Goal: Task Accomplishment & Management: Use online tool/utility

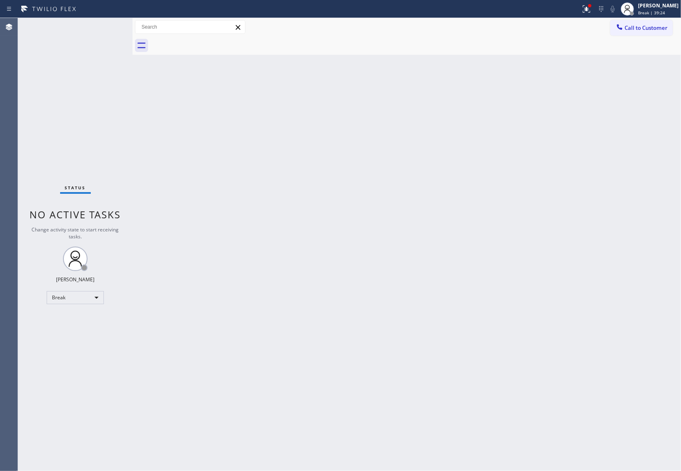
click at [4, 64] on div "Agent Desktop" at bounding box center [9, 244] width 18 height 453
click at [11, 88] on div "Agent Desktop" at bounding box center [9, 244] width 18 height 453
click at [634, 267] on div "Back to Dashboard Change Sender ID Customers Technicians Select a contact Outbo…" at bounding box center [407, 244] width 548 height 453
click at [29, 100] on div "Status No active tasks Change activity state to start receiving tasks. [PERSON_…" at bounding box center [75, 244] width 115 height 453
click at [17, 157] on div "Agent Desktop" at bounding box center [9, 244] width 18 height 453
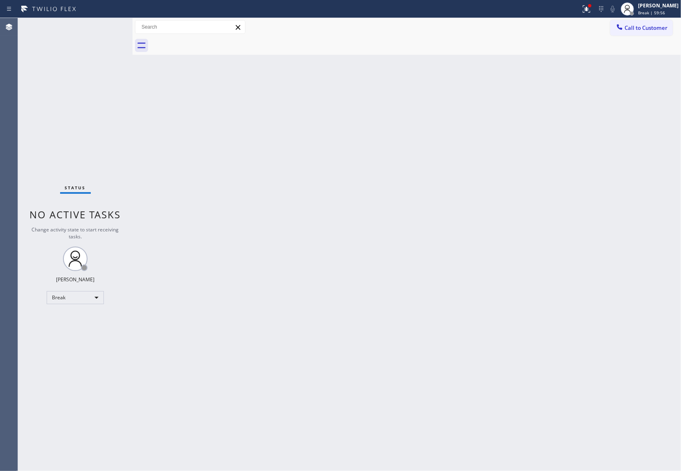
click at [22, 166] on div "Status No active tasks Change activity state to start receiving tasks. [PERSON_…" at bounding box center [75, 244] width 115 height 453
click at [658, 10] on span "Break | 59:57" at bounding box center [651, 13] width 27 height 6
click at [643, 51] on button "Unavailable" at bounding box center [640, 54] width 82 height 11
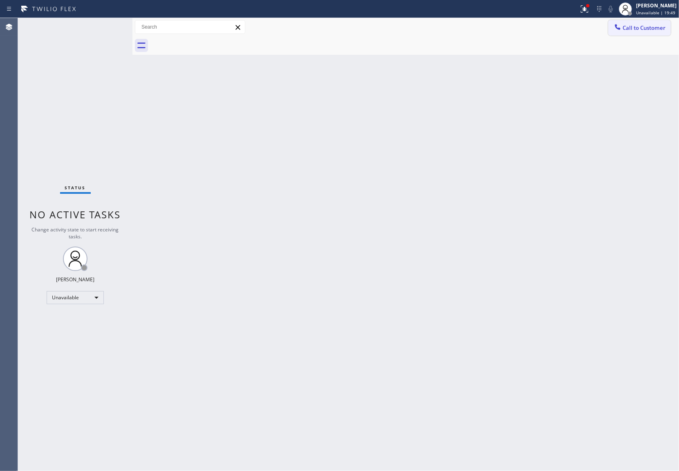
click at [645, 25] on span "Call to Customer" at bounding box center [644, 27] width 43 height 7
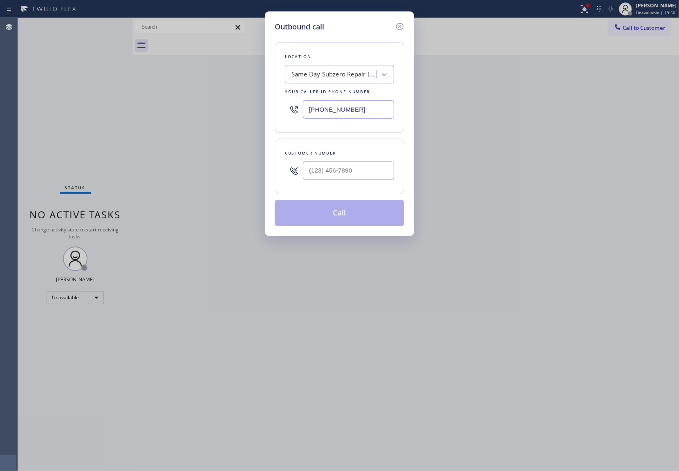
click at [354, 110] on input "[PHONE_NUMBER]" at bounding box center [348, 109] width 91 height 18
paste input "805) 892-6898"
type input "[PHONE_NUMBER]"
type input "(___) ___-____"
click at [374, 171] on input "text" at bounding box center [348, 171] width 91 height 18
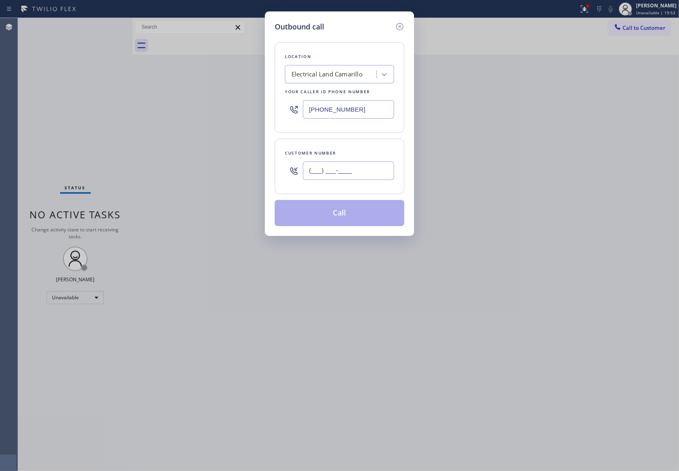
paste input "747) 900-3573"
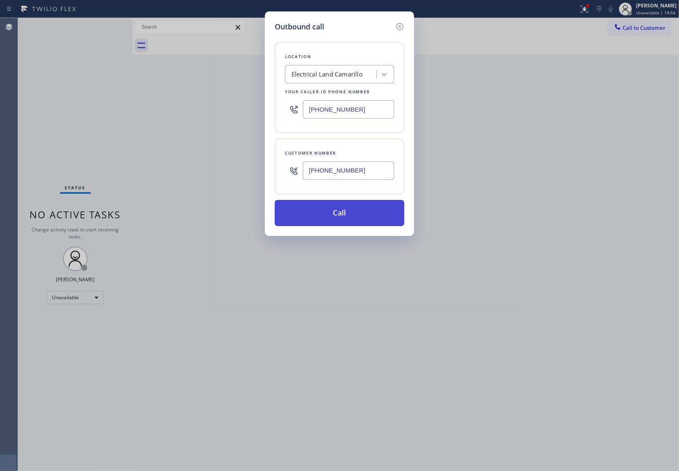
type input "[PHONE_NUMBER]"
click at [366, 214] on button "Call" at bounding box center [340, 213] width 130 height 26
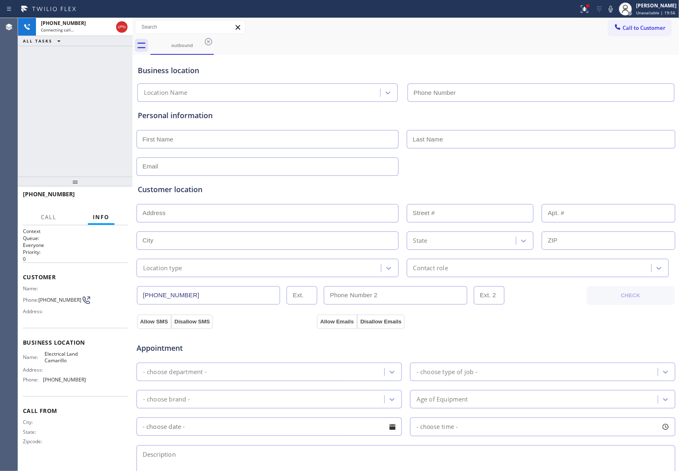
type input "[PHONE_NUMBER]"
drag, startPoint x: 28, startPoint y: 85, endPoint x: 246, endPoint y: 2, distance: 233.4
click at [27, 87] on div "[PHONE_NUMBER] Connecting call… ALL TASKS ALL TASKS ACTIVE TASKS TASKS IN WRAP …" at bounding box center [75, 97] width 115 height 159
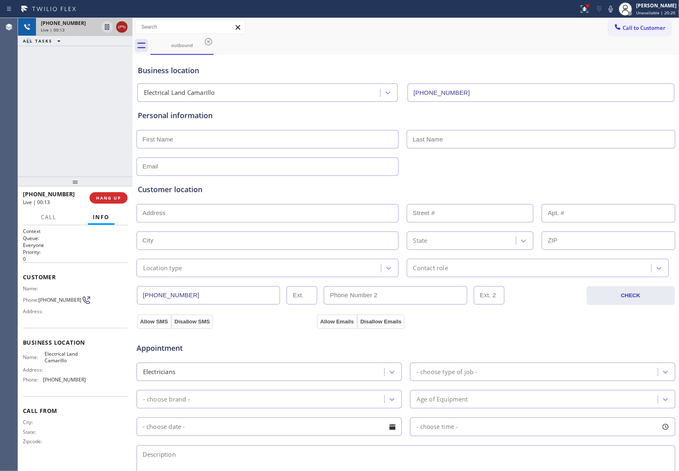
click at [126, 29] on icon at bounding box center [122, 27] width 10 height 10
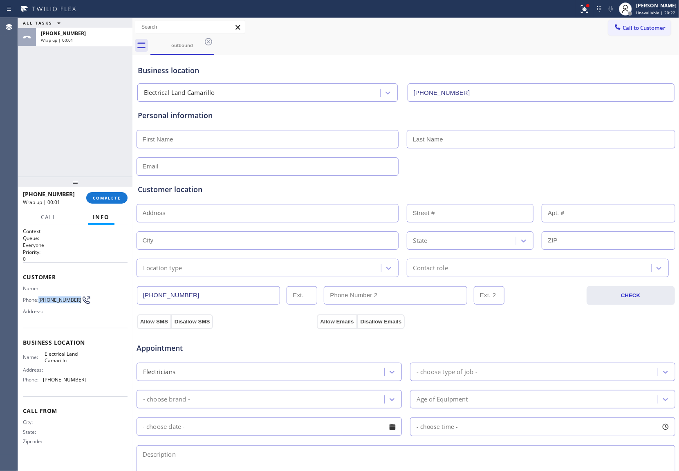
drag, startPoint x: 41, startPoint y: 299, endPoint x: 75, endPoint y: 301, distance: 34.4
click at [75, 301] on span "[PHONE_NUMBER]" at bounding box center [59, 300] width 43 height 6
copy span "[PHONE_NUMBER]"
drag, startPoint x: 645, startPoint y: 24, endPoint x: 395, endPoint y: 148, distance: 278.9
click at [645, 24] on span "Call to Customer" at bounding box center [644, 27] width 43 height 7
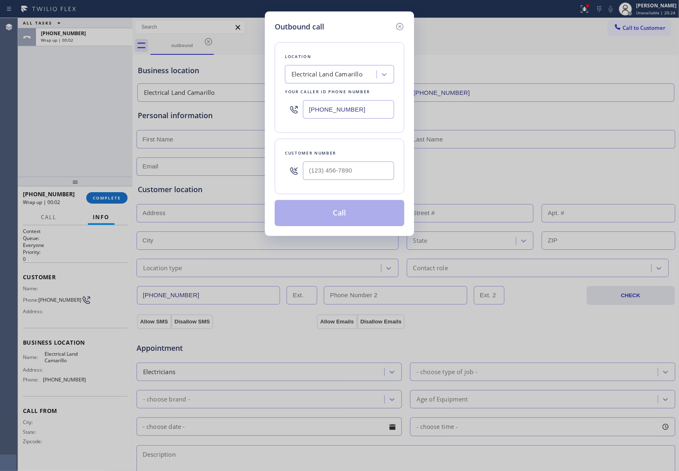
click at [335, 182] on div at bounding box center [348, 170] width 91 height 27
click at [342, 167] on input "(___) ___-____" at bounding box center [348, 171] width 91 height 18
paste input "747) 900-3573"
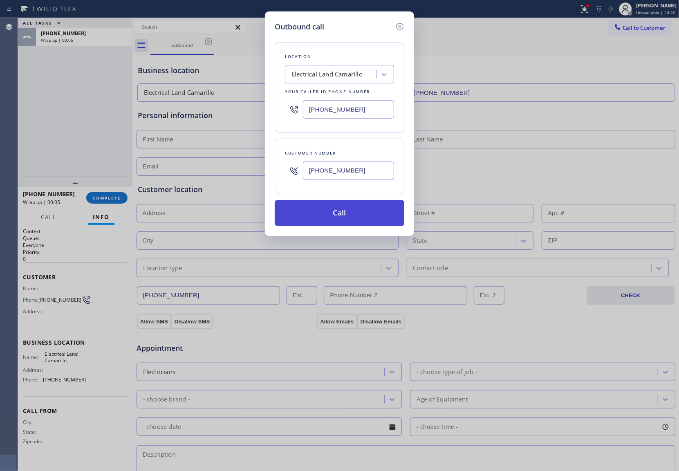
type input "[PHONE_NUMBER]"
click at [344, 218] on button "Call" at bounding box center [340, 213] width 130 height 26
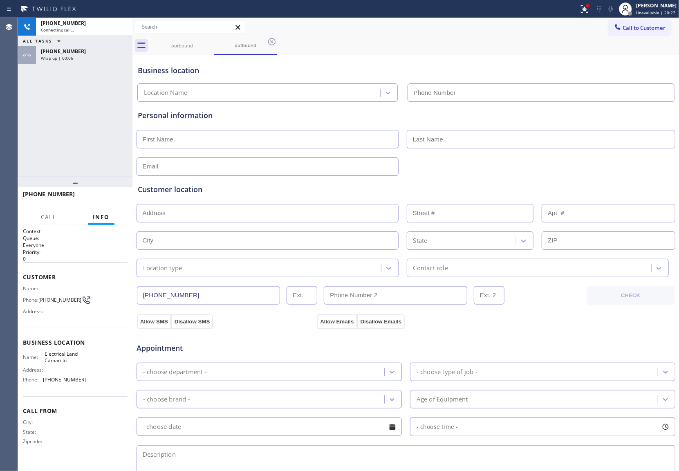
type input "[PHONE_NUMBER]"
drag, startPoint x: 13, startPoint y: 125, endPoint x: 52, endPoint y: 99, distance: 46.7
click at [13, 125] on div "Agent Desktop" at bounding box center [9, 244] width 18 height 453
click at [115, 197] on span "HANG UP" at bounding box center [108, 198] width 25 height 6
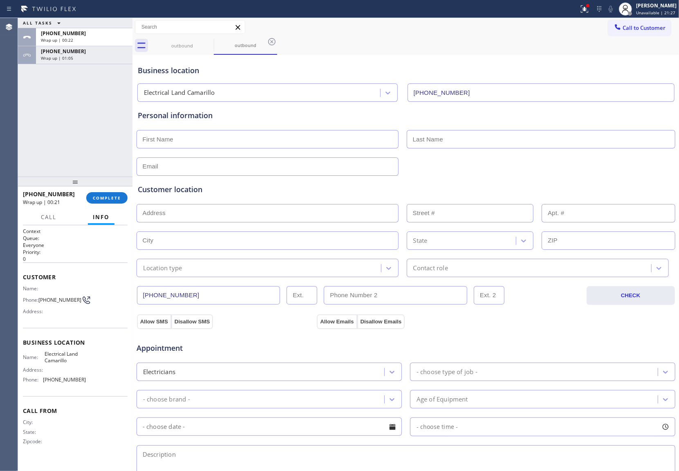
click at [32, 90] on div "ALL TASKS ALL TASKS ACTIVE TASKS TASKS IN WRAP UP [PHONE_NUMBER] Wrap up | 00:2…" at bounding box center [75, 97] width 115 height 159
click at [26, 102] on div "ALL TASKS ALL TASKS ACTIVE TASKS TASKS IN WRAP UP [PHONE_NUMBER] Wrap up | 01:0…" at bounding box center [75, 97] width 115 height 159
click at [109, 200] on span "COMPLETE" at bounding box center [107, 198] width 28 height 6
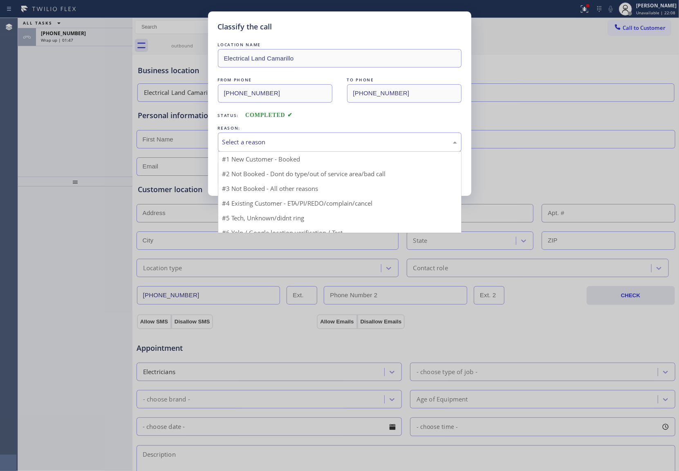
click at [256, 141] on div "Select a reason" at bounding box center [339, 141] width 235 height 9
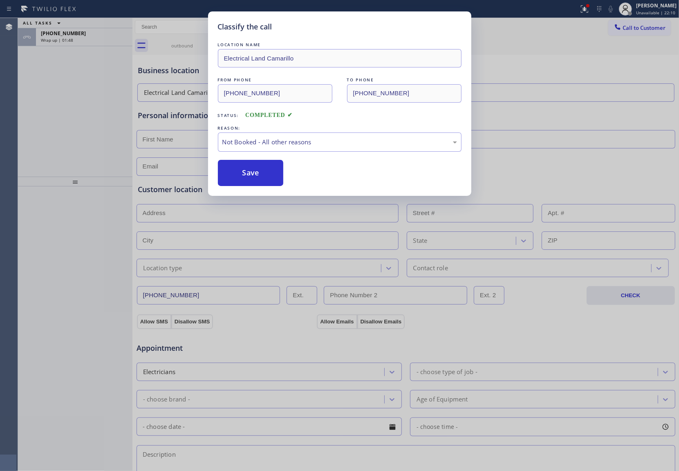
click at [86, 41] on div "Classify the call LOCATION NAME Electrical Land Camarillo FROM PHONE [PHONE_NUM…" at bounding box center [339, 235] width 679 height 471
click at [263, 174] on button "Save" at bounding box center [251, 173] width 66 height 26
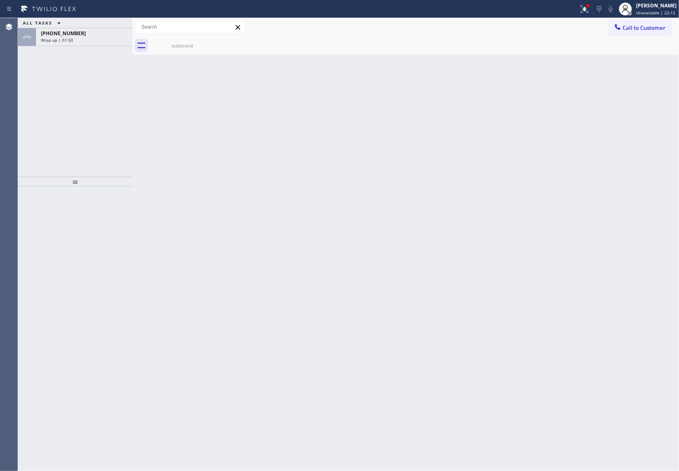
click at [50, 40] on span "Wrap up | 01:50" at bounding box center [57, 40] width 32 height 6
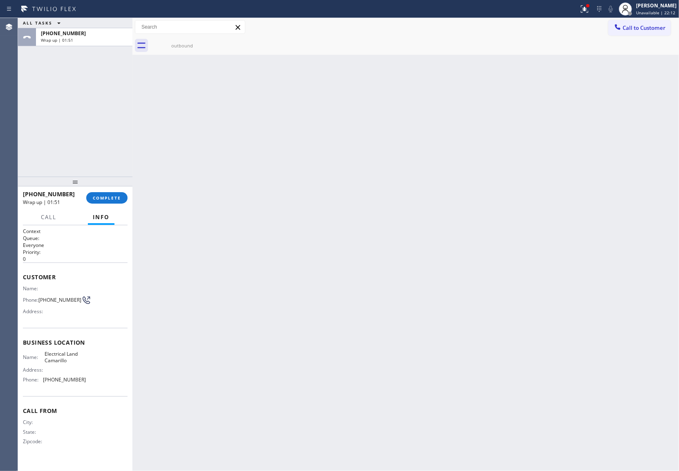
click at [50, 40] on span "Wrap up | 01:51" at bounding box center [57, 40] width 32 height 6
click at [115, 200] on span "COMPLETE" at bounding box center [107, 198] width 28 height 6
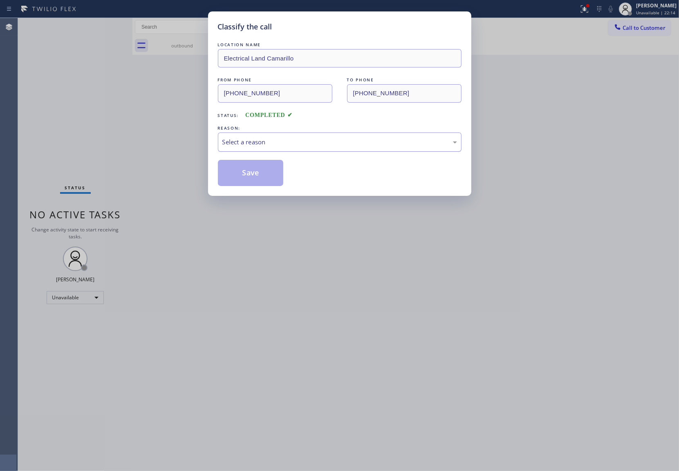
click at [236, 137] on div "Select a reason" at bounding box center [340, 142] width 244 height 19
click at [263, 180] on button "Save" at bounding box center [251, 173] width 66 height 26
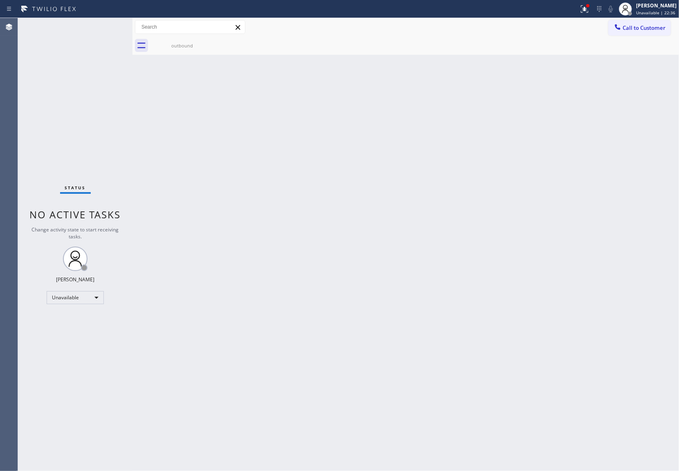
click at [13, 87] on div "Agent Desktop" at bounding box center [9, 244] width 18 height 453
drag, startPoint x: 647, startPoint y: 24, endPoint x: 636, endPoint y: 27, distance: 10.7
click at [646, 25] on span "Call to Customer" at bounding box center [644, 27] width 43 height 7
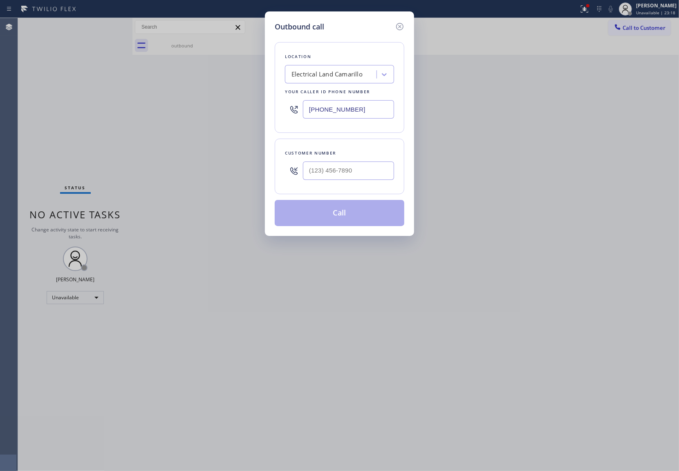
click at [346, 118] on input "[PHONE_NUMBER]" at bounding box center [348, 109] width 91 height 18
paste input "213) 301-0055"
type input "[PHONE_NUMBER]"
type input "(___) ___-____"
drag, startPoint x: 2, startPoint y: 82, endPoint x: 146, endPoint y: 121, distance: 149.3
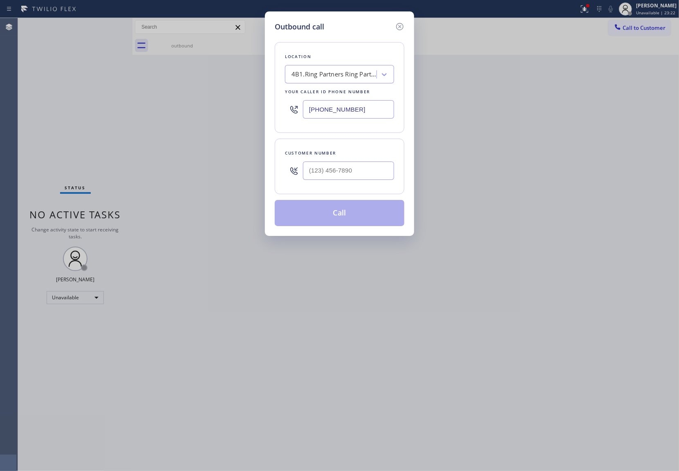
click at [2, 82] on div "Outbound call Location 4B1.Ring Partners Ring Partner PL LA Your caller id phon…" at bounding box center [339, 235] width 679 height 471
click at [357, 160] on div at bounding box center [348, 170] width 91 height 27
click at [356, 167] on input "(___) ___-____" at bounding box center [348, 171] width 91 height 18
paste input "312) 771-9339"
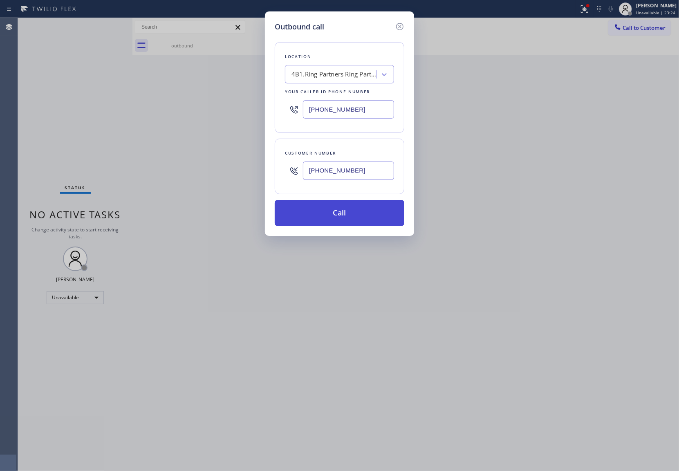
type input "[PHONE_NUMBER]"
click at [354, 213] on button "Call" at bounding box center [340, 213] width 130 height 26
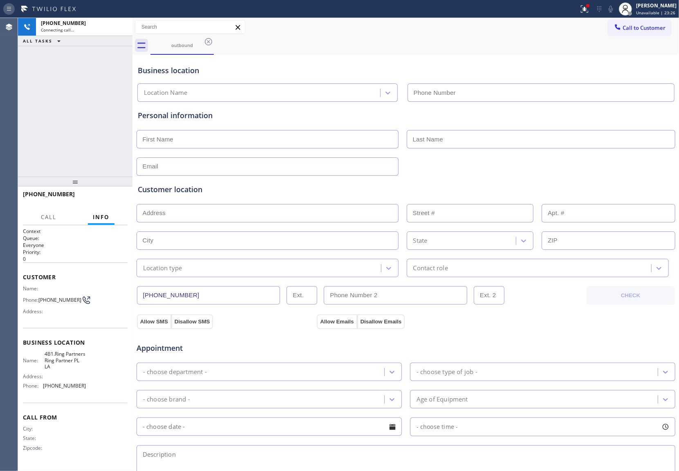
type input "[PHONE_NUMBER]"
click at [11, 118] on div "Agent Desktop" at bounding box center [9, 244] width 18 height 453
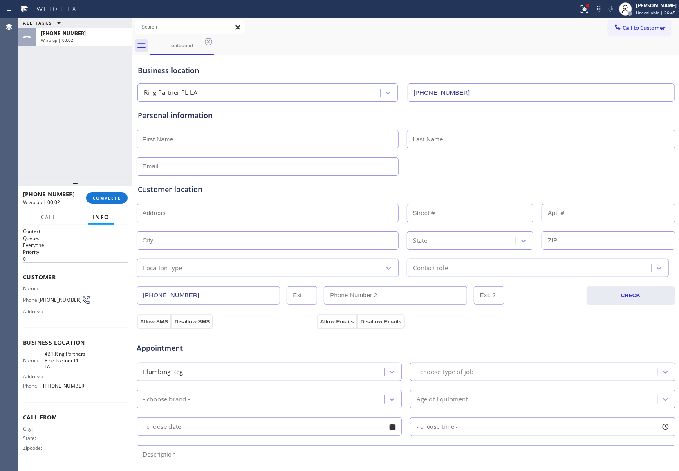
click at [186, 141] on input "text" at bounding box center [268, 139] width 262 height 18
type input "Bothei"
type input "[EMAIL_ADDRESS][DOMAIN_NAME]"
click at [22, 120] on div "ALL TASKS ALL TASKS ACTIVE TASKS TASKS IN WRAP UP [PHONE_NUMBER] Wrap up | 00:14" at bounding box center [75, 97] width 115 height 159
click at [97, 199] on button "COMPLETE" at bounding box center [106, 197] width 41 height 11
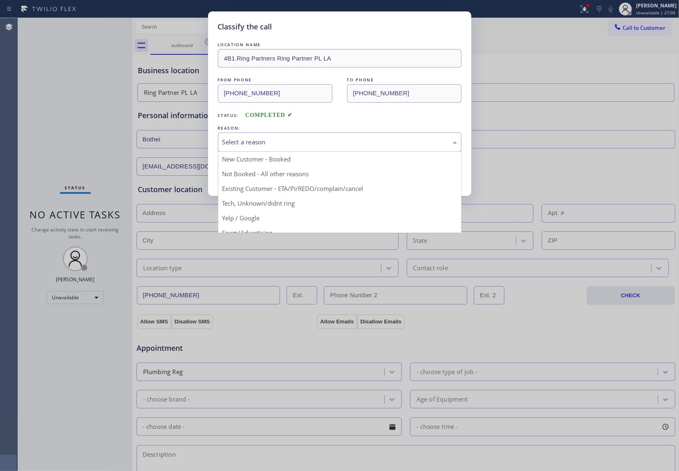
click at [273, 143] on div "Select a reason" at bounding box center [339, 141] width 235 height 9
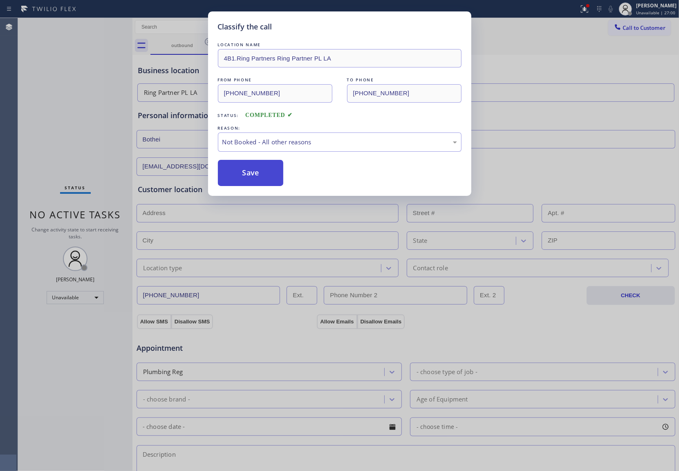
click at [255, 179] on button "Save" at bounding box center [251, 173] width 66 height 26
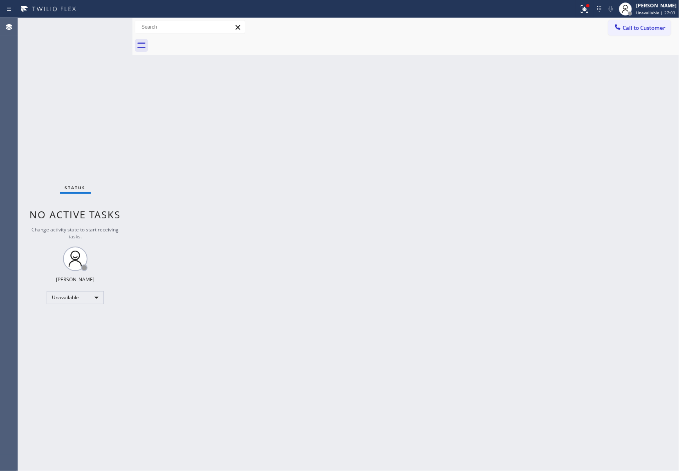
click at [617, 75] on div "Back to Dashboard Change Sender ID Customers Technicians Select a contact Outbo…" at bounding box center [406, 244] width 547 height 453
drag, startPoint x: 636, startPoint y: 21, endPoint x: 483, endPoint y: 71, distance: 160.9
click at [633, 23] on button "Call to Customer" at bounding box center [640, 28] width 63 height 16
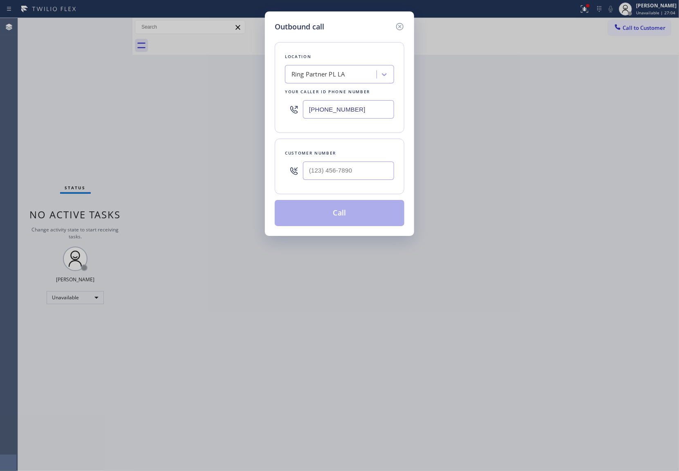
click at [368, 107] on input "[PHONE_NUMBER]" at bounding box center [348, 109] width 91 height 18
paste input "562) 456-3053"
type input "[PHONE_NUMBER]"
type input "(___) ___-____"
click at [339, 167] on input "text" at bounding box center [348, 171] width 91 height 18
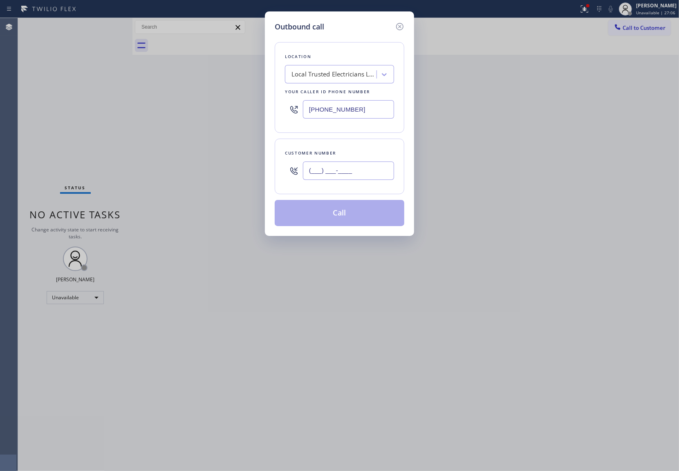
paste input "702) 885-5523"
type input "[PHONE_NUMBER]"
click at [365, 220] on button "Call" at bounding box center [340, 213] width 130 height 26
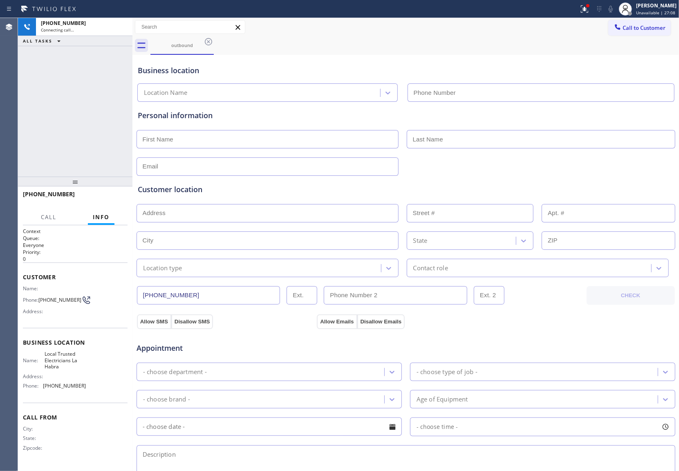
type input "[PHONE_NUMBER]"
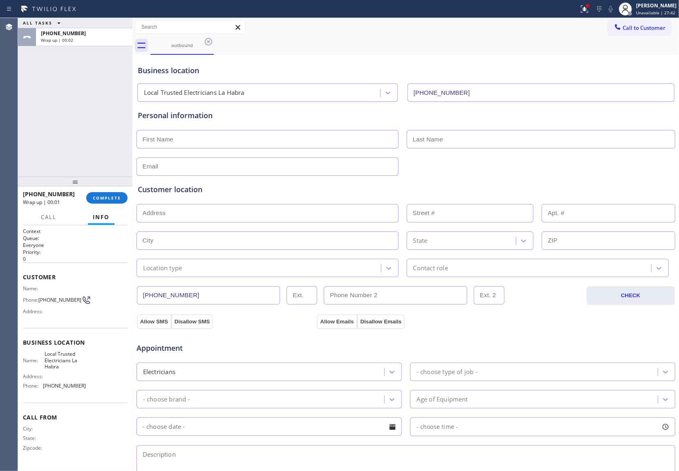
drag, startPoint x: 29, startPoint y: 97, endPoint x: 159, endPoint y: 82, distance: 131.2
click at [30, 96] on div "ALL TASKS ALL TASKS ACTIVE TASKS TASKS IN WRAP UP [PHONE_NUMBER] Wrap up | 00:02" at bounding box center [75, 97] width 115 height 159
click at [623, 30] on span "Call to Customer" at bounding box center [644, 27] width 43 height 7
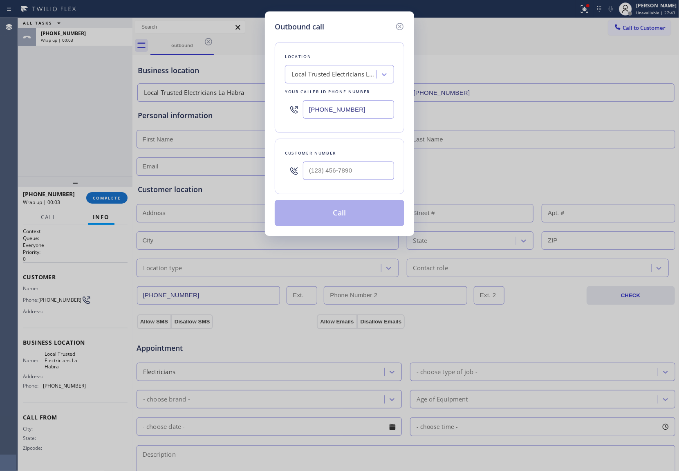
click at [373, 112] on input "[PHONE_NUMBER]" at bounding box center [348, 109] width 91 height 18
paste input "424) 365-8015"
type input "[PHONE_NUMBER]"
type input "(___) ___-____"
click at [348, 172] on input "text" at bounding box center [348, 171] width 91 height 18
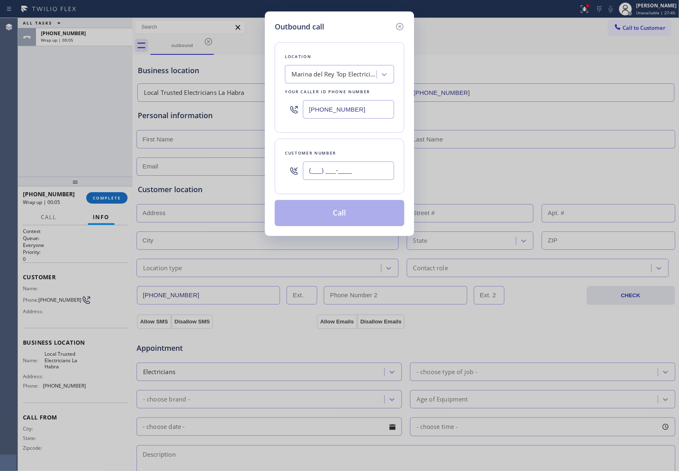
paste input "310) 292-5193"
type input "[PHONE_NUMBER]"
click at [349, 212] on button "Call" at bounding box center [340, 213] width 130 height 26
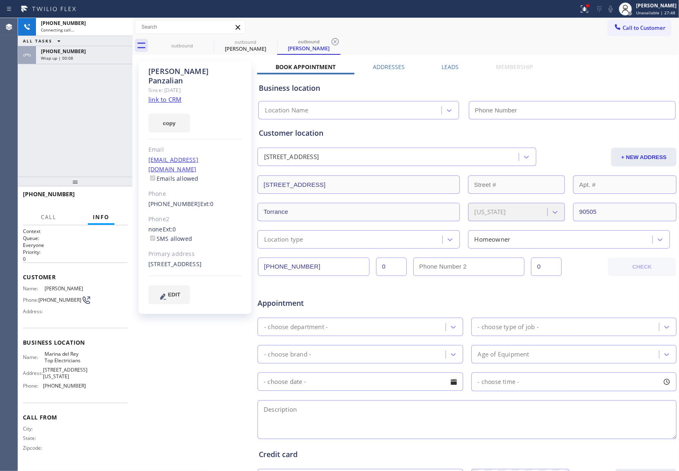
click at [164, 95] on link "link to CRM" at bounding box center [164, 99] width 33 height 8
type input "[PHONE_NUMBER]"
click at [171, 95] on link "link to CRM" at bounding box center [164, 99] width 33 height 8
click at [607, 9] on icon at bounding box center [611, 9] width 10 height 10
drag, startPoint x: 25, startPoint y: 118, endPoint x: 31, endPoint y: 115, distance: 6.6
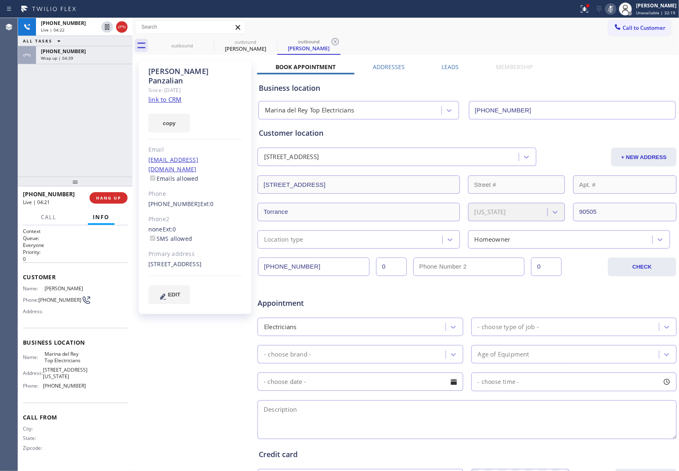
click at [25, 118] on div "[PHONE_NUMBER] Live | 04:22 ALL TASKS ALL TASKS ACTIVE TASKS TASKS IN WRAP UP […" at bounding box center [75, 97] width 115 height 159
click at [610, 8] on icon at bounding box center [611, 9] width 10 height 10
click at [27, 151] on div "[PHONE_NUMBER] Live | 04:49 ALL TASKS ALL TASKS ACTIVE TASKS TASKS IN WRAP UP […" at bounding box center [75, 97] width 115 height 159
drag, startPoint x: 38, startPoint y: 301, endPoint x: 74, endPoint y: 303, distance: 36.0
click at [74, 303] on div "Phone: [PHONE_NUMBER]" at bounding box center [54, 300] width 63 height 10
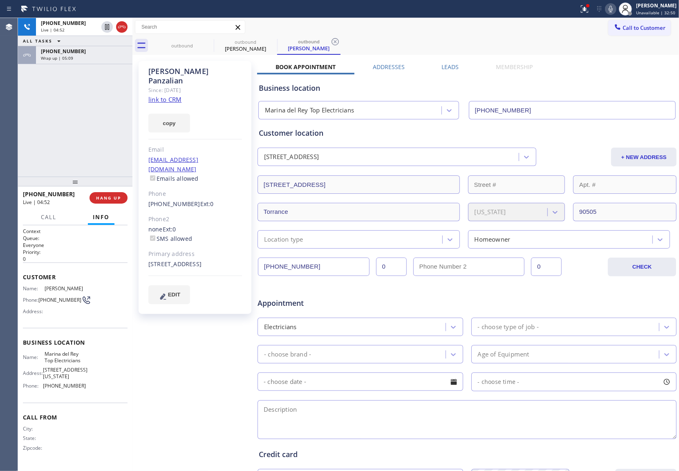
click at [56, 310] on div "Address:" at bounding box center [54, 311] width 63 height 6
drag, startPoint x: 39, startPoint y: 299, endPoint x: 74, endPoint y: 303, distance: 34.6
click at [74, 303] on div "Phone: [PHONE_NUMBER]" at bounding box center [54, 300] width 63 height 10
copy div "(310) 292-519"
click at [3, 151] on div "Agent Desktop" at bounding box center [9, 244] width 18 height 453
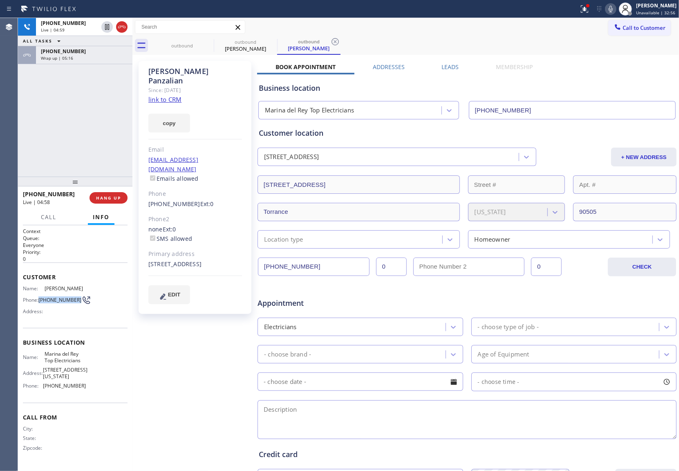
drag, startPoint x: 43, startPoint y: 300, endPoint x: 74, endPoint y: 303, distance: 31.6
click at [74, 303] on span "[PHONE_NUMBER]" at bounding box center [59, 300] width 43 height 6
copy span "[PHONE_NUMBER]"
click at [25, 133] on div "[PHONE_NUMBER] Live | 05:08 ALL TASKS ALL TASKS ACTIVE TASKS TASKS IN WRAP UP […" at bounding box center [75, 97] width 115 height 159
click at [30, 128] on div "[PHONE_NUMBER] Live | 05:28 ALL TASKS ALL TASKS ACTIVE TASKS TASKS IN WRAP UP […" at bounding box center [75, 97] width 115 height 159
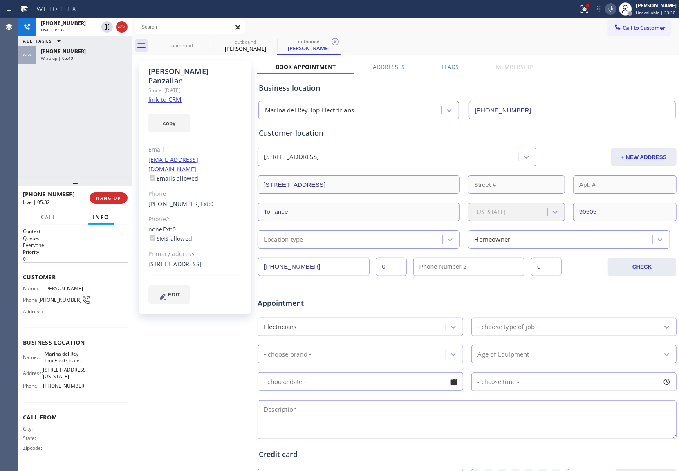
click at [21, 117] on div "[PHONE_NUMBER] Live | 05:32 ALL TASKS ALL TASKS ACTIVE TASKS TASKS IN WRAP UP […" at bounding box center [75, 97] width 115 height 159
drag, startPoint x: 11, startPoint y: 133, endPoint x: 427, endPoint y: 64, distance: 422.0
click at [28, 132] on div "Agent Desktop Classify the call LOCATION NAME [PERSON_NAME] Repair Service FROM…" at bounding box center [339, 244] width 679 height 453
click at [631, 23] on button "Call to Customer" at bounding box center [640, 28] width 63 height 16
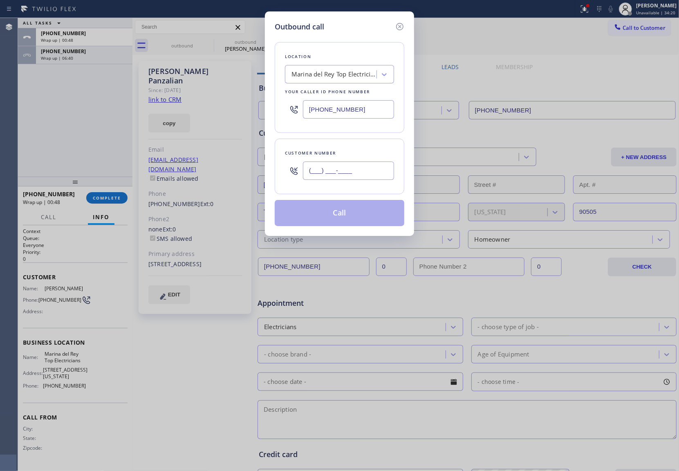
click at [352, 171] on input "(___) ___-____" at bounding box center [348, 171] width 91 height 18
paste input "949) 293-5447"
type input "[PHONE_NUMBER]"
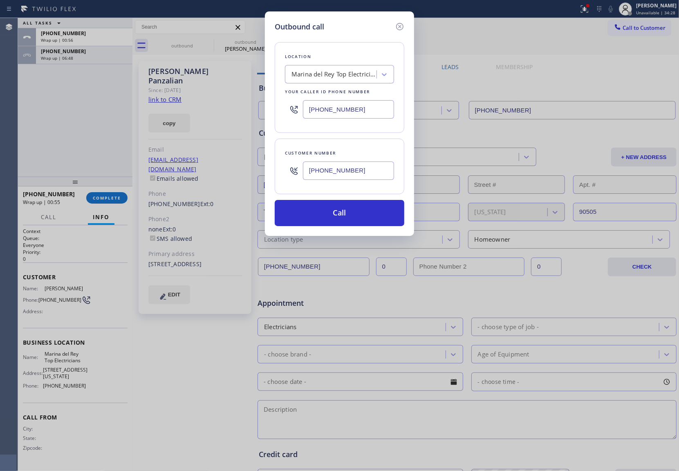
drag, startPoint x: 20, startPoint y: 136, endPoint x: 240, endPoint y: 97, distance: 222.7
click at [20, 136] on div "Outbound call Location [GEOGRAPHIC_DATA] Top Electricians Your caller id phone …" at bounding box center [339, 235] width 679 height 471
click at [309, 73] on div "Marina del Rey Top Electricians" at bounding box center [335, 74] width 86 height 9
paste input "Costa Mesa Appliance Repair"
type input "Costa Mesa Appliance Repair"
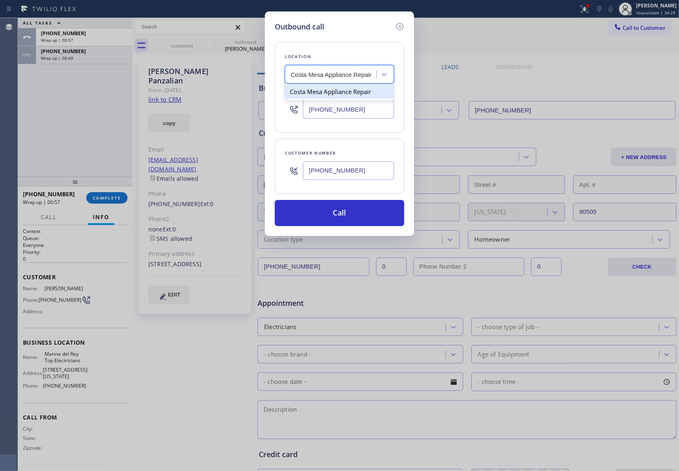
scroll to position [0, 1]
click at [316, 95] on div "Costa Mesa Appliance Repair" at bounding box center [339, 91] width 109 height 15
type input "[PHONE_NUMBER]"
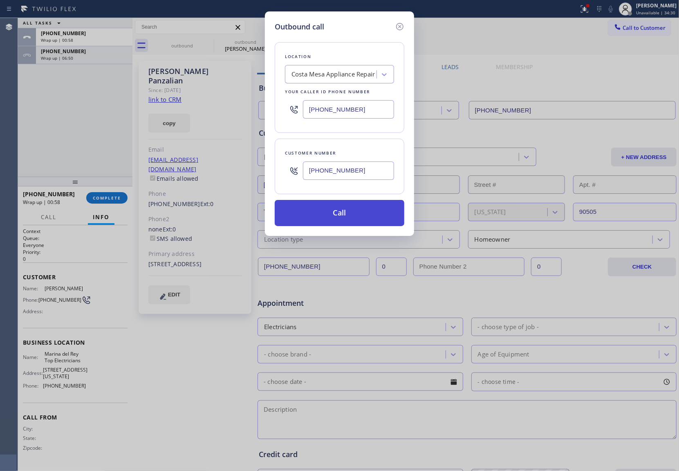
click at [353, 211] on button "Call" at bounding box center [340, 213] width 130 height 26
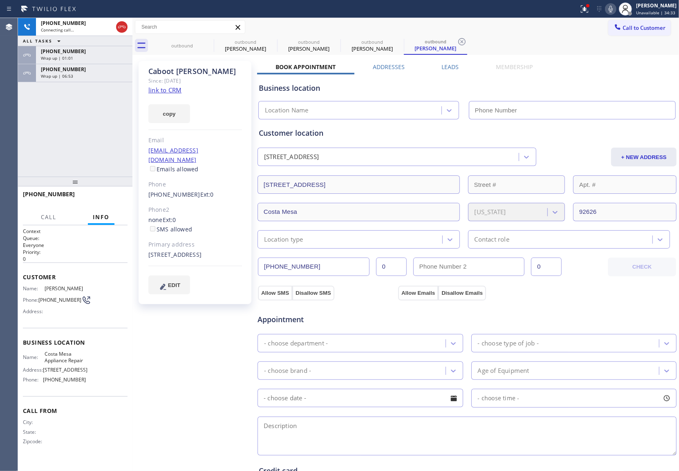
click at [172, 90] on link "link to CRM" at bounding box center [164, 90] width 33 height 8
type input "[PHONE_NUMBER]"
click at [27, 133] on div "[PHONE_NUMBER] Live | 00:46 ALL TASKS ALL TASKS ACTIVE TASKS TASKS IN WRAP UP […" at bounding box center [75, 97] width 115 height 159
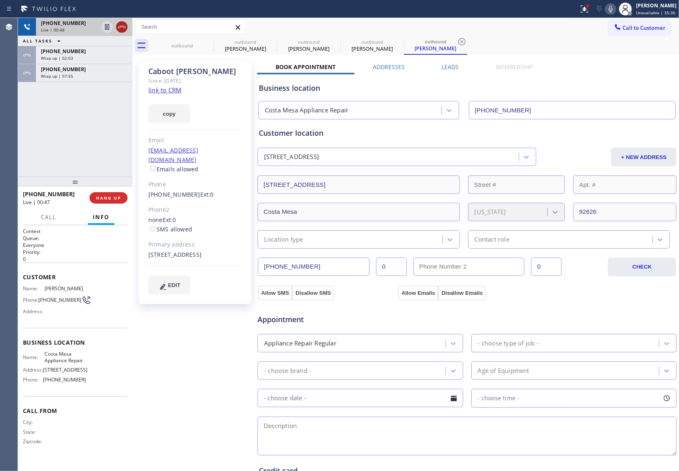
click at [123, 25] on icon at bounding box center [122, 27] width 10 height 10
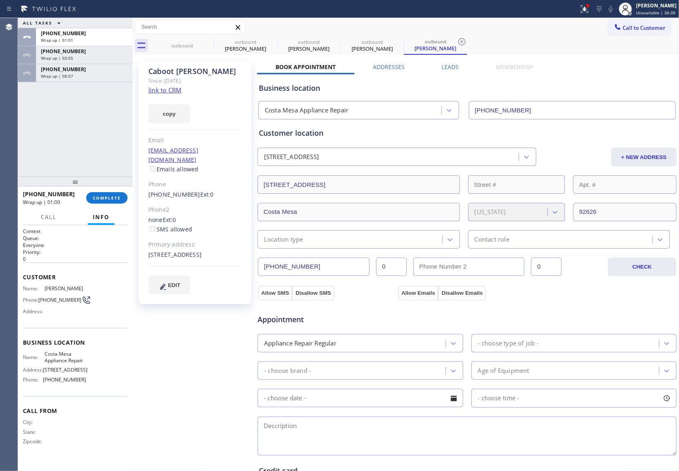
click at [20, 139] on div "ALL TASKS ALL TASKS ACTIVE TASKS TASKS IN WRAP UP [PHONE_NUMBER] Wrap up | 01:0…" at bounding box center [75, 97] width 115 height 159
drag, startPoint x: 56, startPoint y: 307, endPoint x: 40, endPoint y: 300, distance: 17.4
click at [40, 300] on span "[PHONE_NUMBER]" at bounding box center [59, 300] width 43 height 6
copy span "[PHONE_NUMBER]"
click at [90, 72] on div "[PHONE_NUMBER]" at bounding box center [84, 69] width 87 height 7
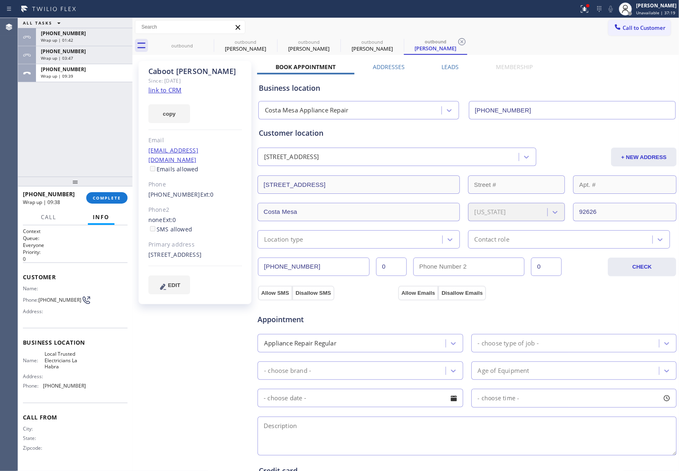
click at [79, 386] on span "[PHONE_NUMBER]" at bounding box center [64, 386] width 43 height 6
click at [73, 59] on div "Wrap up | 03:48" at bounding box center [84, 58] width 87 height 6
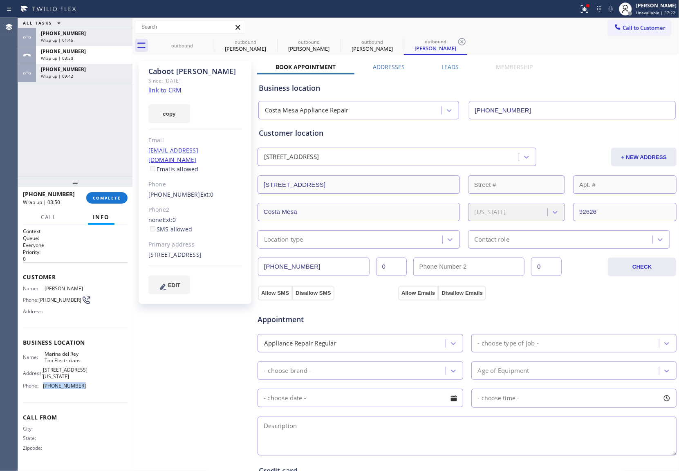
drag, startPoint x: 92, startPoint y: 385, endPoint x: 47, endPoint y: 389, distance: 44.7
click at [47, 389] on div "Name: [PERSON_NAME] Top Electricians Address: [STREET_ADDRESS][US_STATE] Phone:…" at bounding box center [75, 371] width 105 height 41
copy span "424) 365-8015"
click at [623, 29] on span "Call to Customer" at bounding box center [644, 27] width 43 height 7
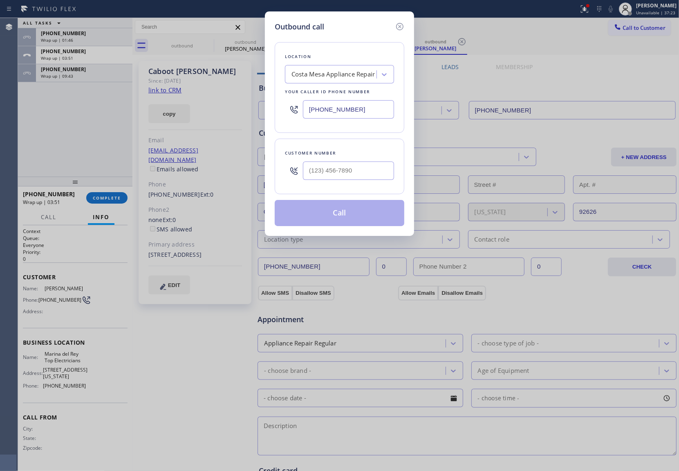
click at [339, 118] on div "[PHONE_NUMBER]" at bounding box center [339, 109] width 109 height 27
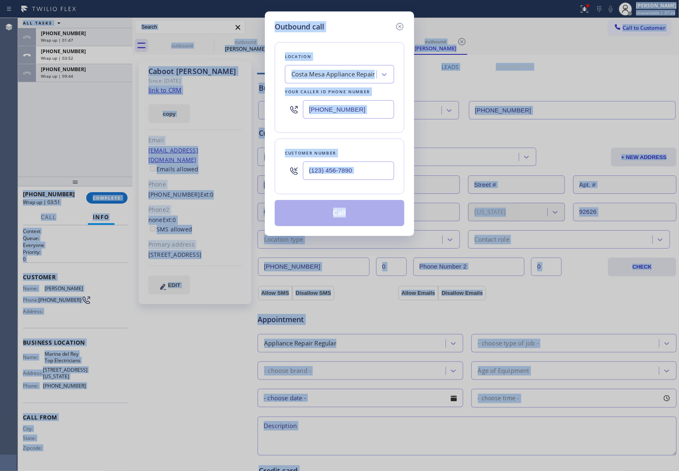
click at [347, 112] on input "[PHONE_NUMBER]" at bounding box center [348, 109] width 91 height 18
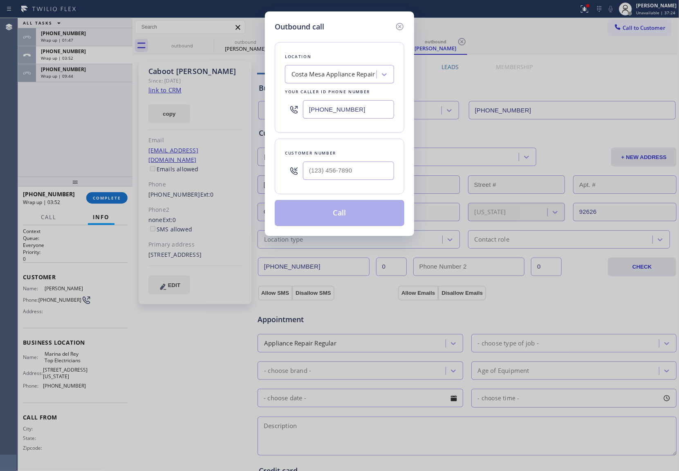
paste input "424) 365-8015"
type input "[PHONE_NUMBER]"
click at [399, 28] on icon at bounding box center [400, 27] width 10 height 10
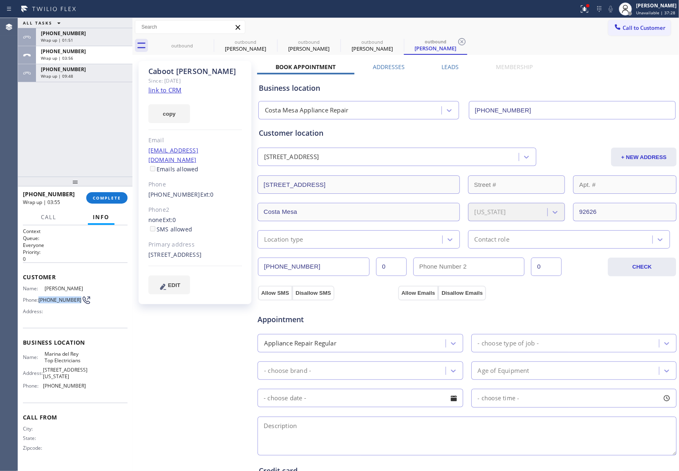
drag, startPoint x: 51, startPoint y: 301, endPoint x: 75, endPoint y: 302, distance: 24.1
click at [75, 302] on span "[PHONE_NUMBER]" at bounding box center [59, 300] width 43 height 6
copy span "[PHONE_NUMBER]"
click at [632, 25] on span "Call to Customer" at bounding box center [644, 27] width 43 height 7
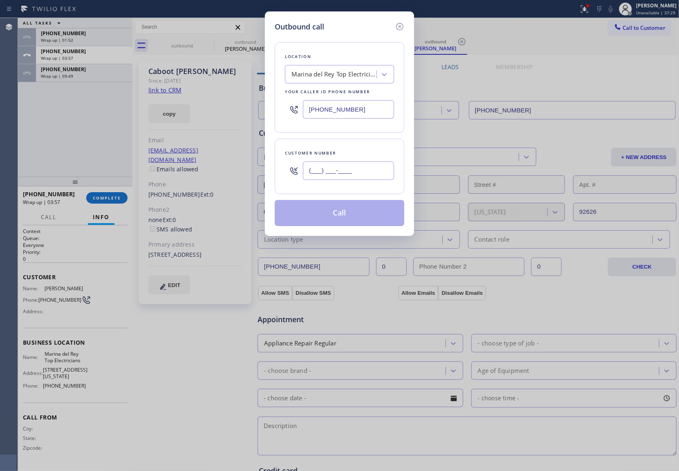
click at [354, 174] on input "(___) ___-____" at bounding box center [348, 171] width 91 height 18
paste input "310) 292-5193"
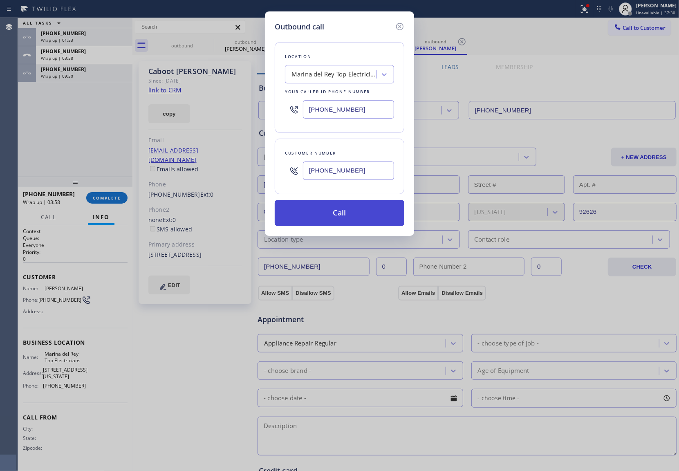
type input "[PHONE_NUMBER]"
click at [339, 216] on button "Call" at bounding box center [340, 213] width 130 height 26
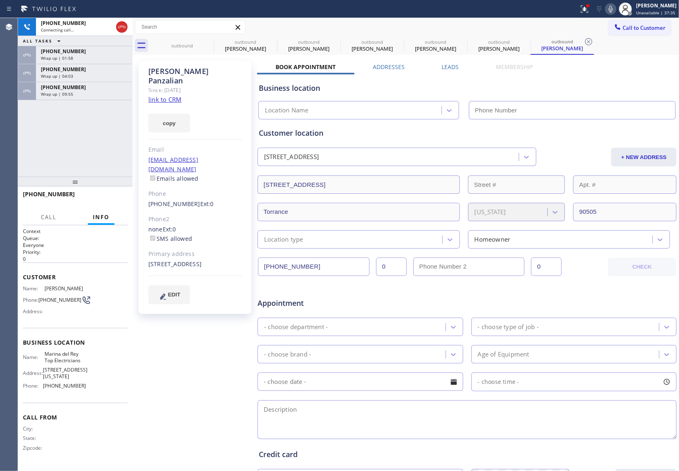
type input "[PHONE_NUMBER]"
drag, startPoint x: 11, startPoint y: 144, endPoint x: 15, endPoint y: 146, distance: 4.8
click at [11, 145] on div "Agent Desktop" at bounding box center [9, 244] width 18 height 453
click at [33, 144] on div "[PHONE_NUMBER] Live | 00:14 ALL TASKS ALL TASKS ACTIVE TASKS TASKS IN WRAP UP […" at bounding box center [75, 97] width 115 height 159
click at [26, 154] on div "[PHONE_NUMBER] Live | 03:07 ALL TASKS ALL TASKS ACTIVE TASKS TASKS IN WRAP UP […" at bounding box center [75, 97] width 115 height 159
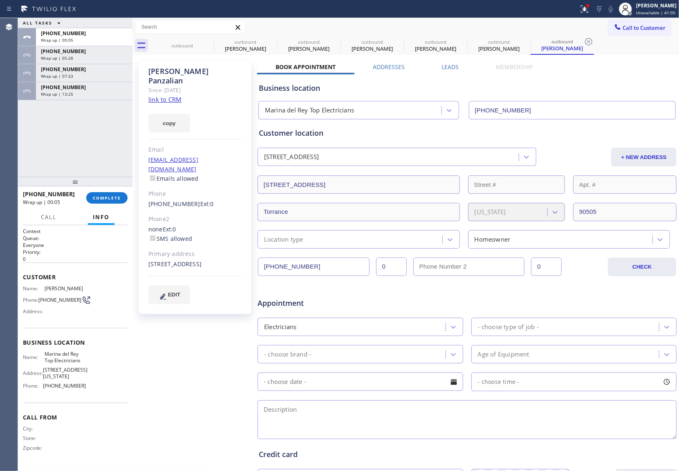
click at [170, 95] on link "link to CRM" at bounding box center [164, 99] width 33 height 8
drag, startPoint x: 654, startPoint y: 29, endPoint x: 501, endPoint y: 82, distance: 162.1
click at [653, 29] on span "Call to Customer" at bounding box center [644, 27] width 43 height 7
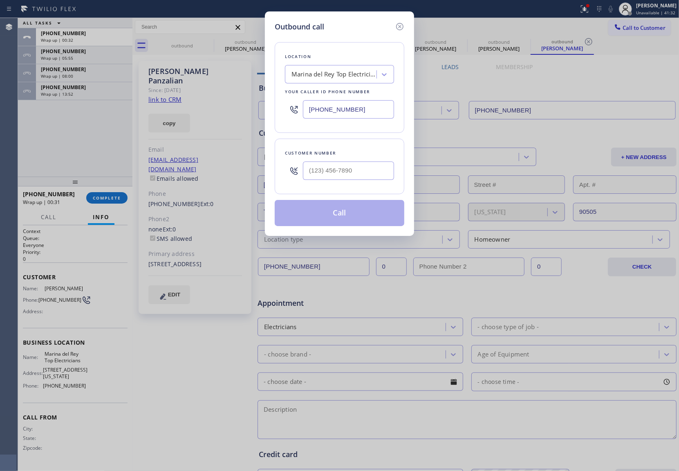
click at [344, 109] on input "[PHONE_NUMBER]" at bounding box center [348, 109] width 91 height 18
paste input "79-4293"
type input "[PHONE_NUMBER]"
type input "(___) ___-____"
click at [380, 169] on input "(___) ___-____" at bounding box center [348, 171] width 91 height 18
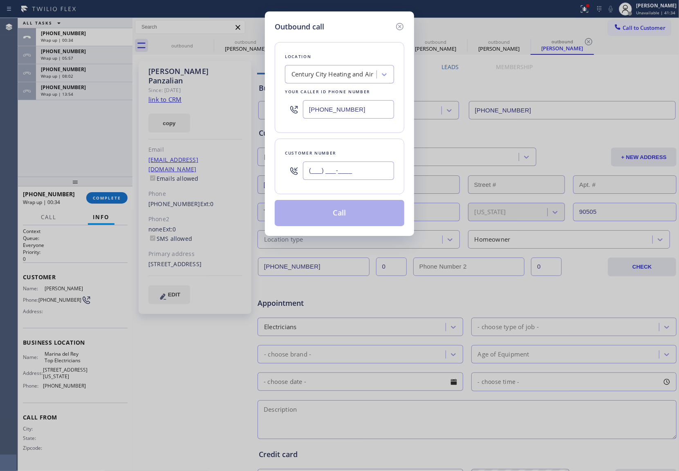
paste input "424) 497-9876"
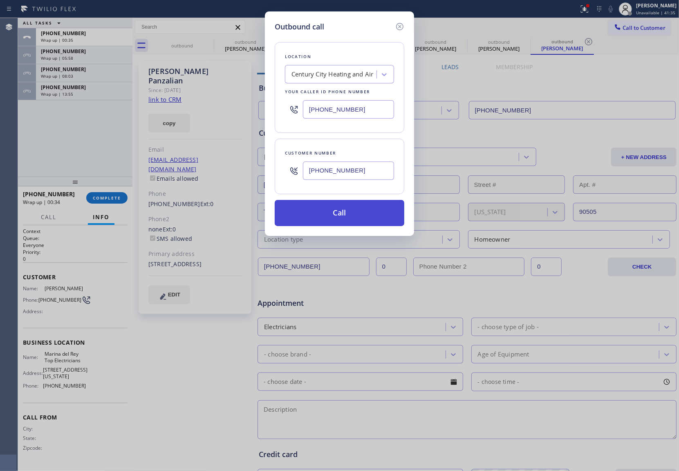
type input "[PHONE_NUMBER]"
click at [359, 214] on button "Call" at bounding box center [340, 213] width 130 height 26
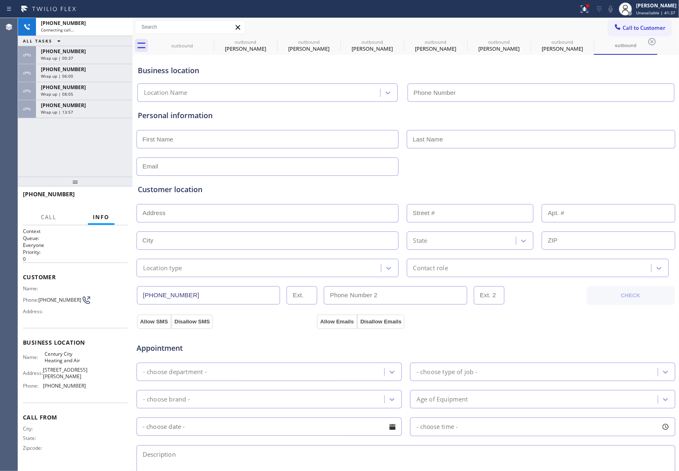
type input "[PHONE_NUMBER]"
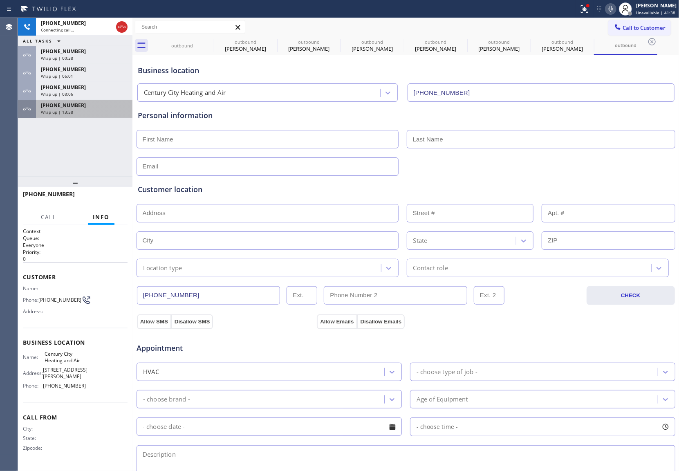
click at [61, 105] on span "[PHONE_NUMBER]" at bounding box center [63, 105] width 45 height 7
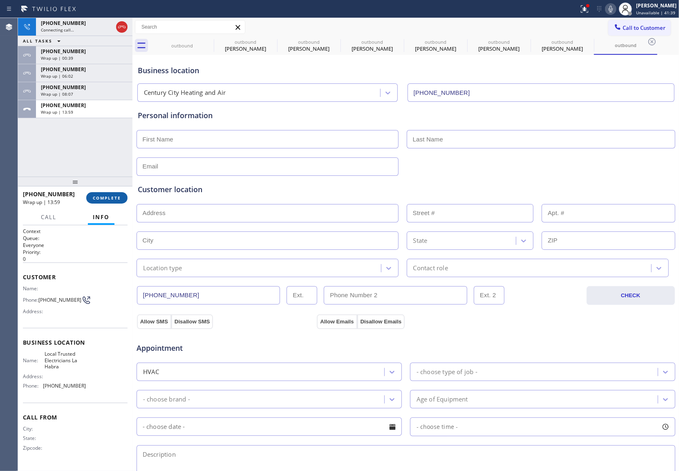
click at [113, 195] on span "COMPLETE" at bounding box center [107, 198] width 28 height 6
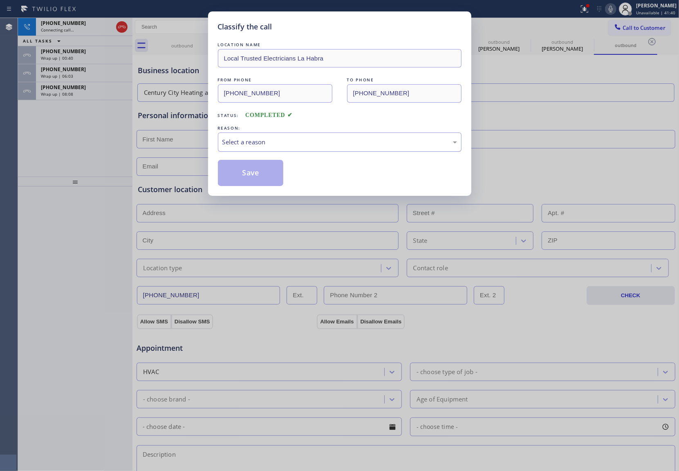
click at [281, 141] on div "Select a reason" at bounding box center [339, 141] width 235 height 9
click at [258, 178] on button "Save" at bounding box center [251, 173] width 66 height 26
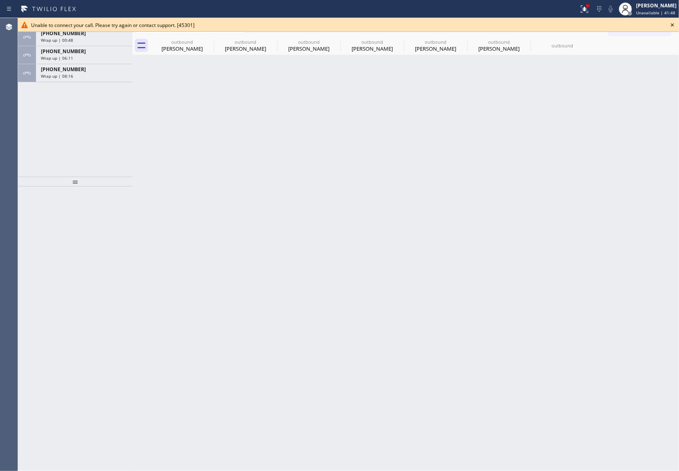
drag, startPoint x: 35, startPoint y: 124, endPoint x: 38, endPoint y: 118, distance: 6.5
click at [35, 123] on div "ALL TASKS ALL TASKS ACTIVE TASKS TASKS IN WRAP UP [PHONE_NUMBER] Wrap up | 00:4…" at bounding box center [75, 97] width 115 height 159
click at [670, 24] on icon at bounding box center [673, 25] width 10 height 10
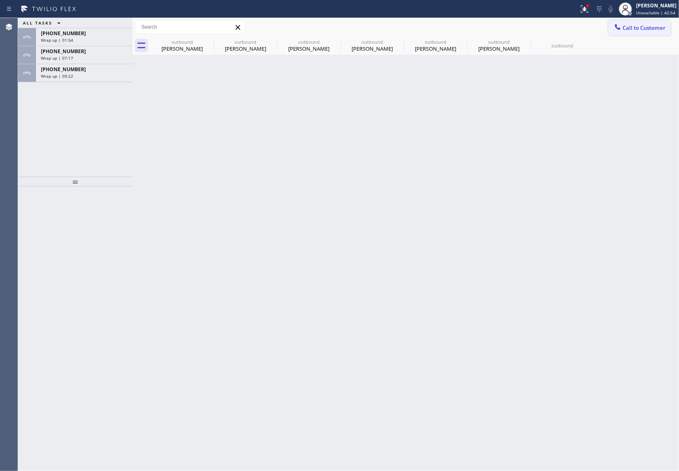
click at [643, 24] on span "Call to Customer" at bounding box center [644, 27] width 43 height 7
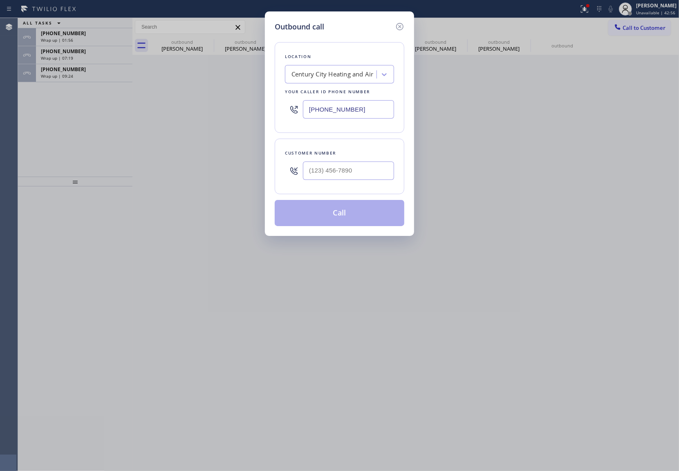
click at [367, 110] on input "[PHONE_NUMBER]" at bounding box center [348, 109] width 91 height 18
paste input "text"
drag, startPoint x: 357, startPoint y: 112, endPoint x: 418, endPoint y: 123, distance: 61.5
click at [372, 117] on input "[PHONE_NUMBER]" at bounding box center [348, 109] width 91 height 18
paste input "817) 482-5346"
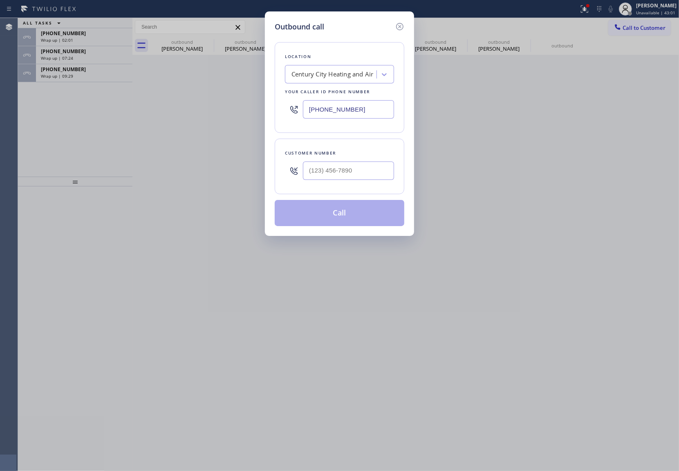
type input "[PHONE_NUMBER]"
type input "(___) ___-____"
click at [335, 173] on input "(___) ___-____" at bounding box center [348, 171] width 91 height 18
paste input "817) 350-7974"
type input "[PHONE_NUMBER]"
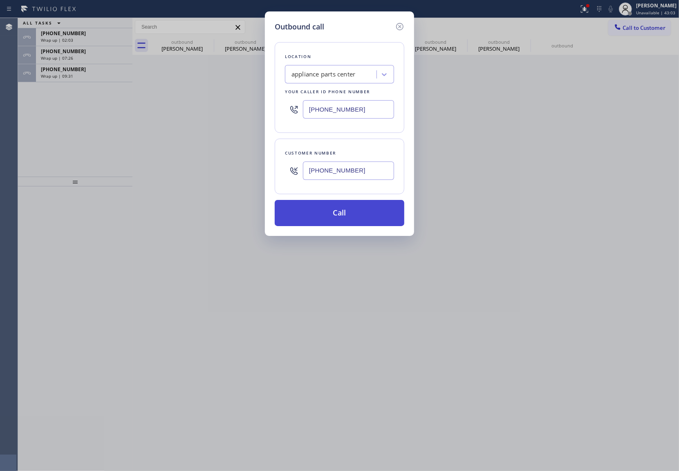
click at [359, 220] on button "Call" at bounding box center [340, 213] width 130 height 26
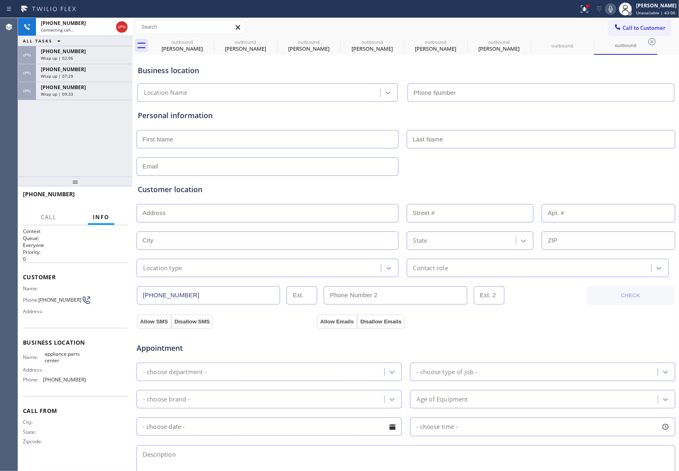
click at [85, 96] on div "Wrap up | 09:33" at bounding box center [84, 94] width 87 height 6
type input "[PHONE_NUMBER]"
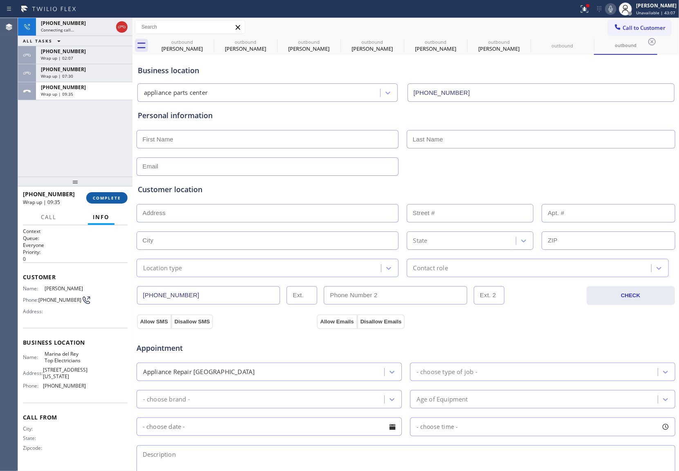
click at [110, 203] on button "COMPLETE" at bounding box center [106, 197] width 41 height 11
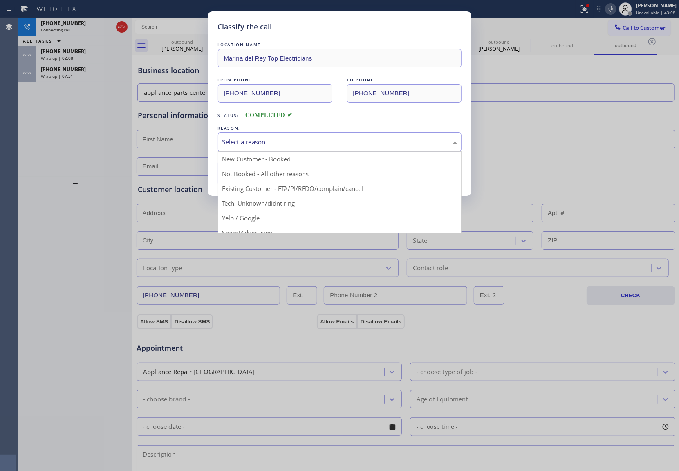
click at [299, 135] on div "Select a reason" at bounding box center [340, 142] width 244 height 19
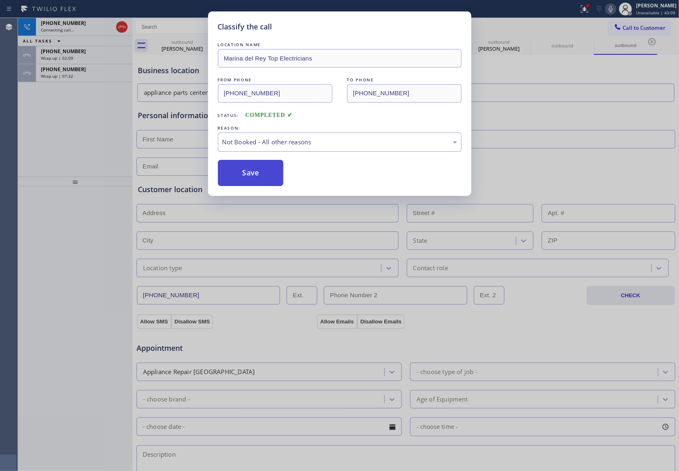
click at [254, 170] on button "Save" at bounding box center [251, 173] width 66 height 26
type input "[PHONE_NUMBER]"
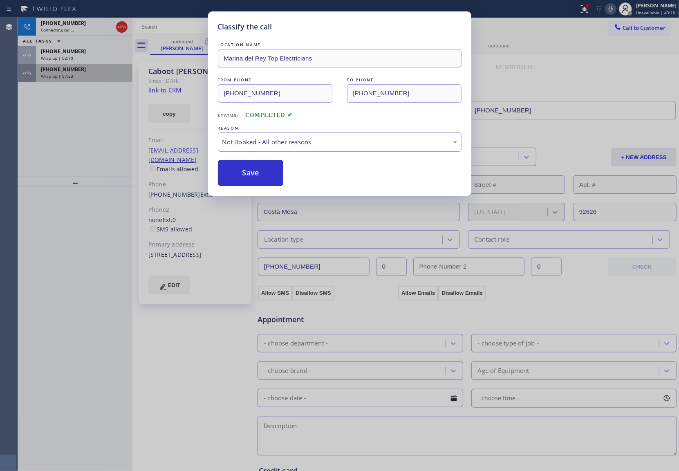
click at [82, 73] on div "Wrap up | 07:33" at bounding box center [84, 76] width 87 height 6
click at [81, 72] on div "[PHONE_NUMBER] Wrap up | 07:33" at bounding box center [82, 73] width 93 height 18
click at [81, 72] on div "[PHONE_NUMBER]" at bounding box center [84, 69] width 87 height 7
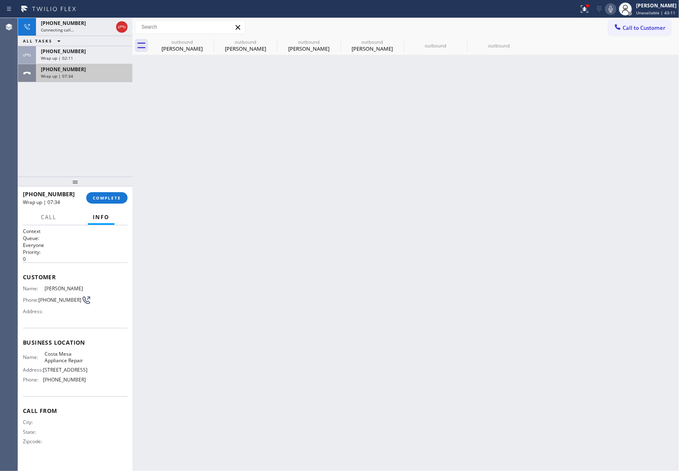
click at [81, 72] on div "[PHONE_NUMBER]" at bounding box center [84, 69] width 87 height 7
click at [113, 197] on span "COMPLETE" at bounding box center [107, 198] width 28 height 6
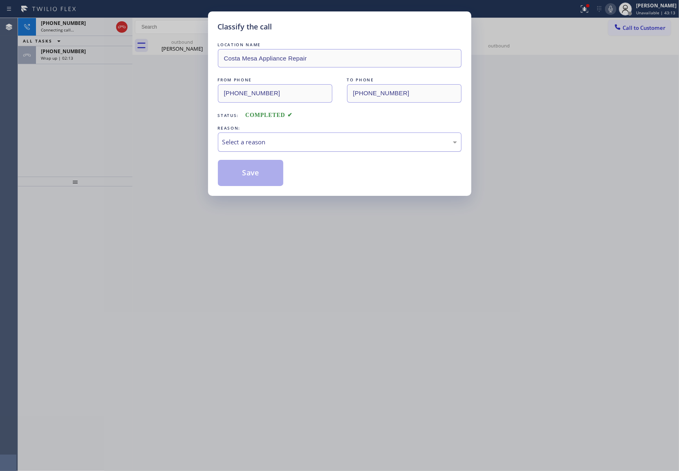
click at [280, 140] on div "Select a reason" at bounding box center [339, 141] width 235 height 9
drag, startPoint x: 265, startPoint y: 146, endPoint x: 267, endPoint y: 150, distance: 4.6
click at [266, 148] on div "#2 Not Booked - Dont do type/out of service area/bad call" at bounding box center [340, 142] width 244 height 19
click at [255, 175] on button "Save" at bounding box center [251, 173] width 66 height 26
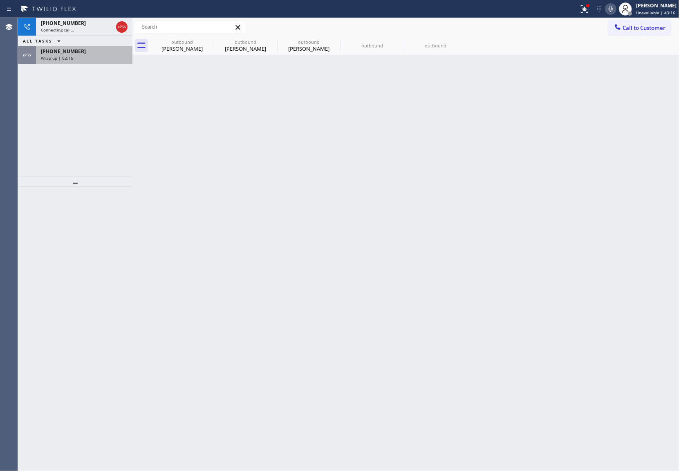
click at [57, 53] on span "[PHONE_NUMBER]" at bounding box center [63, 51] width 45 height 7
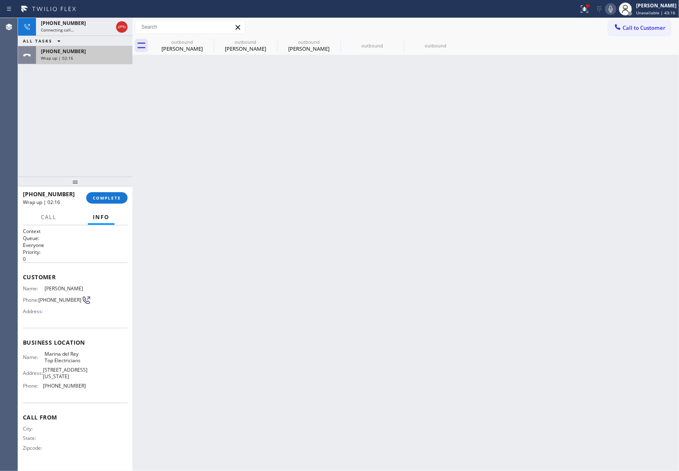
click at [57, 53] on span "[PHONE_NUMBER]" at bounding box center [63, 51] width 45 height 7
click at [117, 203] on button "COMPLETE" at bounding box center [106, 197] width 41 height 11
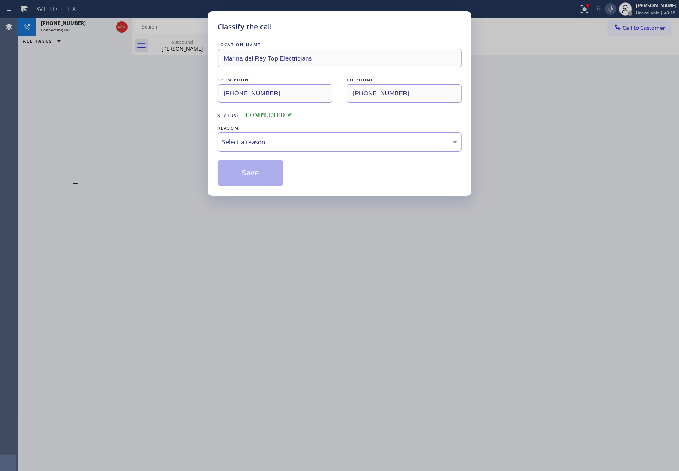
click at [287, 156] on div "LOCATION NAME [PERSON_NAME] Top Electricians FROM PHONE [PHONE_NUMBER] TO PHONE…" at bounding box center [340, 113] width 244 height 146
click at [278, 146] on div "Select a reason" at bounding box center [339, 141] width 235 height 9
click at [261, 173] on button "Save" at bounding box center [251, 173] width 66 height 26
type input "[PHONE_NUMBER]"
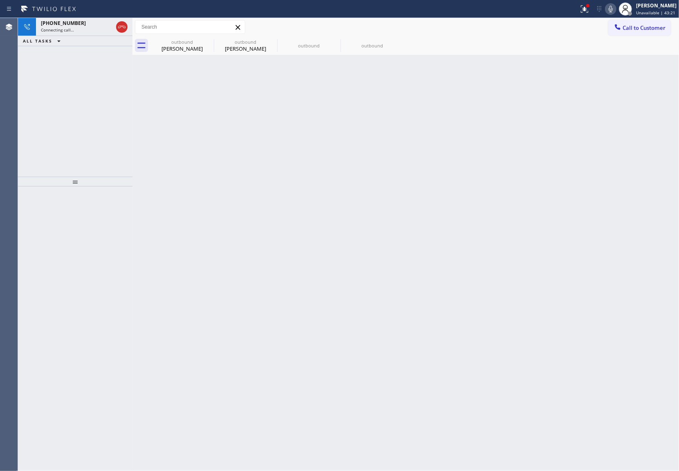
click at [608, 8] on icon at bounding box center [611, 9] width 10 height 10
click at [63, 88] on div "[PHONE_NUMBER] Live | 00:01 ALL TASKS ALL TASKS ACTIVE TASKS TASKS IN WRAP UP" at bounding box center [75, 97] width 115 height 159
click at [606, 4] on icon at bounding box center [611, 9] width 10 height 10
click at [20, 142] on div "[PHONE_NUMBER] Live | 01:51 ALL TASKS ALL TASKS ACTIVE TASKS TASKS IN WRAP UP" at bounding box center [75, 97] width 115 height 159
click at [522, 421] on div "Back to Dashboard Change Sender ID Customers Technicians Select a contact Outbo…" at bounding box center [406, 244] width 547 height 453
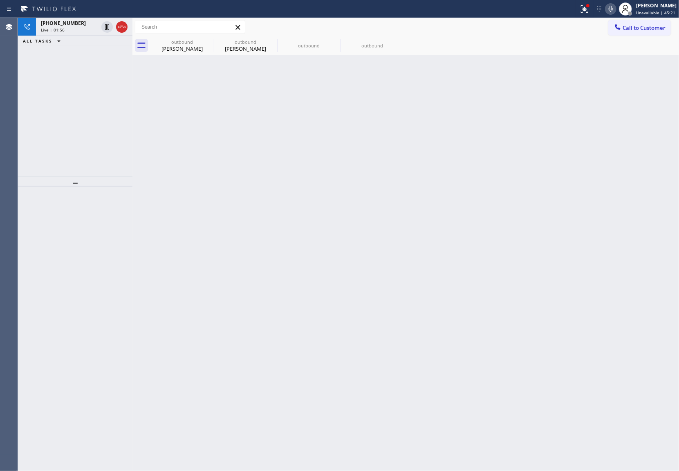
click at [22, 267] on div at bounding box center [75, 328] width 115 height 285
click at [25, 257] on div at bounding box center [75, 328] width 115 height 285
click at [30, 288] on div at bounding box center [75, 328] width 115 height 285
click at [610, 445] on div "Back to Dashboard Change Sender ID Customers Technicians Select a contact Outbo…" at bounding box center [406, 244] width 547 height 453
click at [22, 288] on div at bounding box center [75, 328] width 115 height 285
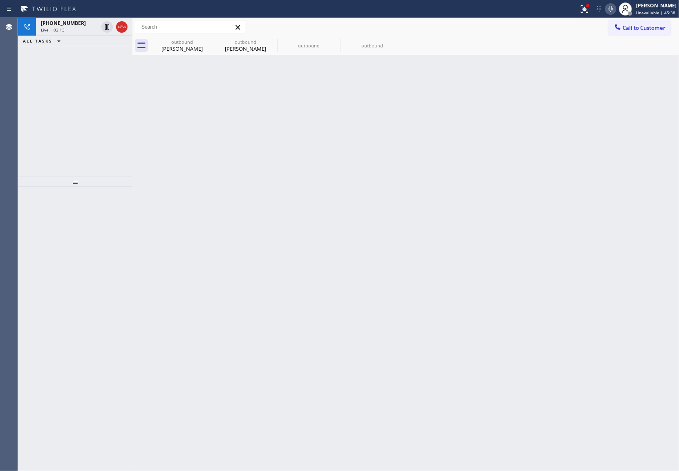
drag, startPoint x: 30, startPoint y: 280, endPoint x: 94, endPoint y: 290, distance: 64.1
click at [30, 280] on div at bounding box center [75, 328] width 115 height 285
click at [591, 377] on div "Back to Dashboard Change Sender ID Customers Technicians Select a contact Outbo…" at bounding box center [406, 244] width 547 height 453
click at [587, 282] on div "Back to Dashboard Change Sender ID Customers Technicians Select a contact Outbo…" at bounding box center [406, 244] width 547 height 453
click at [627, 35] on button "Call to Customer" at bounding box center [640, 28] width 63 height 16
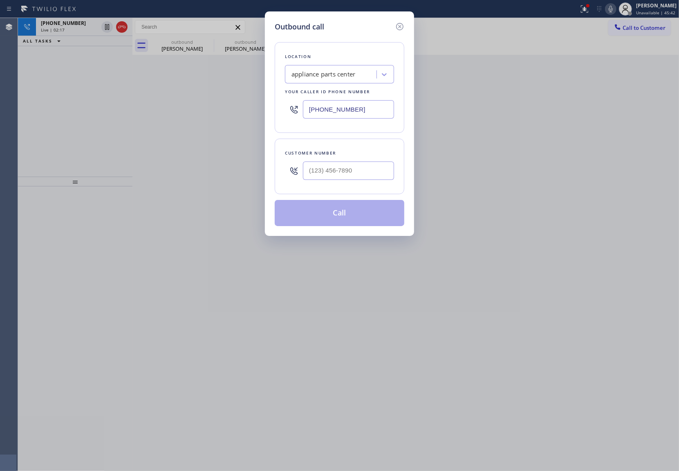
click at [359, 104] on input "[PHONE_NUMBER]" at bounding box center [348, 109] width 91 height 18
paste input "973) 816-2155"
type input "[PHONE_NUMBER]"
type input "(___) ___-____"
click at [399, 28] on icon at bounding box center [400, 27] width 10 height 10
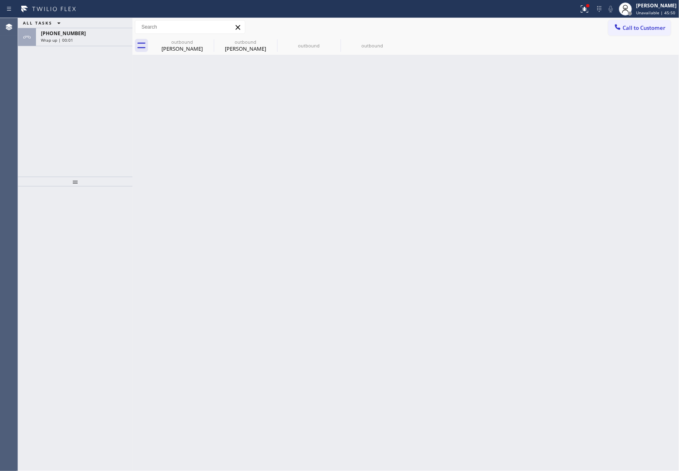
drag, startPoint x: 648, startPoint y: 23, endPoint x: 629, endPoint y: 41, distance: 26.4
click at [645, 26] on button "Call to Customer" at bounding box center [640, 28] width 63 height 16
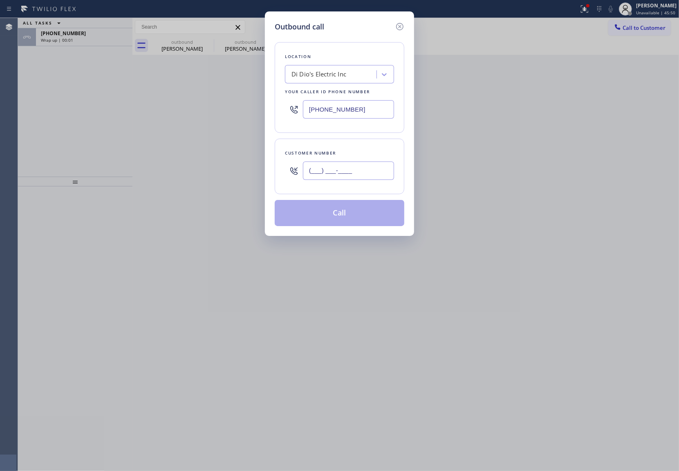
click at [323, 169] on input "(___) ___-____" at bounding box center [348, 171] width 91 height 18
paste input "201) 561-5227"
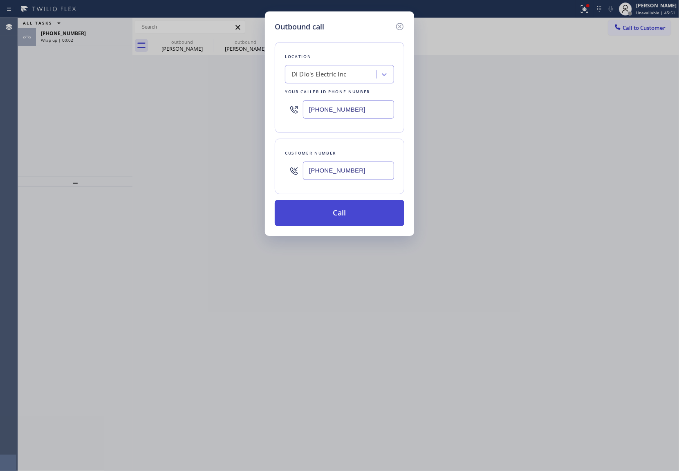
type input "[PHONE_NUMBER]"
click at [366, 213] on button "Call" at bounding box center [340, 213] width 130 height 26
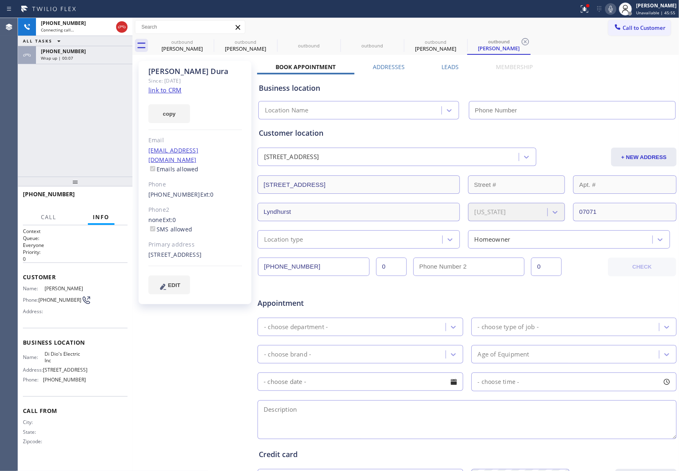
type input "[PHONE_NUMBER]"
click at [18, 142] on div "[PHONE_NUMBER] Connecting call… ALL TASKS ALL TASKS ACTIVE TASKS TASKS IN WRAP …" at bounding box center [75, 97] width 115 height 159
click at [171, 89] on link "link to CRM" at bounding box center [164, 90] width 33 height 8
click at [127, 25] on div at bounding box center [122, 27] width 15 height 18
click at [122, 29] on icon at bounding box center [122, 27] width 10 height 10
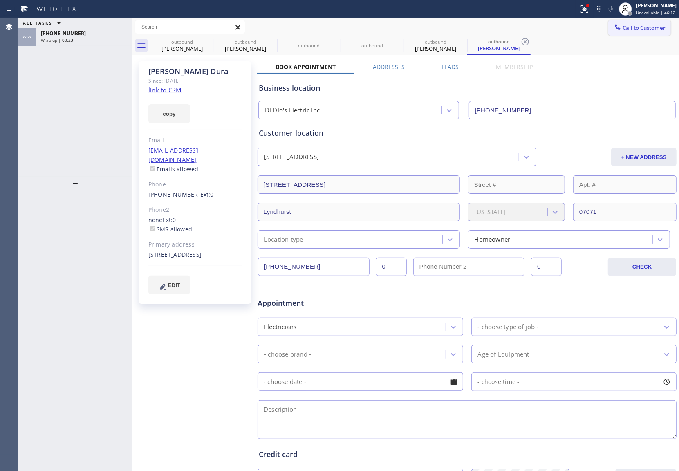
click at [631, 32] on button "Call to Customer" at bounding box center [640, 28] width 63 height 16
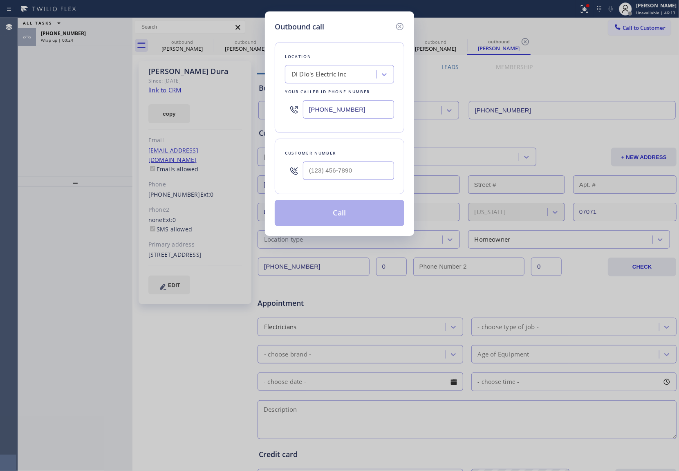
click at [349, 115] on input "[PHONE_NUMBER]" at bounding box center [348, 109] width 91 height 18
paste input "424) 379-4293"
type input "[PHONE_NUMBER]"
type input "(___) ___-____"
click at [371, 167] on input "(___) ___-____" at bounding box center [348, 171] width 91 height 18
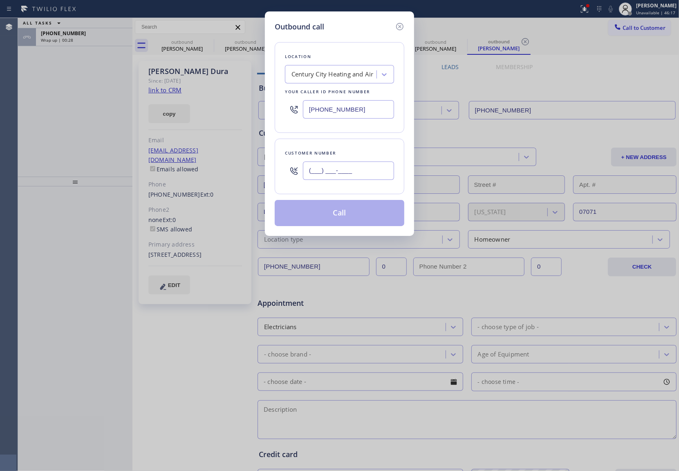
paste input "424) 497-9876"
type input "[PHONE_NUMBER]"
click at [365, 213] on button "Call" at bounding box center [340, 213] width 130 height 26
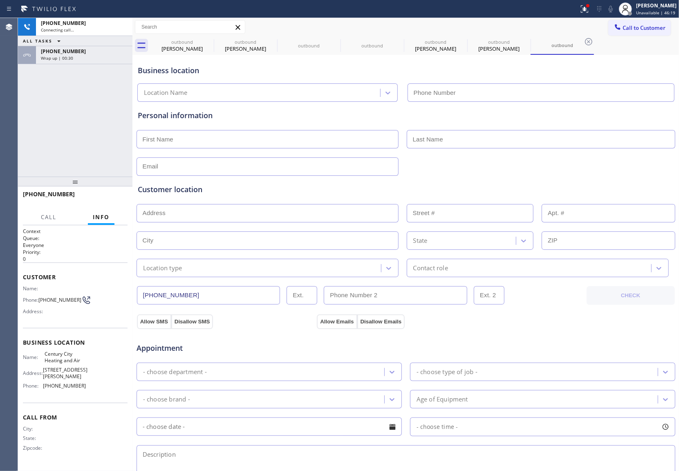
type input "[PHONE_NUMBER]"
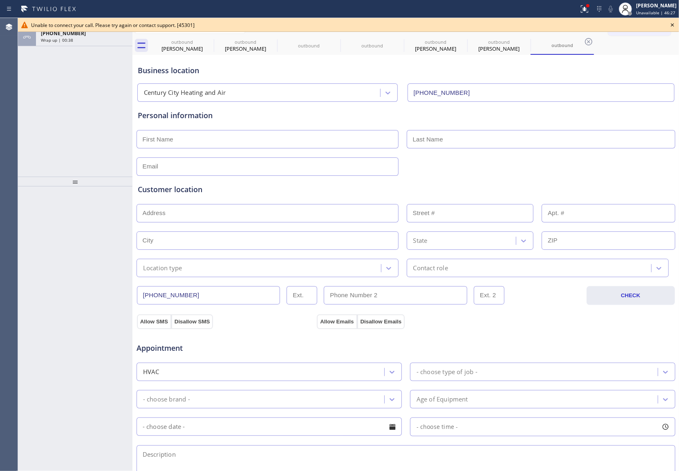
drag, startPoint x: 23, startPoint y: 103, endPoint x: 36, endPoint y: 104, distance: 13.5
click at [29, 103] on div "ALL TASKS ALL TASKS ACTIVE TASKS TASKS IN WRAP UP [PHONE_NUMBER] Wrap up | 00:38" at bounding box center [75, 97] width 115 height 159
click at [671, 21] on icon at bounding box center [673, 25] width 10 height 10
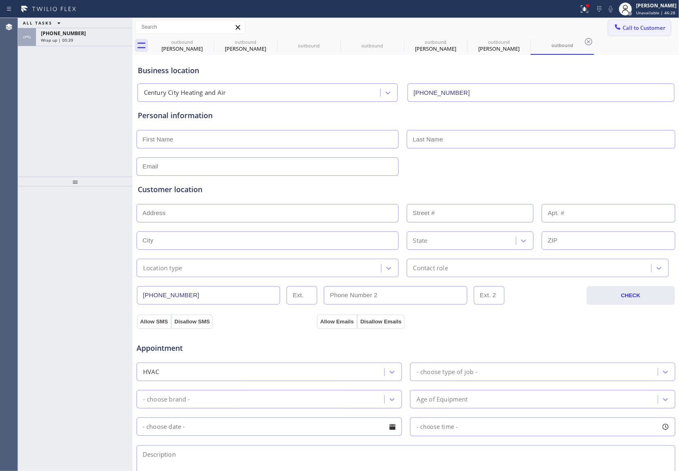
click at [644, 23] on button "Call to Customer" at bounding box center [640, 28] width 63 height 16
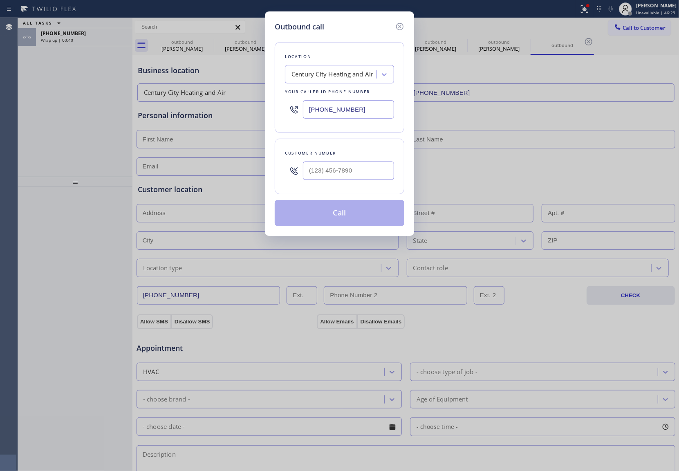
click at [346, 113] on input "[PHONE_NUMBER]" at bounding box center [348, 109] width 91 height 18
paste input "5) 242-3989"
type input "[PHONE_NUMBER]"
type input "(___) ___-____"
click at [372, 176] on input "text" at bounding box center [348, 171] width 91 height 18
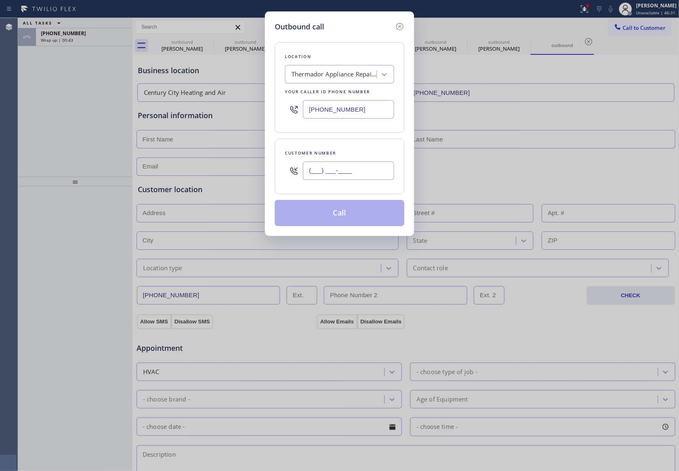
paste input "425) 507-1872"
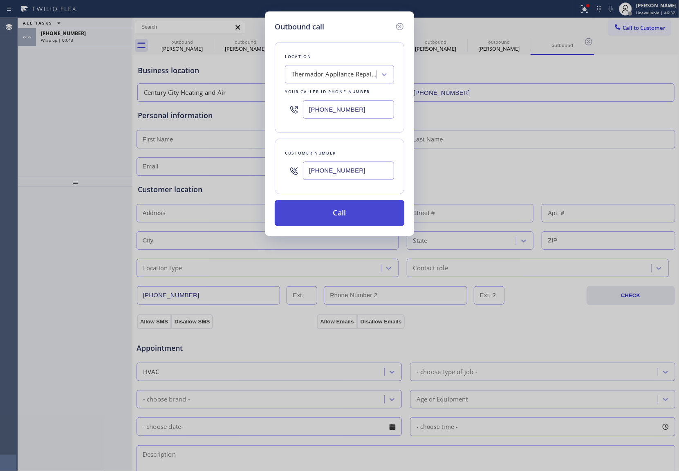
type input "[PHONE_NUMBER]"
click at [371, 218] on button "Call" at bounding box center [340, 213] width 130 height 26
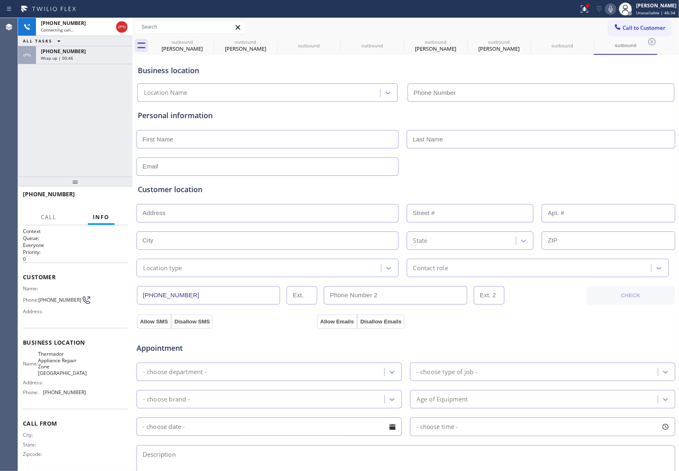
type input "[PHONE_NUMBER]"
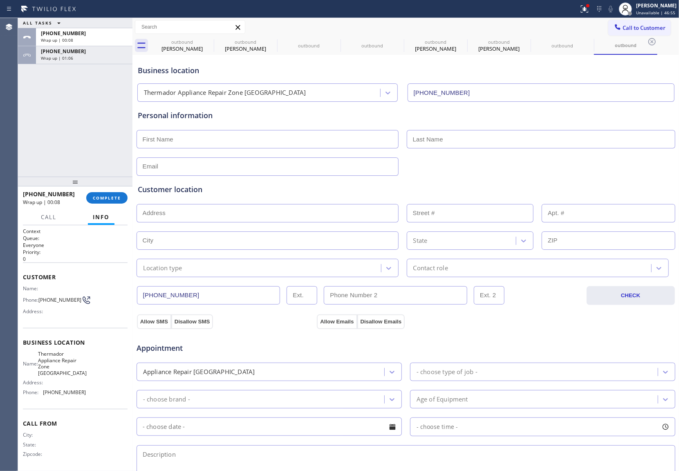
click at [35, 127] on div "ALL TASKS ALL TASKS ACTIVE TASKS TASKS IN WRAP UP [PHONE_NUMBER] Wrap up | 00:0…" at bounding box center [75, 97] width 115 height 159
click at [623, 26] on span "Call to Customer" at bounding box center [644, 27] width 43 height 7
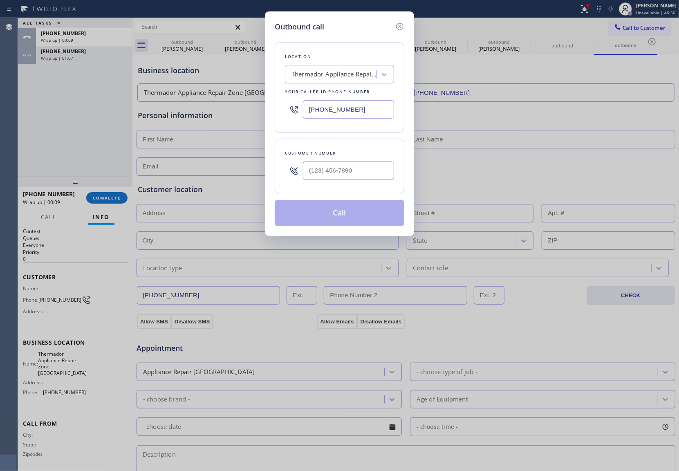
drag, startPoint x: 357, startPoint y: 108, endPoint x: 385, endPoint y: 115, distance: 28.2
click at [367, 111] on input "[PHONE_NUMBER]" at bounding box center [348, 109] width 91 height 18
paste input "714) 559-3783"
type input "[PHONE_NUMBER]"
type input "(___) ___-____"
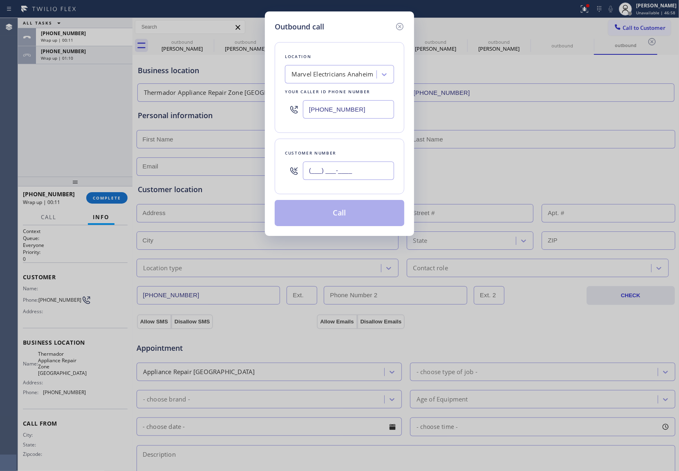
click at [324, 169] on input "(___) ___-____" at bounding box center [348, 171] width 91 height 18
paste input "636) 358-7413"
type input "[PHONE_NUMBER]"
click at [370, 214] on button "Call" at bounding box center [340, 213] width 130 height 26
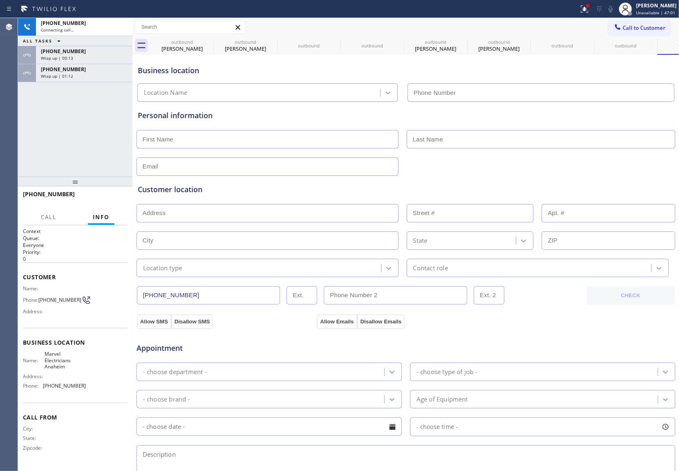
type input "[PHONE_NUMBER]"
click at [20, 128] on div "Agent Desktop Classify the call LOCATION NAME [PERSON_NAME] Repair Service FROM…" at bounding box center [339, 244] width 679 height 453
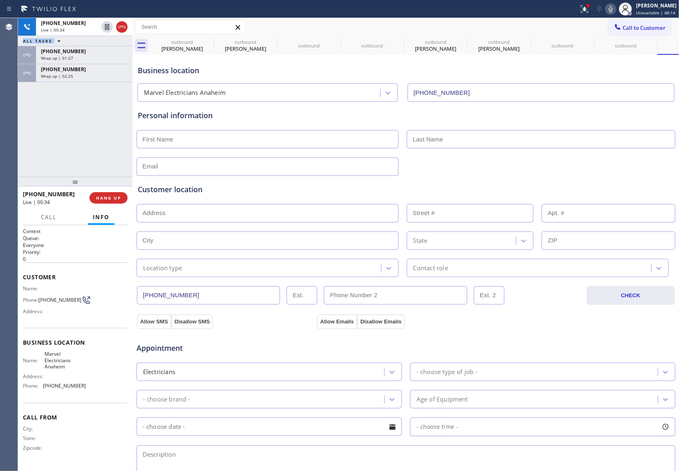
click at [125, 28] on icon at bounding box center [122, 27] width 10 height 10
click at [39, 126] on div "ALL TASKS ALL TASKS ACTIVE TASKS TASKS IN WRAP UP [PHONE_NUMBER] Wrap up | 00:3…" at bounding box center [75, 97] width 115 height 159
click at [114, 195] on span "COMPLETE" at bounding box center [107, 198] width 28 height 6
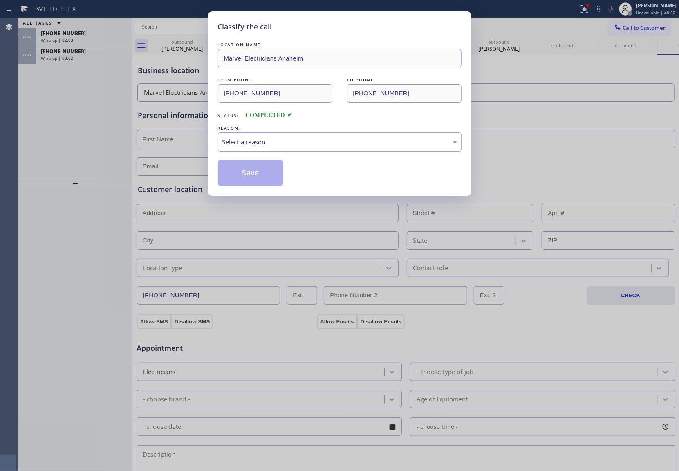
click at [247, 144] on div "Select a reason" at bounding box center [339, 141] width 235 height 9
drag, startPoint x: 266, startPoint y: 177, endPoint x: 283, endPoint y: 0, distance: 177.6
click at [265, 173] on button "Save" at bounding box center [251, 173] width 66 height 26
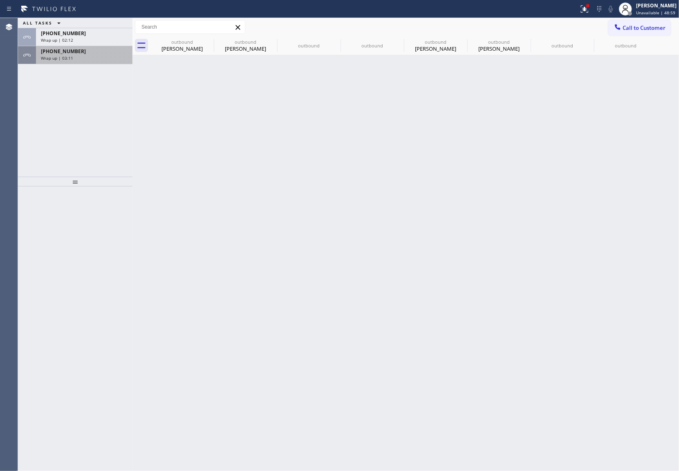
click at [75, 53] on div "[PHONE_NUMBER]" at bounding box center [84, 51] width 87 height 7
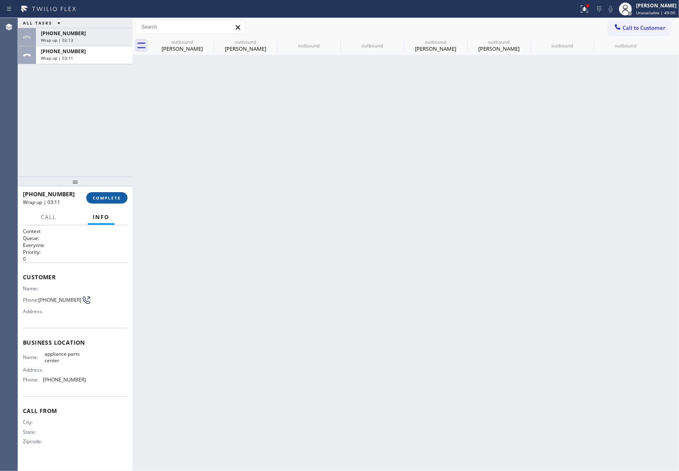
click at [114, 200] on button "COMPLETE" at bounding box center [106, 197] width 41 height 11
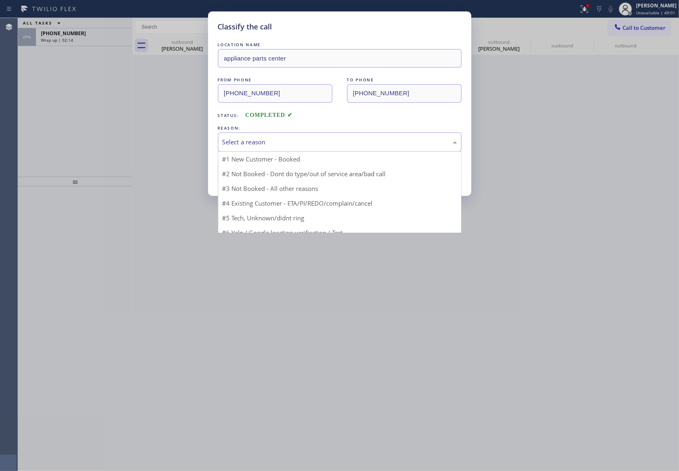
click at [271, 144] on div "Select a reason" at bounding box center [339, 141] width 235 height 9
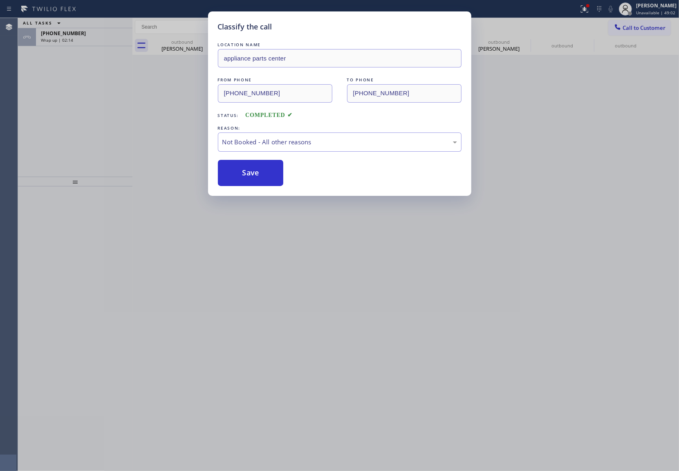
click at [262, 171] on button "Save" at bounding box center [251, 173] width 66 height 26
type input "[PHONE_NUMBER]"
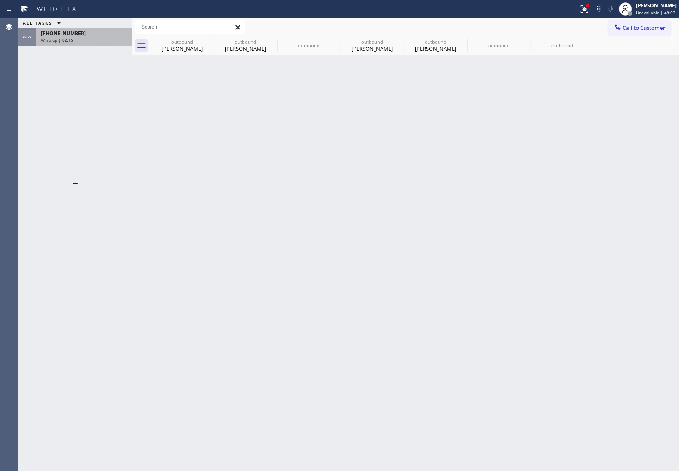
click at [80, 40] on div "Wrap up | 02:15" at bounding box center [84, 40] width 87 height 6
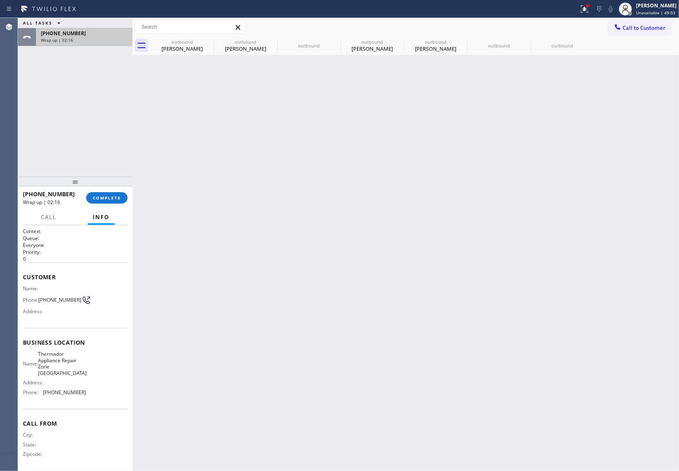
drag, startPoint x: 80, startPoint y: 40, endPoint x: 134, endPoint y: 189, distance: 158.4
click at [82, 41] on div "Wrap up | 02:16" at bounding box center [84, 40] width 87 height 6
click at [115, 198] on span "COMPLETE" at bounding box center [107, 198] width 28 height 6
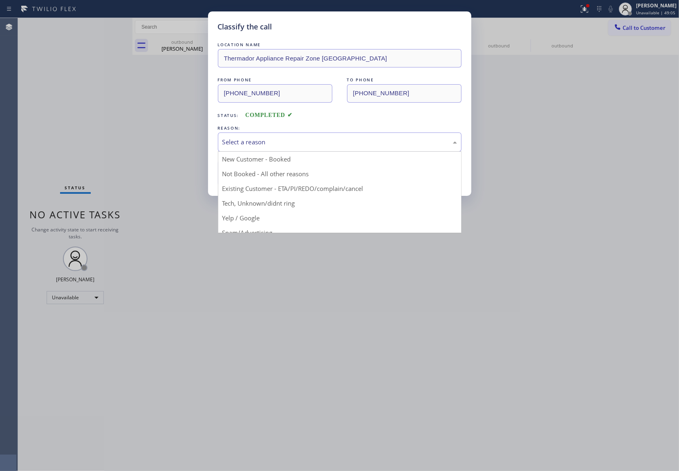
click at [254, 135] on div "Select a reason" at bounding box center [340, 142] width 244 height 19
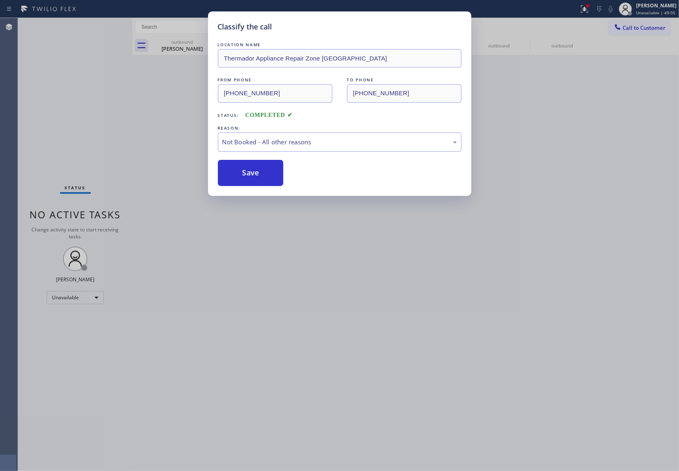
click at [245, 171] on button "Save" at bounding box center [251, 173] width 66 height 26
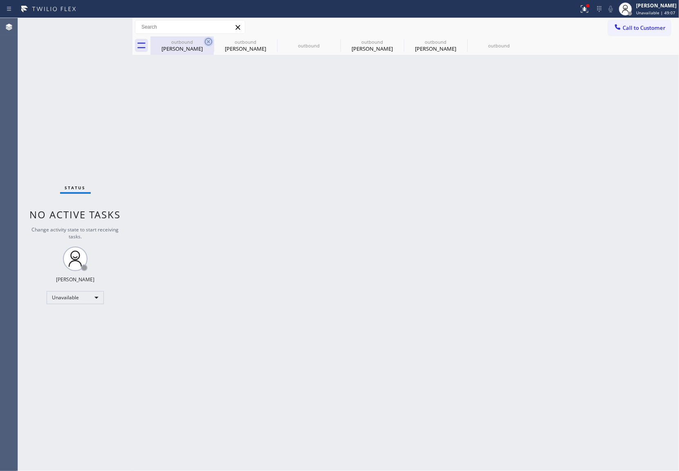
drag, startPoint x: 202, startPoint y: 43, endPoint x: 209, endPoint y: 39, distance: 8.1
click at [204, 42] on div "outbound [PERSON_NAME]" at bounding box center [182, 45] width 63 height 18
click at [209, 39] on icon at bounding box center [209, 42] width 10 height 10
click at [0, 0] on icon at bounding box center [0, 0] width 0 height 0
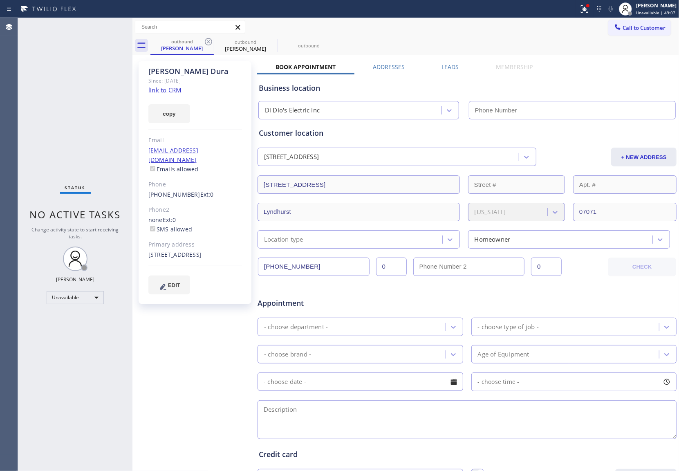
type input "[PHONE_NUMBER]"
click at [209, 39] on icon at bounding box center [209, 42] width 10 height 10
click at [0, 0] on icon at bounding box center [0, 0] width 0 height 0
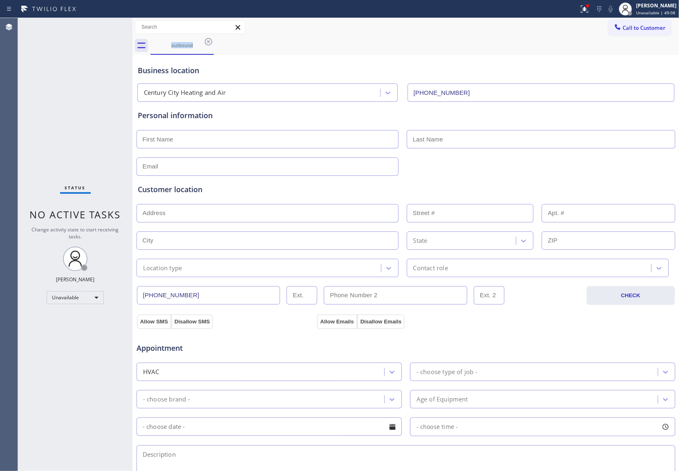
click at [209, 39] on icon at bounding box center [209, 42] width 10 height 10
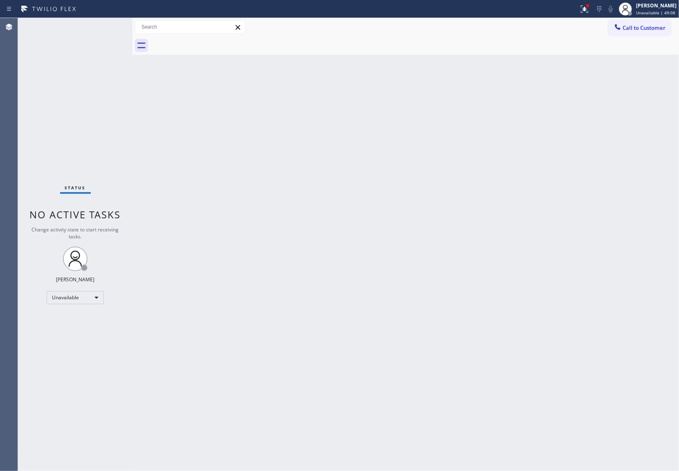
drag, startPoint x: 664, startPoint y: 26, endPoint x: 560, endPoint y: 63, distance: 110.6
click at [662, 26] on span "Call to Customer" at bounding box center [644, 27] width 43 height 7
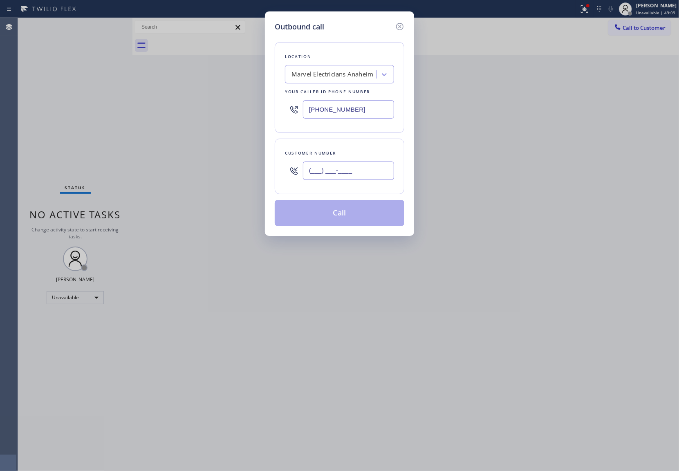
click at [331, 171] on input "(___) ___-____" at bounding box center [348, 171] width 91 height 18
paste input "949) 293-5447"
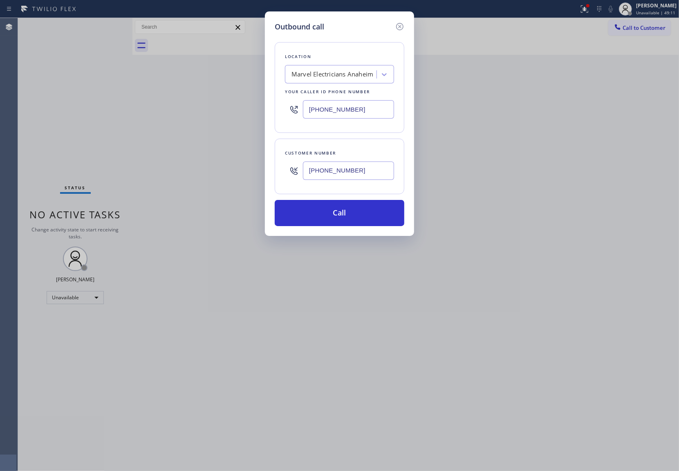
type input "[PHONE_NUMBER]"
click at [315, 74] on div "Marvel Electricians Anaheim" at bounding box center [333, 74] width 82 height 9
paste input "Costa Mesa Appliance Repair"
type input "Costa Mesa Appliance Repair"
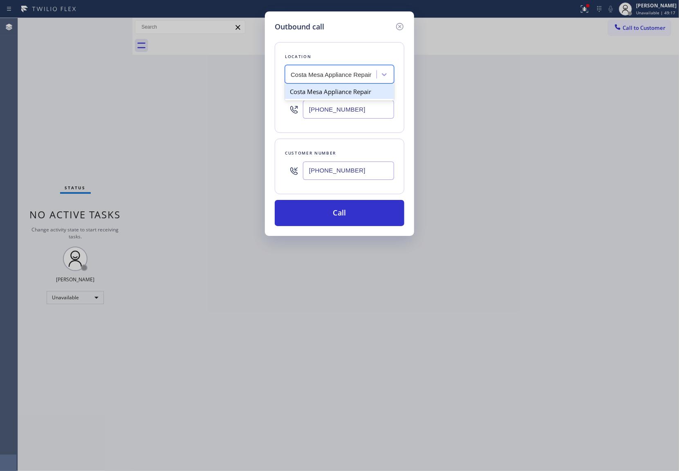
click at [319, 92] on div "Costa Mesa Appliance Repair" at bounding box center [339, 91] width 109 height 15
type input "[PHONE_NUMBER]"
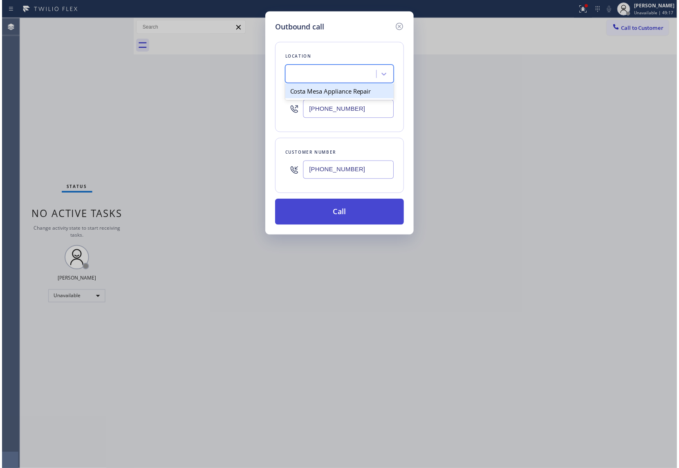
scroll to position [0, 0]
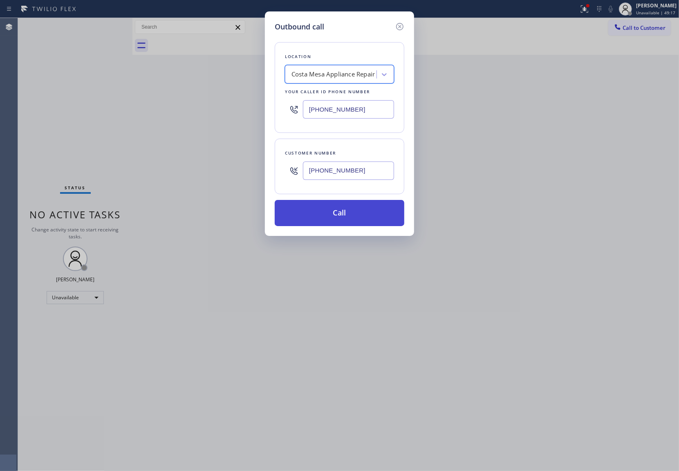
click at [354, 208] on button "Call" at bounding box center [340, 213] width 130 height 26
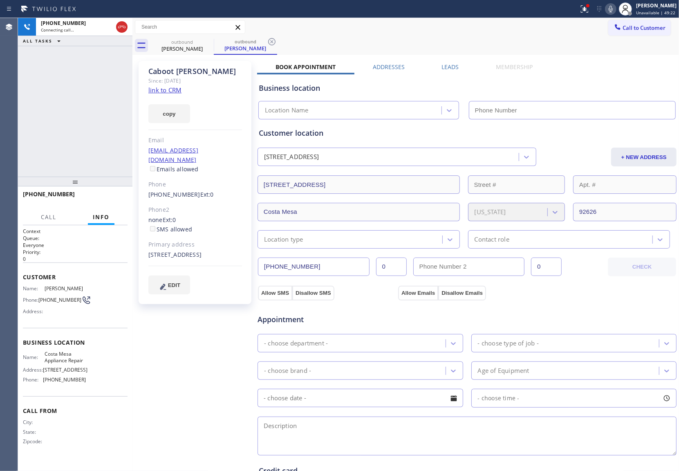
type input "[PHONE_NUMBER]"
click at [26, 133] on div "[PHONE_NUMBER] Connecting call… ALL TASKS ALL TASKS ACTIVE TASKS TASKS IN WRAP …" at bounding box center [75, 97] width 115 height 159
drag, startPoint x: 53, startPoint y: 303, endPoint x: 41, endPoint y: 299, distance: 12.8
click at [41, 299] on span "[PHONE_NUMBER]" at bounding box center [59, 300] width 43 height 6
copy span "949) 293-5447"
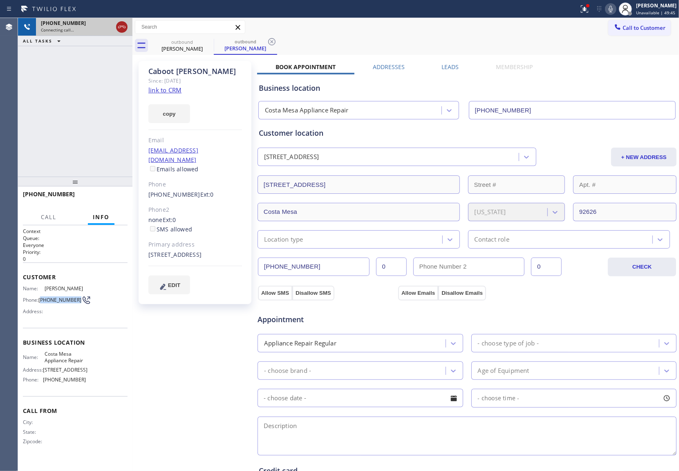
click at [121, 29] on icon at bounding box center [122, 27] width 10 height 10
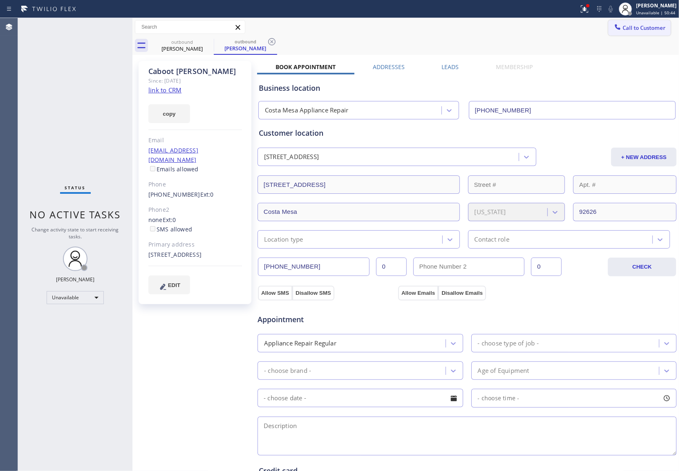
click at [646, 28] on span "Call to Customer" at bounding box center [644, 27] width 43 height 7
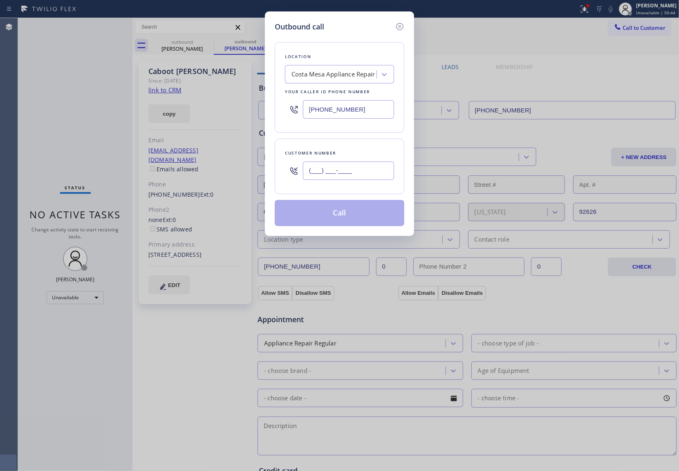
click at [362, 171] on input "(___) ___-____" at bounding box center [348, 171] width 91 height 18
paste input "714) 818-3108"
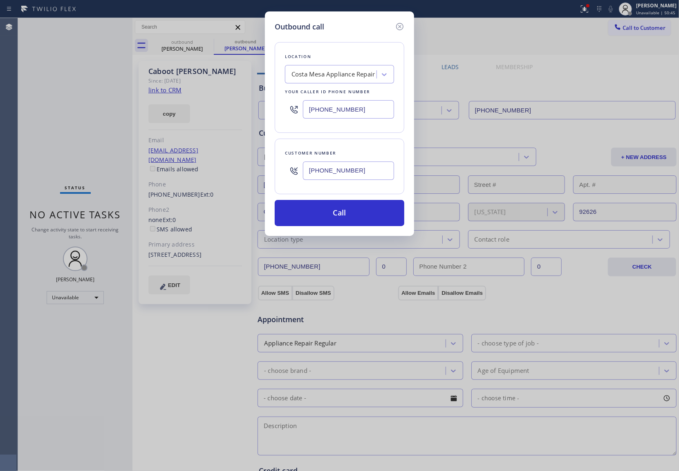
type input "[PHONE_NUMBER]"
click at [343, 113] on input "[PHONE_NUMBER]" at bounding box center [348, 109] width 91 height 18
paste input "310) 651-635"
type input "[PHONE_NUMBER]"
click at [343, 205] on button "Call" at bounding box center [340, 213] width 130 height 26
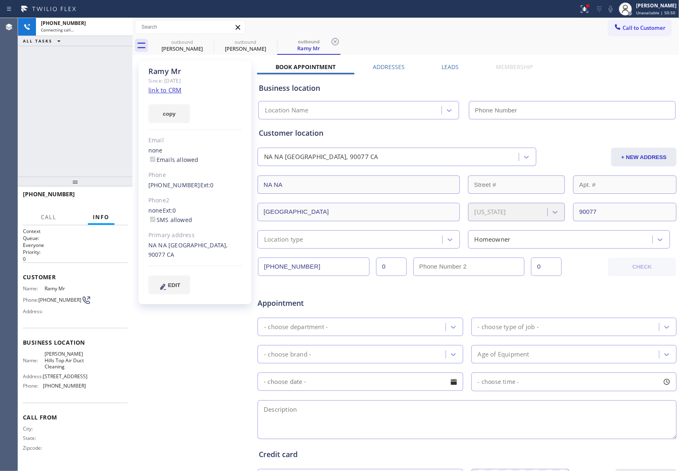
click at [17, 154] on div "Agent Desktop" at bounding box center [9, 244] width 18 height 453
type input "[PHONE_NUMBER]"
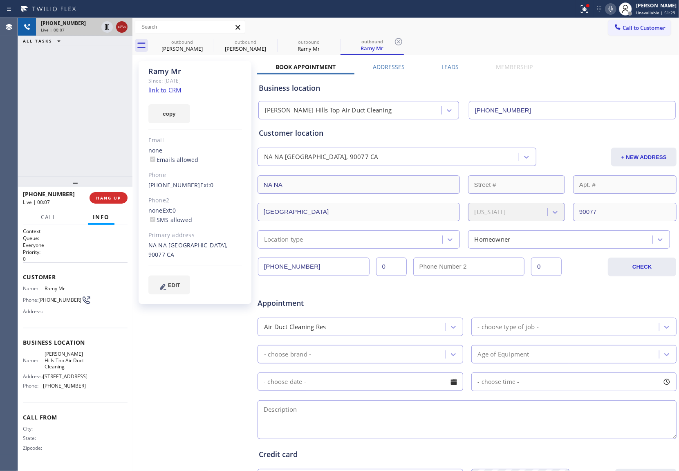
click at [119, 27] on icon at bounding box center [122, 27] width 10 height 10
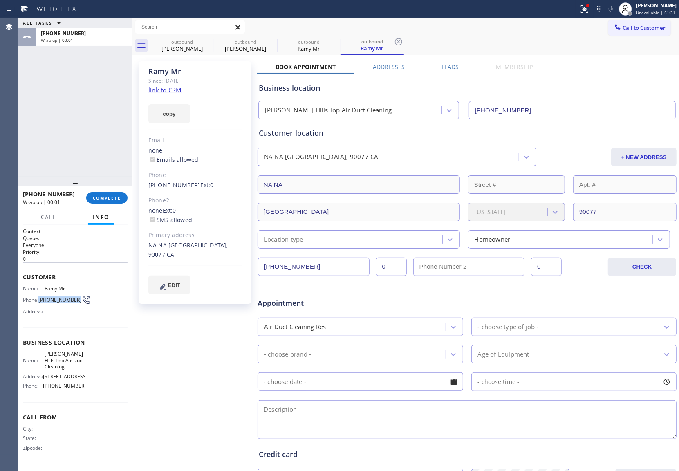
copy span "[PHONE_NUMBER]"
drag, startPoint x: 52, startPoint y: 308, endPoint x: 39, endPoint y: 298, distance: 15.7
click at [39, 298] on span "[PHONE_NUMBER]" at bounding box center [59, 300] width 43 height 6
click at [623, 27] on span "Call to Customer" at bounding box center [644, 27] width 43 height 7
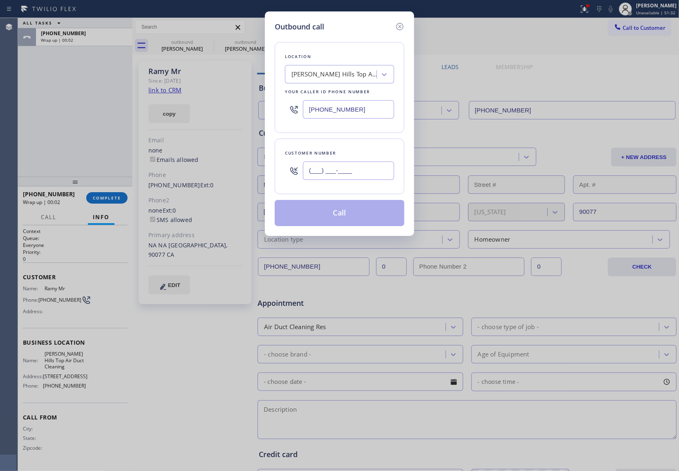
drag, startPoint x: 347, startPoint y: 173, endPoint x: 359, endPoint y: 176, distance: 12.3
click at [346, 174] on input "(___) ___-____" at bounding box center [348, 171] width 91 height 18
paste input "714) 818-3108"
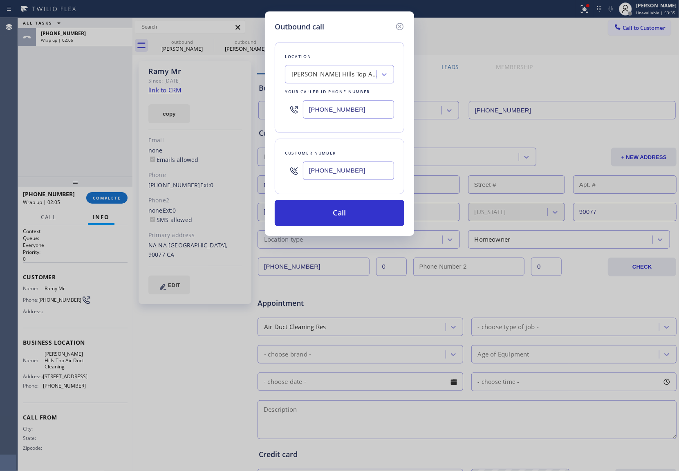
click at [326, 172] on input "[PHONE_NUMBER]" at bounding box center [348, 171] width 91 height 18
paste input "206) 809-721"
type input "[PHONE_NUMBER]"
click at [334, 112] on input "[PHONE_NUMBER]" at bounding box center [348, 109] width 91 height 18
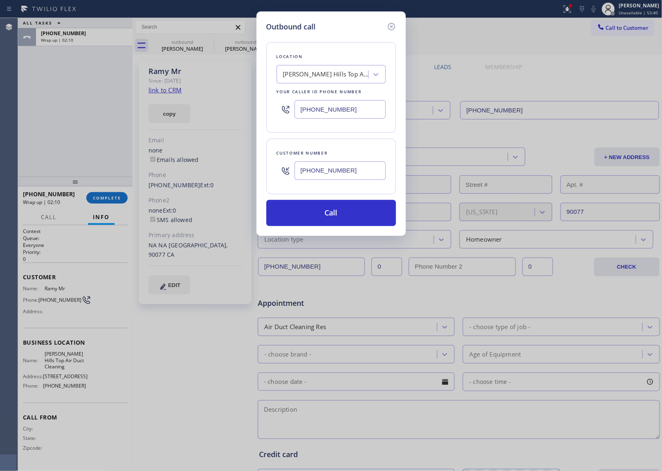
paste input "844) 760-2924"
type input "[PHONE_NUMBER]"
click at [346, 215] on button "Call" at bounding box center [331, 213] width 130 height 26
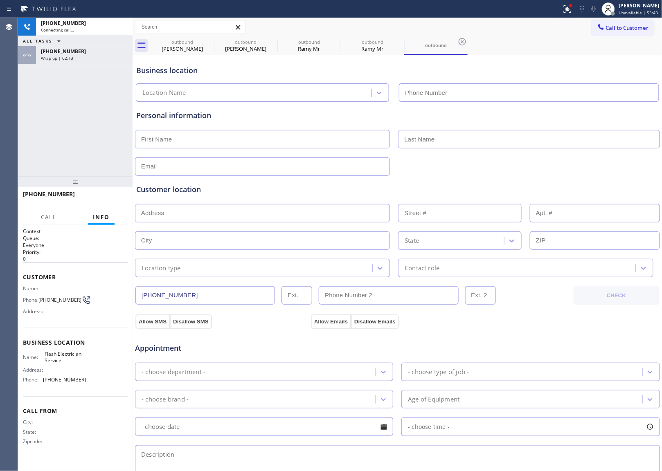
type input "[PHONE_NUMBER]"
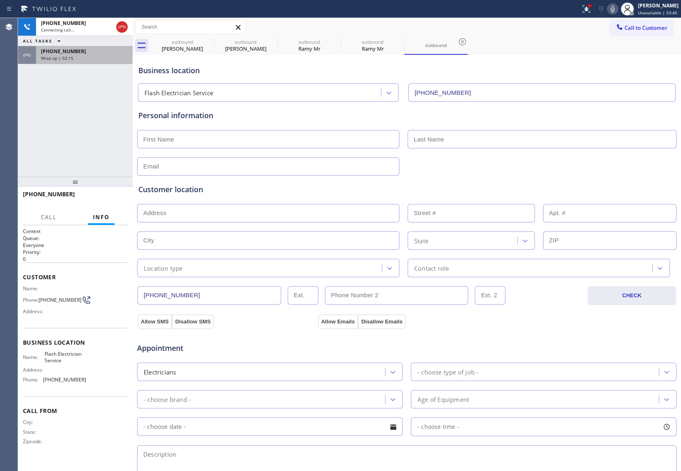
click at [83, 59] on div "Wrap up | 02:15" at bounding box center [84, 58] width 87 height 6
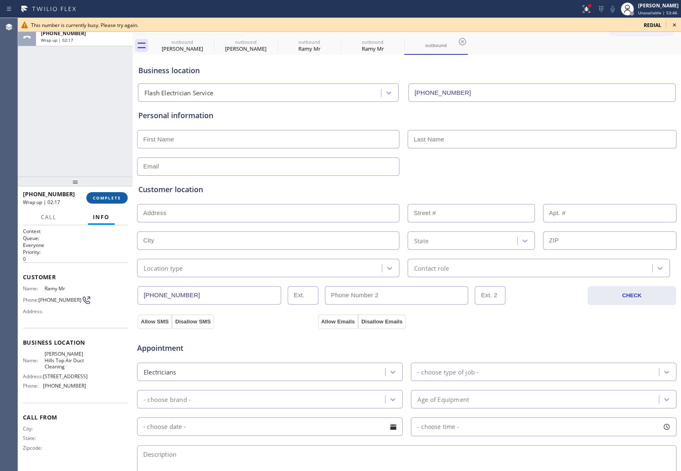
click at [107, 203] on button "COMPLETE" at bounding box center [106, 197] width 41 height 11
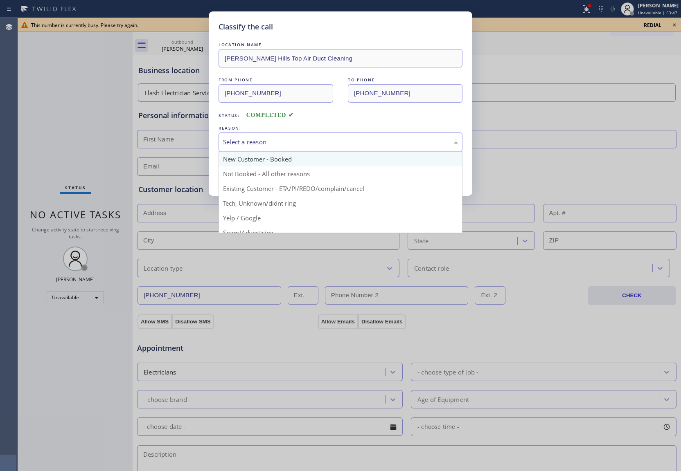
drag, startPoint x: 262, startPoint y: 141, endPoint x: 261, endPoint y: 165, distance: 24.6
click at [262, 145] on div "Select a reason" at bounding box center [340, 141] width 235 height 9
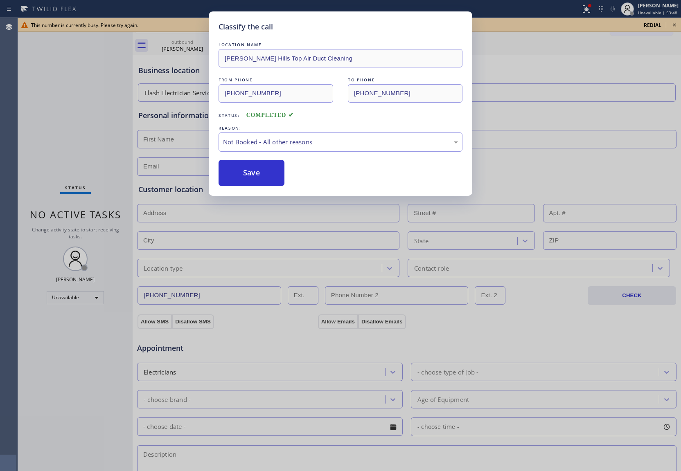
click at [253, 175] on button "Save" at bounding box center [251, 173] width 66 height 26
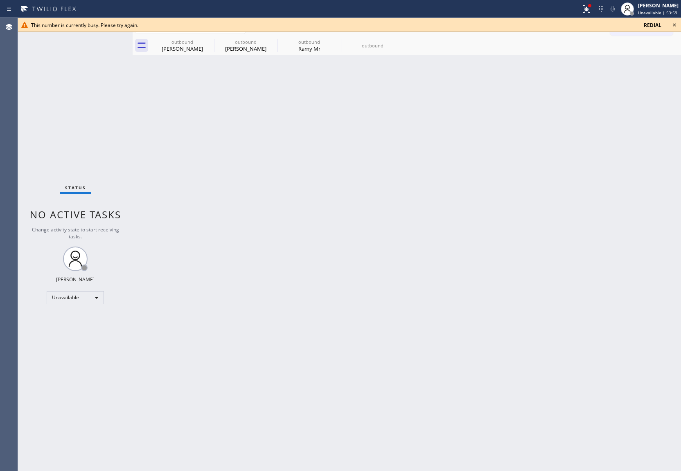
click at [671, 23] on icon at bounding box center [674, 25] width 10 height 10
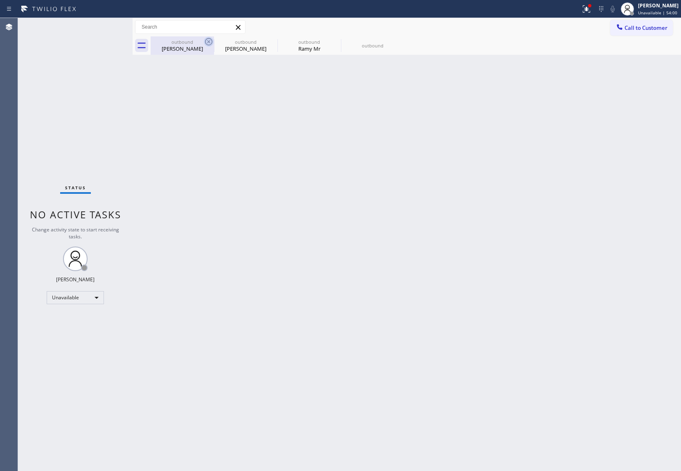
click at [209, 43] on icon at bounding box center [209, 42] width 10 height 10
click at [0, 0] on icon at bounding box center [0, 0] width 0 height 0
type input "[PHONE_NUMBER]"
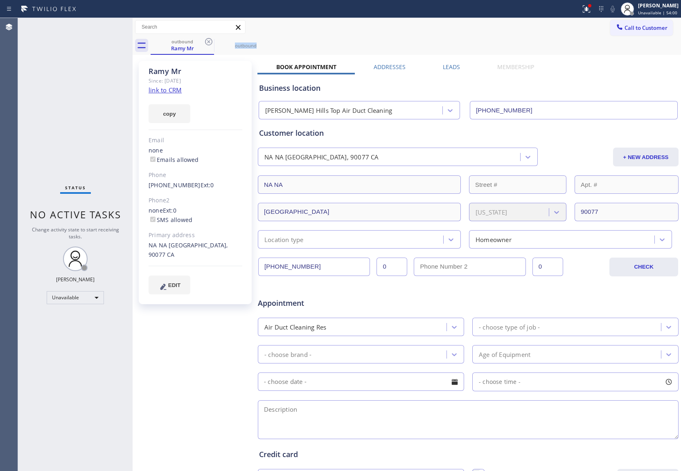
click at [209, 43] on icon at bounding box center [209, 42] width 10 height 10
click at [0, 0] on icon at bounding box center [0, 0] width 0 height 0
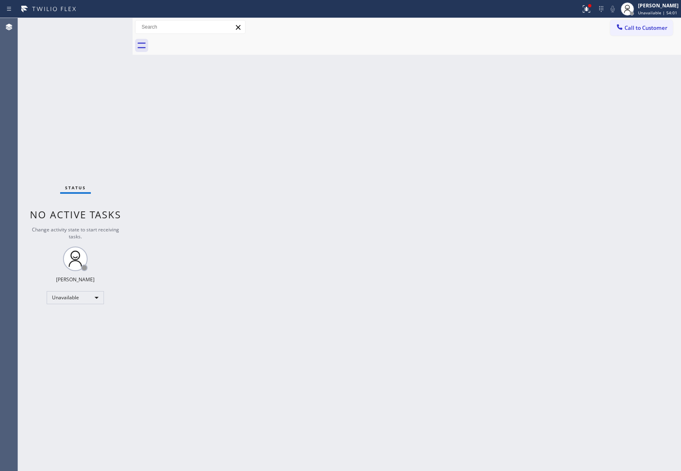
click at [209, 43] on div at bounding box center [416, 45] width 530 height 18
click at [653, 31] on span "Call to Customer" at bounding box center [645, 27] width 43 height 7
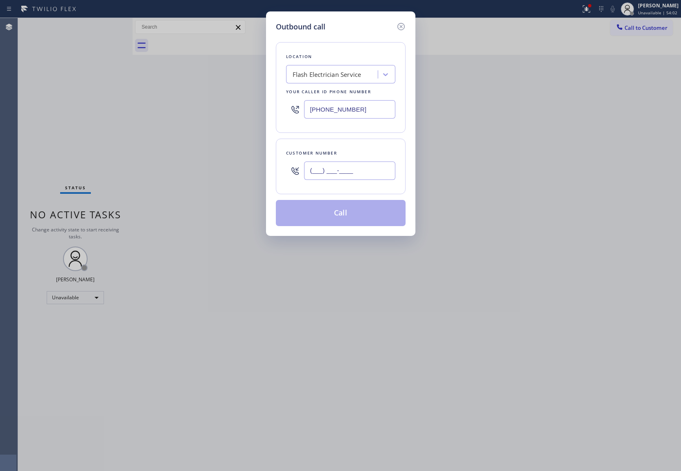
drag, startPoint x: 349, startPoint y: 177, endPoint x: 348, endPoint y: 164, distance: 13.1
click at [349, 177] on input "(___) ___-____" at bounding box center [349, 171] width 91 height 18
paste input "949) 887-9122"
type input "[PHONE_NUMBER]"
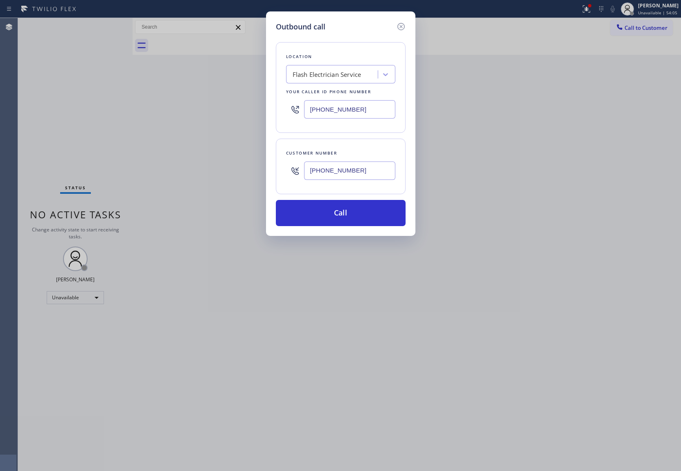
click at [322, 107] on input "[PHONE_NUMBER]" at bounding box center [349, 109] width 91 height 18
paste input "55) 662-5332"
type input "[PHONE_NUMBER]"
click at [352, 228] on div "Outbound call Location 4B2.Paid Sub Zero Repair Professionals Your caller id ph…" at bounding box center [340, 123] width 149 height 225
click at [11, 218] on div "Outbound call Location 4B2.Paid Sub Zero Repair Professionals Your caller id ph…" at bounding box center [340, 235] width 681 height 471
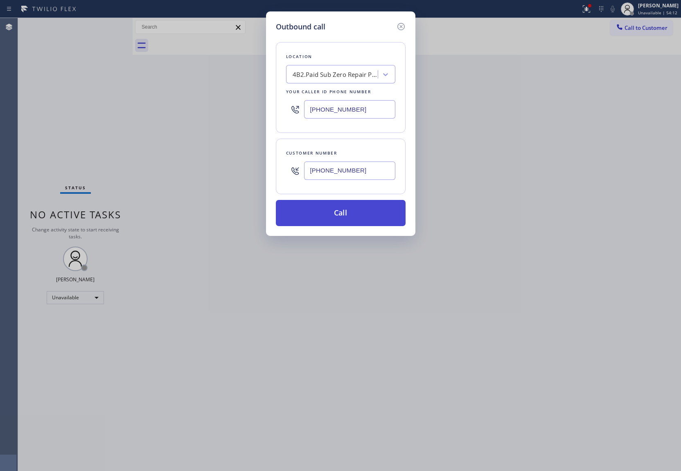
click at [334, 218] on button "Call" at bounding box center [341, 213] width 130 height 26
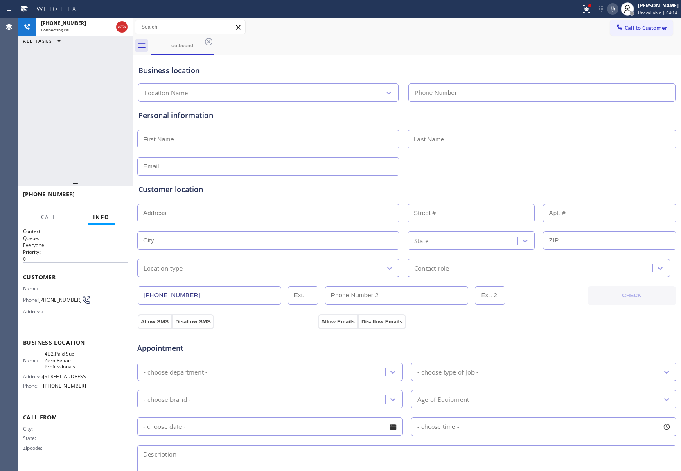
type input "[PHONE_NUMBER]"
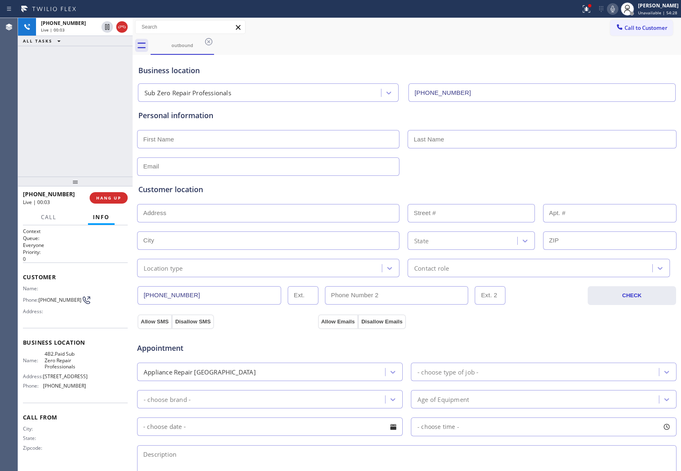
click at [39, 58] on div "[PHONE_NUMBER] Live | 00:03 ALL TASKS ALL TASKS ACTIVE TASKS TASKS IN WRAP UP" at bounding box center [75, 97] width 115 height 159
click at [122, 27] on icon at bounding box center [122, 27] width 10 height 10
drag, startPoint x: 28, startPoint y: 120, endPoint x: 430, endPoint y: 100, distance: 402.9
click at [41, 120] on div "ALL TASKS ALL TASKS ACTIVE TASKS TASKS IN WRAP UP [PHONE_NUMBER] Wrap up | 00:10" at bounding box center [75, 97] width 115 height 159
click at [627, 23] on button "Call to Customer" at bounding box center [641, 28] width 63 height 16
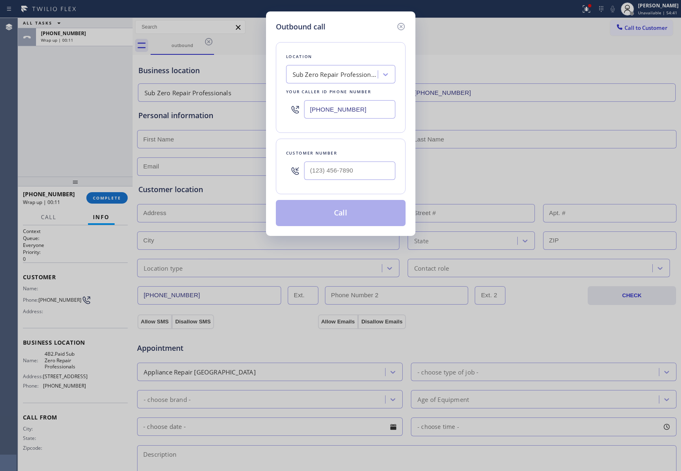
click at [367, 106] on input "[PHONE_NUMBER]" at bounding box center [349, 109] width 91 height 18
paste input "43-5177"
type input "[PHONE_NUMBER]"
type input "(___) ___-____"
click at [20, 133] on div "Outbound call Location Standard Repair HVAC Your caller id phone number [PHONE_…" at bounding box center [340, 235] width 681 height 471
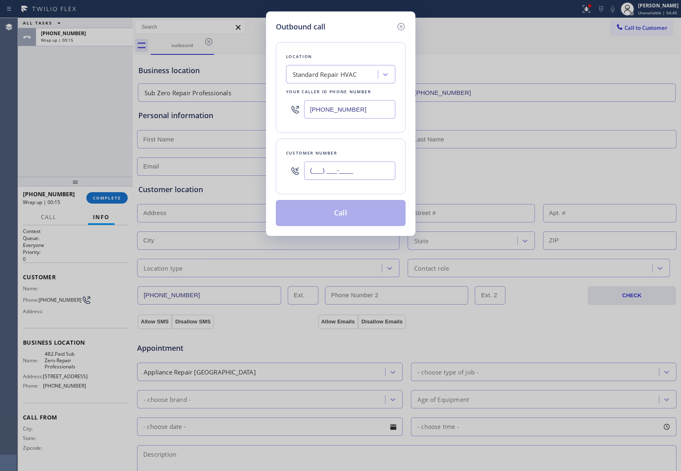
click at [341, 165] on input "(___) ___-____" at bounding box center [349, 171] width 91 height 18
paste input "818) 555-1212"
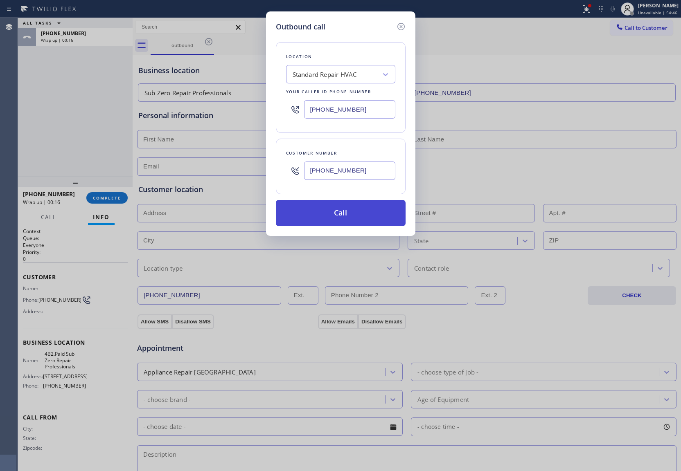
type input "[PHONE_NUMBER]"
drag, startPoint x: 360, startPoint y: 217, endPoint x: 581, endPoint y: 465, distance: 331.7
click at [370, 224] on button "Call" at bounding box center [341, 213] width 130 height 26
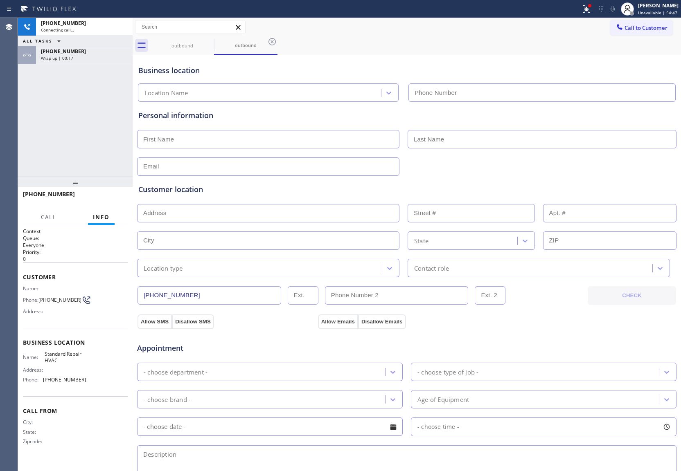
type input "[PHONE_NUMBER]"
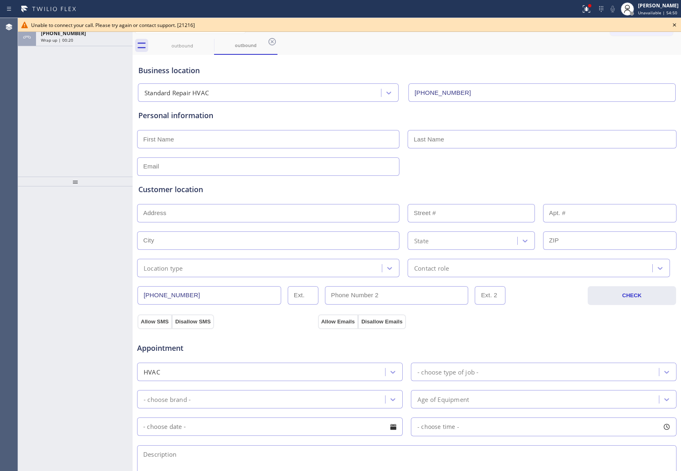
click at [24, 123] on div "ALL TASKS ALL TASKS ACTIVE TASKS TASKS IN WRAP UP [PHONE_NUMBER] Wrap up | 00:20" at bounding box center [75, 97] width 115 height 159
click at [70, 44] on div "[PHONE_NUMBER] Wrap up | 00:20" at bounding box center [82, 37] width 93 height 18
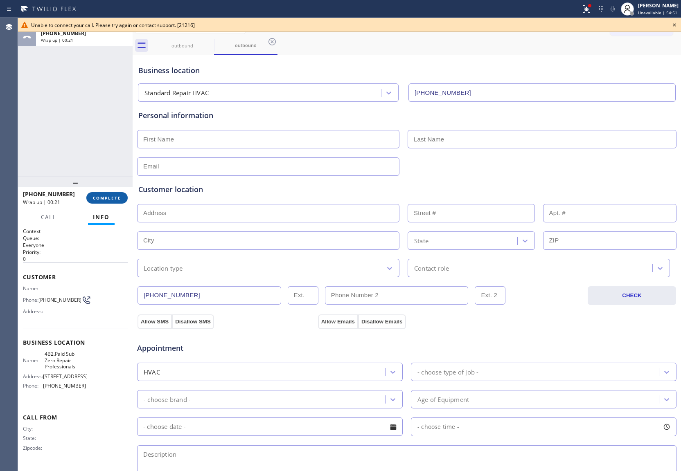
click at [110, 198] on span "COMPLETE" at bounding box center [107, 198] width 28 height 6
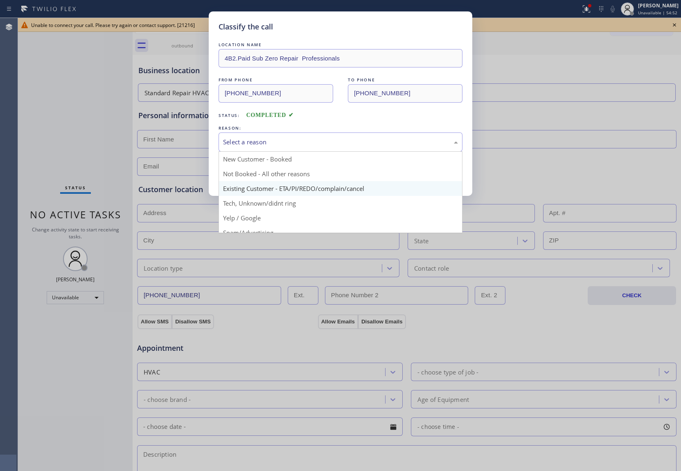
drag, startPoint x: 290, startPoint y: 141, endPoint x: 264, endPoint y: 185, distance: 51.3
click at [290, 142] on div "Select a reason" at bounding box center [340, 141] width 235 height 9
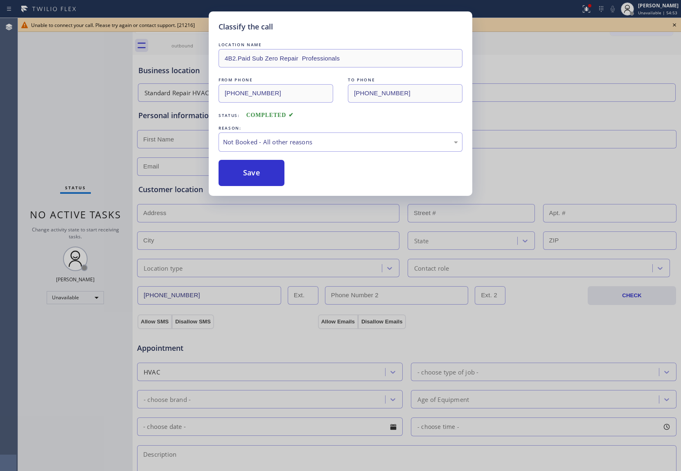
click at [244, 175] on button "Save" at bounding box center [251, 173] width 66 height 26
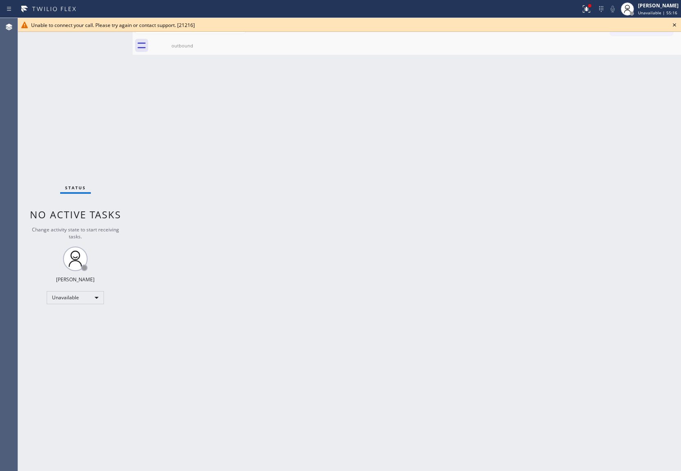
drag, startPoint x: 27, startPoint y: 88, endPoint x: 419, endPoint y: 27, distance: 396.9
click at [28, 88] on div "Status No active tasks Change activity state to start receiving tasks. [PERSON_…" at bounding box center [75, 244] width 115 height 453
click at [674, 25] on icon at bounding box center [674, 25] width 10 height 10
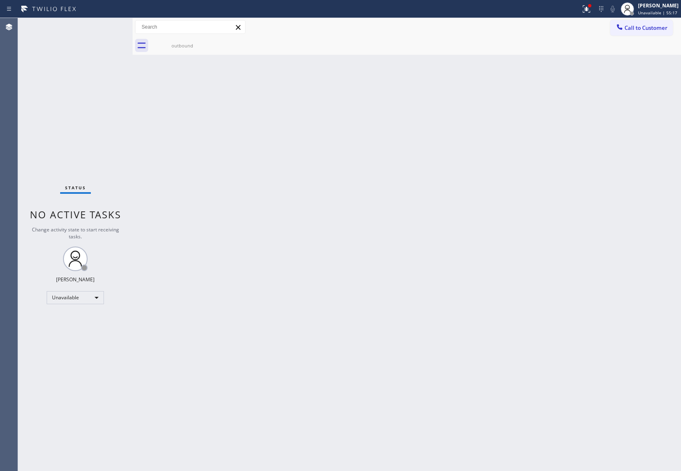
click at [665, 25] on button "Call to Customer" at bounding box center [641, 28] width 63 height 16
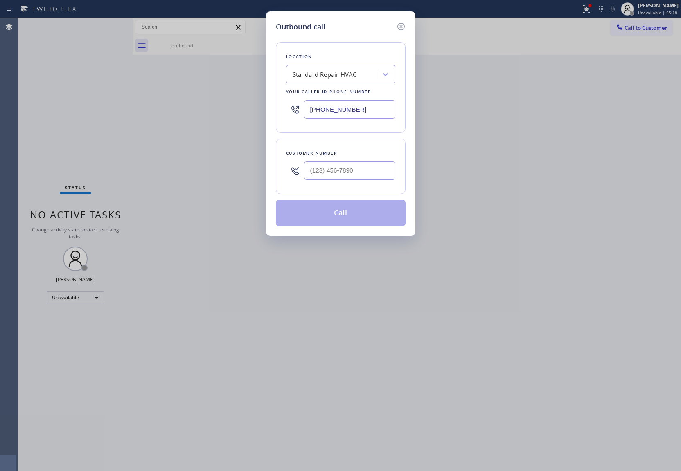
click at [346, 112] on input "[PHONE_NUMBER]" at bounding box center [349, 109] width 91 height 18
paste input "424) 365-8015"
type input "[PHONE_NUMBER]"
type input "(___) ___-____"
drag, startPoint x: 341, startPoint y: 170, endPoint x: 354, endPoint y: 186, distance: 20.3
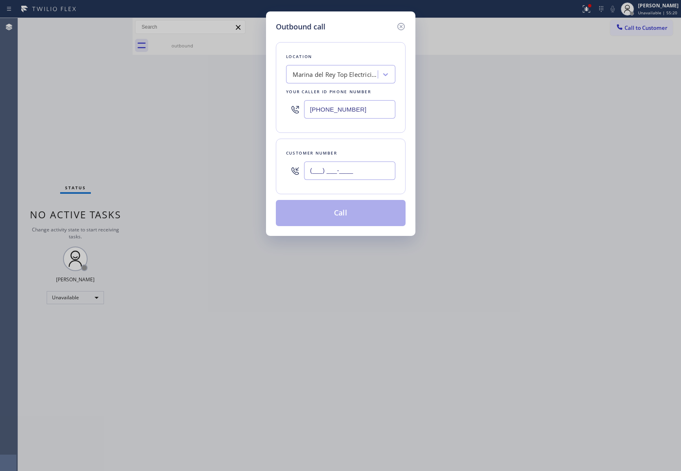
click at [341, 171] on input "(___) ___-____" at bounding box center [349, 171] width 91 height 18
paste input "310) 292-5193"
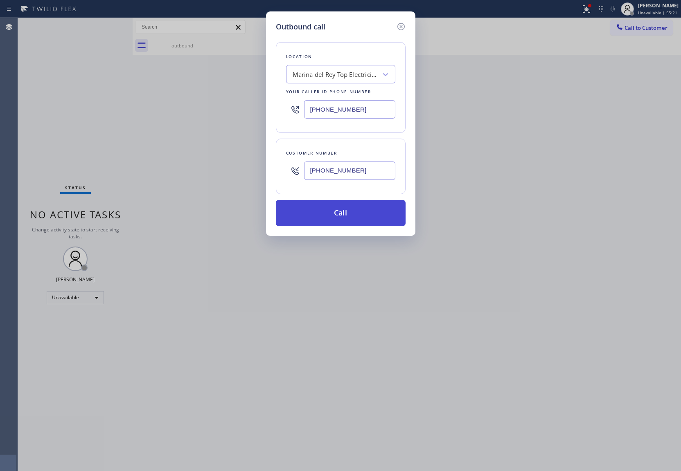
type input "[PHONE_NUMBER]"
click at [352, 213] on button "Call" at bounding box center [341, 213] width 130 height 26
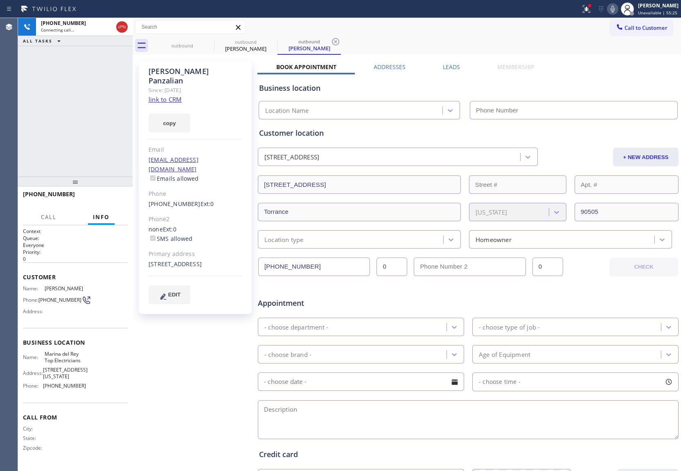
type input "[PHONE_NUMBER]"
drag, startPoint x: 22, startPoint y: 150, endPoint x: 27, endPoint y: 150, distance: 5.3
click at [22, 150] on div "[PHONE_NUMBER] Live | 00:04 ALL TASKS ALL TASKS ACTIVE TASKS TASKS IN WRAP UP" at bounding box center [75, 97] width 115 height 159
click at [110, 198] on span "HANG UP" at bounding box center [108, 198] width 25 height 6
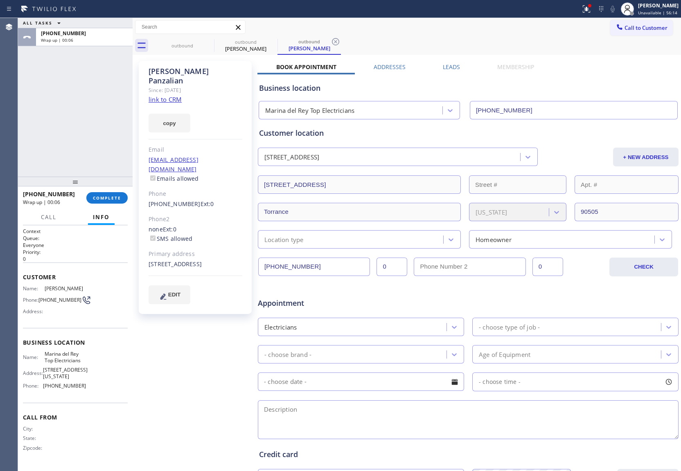
drag, startPoint x: 23, startPoint y: 87, endPoint x: 283, endPoint y: 2, distance: 273.4
click at [23, 87] on div "ALL TASKS ALL TASKS ACTIVE TASKS TASKS IN WRAP UP [PHONE_NUMBER] Wrap up | 00:06" at bounding box center [75, 97] width 115 height 159
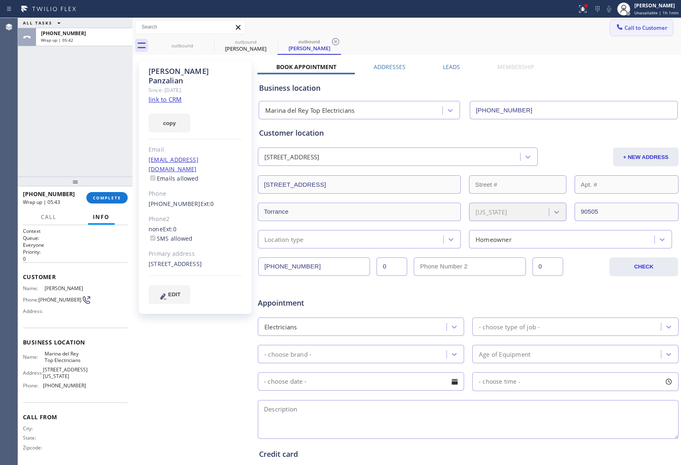
click at [627, 28] on span "Call to Customer" at bounding box center [645, 27] width 43 height 7
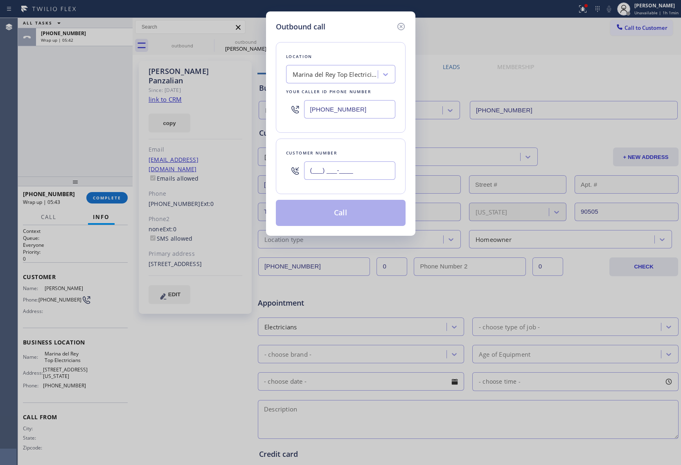
click at [331, 176] on input "(___) ___-____" at bounding box center [349, 171] width 91 height 18
paste input "818) 555-1212"
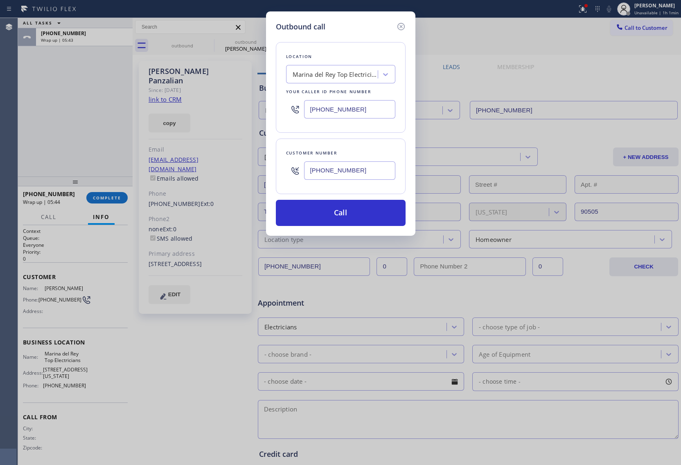
type input "[PHONE_NUMBER]"
click at [31, 105] on div "Outbound call Location [GEOGRAPHIC_DATA] Top Electricians Your caller id phone …" at bounding box center [340, 232] width 681 height 465
drag, startPoint x: 375, startPoint y: 112, endPoint x: 403, endPoint y: 139, distance: 39.6
click at [375, 113] on input "[PHONE_NUMBER]" at bounding box center [349, 109] width 91 height 18
paste input "855) 643-5177"
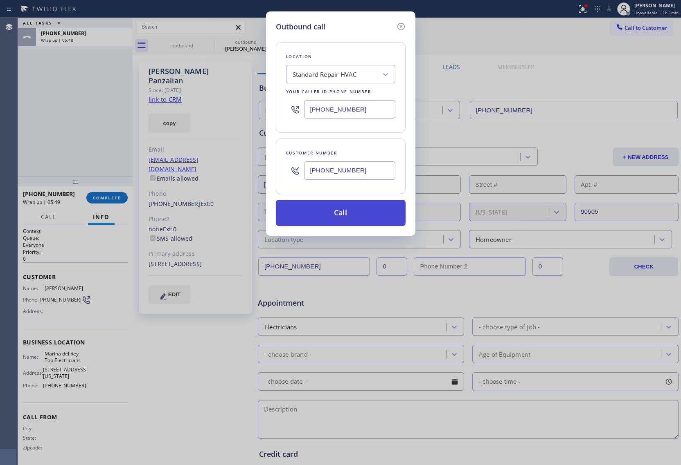
type input "[PHONE_NUMBER]"
click at [375, 221] on button "Call" at bounding box center [341, 213] width 130 height 26
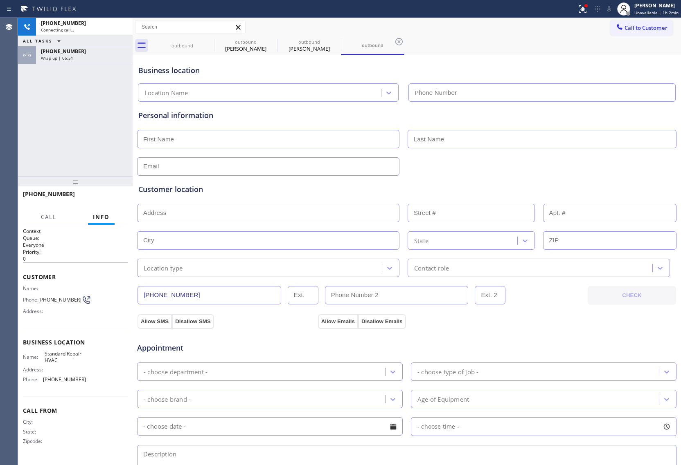
type input "[PHONE_NUMBER]"
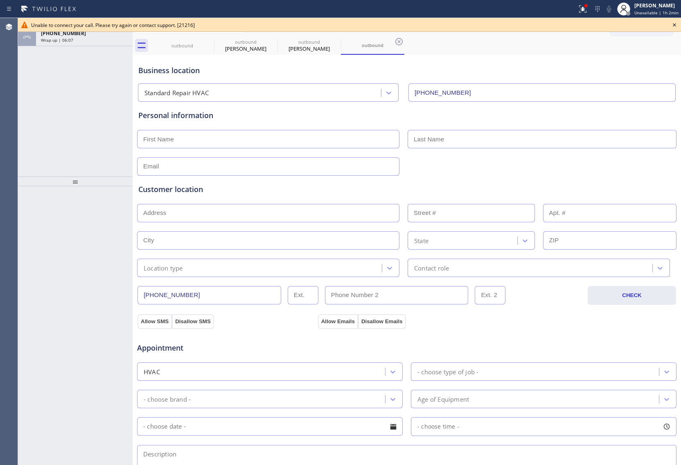
click at [34, 116] on div "ALL TASKS ALL TASKS ACTIVE TASKS TASKS IN WRAP UP [PHONE_NUMBER] Wrap up | 06:07" at bounding box center [75, 97] width 115 height 159
click at [671, 25] on icon at bounding box center [674, 25] width 10 height 10
click at [624, 28] on span "Call to Customer" at bounding box center [645, 27] width 43 height 7
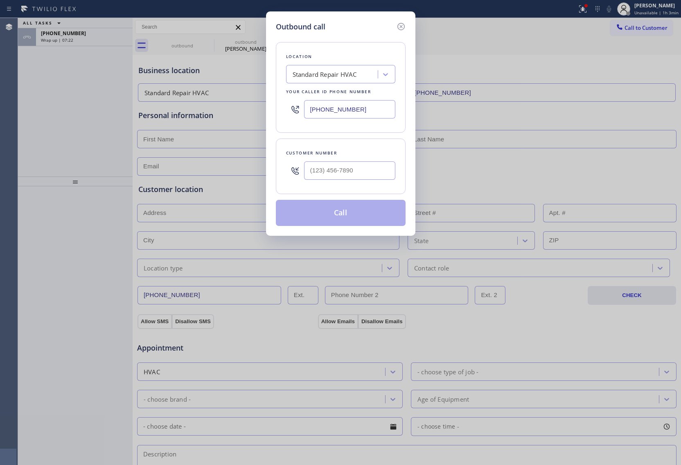
click at [351, 110] on input "[PHONE_NUMBER]" at bounding box center [349, 109] width 91 height 18
paste input "424) 365-8015"
type input "[PHONE_NUMBER]"
type input "(___) ___-____"
click at [12, 139] on div "Outbound call Location [GEOGRAPHIC_DATA] Top Electricians Your caller id phone …" at bounding box center [340, 232] width 681 height 465
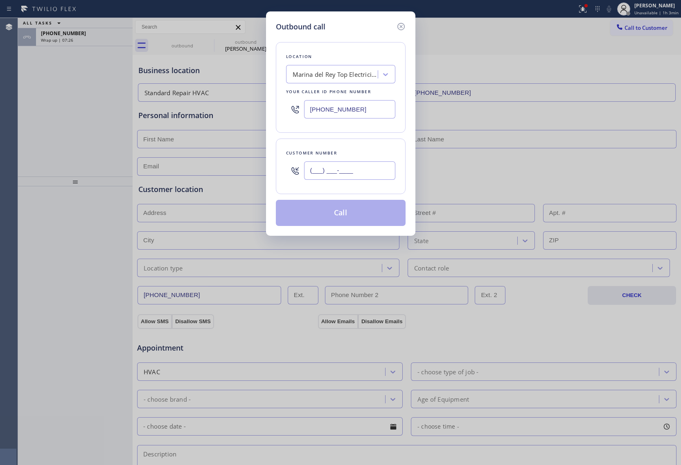
click at [358, 171] on input "(___) ___-____" at bounding box center [349, 171] width 91 height 18
paste input "310) 292-5193"
type input "[PHONE_NUMBER]"
click at [346, 212] on button "Call" at bounding box center [341, 213] width 130 height 26
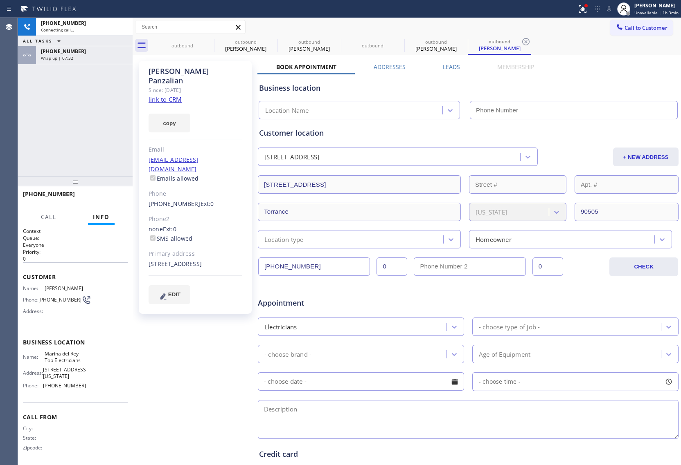
type input "[PHONE_NUMBER]"
click at [23, 128] on div "[PHONE_NUMBER] Connecting call… ALL TASKS ALL TASKS ACTIVE TASKS TASKS IN WRAP …" at bounding box center [75, 97] width 115 height 159
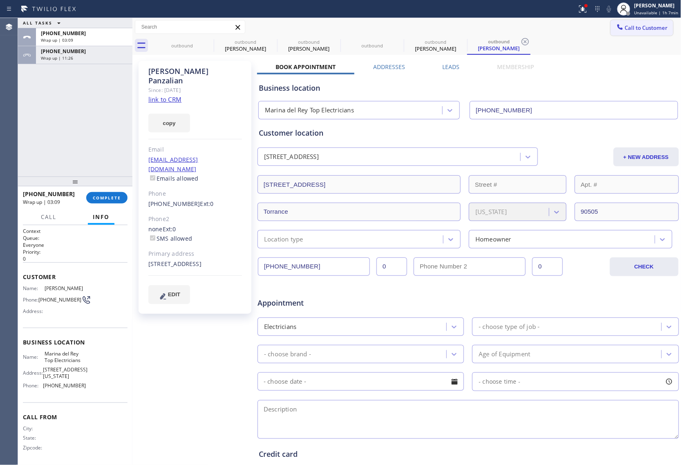
click at [633, 27] on span "Call to Customer" at bounding box center [646, 27] width 43 height 7
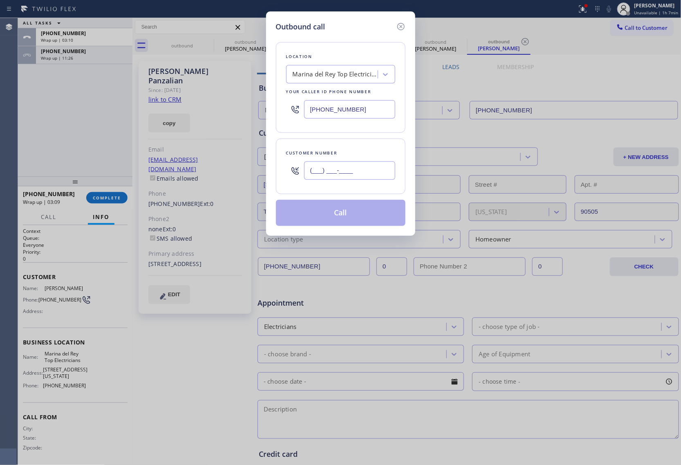
click at [332, 172] on input "(___) ___-____" at bounding box center [349, 171] width 91 height 18
paste input "949) 293-5447"
type input "[PHONE_NUMBER]"
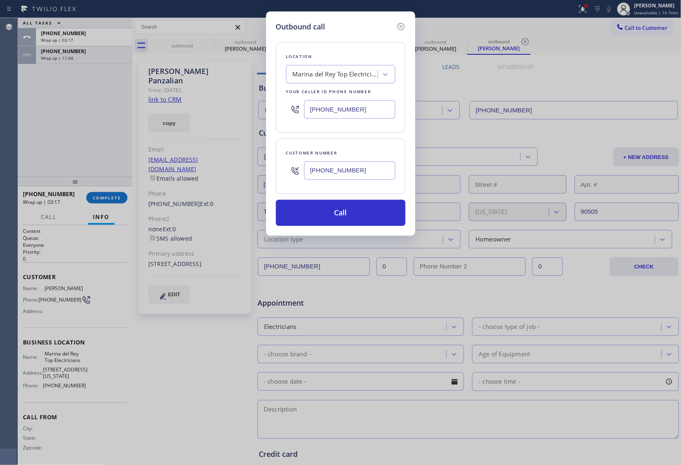
click at [335, 106] on input "[PHONE_NUMBER]" at bounding box center [349, 109] width 91 height 18
paste input "657) 218-2893"
type input "[PHONE_NUMBER]"
click at [357, 217] on button "Call" at bounding box center [341, 213] width 130 height 26
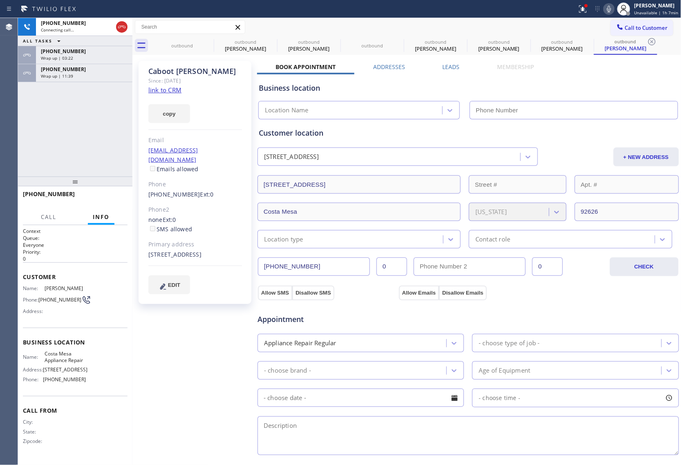
type input "[PHONE_NUMBER]"
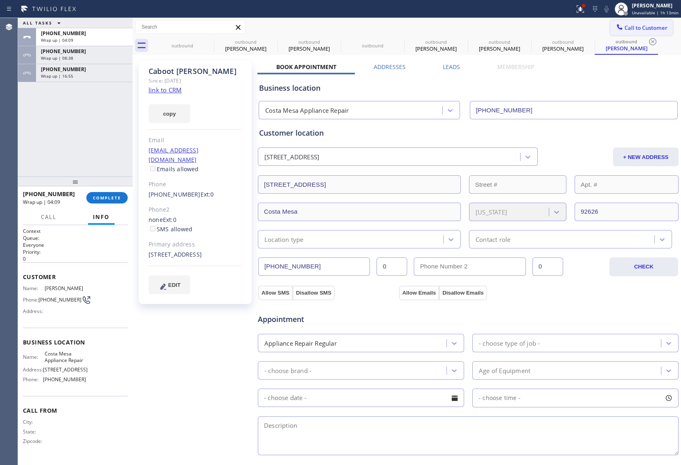
click at [649, 32] on button "Call to Customer" at bounding box center [641, 28] width 63 height 16
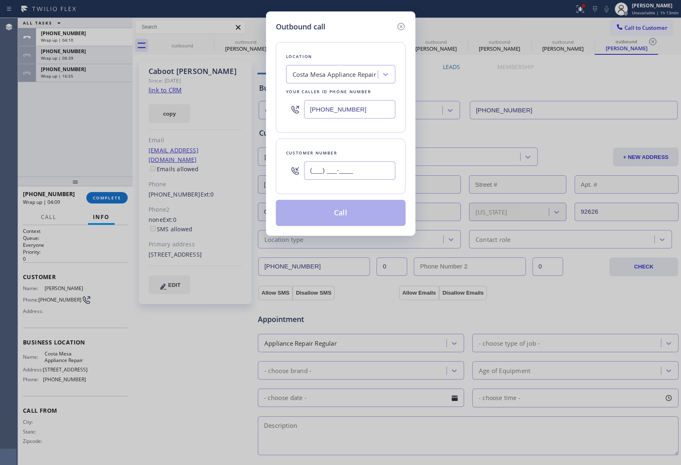
click at [339, 164] on input "(___) ___-____" at bounding box center [349, 171] width 91 height 18
paste input "562) 751-3028"
type input "[PHONE_NUMBER]"
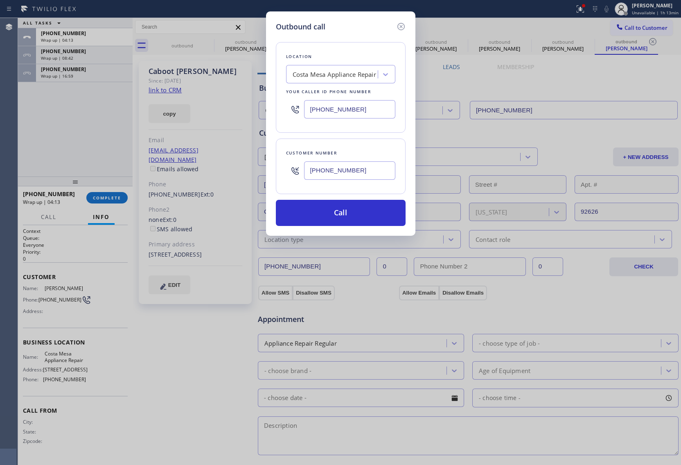
click at [329, 115] on input "[PHONE_NUMBER]" at bounding box center [349, 109] width 91 height 18
paste input "310) 928-2514"
type input "[PHONE_NUMBER]"
click at [363, 208] on button "Call" at bounding box center [341, 213] width 130 height 26
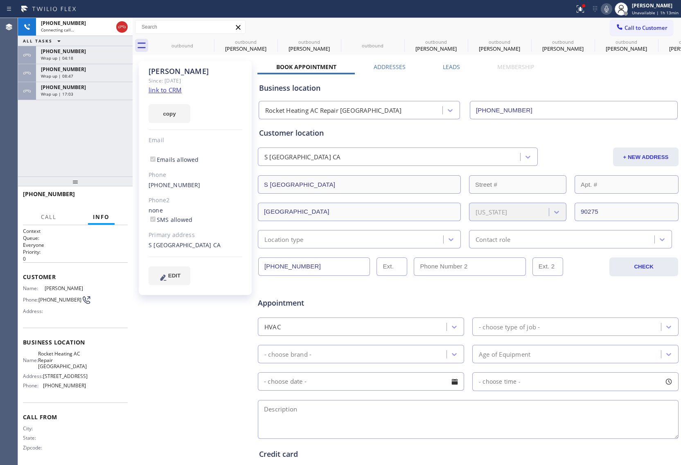
type input "[PHONE_NUMBER]"
click at [18, 144] on div "[PHONE_NUMBER] Connecting call… ALL TASKS ALL TASKS ACTIVE TASKS TASKS IN WRAP …" at bounding box center [75, 97] width 115 height 159
click at [451, 424] on textarea at bounding box center [468, 419] width 420 height 39
click at [451, 426] on textarea at bounding box center [468, 419] width 420 height 39
click at [451, 427] on textarea at bounding box center [468, 419] width 420 height 39
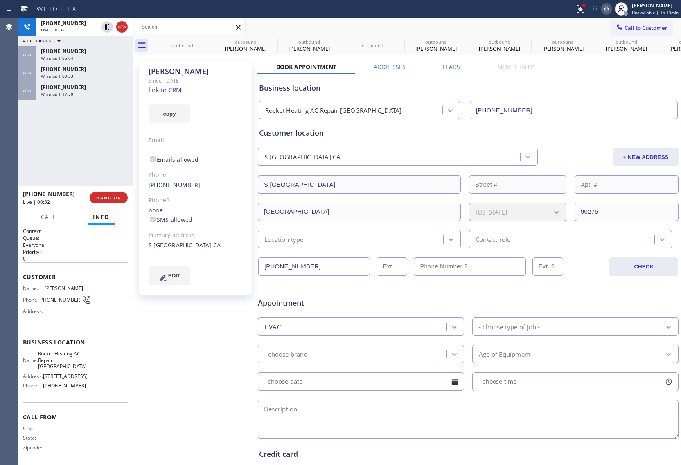
click at [451, 427] on textarea at bounding box center [468, 419] width 420 height 39
click at [115, 201] on button "HANG UP" at bounding box center [109, 197] width 38 height 11
click at [31, 121] on div "ALL TASKS ALL TASKS ACTIVE TASKS TASKS IN WRAP UP [PHONE_NUMBER] Wrap up | 00:0…" at bounding box center [75, 97] width 115 height 159
click at [115, 203] on button "COMPLETE" at bounding box center [106, 197] width 41 height 11
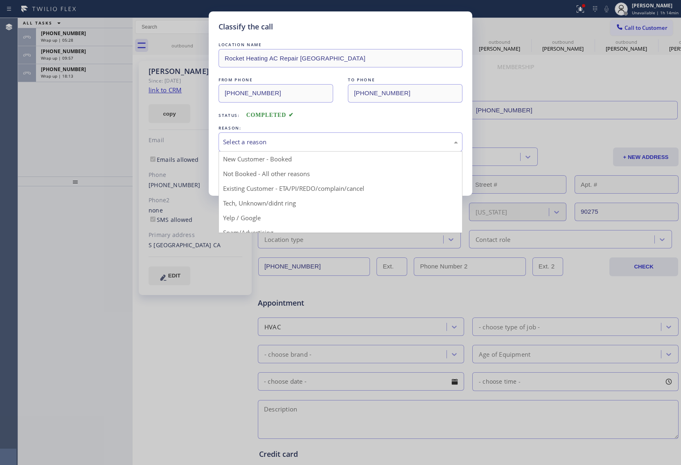
click at [264, 136] on div "Select a reason" at bounding box center [340, 142] width 244 height 19
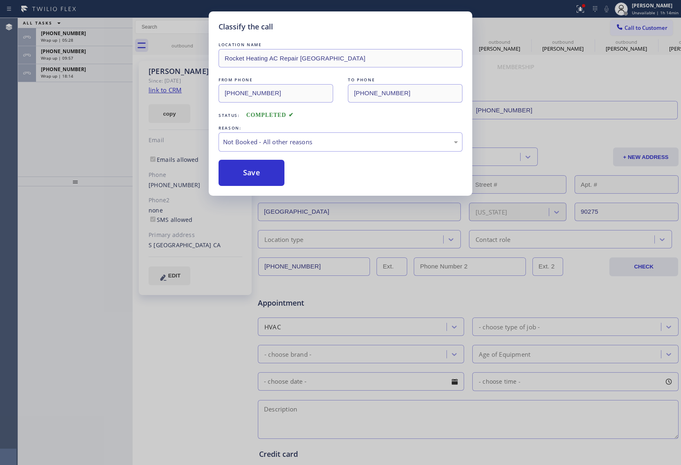
click at [274, 179] on button "Save" at bounding box center [251, 173] width 66 height 26
click at [65, 74] on span "Wrap up | 18:15" at bounding box center [57, 76] width 32 height 6
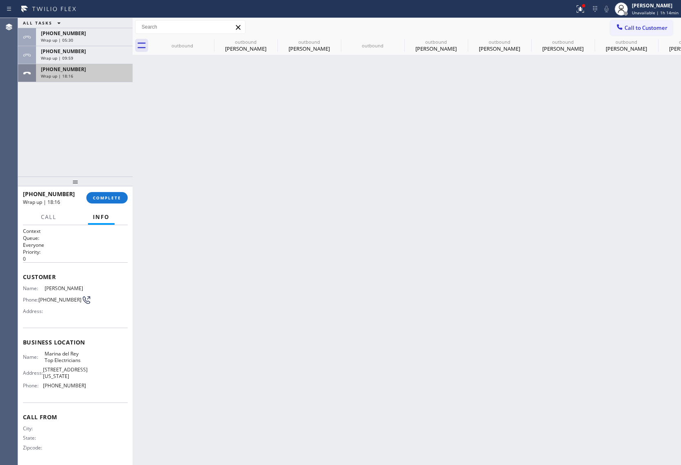
click at [65, 74] on span "Wrap up | 18:16" at bounding box center [57, 76] width 32 height 6
drag, startPoint x: 65, startPoint y: 74, endPoint x: 98, endPoint y: 139, distance: 73.2
click at [78, 91] on div "ALL TASKS ALL TASKS ACTIVE TASKS TASKS IN WRAP UP [PHONE_NUMBER] Wrap up | 05:3…" at bounding box center [75, 97] width 115 height 159
click at [99, 186] on div at bounding box center [75, 182] width 115 height 10
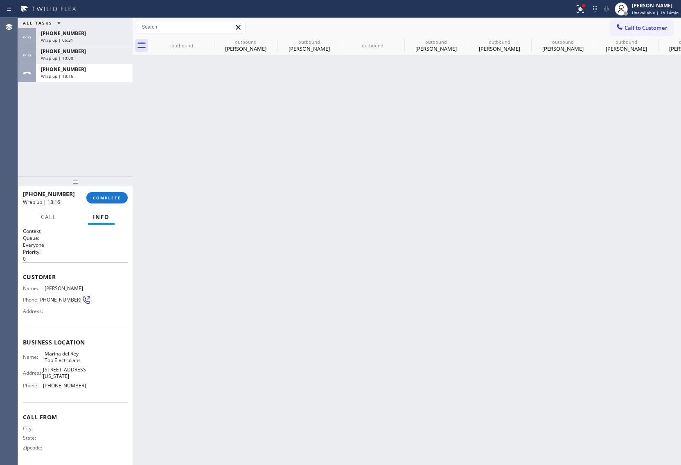
click at [110, 209] on button "Info" at bounding box center [101, 217] width 27 height 16
click at [106, 200] on span "COMPLETE" at bounding box center [107, 198] width 28 height 6
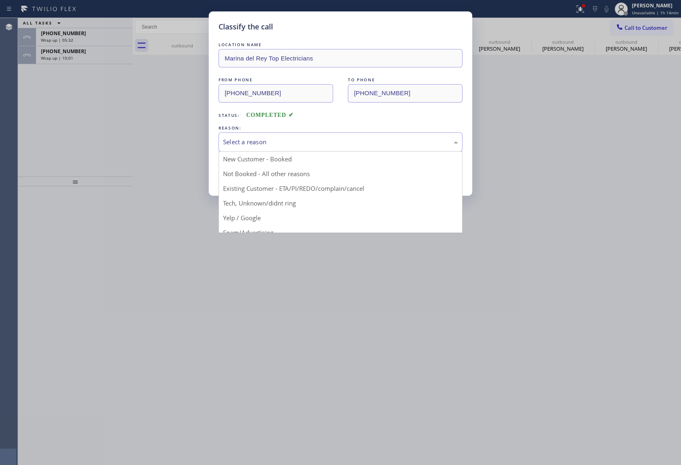
click at [269, 151] on div "Select a reason" at bounding box center [340, 142] width 244 height 19
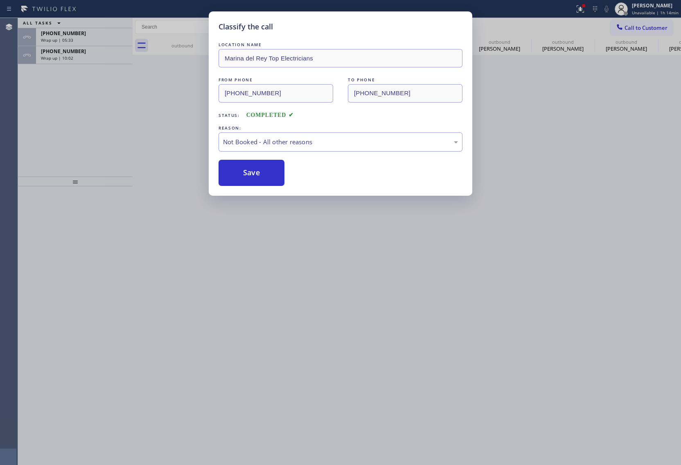
click at [268, 169] on button "Save" at bounding box center [251, 173] width 66 height 26
type input "[PHONE_NUMBER]"
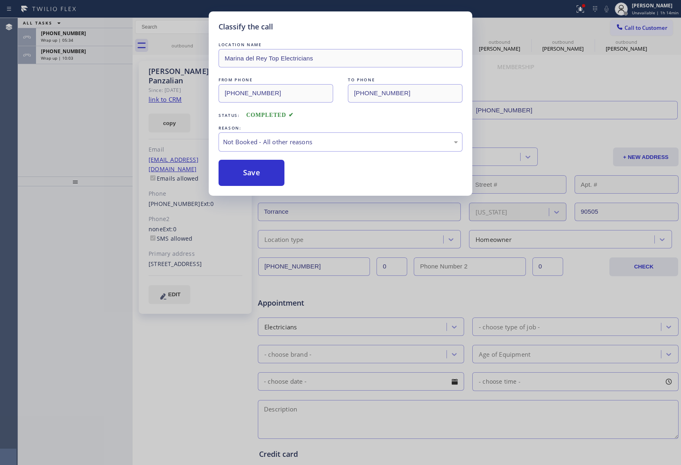
click at [86, 58] on div "Wrap up | 10:03" at bounding box center [84, 58] width 87 height 6
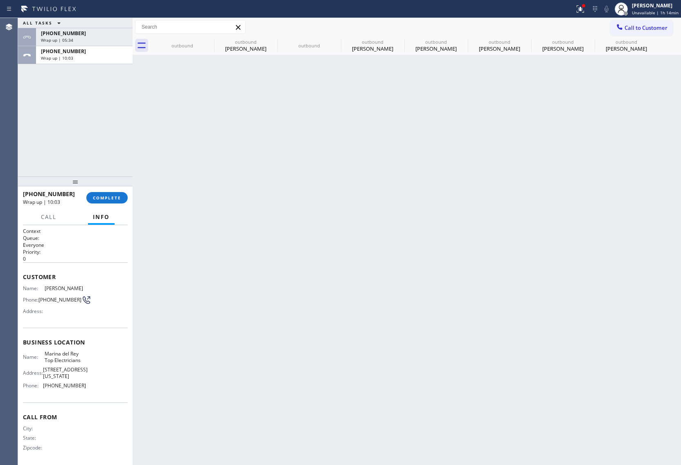
click at [86, 58] on div "Wrap up | 10:03" at bounding box center [84, 58] width 87 height 6
click at [115, 194] on button "COMPLETE" at bounding box center [106, 197] width 41 height 11
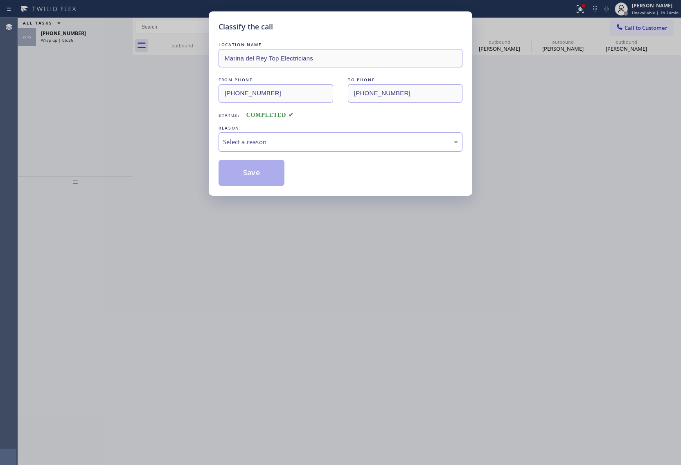
click at [286, 143] on div "Select a reason" at bounding box center [340, 141] width 235 height 9
click at [262, 177] on button "Save" at bounding box center [251, 173] width 66 height 26
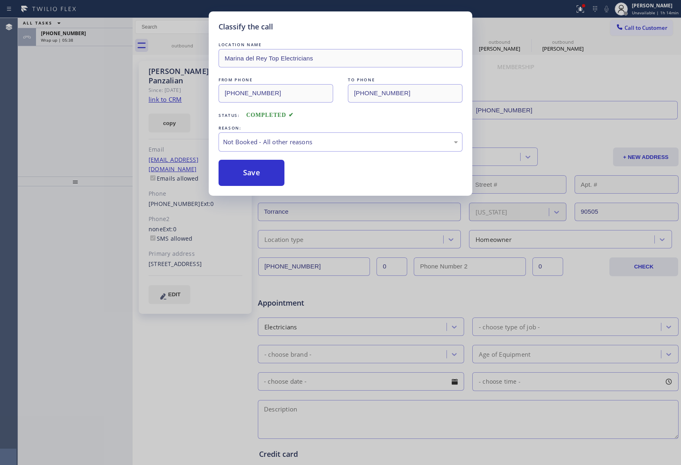
click at [74, 39] on div "Classify the call LOCATION NAME [GEOGRAPHIC_DATA] Top Electricians FROM PHONE […" at bounding box center [340, 232] width 681 height 465
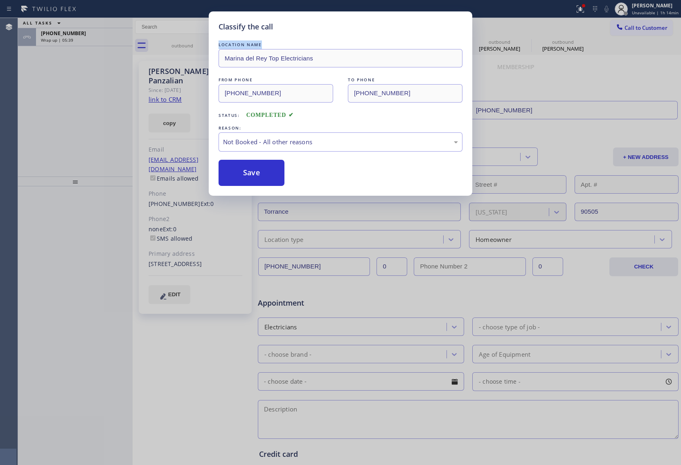
click at [74, 39] on div "Classify the call LOCATION NAME [GEOGRAPHIC_DATA] Top Electricians FROM PHONE […" at bounding box center [340, 232] width 681 height 465
drag, startPoint x: 74, startPoint y: 39, endPoint x: 110, endPoint y: 70, distance: 47.2
click at [75, 39] on div "Classify the call LOCATION NAME [GEOGRAPHIC_DATA] Top Electricians FROM PHONE […" at bounding box center [340, 232] width 681 height 465
click at [269, 169] on button "Save" at bounding box center [251, 173] width 66 height 26
type input "[PHONE_NUMBER]"
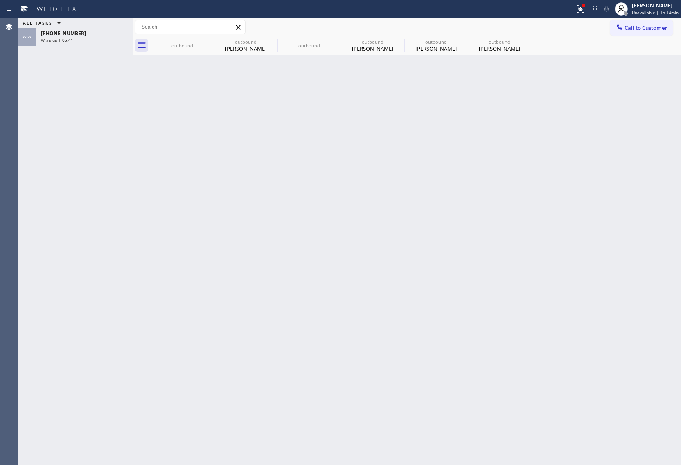
click at [83, 39] on div "Wrap up | 05:41" at bounding box center [84, 40] width 87 height 6
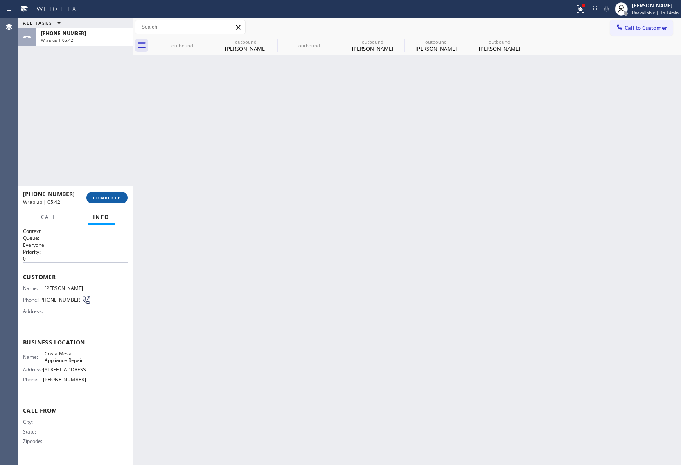
click at [121, 194] on button "COMPLETE" at bounding box center [106, 197] width 41 height 11
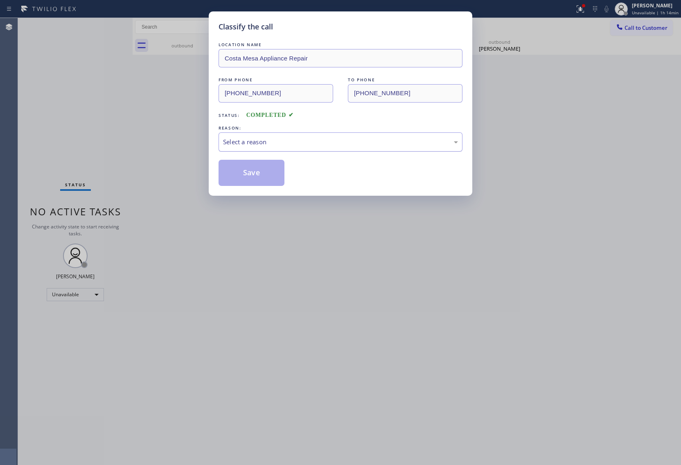
click at [267, 151] on div "Select a reason" at bounding box center [340, 142] width 244 height 19
click at [260, 179] on button "Save" at bounding box center [251, 173] width 66 height 26
type input "[PHONE_NUMBER]"
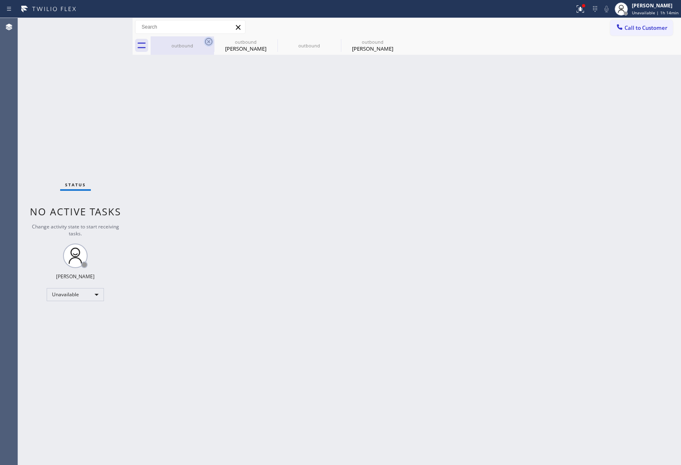
click at [213, 39] on icon at bounding box center [209, 42] width 10 height 10
type input "[PHONE_NUMBER]"
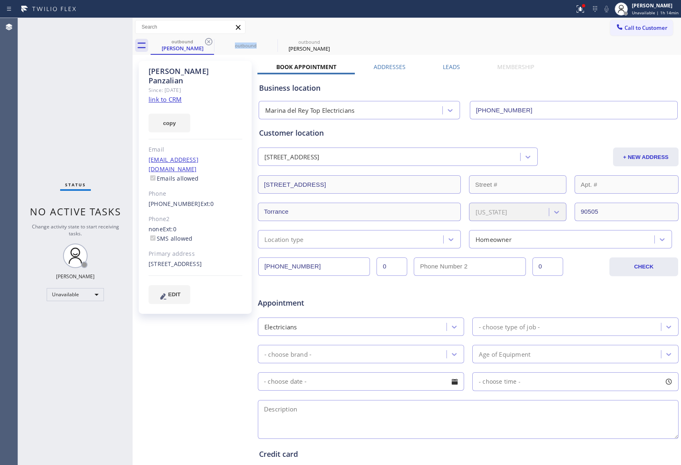
click at [213, 39] on icon at bounding box center [209, 42] width 10 height 10
click at [0, 0] on icon at bounding box center [0, 0] width 0 height 0
type input "[PHONE_NUMBER]"
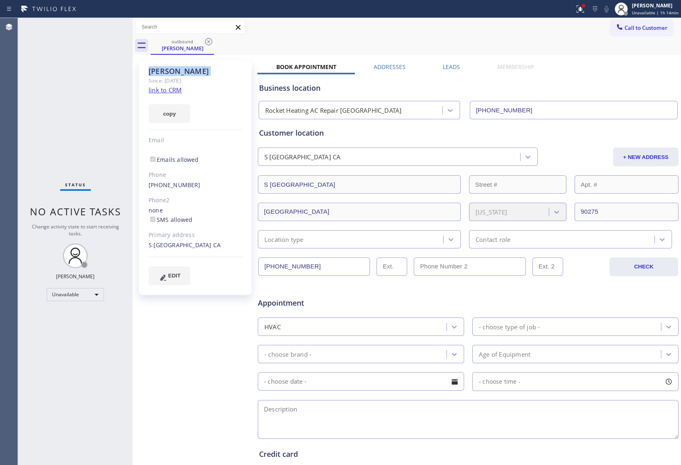
click at [213, 39] on icon at bounding box center [209, 42] width 10 height 10
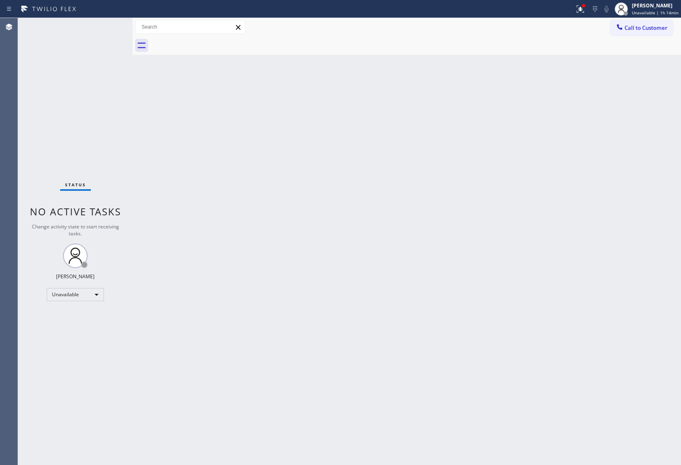
click at [213, 39] on div at bounding box center [416, 45] width 530 height 18
click at [581, 4] on icon at bounding box center [580, 9] width 10 height 10
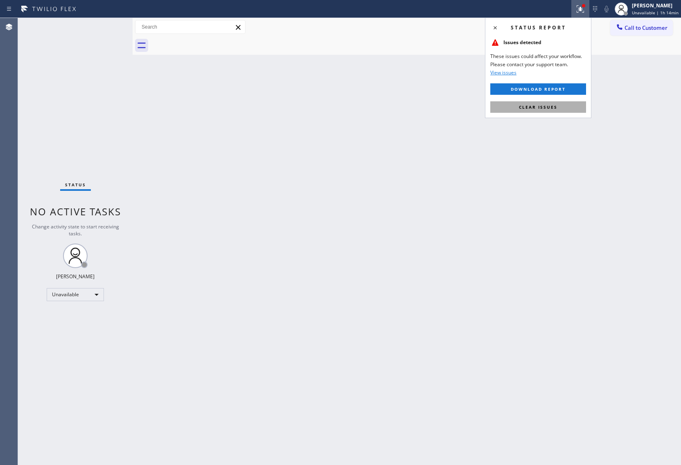
click at [552, 106] on span "Clear issues" at bounding box center [538, 107] width 38 height 6
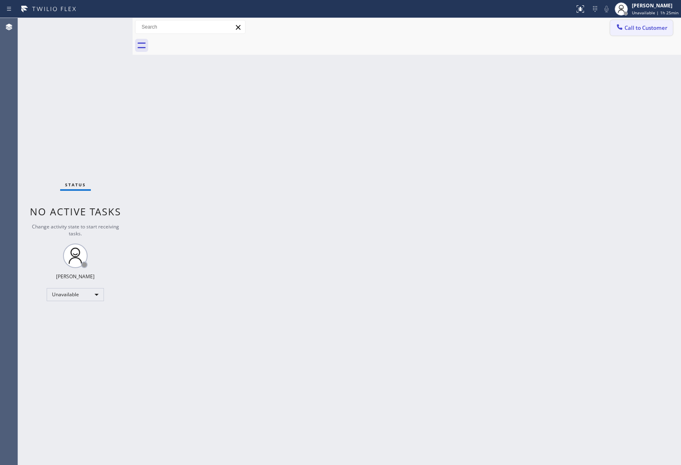
click at [642, 25] on span "Call to Customer" at bounding box center [645, 27] width 43 height 7
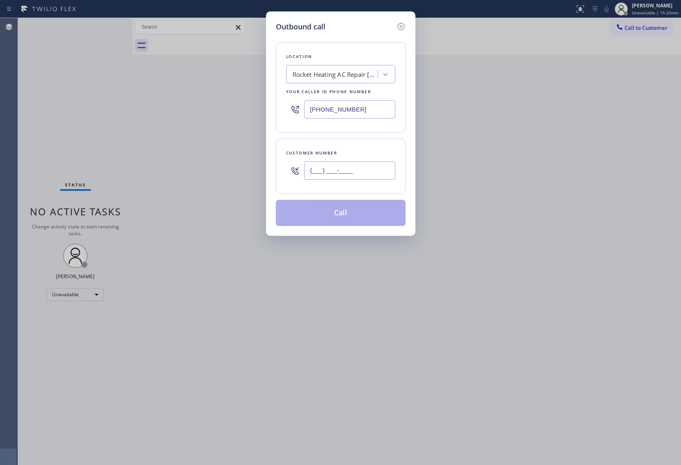
drag, startPoint x: 352, startPoint y: 177, endPoint x: 638, endPoint y: 2, distance: 335.7
click at [395, 154] on div "Customer number (___) ___-____" at bounding box center [341, 167] width 130 height 56
paste input "631) 406-3766"
type input "[PHONE_NUMBER]"
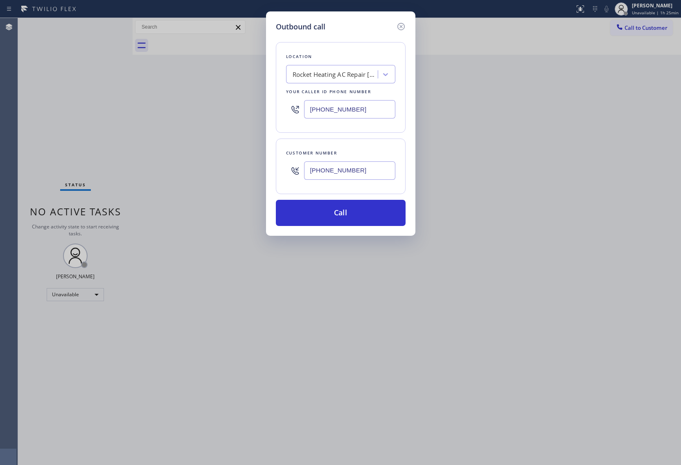
click at [337, 107] on input "[PHONE_NUMBER]" at bounding box center [349, 109] width 91 height 18
paste input "631) 203-197"
type input "[PHONE_NUMBER]"
click at [368, 213] on button "Call" at bounding box center [341, 213] width 130 height 26
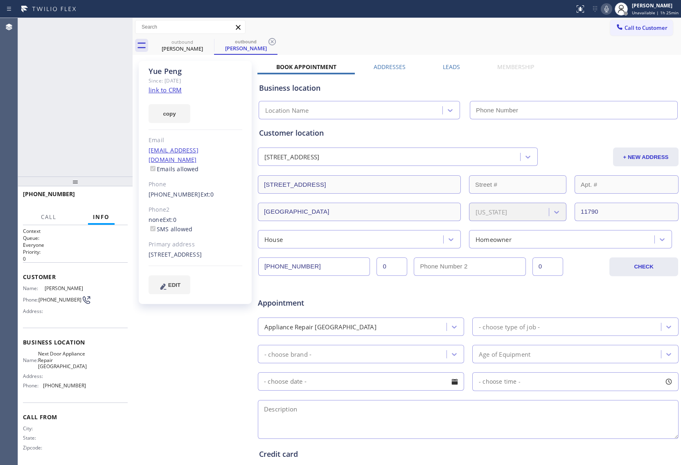
type input "[PHONE_NUMBER]"
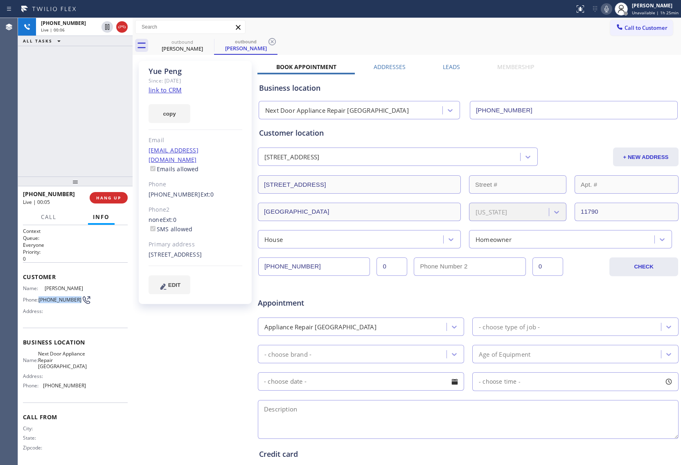
drag, startPoint x: 54, startPoint y: 306, endPoint x: 40, endPoint y: 300, distance: 15.6
click at [40, 300] on span "[PHONE_NUMBER]" at bounding box center [59, 300] width 43 height 6
copy span "[PHONE_NUMBER]"
click at [121, 28] on icon at bounding box center [122, 27] width 10 height 10
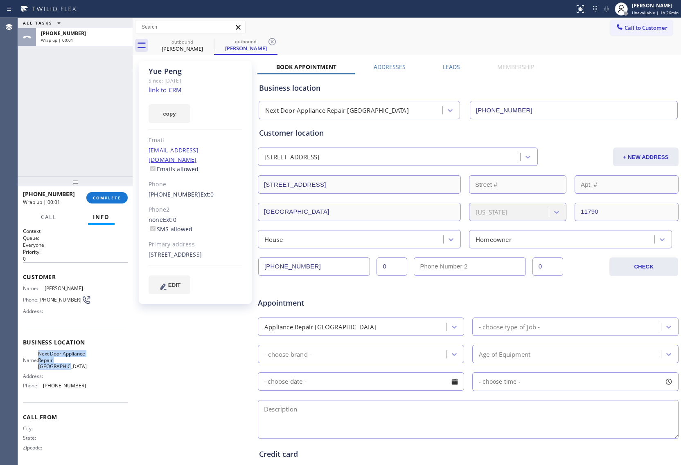
drag, startPoint x: 59, startPoint y: 380, endPoint x: 42, endPoint y: 357, distance: 28.3
click at [42, 357] on div "Name: Next Door Appliance Repair [GEOGRAPHIC_DATA] Address: Phone: [PHONE_NUMBE…" at bounding box center [54, 371] width 63 height 41
copy span "Next Door Appliance Repair [GEOGRAPHIC_DATA]"
click at [624, 29] on span "Call to Customer" at bounding box center [645, 27] width 43 height 7
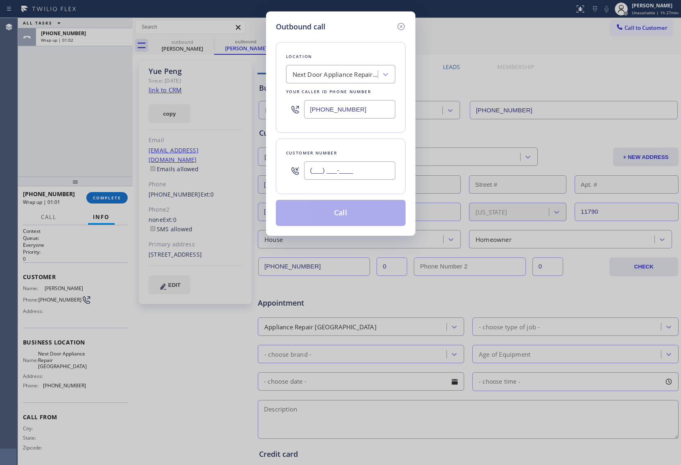
click at [344, 177] on input "(___) ___-____" at bounding box center [349, 171] width 91 height 18
paste input "562) 751-3028"
type input "[PHONE_NUMBER]"
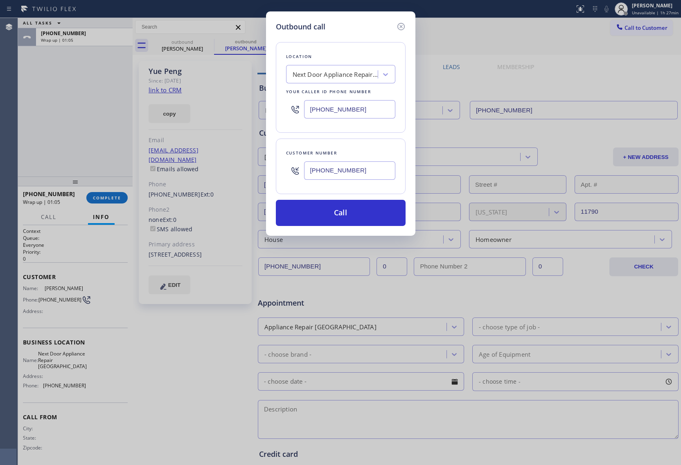
click at [339, 111] on input "[PHONE_NUMBER]" at bounding box center [349, 109] width 91 height 18
paste input "310) 928-251"
type input "[PHONE_NUMBER]"
click at [360, 213] on button "Call" at bounding box center [341, 213] width 130 height 26
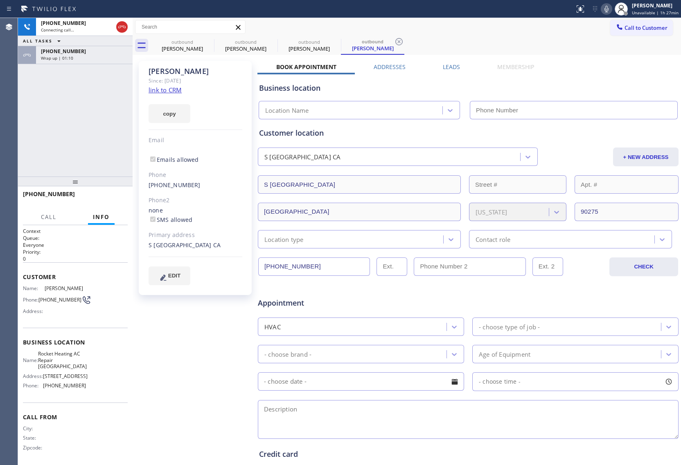
type input "[PHONE_NUMBER]"
click at [125, 28] on icon at bounding box center [121, 27] width 7 height 2
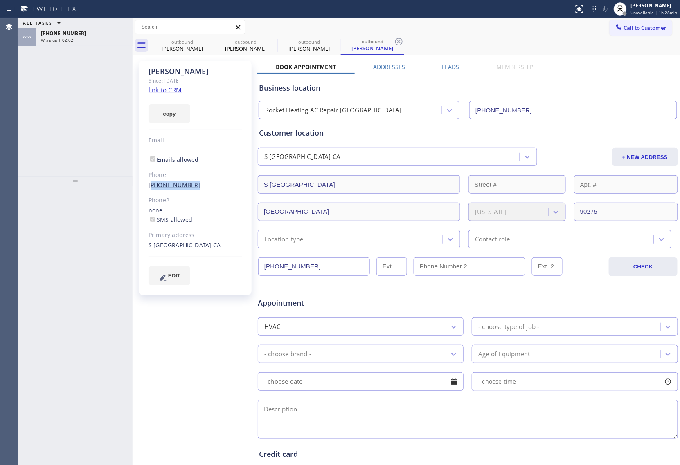
drag, startPoint x: 197, startPoint y: 183, endPoint x: 149, endPoint y: 187, distance: 48.0
click at [149, 187] on div "[PHONE_NUMBER]" at bounding box center [195, 185] width 94 height 9
drag, startPoint x: 627, startPoint y: 28, endPoint x: 406, endPoint y: 153, distance: 253.5
click at [625, 29] on span "Call to Customer" at bounding box center [645, 27] width 43 height 7
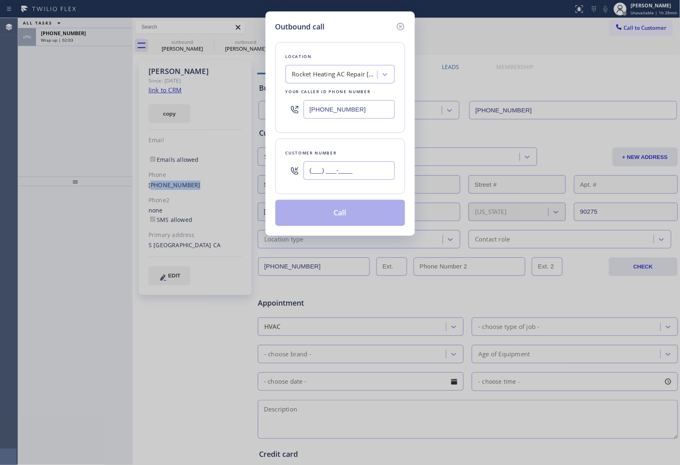
click at [360, 171] on input "(___) ___-____" at bounding box center [348, 171] width 91 height 18
paste input "562) 751-3028"
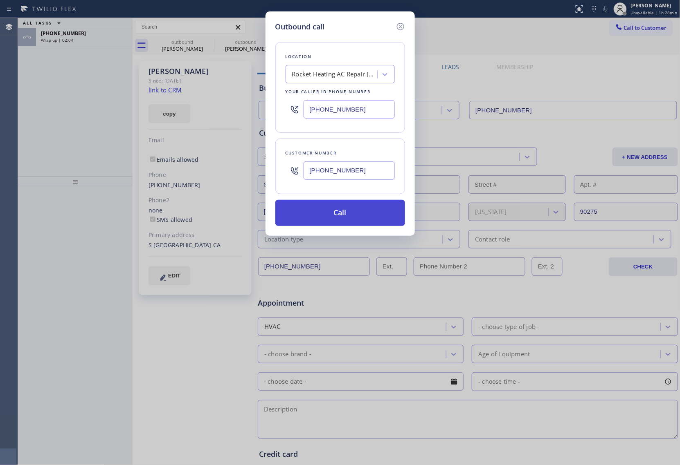
type input "[PHONE_NUMBER]"
click at [354, 213] on button "Call" at bounding box center [340, 213] width 130 height 26
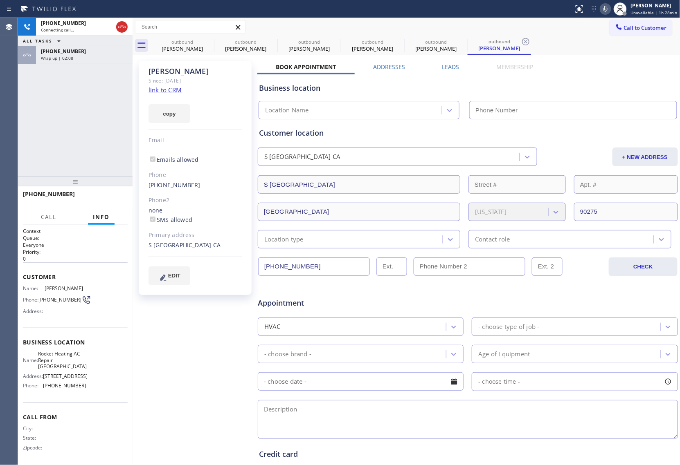
type input "[PHONE_NUMBER]"
drag, startPoint x: 20, startPoint y: 112, endPoint x: 25, endPoint y: 112, distance: 4.5
click at [20, 112] on div "[PHONE_NUMBER] Connecting call… ALL TASKS ALL TASKS ACTIVE TASKS TASKS IN WRAP …" at bounding box center [75, 97] width 115 height 159
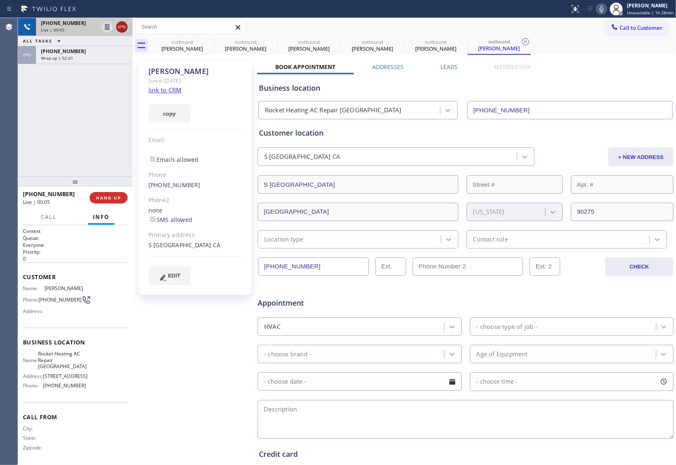
click at [121, 27] on icon at bounding box center [121, 27] width 7 height 2
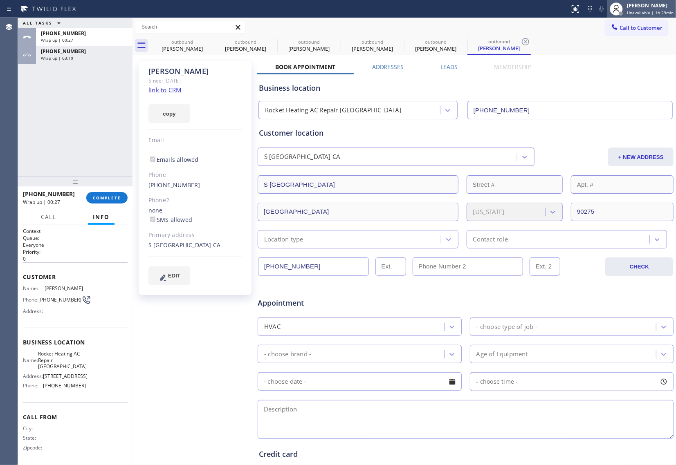
click at [627, 7] on div "[PERSON_NAME] Unavailable | 1h 29min" at bounding box center [650, 9] width 51 height 14
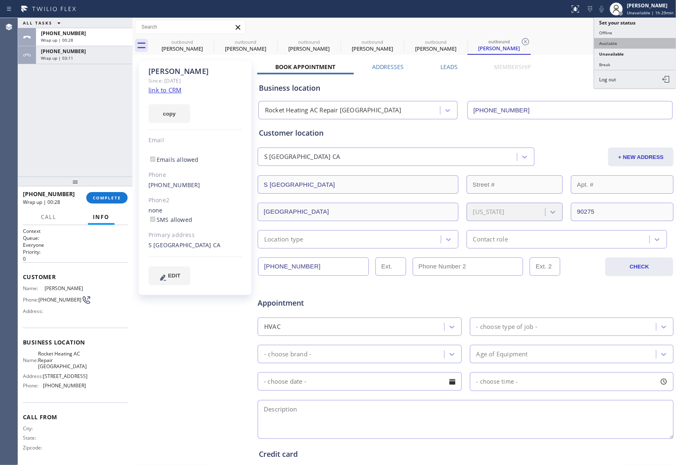
click at [624, 43] on button "Available" at bounding box center [635, 43] width 82 height 11
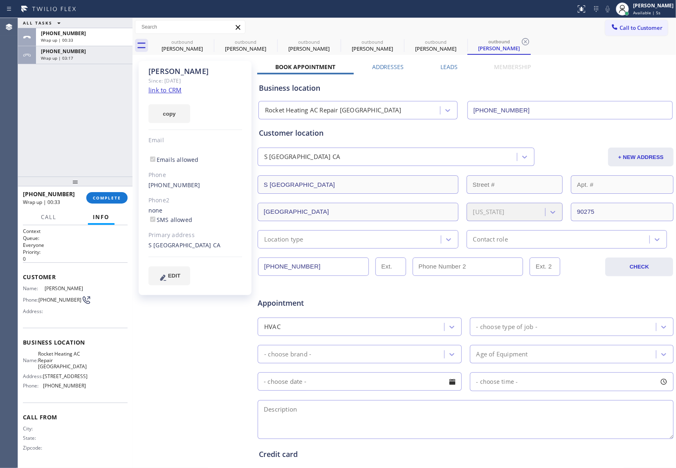
click at [28, 115] on div "ALL TASKS ALL TASKS ACTIVE TASKS TASKS IN WRAP UP [PHONE_NUMBER] Wrap up | 00:3…" at bounding box center [75, 97] width 115 height 159
click at [90, 61] on div "[PHONE_NUMBER] Wrap up | 03:33" at bounding box center [82, 55] width 93 height 18
click at [112, 208] on div "[PHONE_NUMBER] Wrap up | 03:34 COMPLETE Call Info Call ended [PHONE_NUMBER] Wra…" at bounding box center [75, 327] width 115 height 282
click at [110, 195] on span "COMPLETE" at bounding box center [107, 198] width 28 height 6
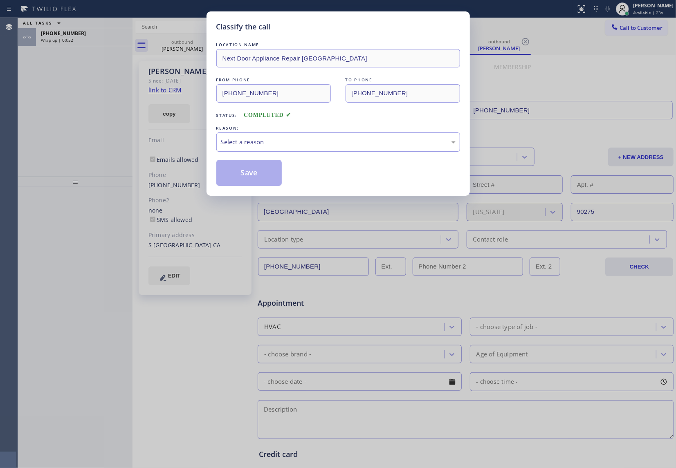
click at [289, 146] on div "Select a reason" at bounding box center [338, 141] width 235 height 9
click at [250, 174] on button "Save" at bounding box center [249, 173] width 66 height 26
type input "[PHONE_NUMBER]"
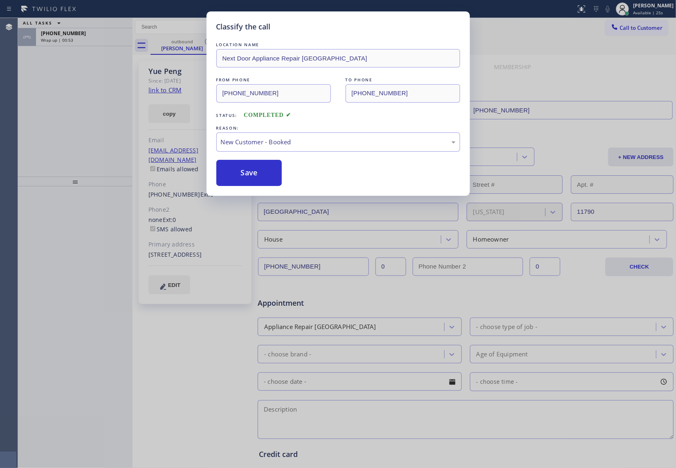
click at [71, 38] on div "Classify the call LOCATION NAME Next Door Appliance Repair [GEOGRAPHIC_DATA] FR…" at bounding box center [338, 234] width 676 height 468
click at [71, 38] on span "Wrap up | 00:54" at bounding box center [57, 40] width 32 height 6
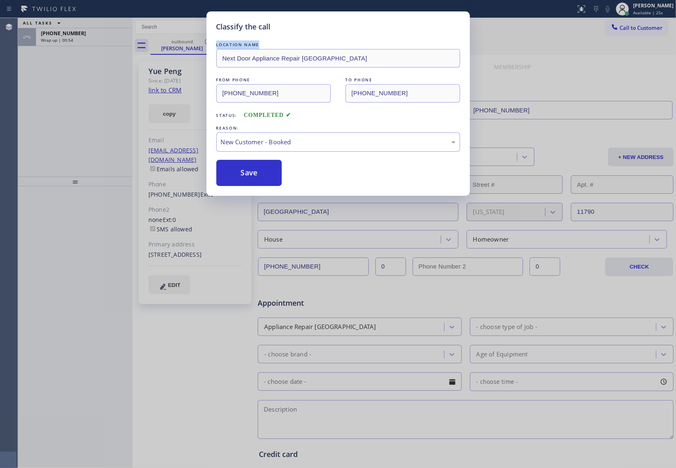
click at [71, 38] on span "Wrap up | 00:54" at bounding box center [57, 40] width 32 height 6
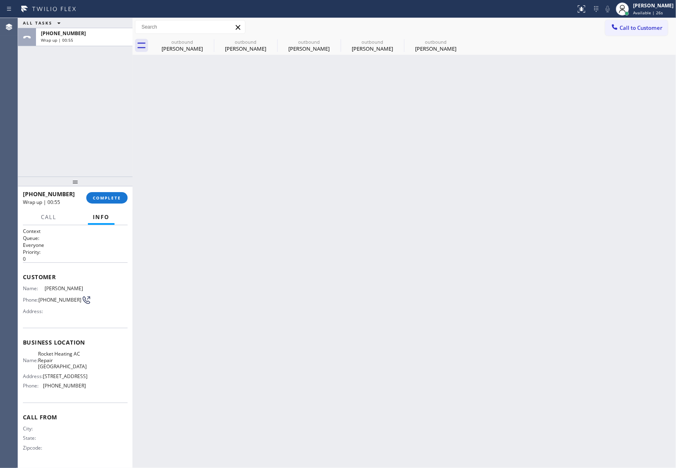
click at [71, 38] on span "Wrap up | 00:55" at bounding box center [57, 40] width 32 height 6
click at [117, 206] on div "[PHONE_NUMBER] Wrap up | 00:55 COMPLETE" at bounding box center [75, 197] width 105 height 21
click at [110, 198] on span "COMPLETE" at bounding box center [107, 198] width 28 height 6
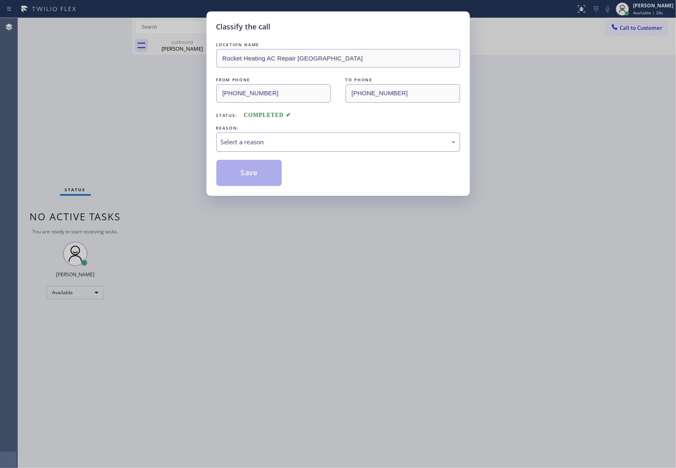
click at [261, 147] on div "Select a reason" at bounding box center [338, 141] width 235 height 9
click at [248, 175] on button "Save" at bounding box center [249, 173] width 66 height 26
click at [248, 179] on button "Save" at bounding box center [249, 173] width 66 height 26
type input "[PHONE_NUMBER]"
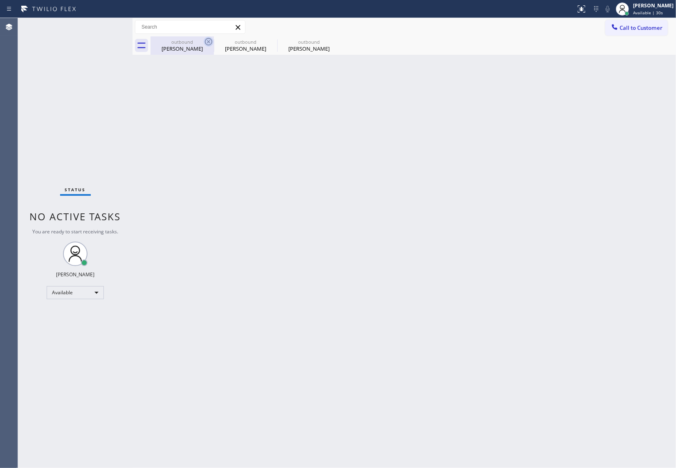
drag, startPoint x: 213, startPoint y: 38, endPoint x: 210, endPoint y: 41, distance: 4.9
click at [212, 39] on div "outbound [PERSON_NAME] outbound Louis outbound Louis" at bounding box center [414, 45] width 526 height 18
click at [209, 41] on icon at bounding box center [208, 41] width 7 height 7
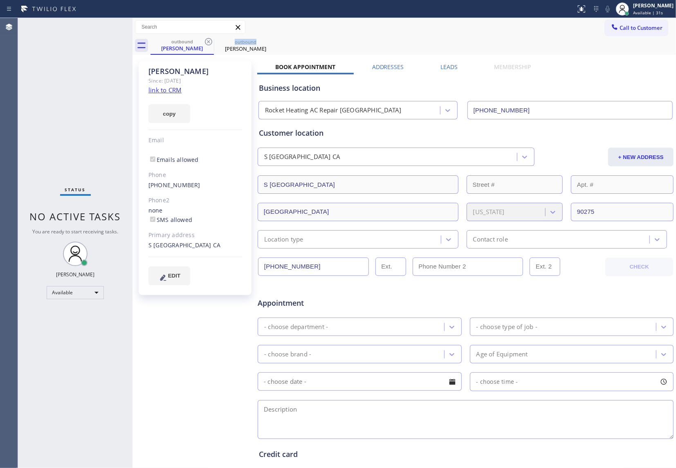
click at [209, 41] on icon at bounding box center [208, 41] width 7 height 7
click at [0, 0] on icon at bounding box center [0, 0] width 0 height 0
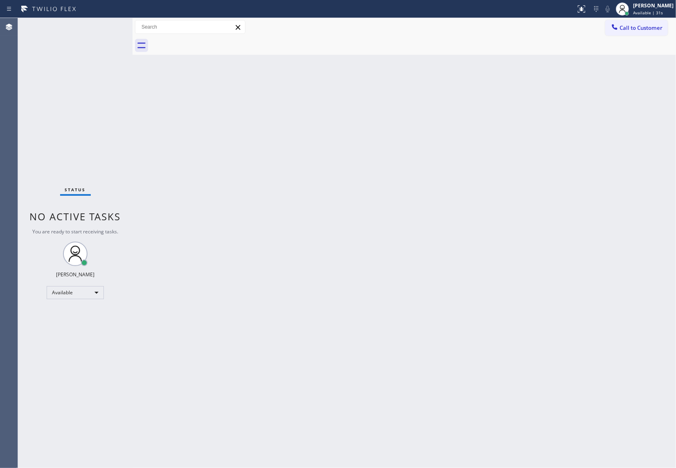
click at [209, 41] on div at bounding box center [414, 45] width 526 height 18
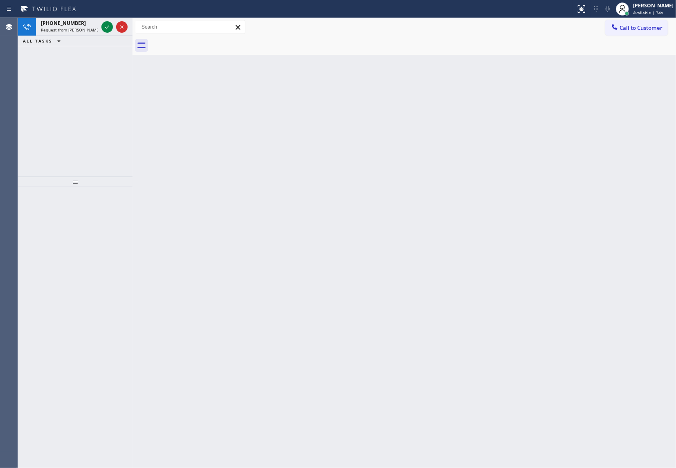
drag, startPoint x: 20, startPoint y: 64, endPoint x: 87, endPoint y: 51, distance: 67.9
click at [39, 61] on div "[PHONE_NUMBER] Request from [PERSON_NAME] (direct) ALL TASKS ALL TASKS ACTIVE T…" at bounding box center [75, 97] width 115 height 159
click at [106, 29] on icon at bounding box center [107, 27] width 10 height 10
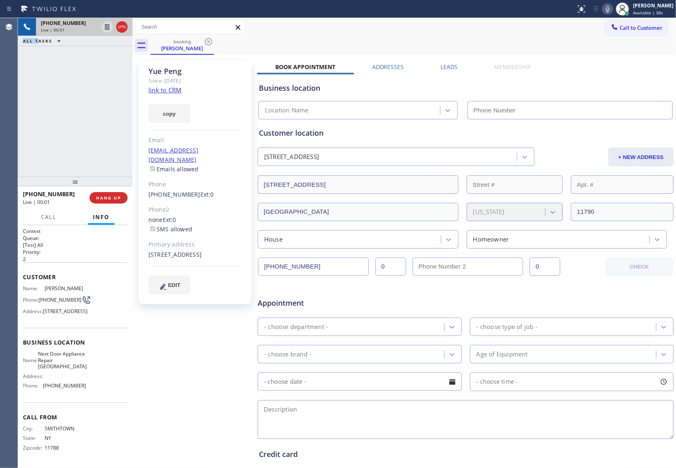
type input "[PHONE_NUMBER]"
click at [31, 101] on div "[PHONE_NUMBER] Live | 00:08 ALL TASKS ALL TASKS ACTIVE TASKS TASKS IN WRAP UP" at bounding box center [75, 97] width 115 height 159
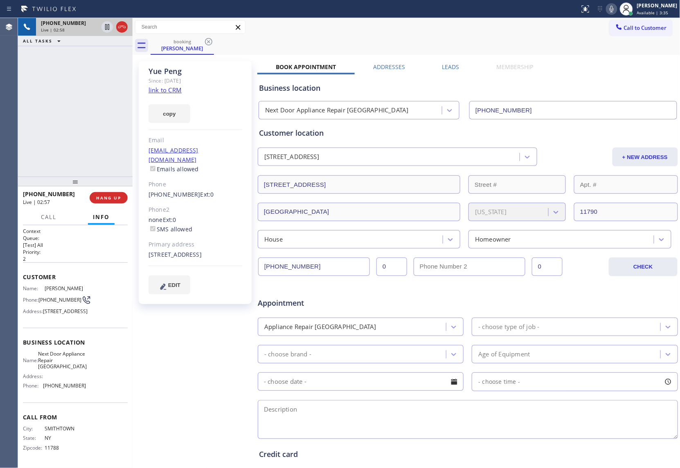
click at [12, 131] on div "Agent Desktop" at bounding box center [9, 243] width 18 height 450
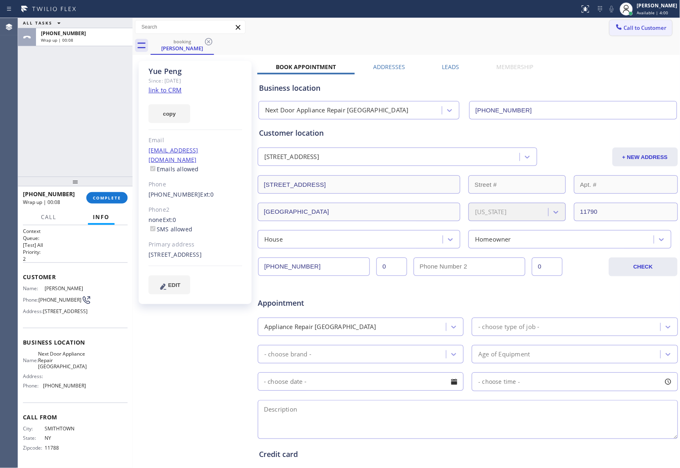
click at [624, 25] on span "Call to Customer" at bounding box center [645, 27] width 43 height 7
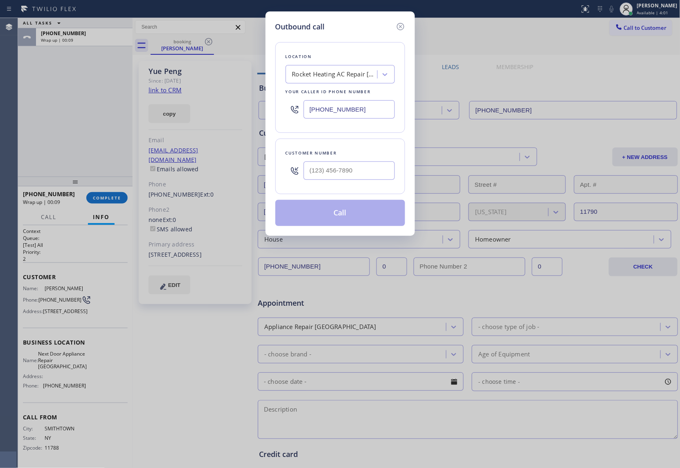
click at [357, 108] on input "[PHONE_NUMBER]" at bounding box center [348, 109] width 91 height 18
paste input "213) 699-5780"
type input "[PHONE_NUMBER]"
type input "(___) ___-____"
click at [354, 169] on input "(___) ___-____" at bounding box center [348, 171] width 91 height 18
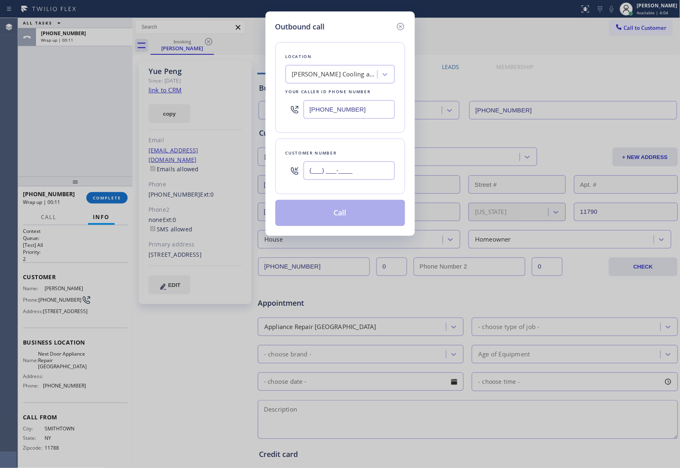
paste input "213) 422-2146"
type input "[PHONE_NUMBER]"
click at [360, 215] on button "Call" at bounding box center [340, 213] width 130 height 26
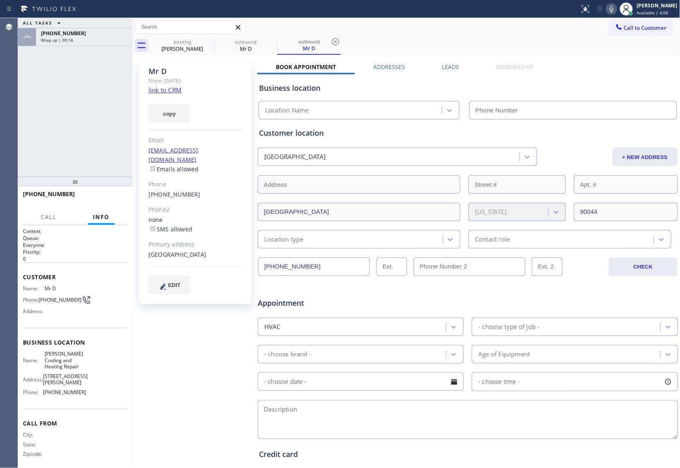
type input "[PHONE_NUMBER]"
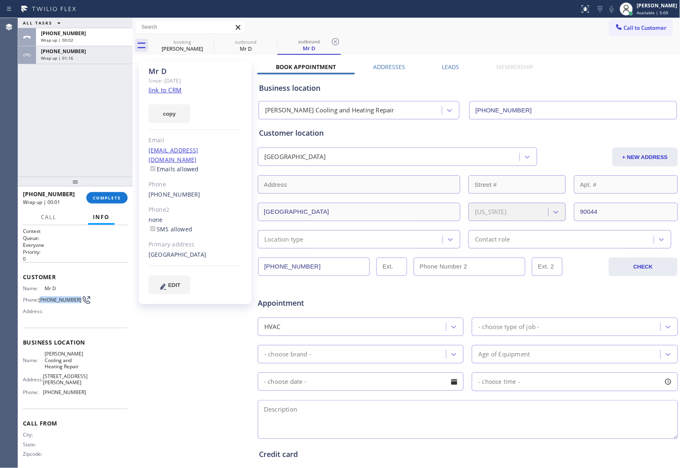
drag, startPoint x: 53, startPoint y: 309, endPoint x: 41, endPoint y: 299, distance: 15.4
click at [41, 299] on div "Name: Mr D Phone: [PHONE_NUMBER] Address:" at bounding box center [54, 301] width 63 height 32
click at [631, 25] on span "Call to Customer" at bounding box center [645, 27] width 43 height 7
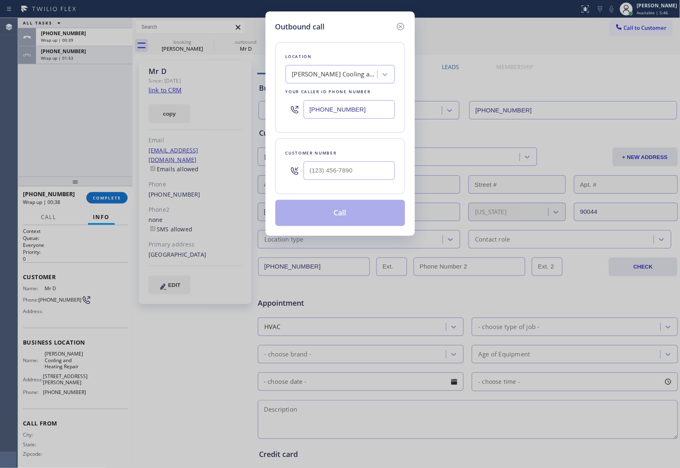
click at [354, 113] on input "[PHONE_NUMBER]" at bounding box center [348, 109] width 91 height 18
paste input "626) 508-7417"
type input "[PHONE_NUMBER]"
type input "(___) ___-____"
click at [358, 176] on input "text" at bounding box center [348, 171] width 91 height 18
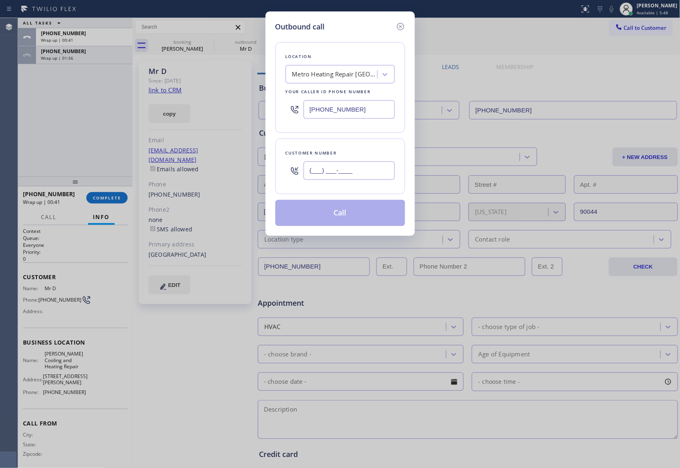
paste input "833) 637-0667"
type input "[PHONE_NUMBER]"
click at [362, 215] on button "Call" at bounding box center [340, 213] width 130 height 26
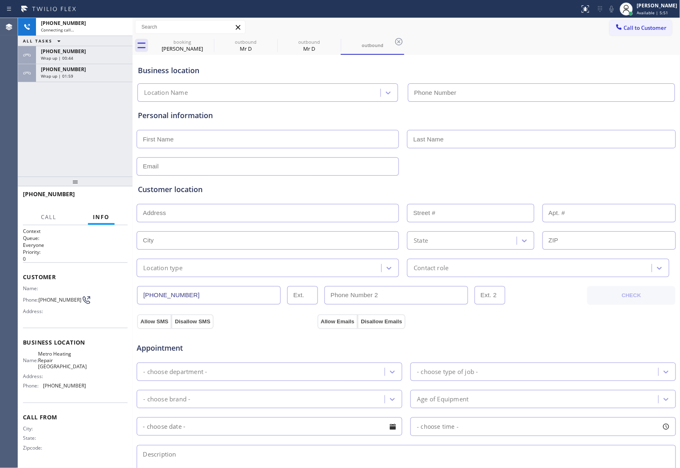
type input "[PHONE_NUMBER]"
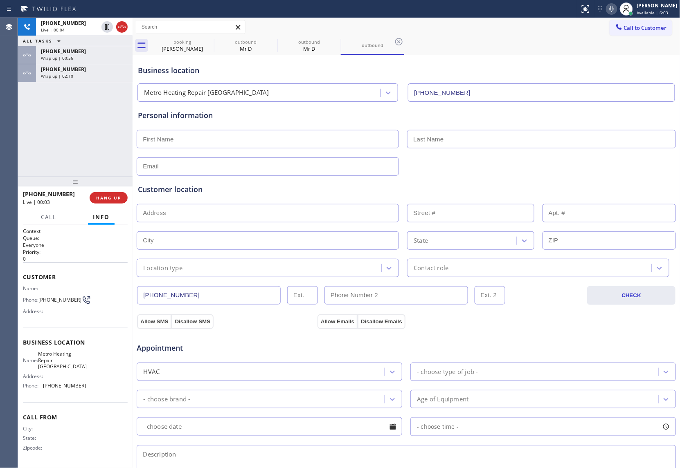
click at [19, 155] on div "[PHONE_NUMBER] Live | 00:04 ALL TASKS ALL TASKS ACTIVE TASKS TASKS IN WRAP UP […" at bounding box center [75, 97] width 115 height 159
click at [105, 201] on button "HANG UP" at bounding box center [109, 197] width 38 height 11
click at [105, 201] on button "COMPLETE" at bounding box center [106, 197] width 41 height 11
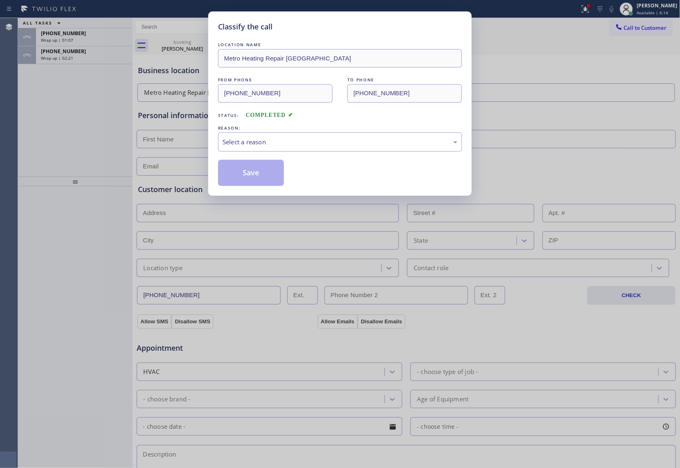
click at [293, 153] on div "LOCATION NAME Metro Heating Repair [GEOGRAPHIC_DATA] FROM PHONE [PHONE_NUMBER] …" at bounding box center [340, 113] width 244 height 146
drag, startPoint x: 281, startPoint y: 143, endPoint x: 275, endPoint y: 149, distance: 8.1
click at [280, 143] on div "Select a reason" at bounding box center [339, 141] width 235 height 9
click at [257, 167] on button "Save" at bounding box center [251, 173] width 66 height 26
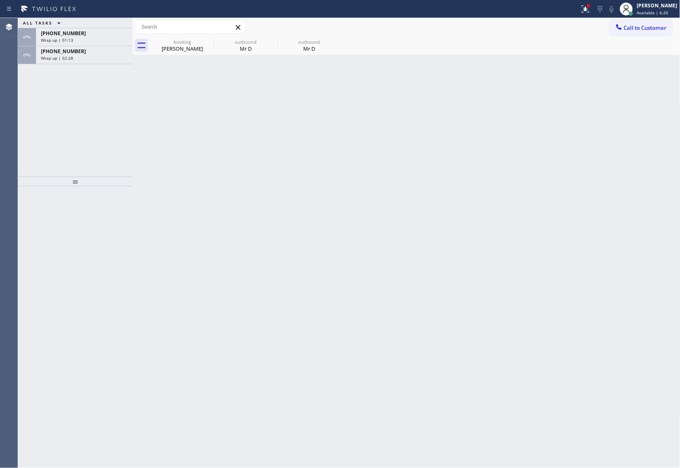
drag, startPoint x: 5, startPoint y: 133, endPoint x: 28, endPoint y: 115, distance: 29.1
click at [5, 133] on div "Agent Desktop" at bounding box center [9, 243] width 18 height 450
drag, startPoint x: 52, startPoint y: 52, endPoint x: 139, endPoint y: 94, distance: 97.7
click at [52, 52] on span "[PHONE_NUMBER]" at bounding box center [63, 51] width 45 height 7
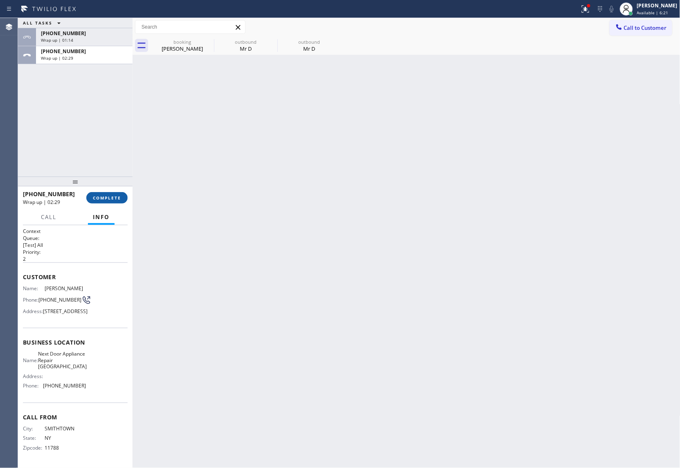
click at [112, 196] on span "COMPLETE" at bounding box center [107, 198] width 28 height 6
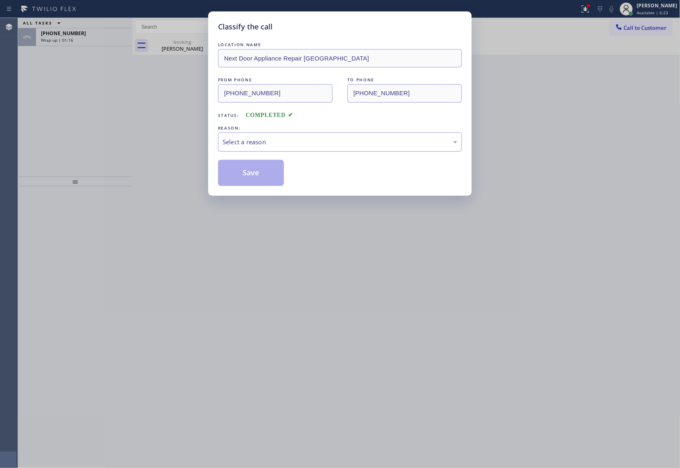
drag, startPoint x: 275, startPoint y: 146, endPoint x: 278, endPoint y: 151, distance: 5.6
click at [275, 146] on div "Select a reason" at bounding box center [339, 141] width 235 height 9
click at [273, 181] on button "Save" at bounding box center [251, 173] width 66 height 26
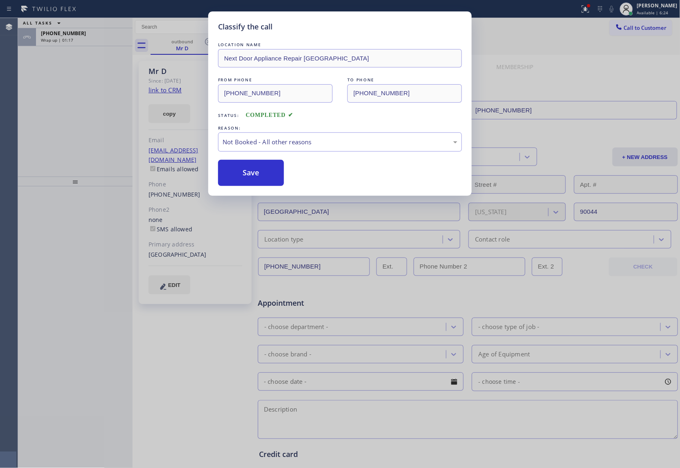
click at [103, 38] on div "Classify the call LOCATION NAME [PERSON_NAME] Repair Service FROM PHONE [PHONE_…" at bounding box center [349, 243] width 662 height 450
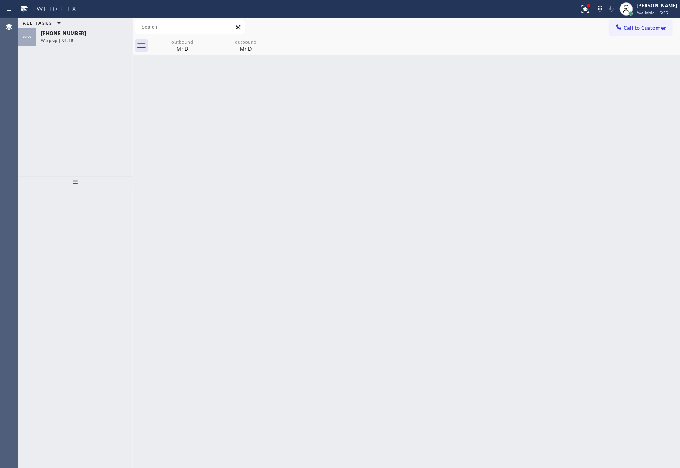
click at [103, 38] on div "Wrap up | 01:18" at bounding box center [84, 40] width 87 height 6
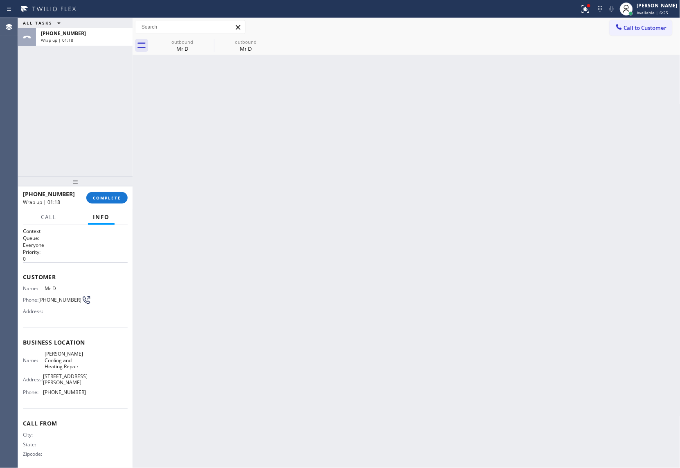
click at [103, 38] on div "Wrap up | 01:18" at bounding box center [84, 40] width 87 height 6
click at [117, 192] on button "COMPLETE" at bounding box center [106, 197] width 41 height 11
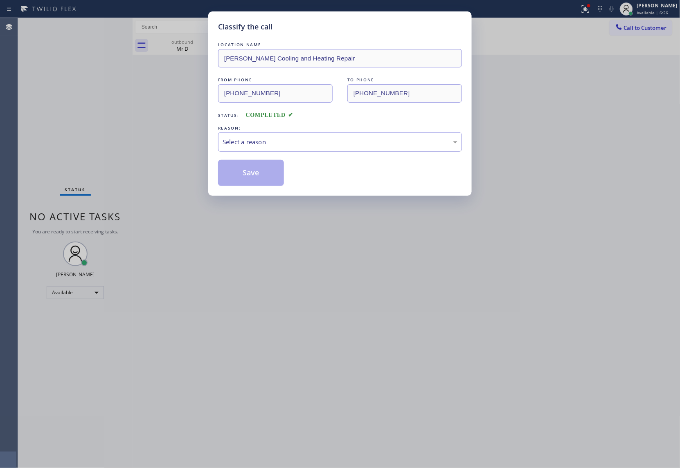
click at [255, 143] on div "Select a reason" at bounding box center [339, 141] width 235 height 9
click at [257, 176] on button "Save" at bounding box center [251, 173] width 66 height 26
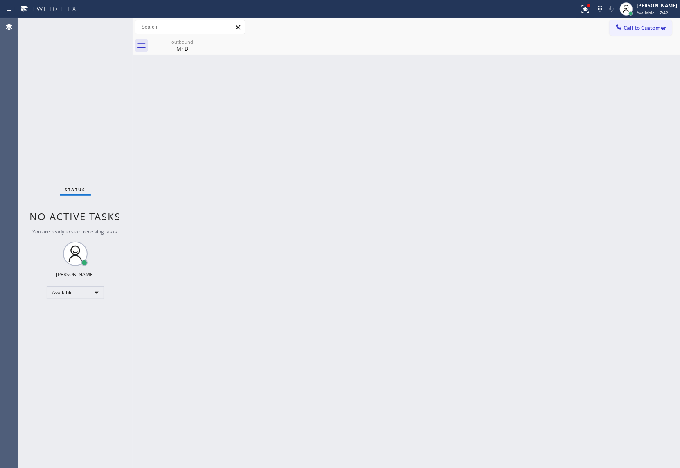
drag, startPoint x: 30, startPoint y: 142, endPoint x: 474, endPoint y: 73, distance: 449.6
click at [30, 142] on div "Status No active tasks You are ready to start receiving tasks. [PERSON_NAME] Av…" at bounding box center [75, 243] width 115 height 450
click at [648, 12] on span "Available | 7:43" at bounding box center [652, 13] width 31 height 6
click at [642, 54] on button "Unavailable" at bounding box center [639, 54] width 82 height 11
drag, startPoint x: 23, startPoint y: 89, endPoint x: 83, endPoint y: 22, distance: 90.3
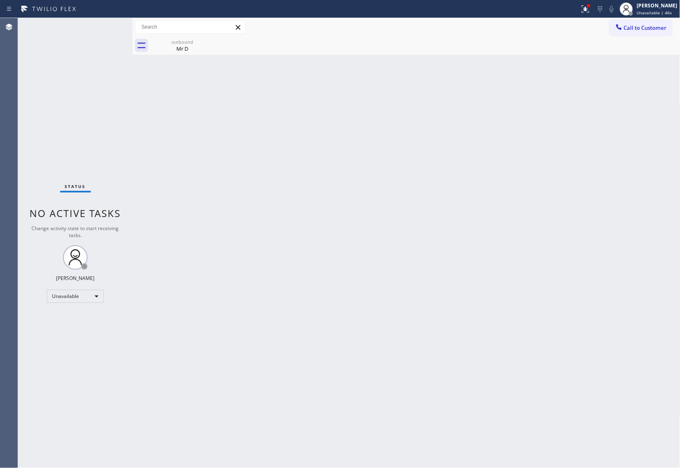
click at [23, 89] on div "Status No active tasks Change activity state to start receiving tasks. [PERSON_…" at bounding box center [75, 243] width 115 height 450
click at [651, 28] on span "Call to Customer" at bounding box center [644, 27] width 43 height 7
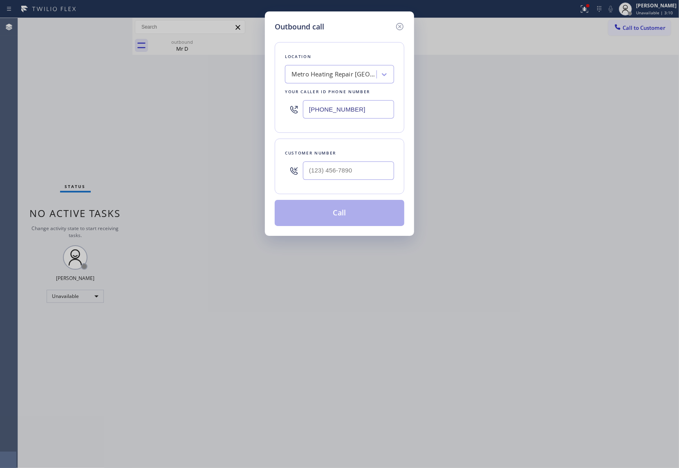
click at [344, 108] on input "[PHONE_NUMBER]" at bounding box center [348, 109] width 91 height 18
type input "(___) ___-____"
click at [366, 168] on input "text" at bounding box center [348, 171] width 91 height 18
paste input "307) 690-0796"
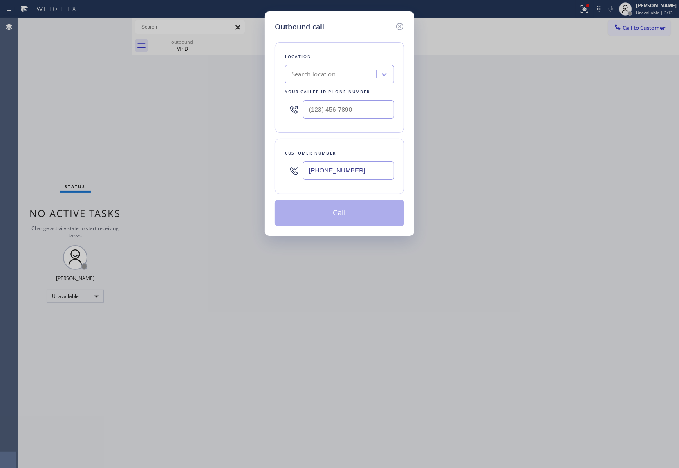
type input "[PHONE_NUMBER]"
click at [335, 105] on input "(___) ___-____" at bounding box center [348, 109] width 91 height 18
paste input "424) 352-7537"
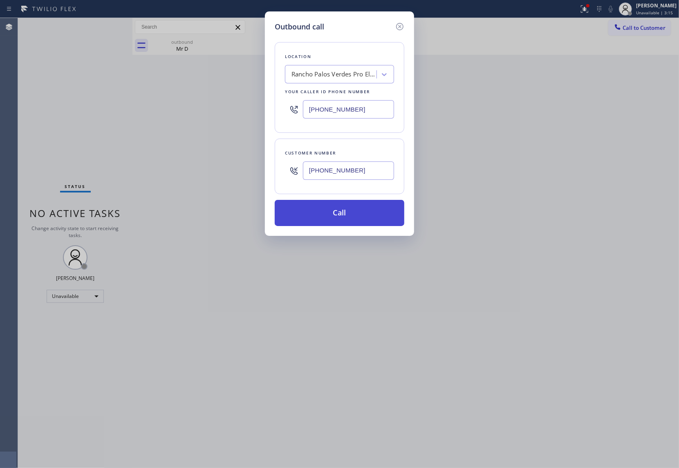
type input "[PHONE_NUMBER]"
click at [364, 214] on button "Call" at bounding box center [340, 213] width 130 height 26
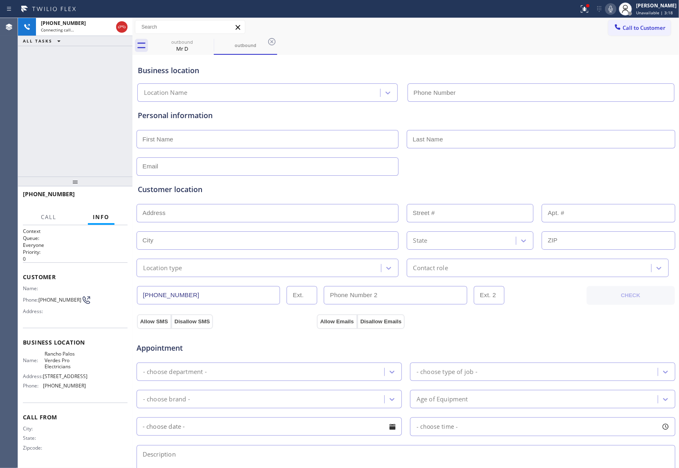
type input "[PHONE_NUMBER]"
click at [23, 107] on div "[PHONE_NUMBER] Live | 01:03 ALL TASKS ALL TASKS ACTIVE TASKS TASKS IN WRAP UP" at bounding box center [75, 97] width 115 height 159
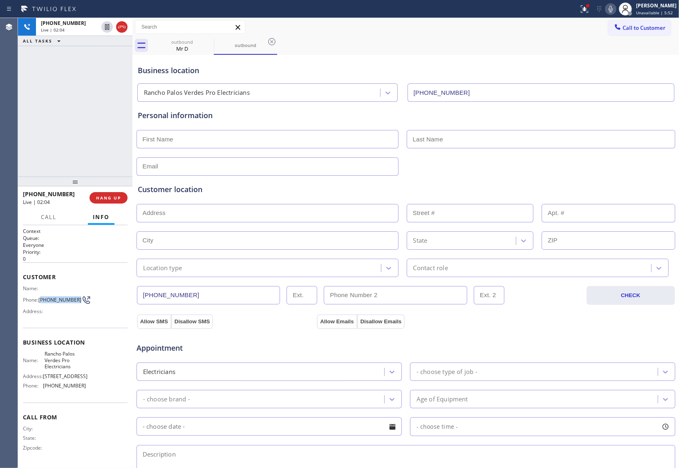
drag, startPoint x: 51, startPoint y: 305, endPoint x: 41, endPoint y: 297, distance: 12.8
click at [41, 297] on span "[PHONE_NUMBER]" at bounding box center [59, 300] width 43 height 6
click at [11, 94] on div "Agent Desktop" at bounding box center [9, 243] width 18 height 450
click at [105, 29] on icon at bounding box center [107, 27] width 10 height 10
click at [617, 9] on div at bounding box center [626, 9] width 18 height 18
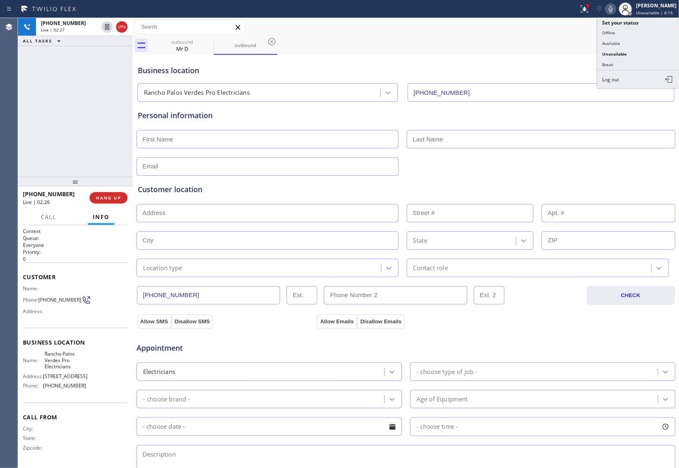
click at [609, 7] on icon at bounding box center [611, 9] width 10 height 10
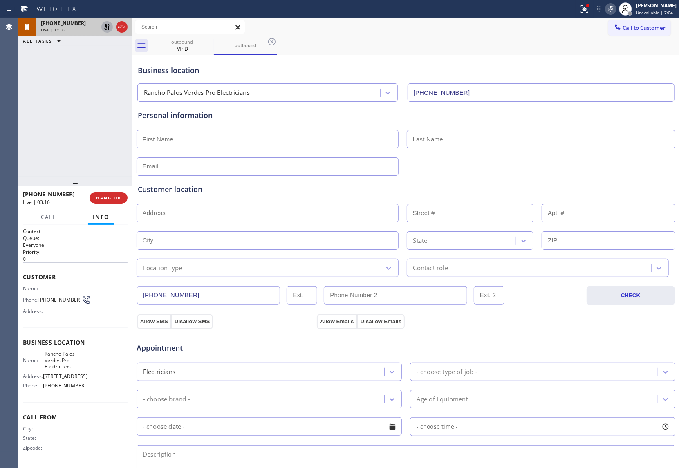
click at [107, 27] on icon at bounding box center [107, 27] width 6 height 6
click at [608, 9] on icon at bounding box center [611, 9] width 10 height 10
click at [28, 137] on div "[PHONE_NUMBER] Live | 03:54 ALL TASKS ALL TASKS ACTIVE TASKS TASKS IN WRAP UP" at bounding box center [75, 97] width 115 height 159
drag, startPoint x: 49, startPoint y: 305, endPoint x: 41, endPoint y: 297, distance: 12.1
click at [41, 297] on div "Name: Phone: [PHONE_NUMBER] Address:" at bounding box center [54, 301] width 63 height 32
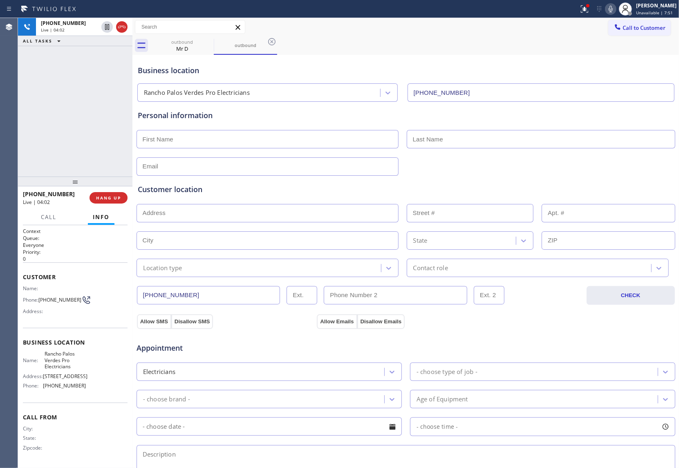
click at [17, 79] on div "Agent Desktop Classify the call LOCATION NAME [PERSON_NAME] Repair Service FROM…" at bounding box center [339, 243] width 679 height 450
drag, startPoint x: 10, startPoint y: 120, endPoint x: 289, endPoint y: 160, distance: 281.7
click at [46, 128] on div "Agent Desktop Classify the call LOCATION NAME [PERSON_NAME] Repair Service FROM…" at bounding box center [339, 243] width 679 height 450
click at [226, 139] on input "text" at bounding box center [268, 139] width 262 height 18
type input "[PERSON_NAME]"
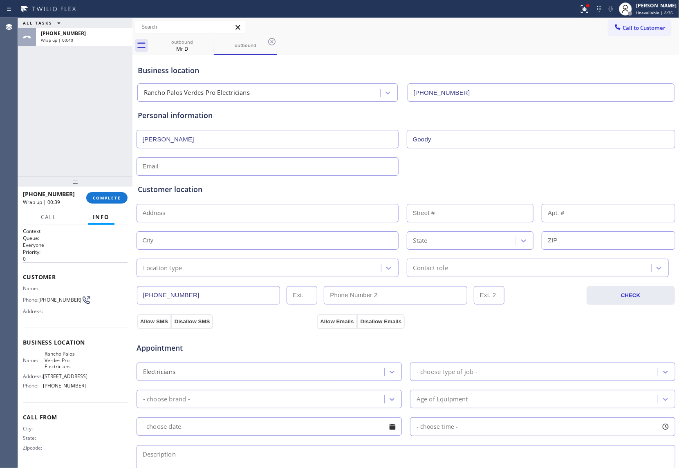
type input "Goody"
type input "[EMAIL_ADDRESS][DOMAIN_NAME]"
click at [207, 214] on input "text" at bounding box center [268, 213] width 262 height 18
paste input "[STREET_ADDRESS]"
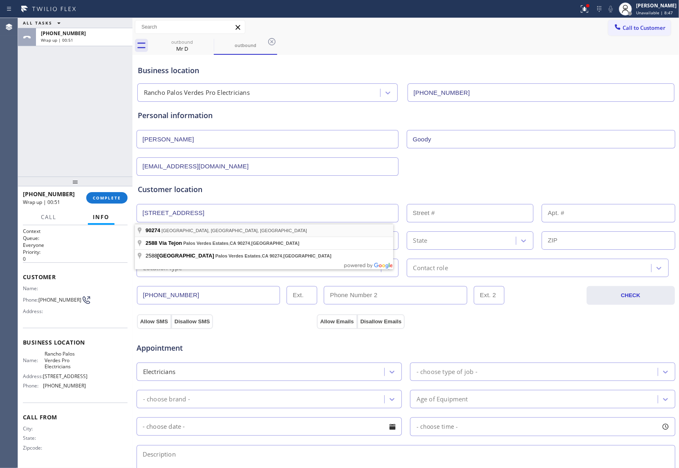
type input "[GEOGRAPHIC_DATA], [GEOGRAPHIC_DATA]"
type input "Palos Verdes Estates"
type input "90274"
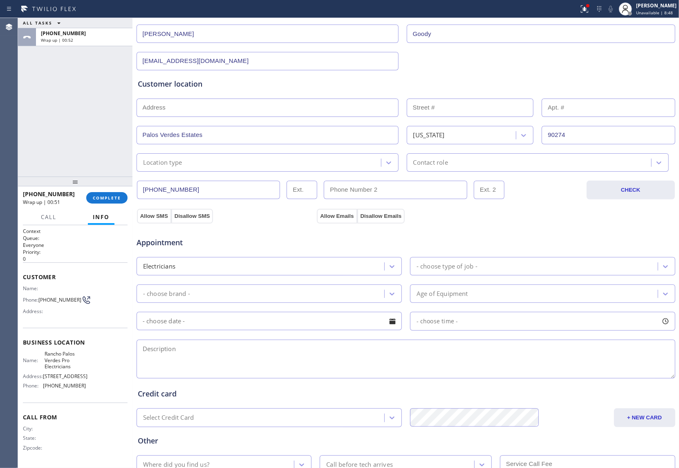
scroll to position [109, 0]
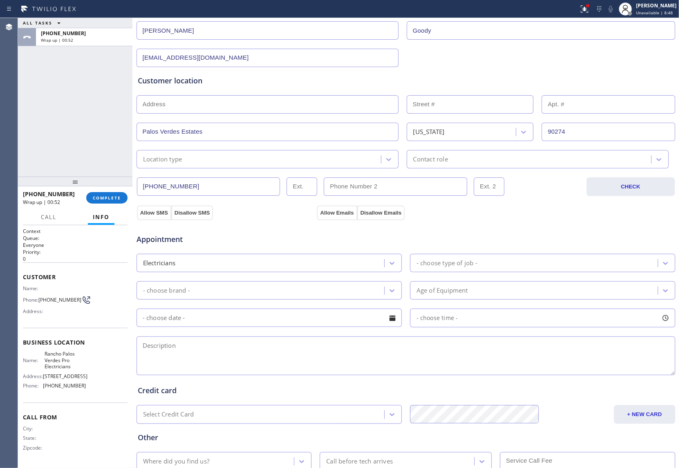
click at [183, 160] on div "Location type" at bounding box center [260, 159] width 242 height 14
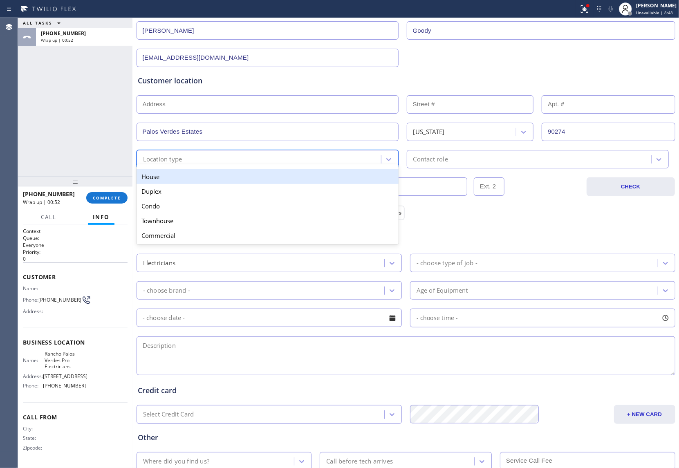
click at [174, 174] on div "House" at bounding box center [268, 176] width 262 height 15
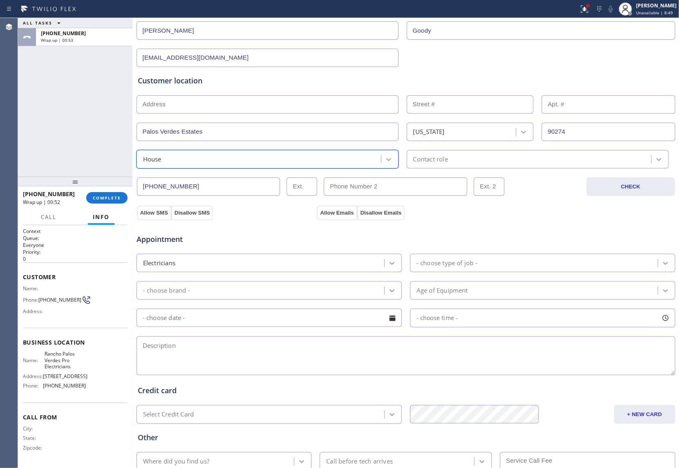
click at [435, 163] on div "Contact role" at bounding box center [430, 159] width 35 height 9
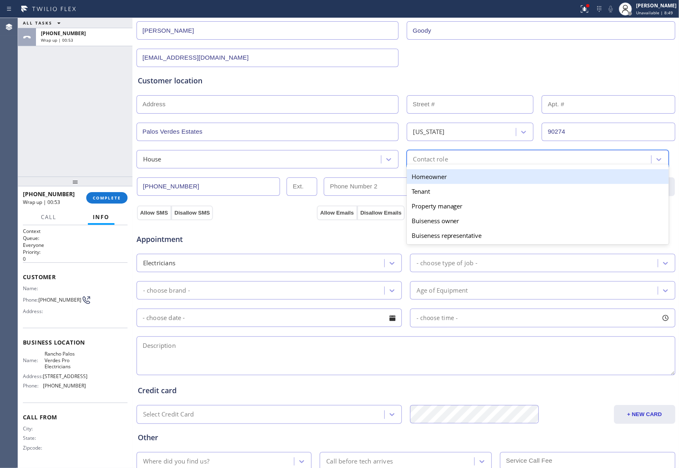
click at [425, 177] on div "Homeowner" at bounding box center [538, 176] width 262 height 15
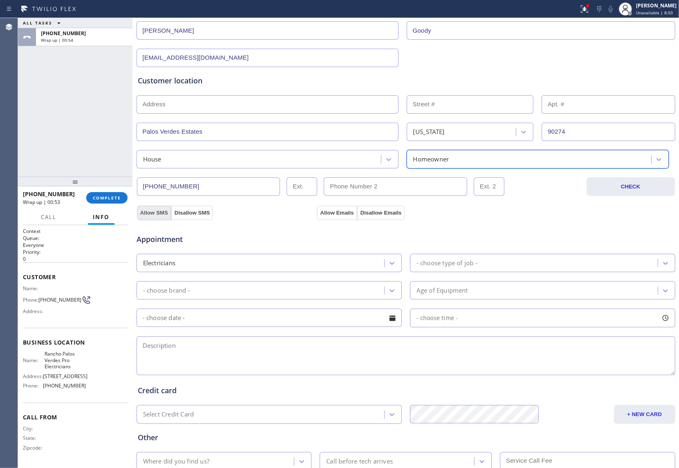
click at [153, 214] on button "Allow SMS" at bounding box center [154, 213] width 34 height 15
click at [330, 215] on button "Allow Emails" at bounding box center [337, 213] width 40 height 15
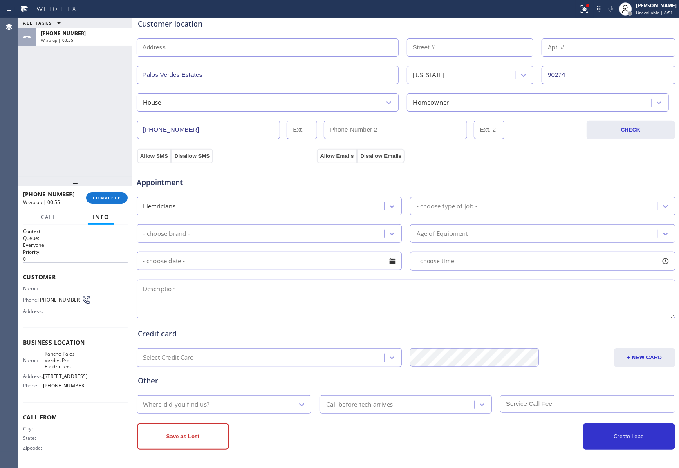
scroll to position [168, 0]
click at [452, 195] on div "Electricians - choose type of job -" at bounding box center [406, 205] width 541 height 20
drag, startPoint x: 8, startPoint y: 114, endPoint x: 12, endPoint y: 120, distance: 7.5
click at [11, 118] on div "Agent Desktop" at bounding box center [9, 243] width 18 height 450
drag, startPoint x: 54, startPoint y: 306, endPoint x: 41, endPoint y: 298, distance: 15.3
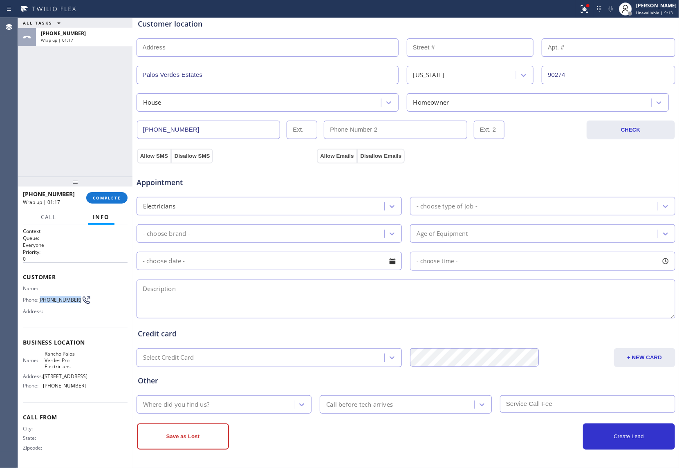
click at [41, 298] on span "[PHONE_NUMBER]" at bounding box center [59, 300] width 43 height 6
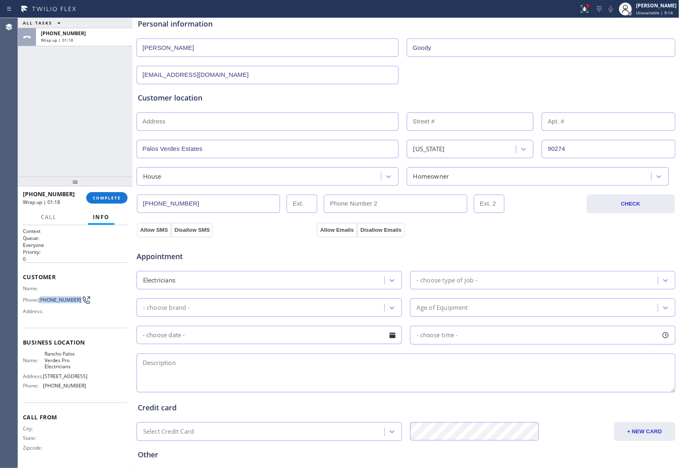
scroll to position [0, 0]
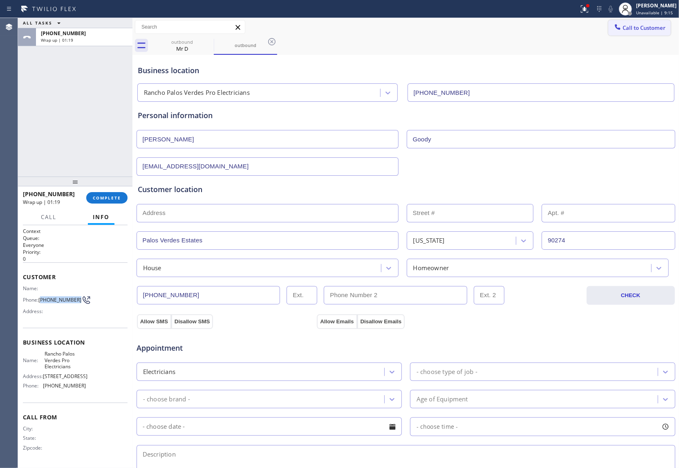
click at [626, 29] on span "Call to Customer" at bounding box center [644, 27] width 43 height 7
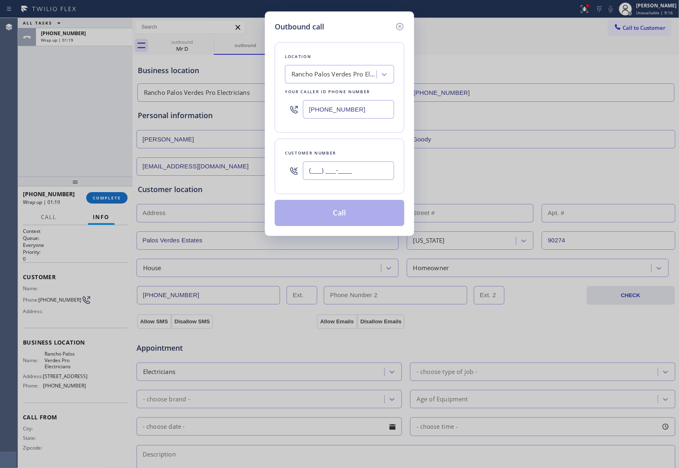
click at [359, 178] on input "(___) ___-____" at bounding box center [348, 171] width 91 height 18
paste input "307) 690-0796"
type input "[PHONE_NUMBER]"
click at [353, 218] on button "Call" at bounding box center [340, 213] width 130 height 26
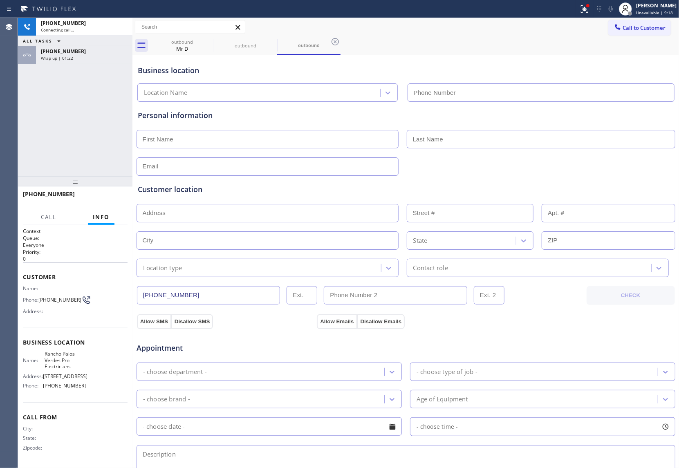
type input "[PHONE_NUMBER]"
click at [25, 126] on div "[PHONE_NUMBER] Connecting call… ALL TASKS ALL TASKS ACTIVE TASKS TASKS IN WRAP …" at bounding box center [75, 97] width 115 height 159
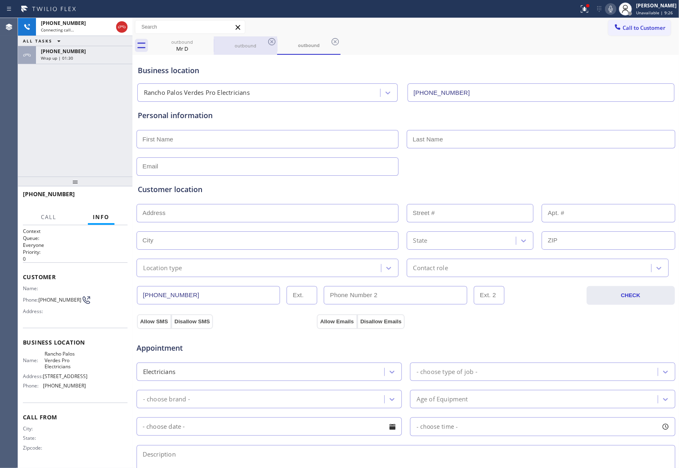
click at [235, 43] on div "outbound" at bounding box center [246, 46] width 62 height 6
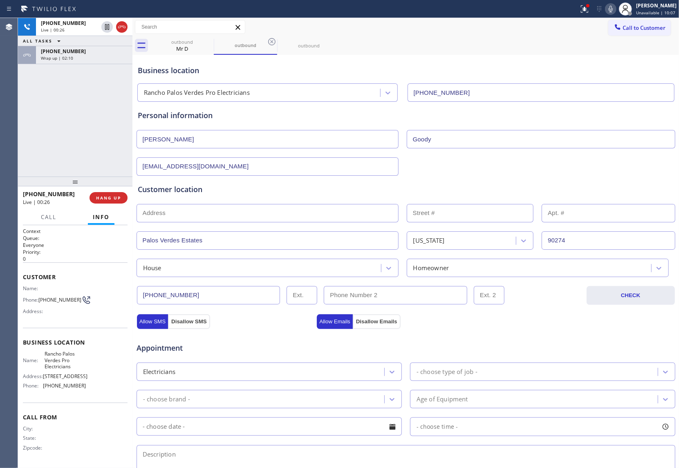
drag, startPoint x: 19, startPoint y: 137, endPoint x: 31, endPoint y: 144, distance: 14.9
click at [19, 137] on div "[PHONE_NUMBER] Live | 00:26 ALL TASKS ALL TASKS ACTIVE TASKS TASKS IN WRAP UP […" at bounding box center [75, 97] width 115 height 159
drag, startPoint x: 55, startPoint y: 308, endPoint x: 40, endPoint y: 297, distance: 18.4
click at [40, 297] on span "[PHONE_NUMBER]" at bounding box center [59, 300] width 43 height 6
click at [25, 135] on div "[PHONE_NUMBER] Live | 01:39 ALL TASKS ALL TASKS ACTIVE TASKS TASKS IN WRAP UP […" at bounding box center [75, 97] width 115 height 159
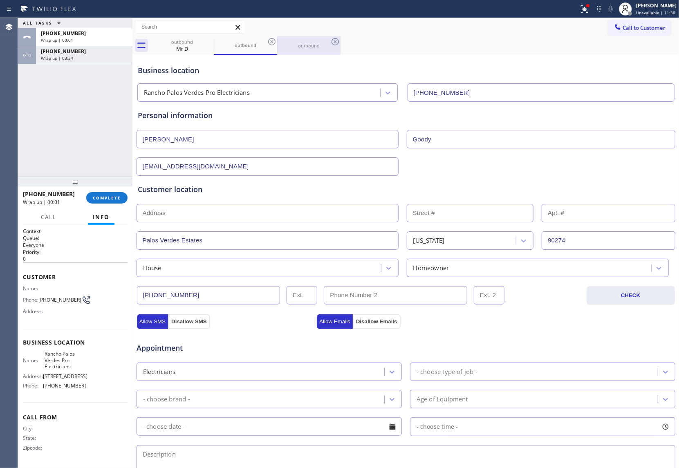
click at [313, 43] on div "outbound" at bounding box center [309, 46] width 62 height 6
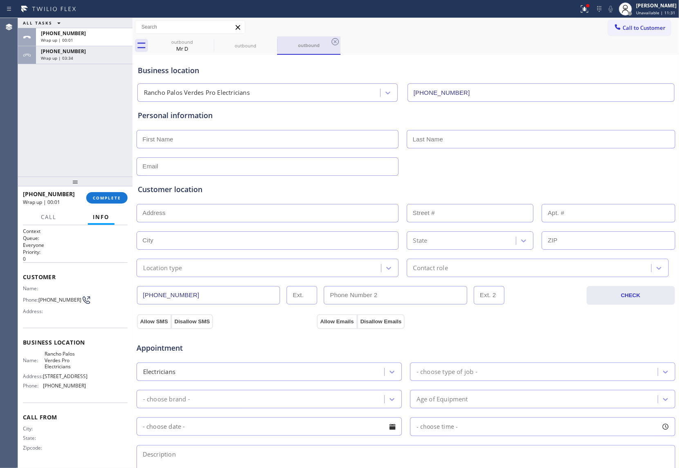
click at [329, 43] on div "outbound" at bounding box center [309, 45] width 62 height 6
click at [334, 41] on icon at bounding box center [335, 42] width 10 height 10
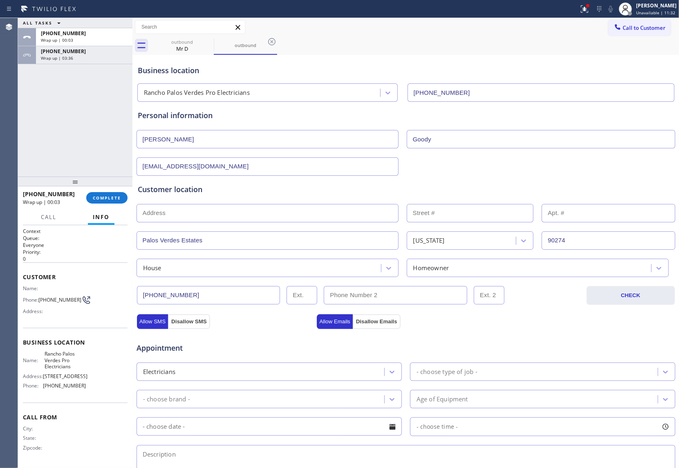
type input "(___) ___-____"
click at [367, 300] on input "(___) ___-____" at bounding box center [396, 295] width 144 height 18
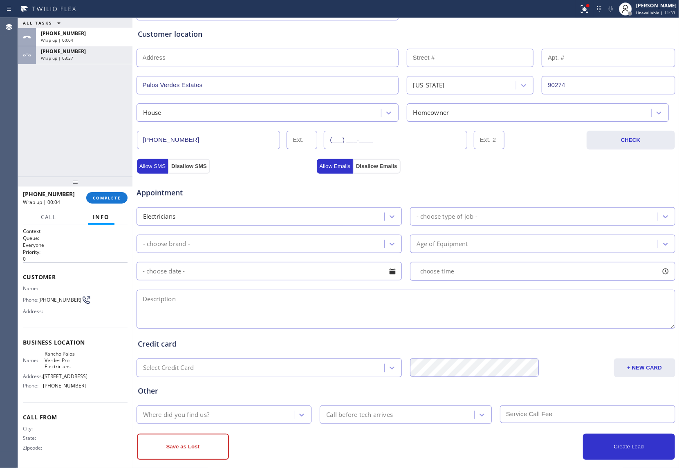
scroll to position [164, 0]
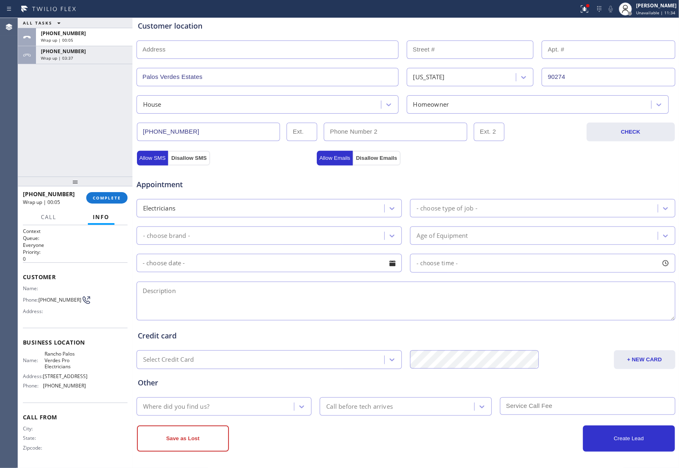
click at [245, 204] on div "Electricians" at bounding box center [261, 208] width 245 height 14
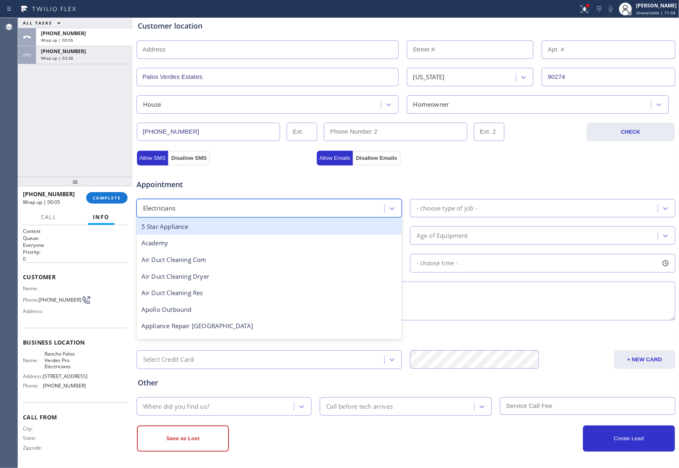
click at [419, 202] on div "- choose type of job -" at bounding box center [542, 208] width 265 height 18
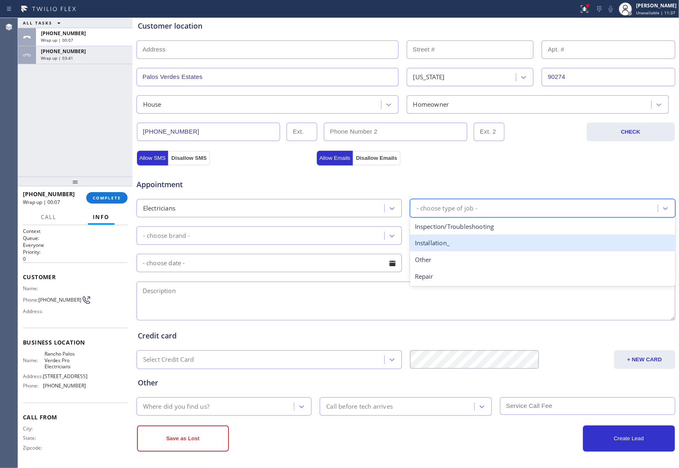
drag, startPoint x: 438, startPoint y: 245, endPoint x: 263, endPoint y: 251, distance: 175.2
click at [437, 245] on div "Installation_" at bounding box center [542, 243] width 265 height 17
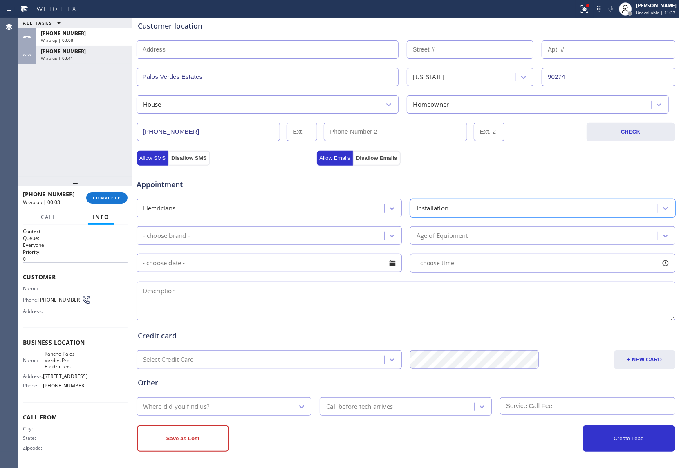
click at [236, 245] on div "- choose brand -" at bounding box center [269, 236] width 265 height 18
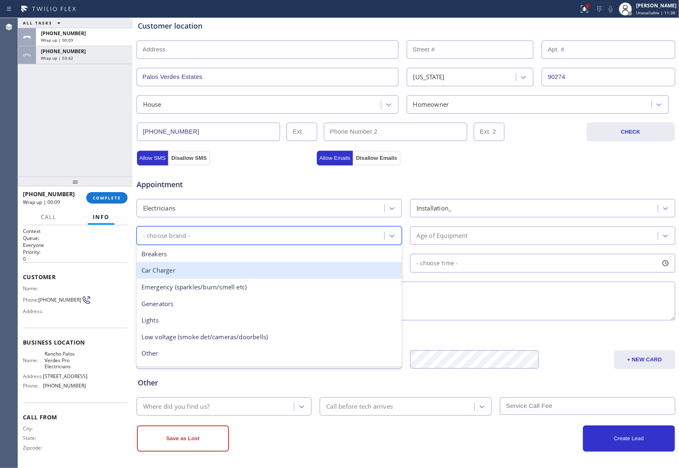
click at [199, 272] on div "Car Charger" at bounding box center [269, 270] width 265 height 17
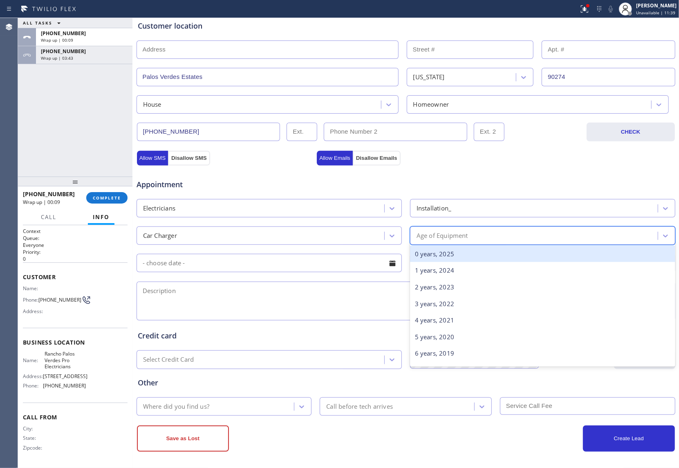
click at [450, 240] on div "Age of Equipment" at bounding box center [443, 235] width 52 height 9
click at [445, 261] on div "0 years, 2025" at bounding box center [542, 254] width 265 height 17
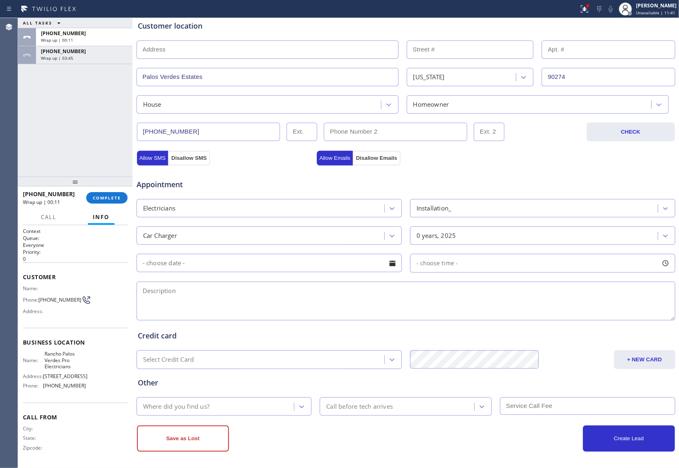
click at [311, 312] on textarea at bounding box center [406, 301] width 539 height 39
paste textarea "I need to installed EV charger | have the car and car | cadillac 2588 Vía [GEOG…"
click at [298, 303] on textarea at bounding box center [406, 301] width 539 height 39
click at [312, 294] on textarea "I need to installed EV charger | have the car and car | cadillac 2588 Vía [GEOG…" at bounding box center [406, 301] width 539 height 39
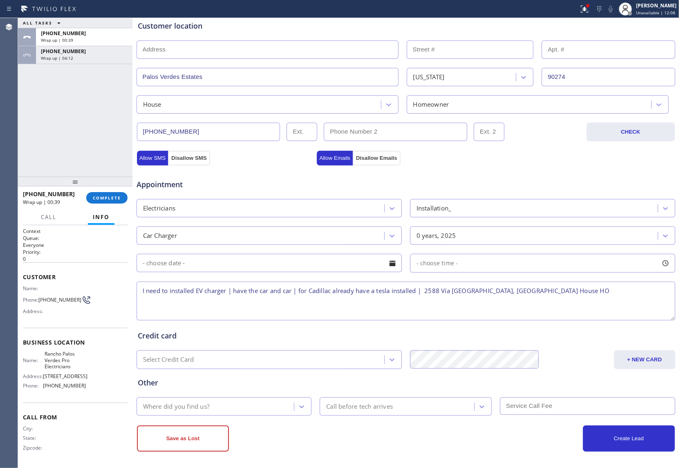
click at [138, 294] on textarea "I need to installed EV charger | have the car and car | for Cadillac already ha…" at bounding box center [406, 301] width 539 height 39
drag, startPoint x: 74, startPoint y: 368, endPoint x: 42, endPoint y: 357, distance: 34.1
click at [42, 357] on div "Name: [GEOGRAPHIC_DATA] Pro Electricians" at bounding box center [54, 360] width 63 height 19
drag, startPoint x: 397, startPoint y: 294, endPoint x: 458, endPoint y: 294, distance: 61.3
click at [458, 294] on textarea "11-2 | $60 | I need to installed EV charger | have the car and car | for Cadill…" at bounding box center [406, 301] width 539 height 39
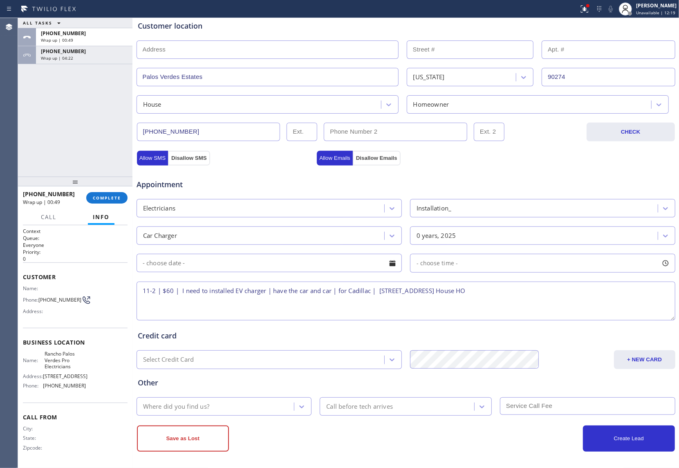
click at [580, 293] on textarea "11-2 | $60 | I need to installed EV charger | have the car and car | for Cadill…" at bounding box center [406, 301] width 539 height 39
paste textarea "Rancho Palos Verdes Pro Electricians"
click at [300, 302] on textarea "11-2 | $60 | I need to installed EV charger | have the car and car | for Cadill…" at bounding box center [406, 301] width 539 height 39
paste textarea "Please call 30 minutes prior to arrival."
type textarea "11-2 | $60 | I need to installed EV charger | have the car and car | for Cadill…"
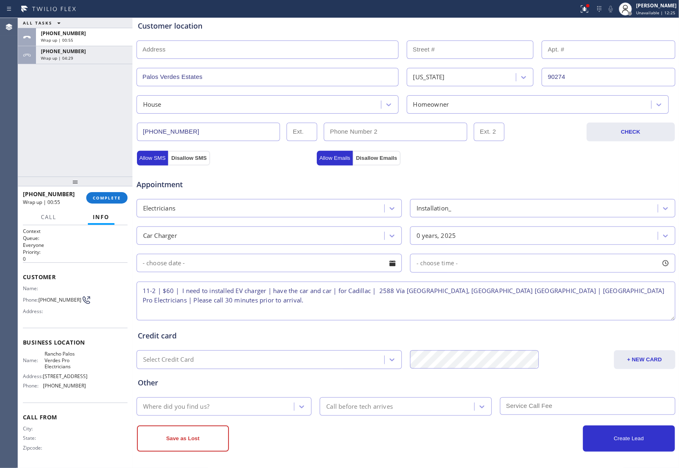
click at [208, 262] on input "text" at bounding box center [269, 263] width 265 height 18
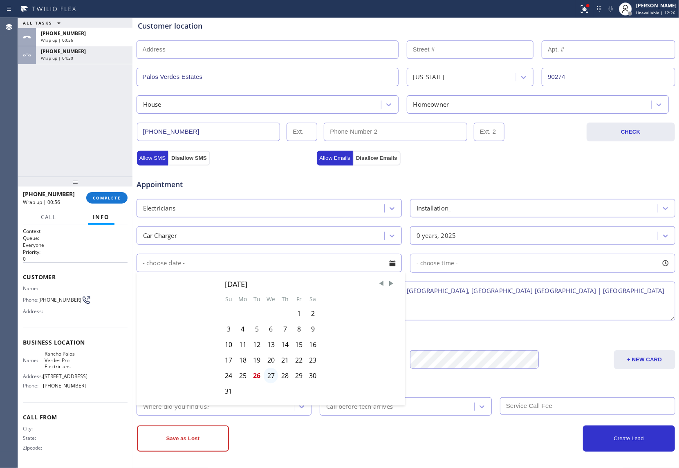
click at [267, 379] on div "27" at bounding box center [271, 376] width 14 height 16
type input "[DATE]"
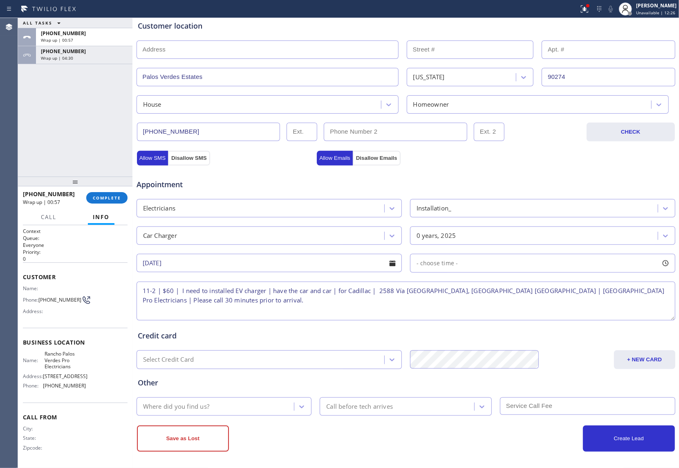
click at [452, 267] on span "- choose time -" at bounding box center [438, 263] width 42 height 8
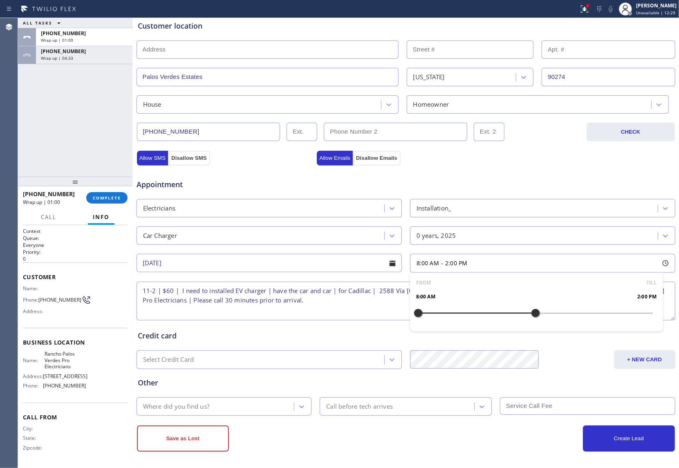
drag, startPoint x: 517, startPoint y: 321, endPoint x: 534, endPoint y: 324, distance: 17.2
click at [534, 324] on div "FROM TILL 8:00 AM 2:00 PM" at bounding box center [536, 302] width 253 height 59
drag, startPoint x: 416, startPoint y: 315, endPoint x: 476, endPoint y: 323, distance: 60.7
click at [476, 322] on div at bounding box center [477, 313] width 10 height 17
click at [222, 407] on div "Where did you find us?" at bounding box center [216, 407] width 155 height 14
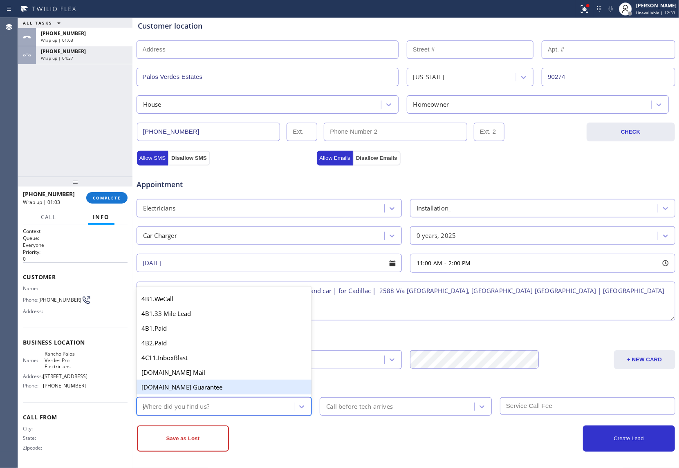
type input "go"
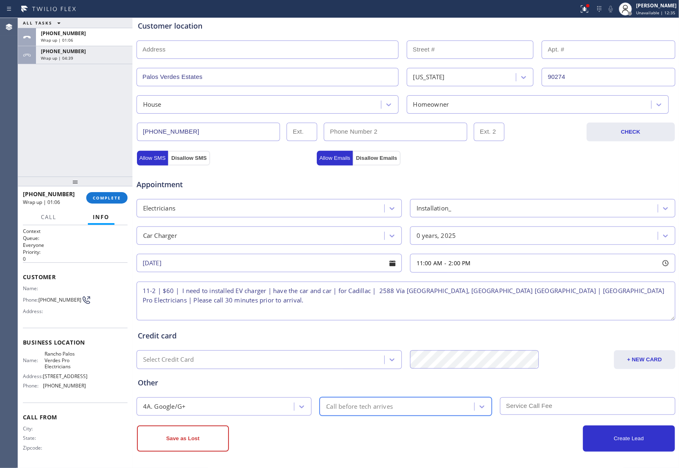
type input "30"
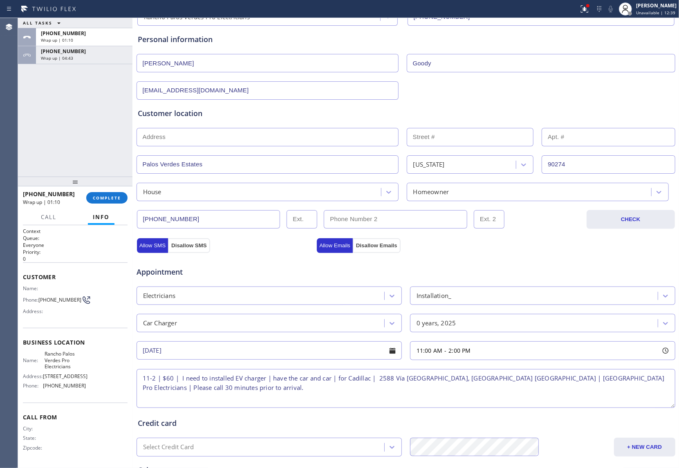
scroll to position [168, 0]
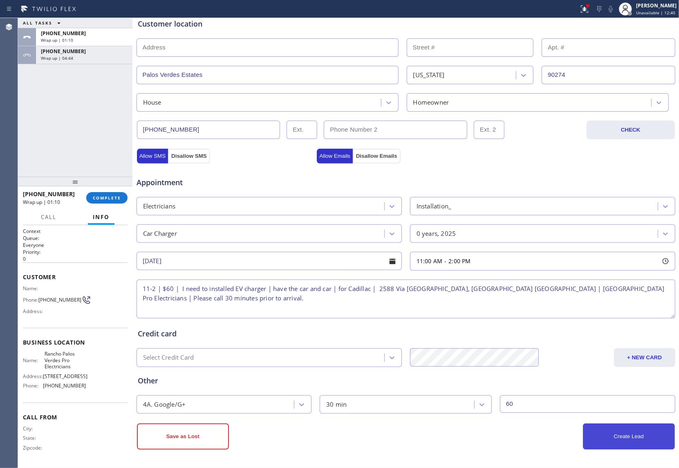
type input "60"
click at [606, 437] on button "Create Lead" at bounding box center [629, 437] width 92 height 26
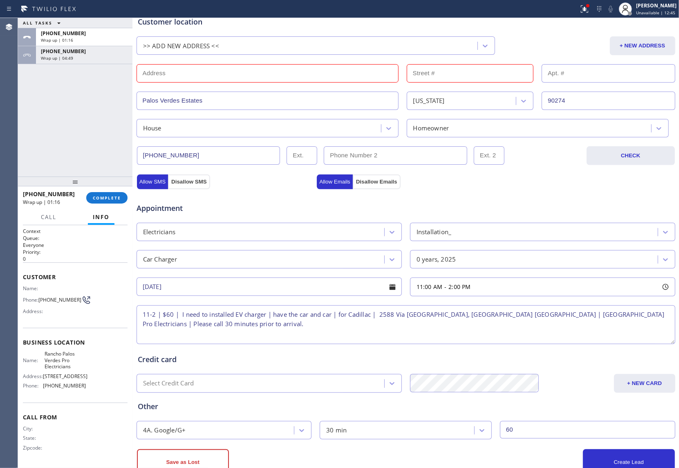
click at [193, 74] on input "text" at bounding box center [268, 73] width 262 height 18
paste input "[STREET_ADDRESS]"
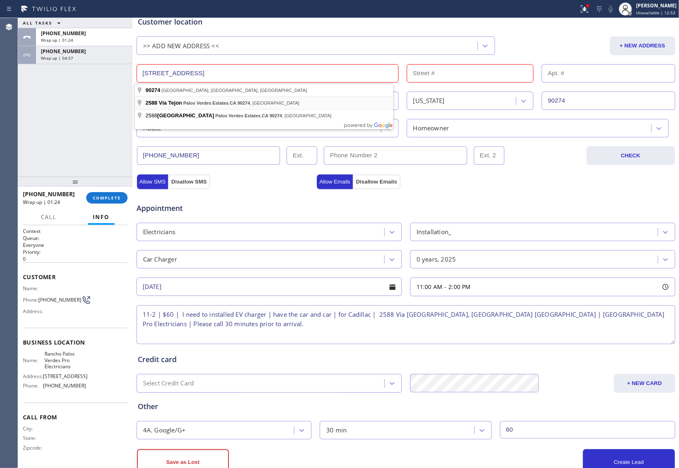
type input "2588 Vía Tejon"
type input "2588"
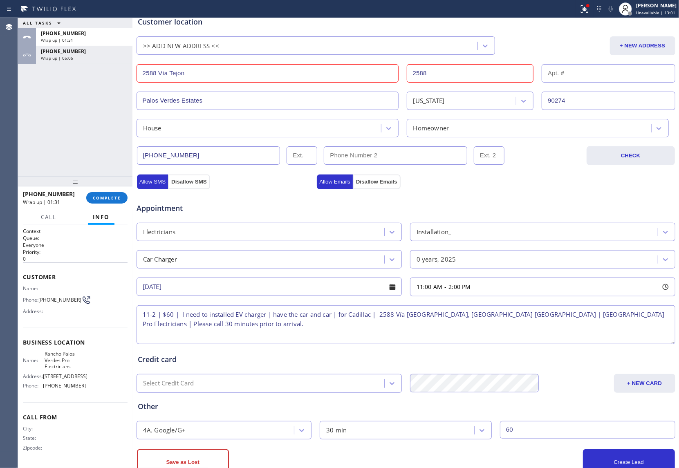
click at [195, 74] on input "2588 Vía Tejon" at bounding box center [268, 73] width 262 height 18
paste input "[GEOGRAPHIC_DATA], [GEOGRAPHIC_DATA]"
click at [198, 74] on input "2588 Vía Tejon" at bounding box center [268, 73] width 262 height 18
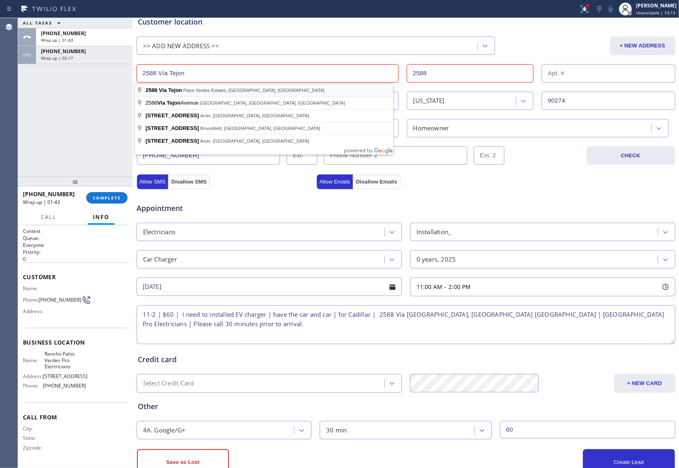
paste input "[GEOGRAPHIC_DATA], [GEOGRAPHIC_DATA]"
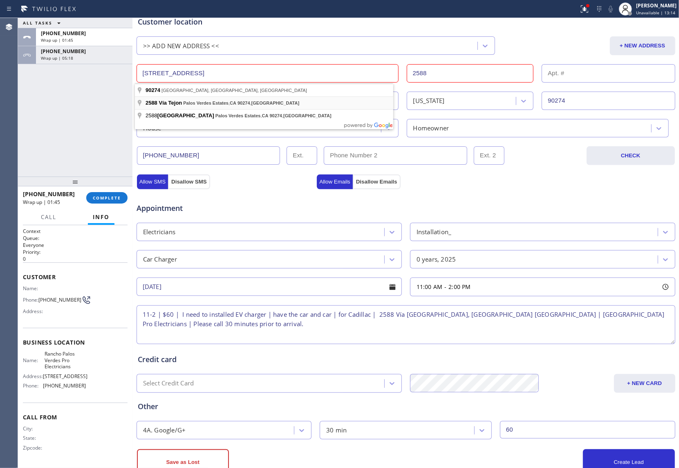
type input "2588 Vía Tejon"
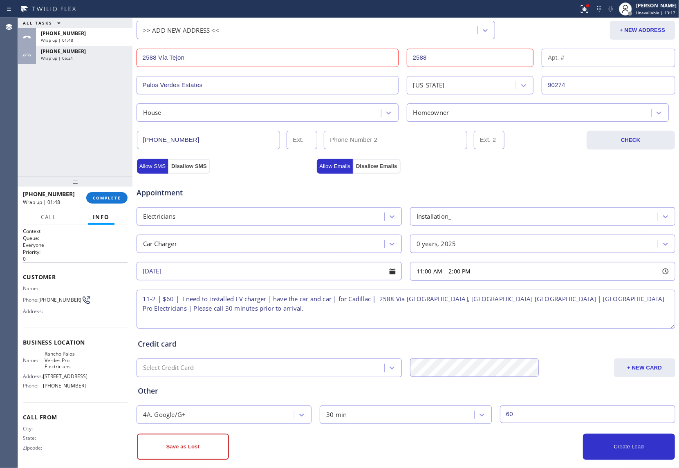
scroll to position [195, 0]
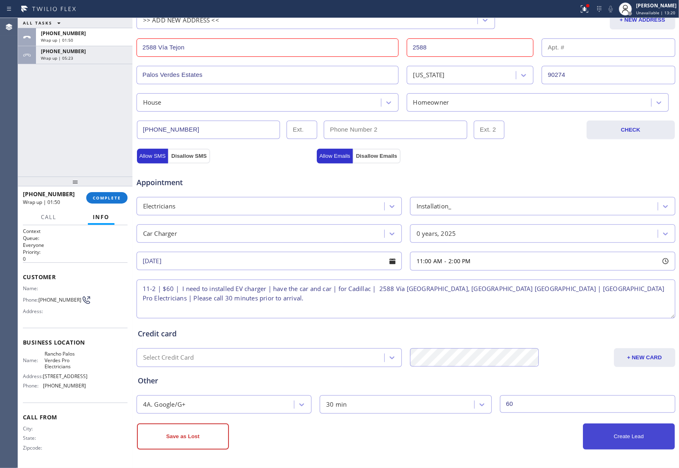
click at [636, 442] on button "Create Lead" at bounding box center [629, 437] width 92 height 26
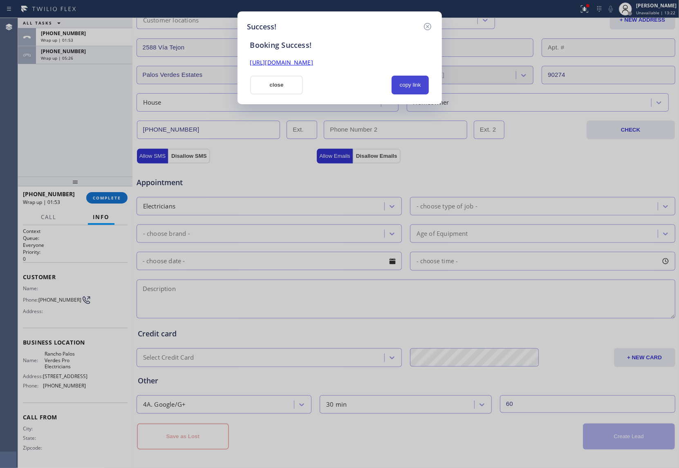
click at [414, 86] on button "copy link" at bounding box center [411, 85] width 38 height 19
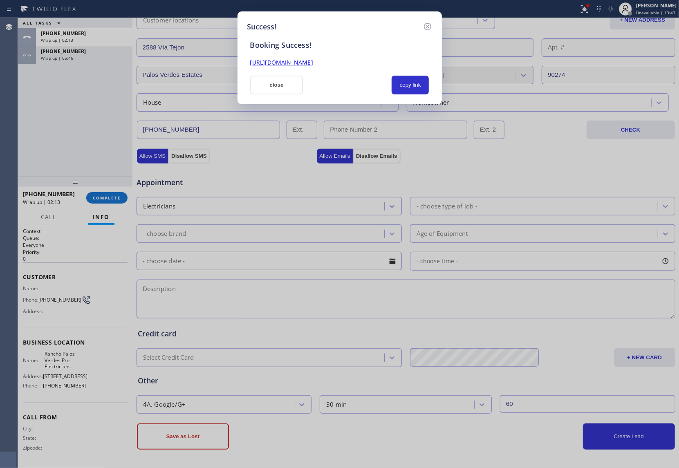
click at [5, 134] on div "Success! Booking Success! [URL][DOMAIN_NAME] close copy link" at bounding box center [339, 234] width 679 height 468
drag, startPoint x: 287, startPoint y: 84, endPoint x: 274, endPoint y: 90, distance: 13.9
click at [285, 84] on button "close" at bounding box center [276, 85] width 53 height 19
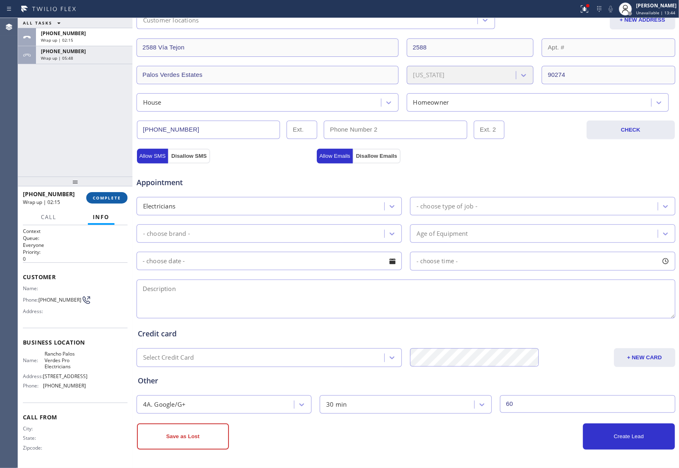
click at [116, 192] on button "COMPLETE" at bounding box center [106, 197] width 41 height 11
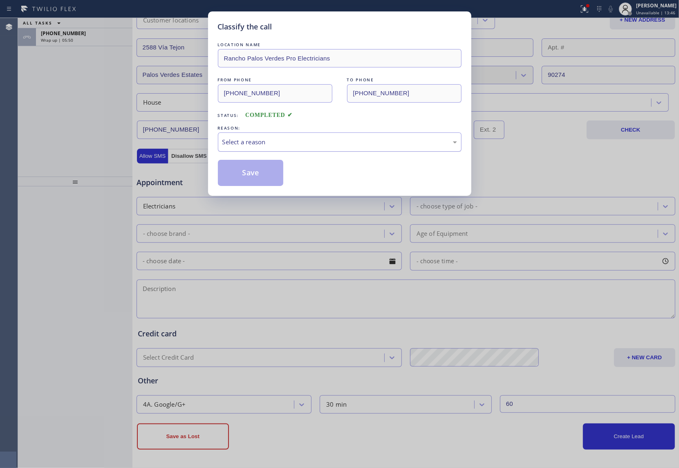
drag, startPoint x: 269, startPoint y: 141, endPoint x: 269, endPoint y: 148, distance: 7.0
click at [269, 144] on div "Select a reason" at bounding box center [339, 141] width 235 height 9
click at [253, 174] on button "Save" at bounding box center [251, 173] width 66 height 26
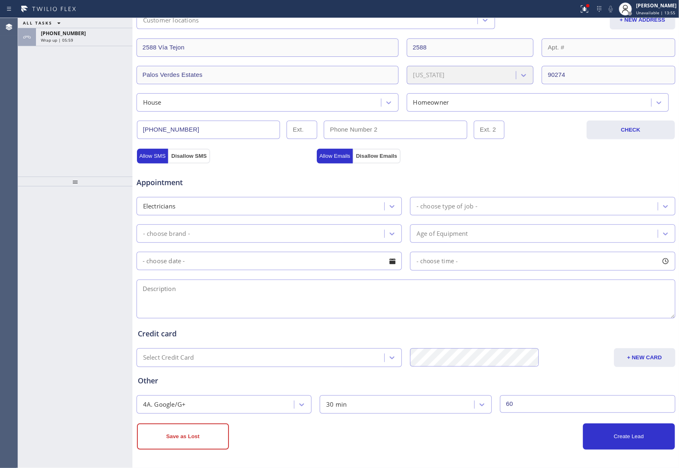
click at [20, 144] on div "ALL TASKS ALL TASKS ACTIVE TASKS TASKS IN WRAP UP [PHONE_NUMBER] Wrap up | 05:59" at bounding box center [75, 97] width 115 height 159
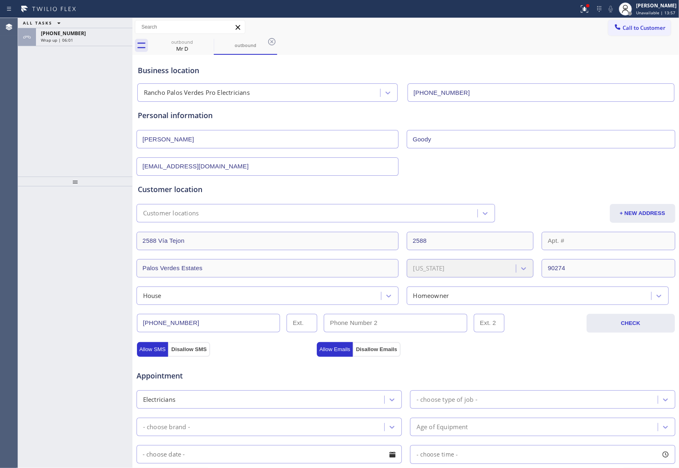
click at [69, 34] on span "[PHONE_NUMBER]" at bounding box center [63, 33] width 45 height 7
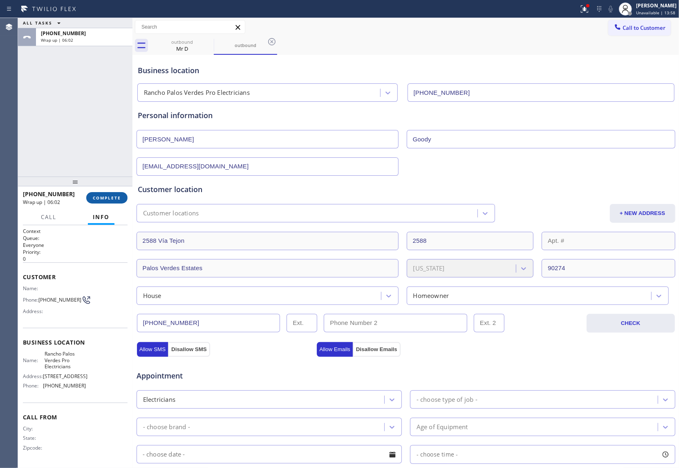
click at [108, 198] on span "COMPLETE" at bounding box center [107, 198] width 28 height 6
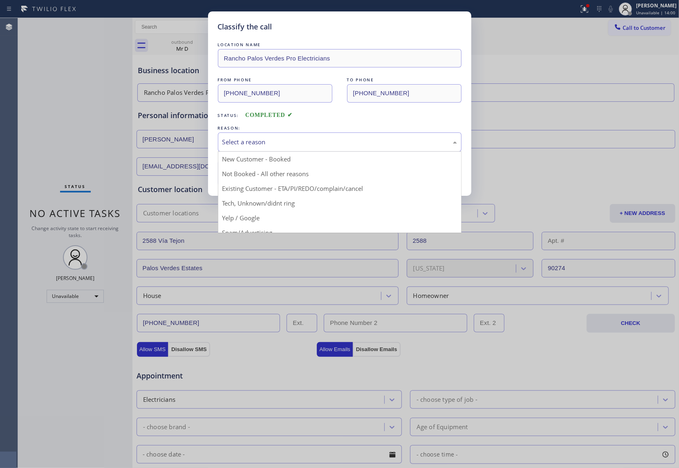
click at [277, 138] on div "Select a reason" at bounding box center [339, 141] width 235 height 9
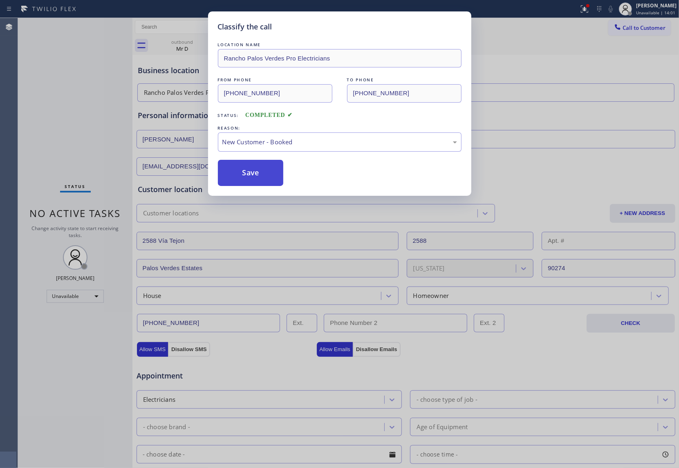
drag, startPoint x: 239, startPoint y: 164, endPoint x: 258, endPoint y: 189, distance: 31.4
click at [239, 165] on button "Save" at bounding box center [251, 173] width 66 height 26
type input "[PHONE_NUMBER]"
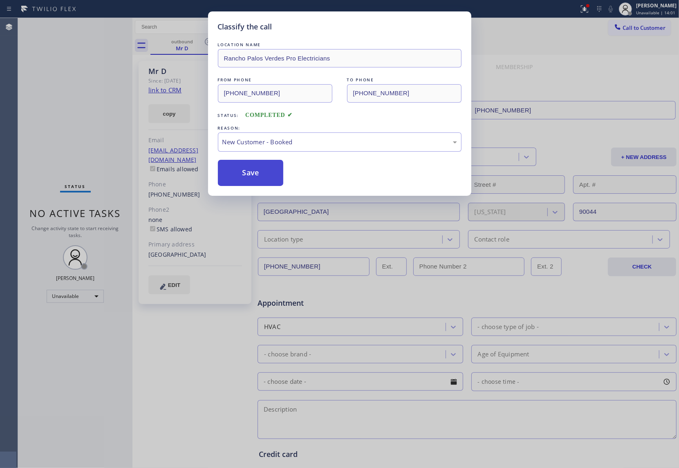
drag, startPoint x: 258, startPoint y: 189, endPoint x: 256, endPoint y: 179, distance: 10.1
click at [257, 184] on div "Classify the call LOCATION NAME [GEOGRAPHIC_DATA] Pro Electricians FROM PHONE […" at bounding box center [339, 103] width 263 height 184
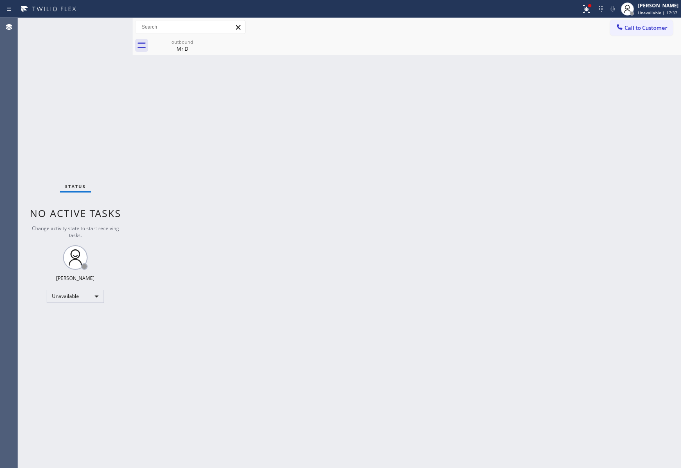
drag, startPoint x: 646, startPoint y: 30, endPoint x: 396, endPoint y: 110, distance: 262.8
click at [634, 34] on button "Call to Customer" at bounding box center [641, 28] width 63 height 16
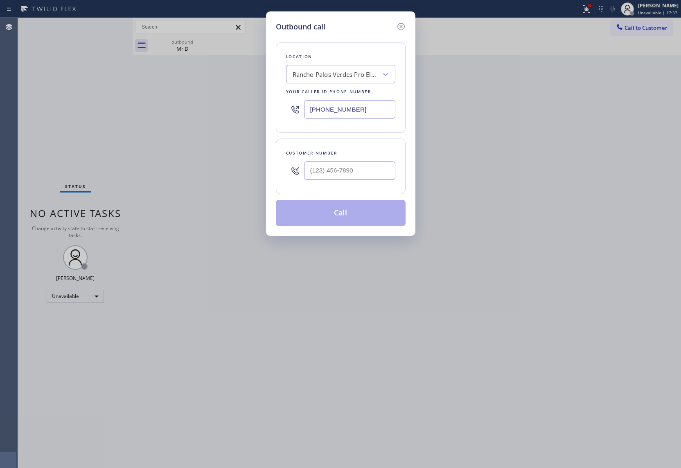
click at [351, 110] on input "[PHONE_NUMBER]" at bounding box center [349, 109] width 91 height 18
paste input "773) 830-4668"
type input "[PHONE_NUMBER]"
type input "(___) ___-____"
click at [308, 175] on input "(___) ___-____" at bounding box center [349, 171] width 91 height 18
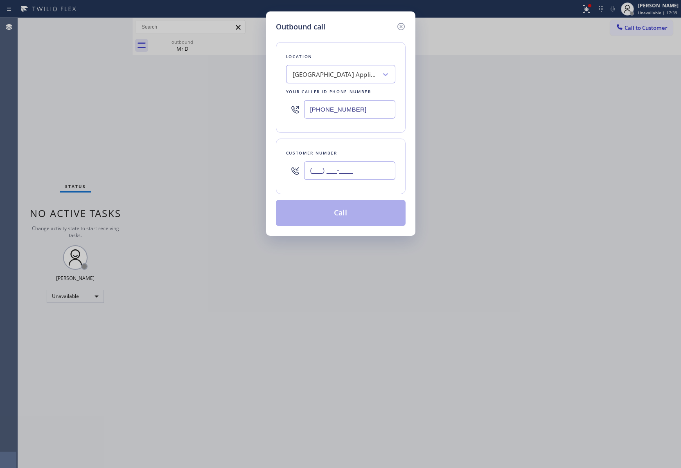
paste input "312) 978-1480"
type input "[PHONE_NUMBER]"
click at [366, 208] on button "Call" at bounding box center [341, 213] width 130 height 26
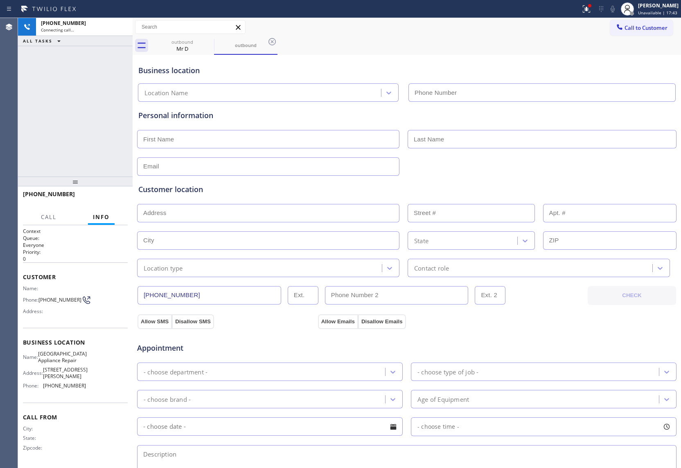
type input "[PHONE_NUMBER]"
click at [28, 99] on div "[PHONE_NUMBER] Connecting call… ALL TASKS ALL TASKS ACTIVE TASKS TASKS IN WRAP …" at bounding box center [75, 97] width 115 height 159
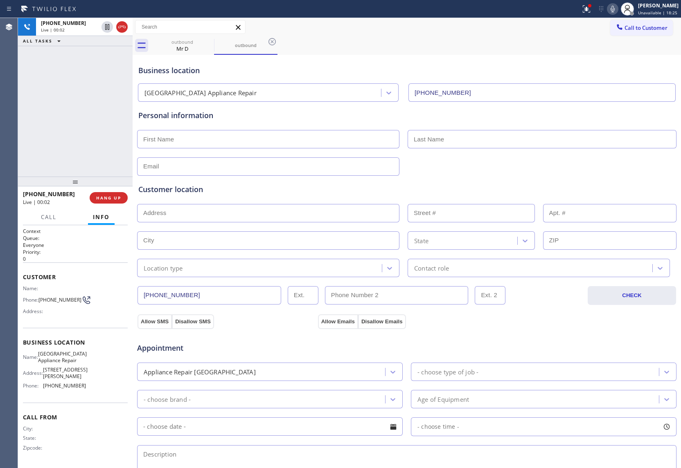
click at [29, 113] on div "[PHONE_NUMBER] Live | 00:02 ALL TASKS ALL TASKS ACTIVE TASKS TASKS IN WRAP UP" at bounding box center [75, 97] width 115 height 159
click at [25, 84] on div "ALL TASKS ALL TASKS ACTIVE TASKS TASKS IN WRAP UP [PHONE_NUMBER] Wrap up | 00:00" at bounding box center [75, 97] width 115 height 159
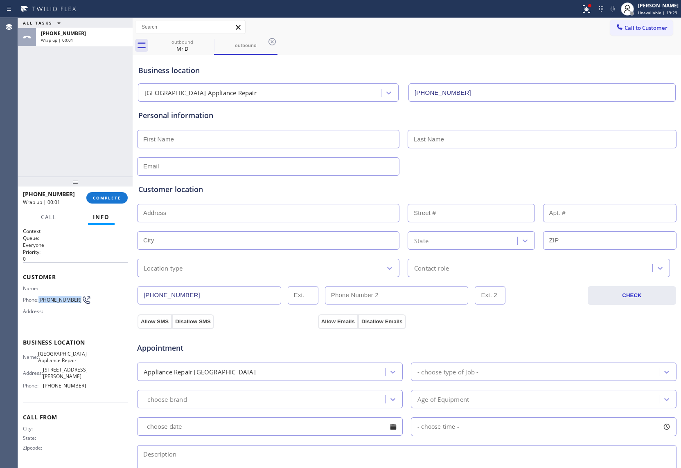
click at [39, 299] on span "[PHONE_NUMBER]" at bounding box center [59, 300] width 43 height 6
drag, startPoint x: 61, startPoint y: 379, endPoint x: 169, endPoint y: 18, distance: 376.5
click at [46, 354] on span "[GEOGRAPHIC_DATA] Appliance Repair" at bounding box center [62, 357] width 49 height 13
drag, startPoint x: 633, startPoint y: 28, endPoint x: 537, endPoint y: 49, distance: 98.4
click at [630, 28] on span "Call to Customer" at bounding box center [645, 27] width 43 height 7
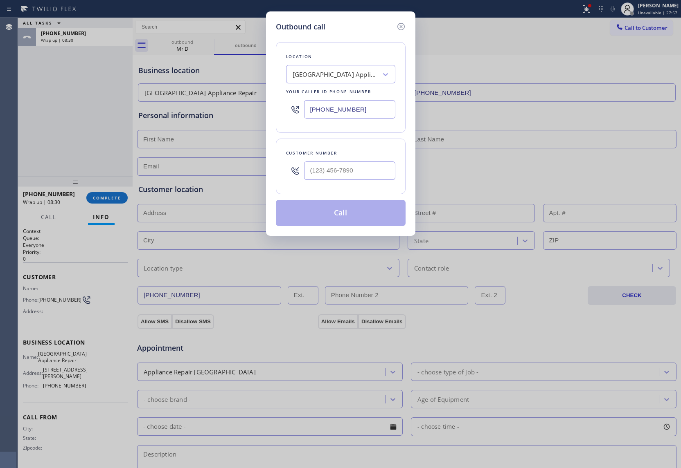
click at [370, 110] on input "[PHONE_NUMBER]" at bounding box center [349, 109] width 91 height 18
paste input "213) 996-0539"
type input "[PHONE_NUMBER]"
type input "(___) ___-____"
click at [26, 110] on div "Outbound call Location Electrical Land [PERSON_NAME][GEOGRAPHIC_DATA] Your call…" at bounding box center [340, 234] width 681 height 468
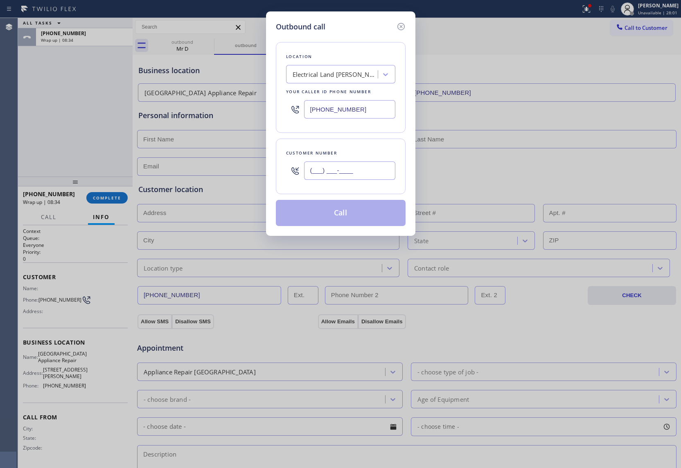
click at [330, 174] on input "(___) ___-____" at bounding box center [349, 171] width 91 height 18
paste input "818) 540-8085"
type input "[PHONE_NUMBER]"
click at [349, 215] on button "Call" at bounding box center [341, 213] width 130 height 26
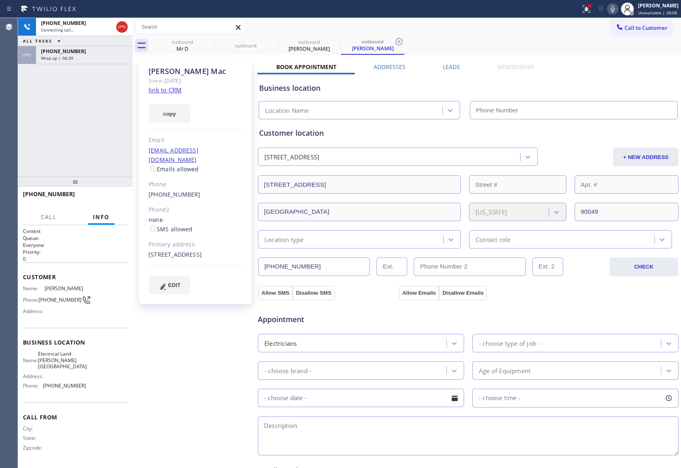
type input "[PHONE_NUMBER]"
click at [19, 101] on div "[PHONE_NUMBER] Live | 00:01 ALL TASKS ALL TASKS ACTIVE TASKS TASKS IN WRAP UP […" at bounding box center [75, 97] width 115 height 159
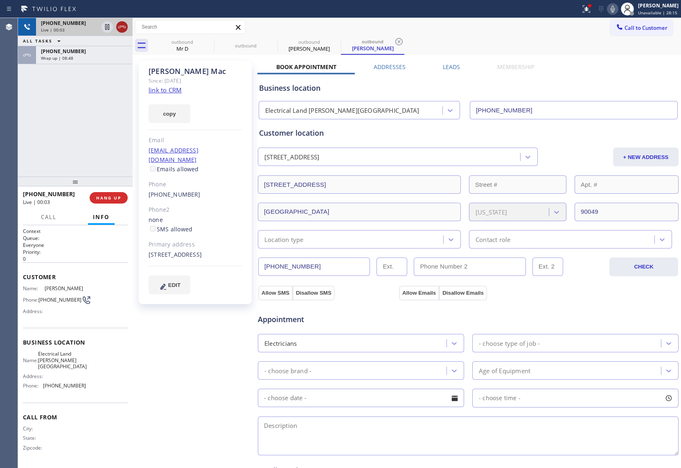
click at [121, 23] on icon at bounding box center [122, 27] width 10 height 10
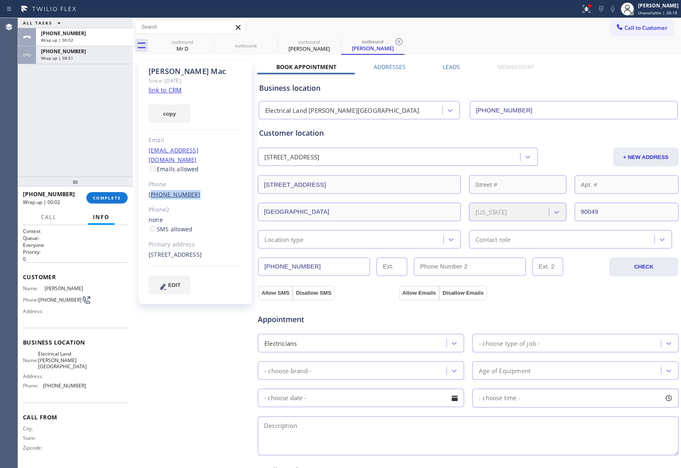
drag, startPoint x: 189, startPoint y: 187, endPoint x: 151, endPoint y: 185, distance: 37.7
click at [151, 190] on div "[PHONE_NUMBER]" at bounding box center [195, 194] width 94 height 9
click at [624, 25] on span "Call to Customer" at bounding box center [645, 27] width 43 height 7
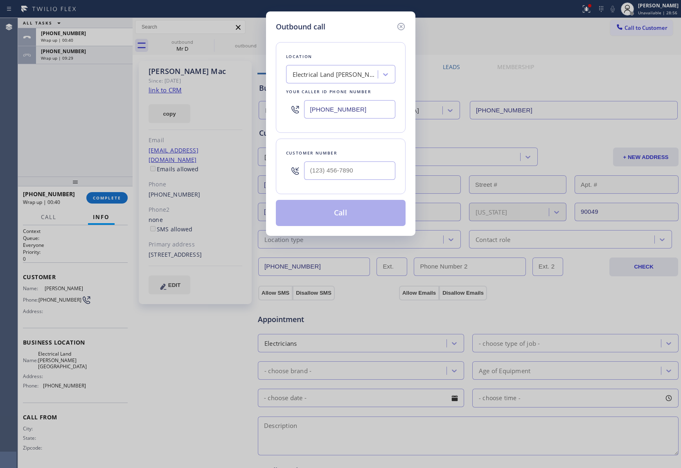
click at [347, 115] on input "[PHONE_NUMBER]" at bounding box center [349, 109] width 91 height 18
paste input "619) 432-6327"
type input "[PHONE_NUMBER]"
type input "(___) ___-____"
click at [16, 109] on div "Outbound call Location 5 Star Electric [GEOGRAPHIC_DATA] Your caller id phone n…" at bounding box center [340, 234] width 681 height 468
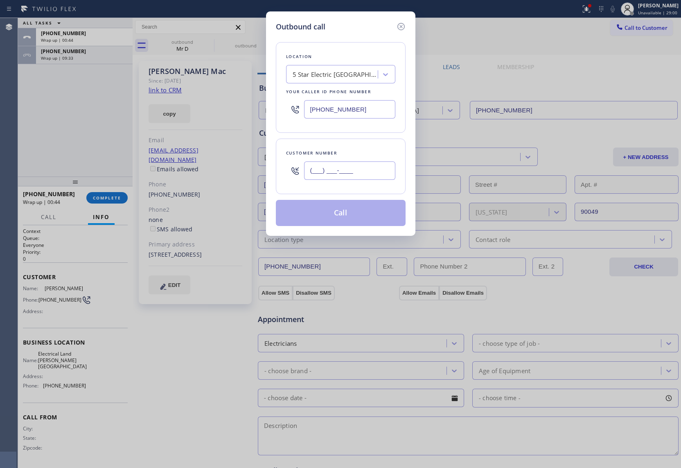
click at [361, 175] on input "(___) ___-____" at bounding box center [349, 171] width 91 height 18
paste input "951) 265-1682"
type input "[PHONE_NUMBER]"
click at [364, 208] on button "Call" at bounding box center [341, 213] width 130 height 26
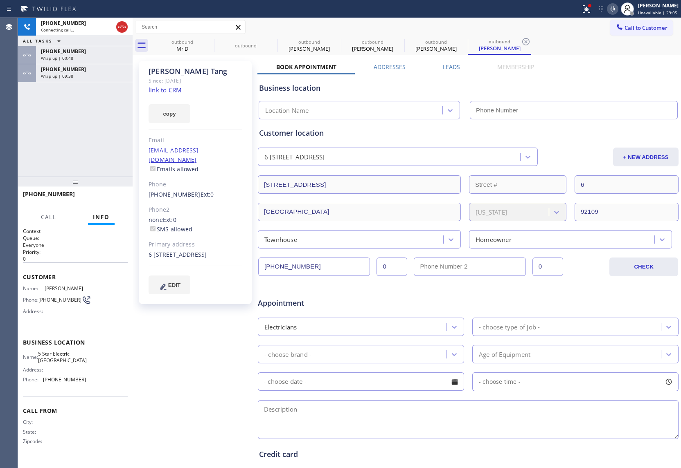
type input "[PHONE_NUMBER]"
drag, startPoint x: 10, startPoint y: 133, endPoint x: 83, endPoint y: 74, distance: 93.1
click at [10, 133] on div "Agent Desktop" at bounding box center [9, 243] width 18 height 450
click at [607, 10] on icon at bounding box center [612, 9] width 10 height 10
click at [121, 28] on icon at bounding box center [122, 27] width 10 height 10
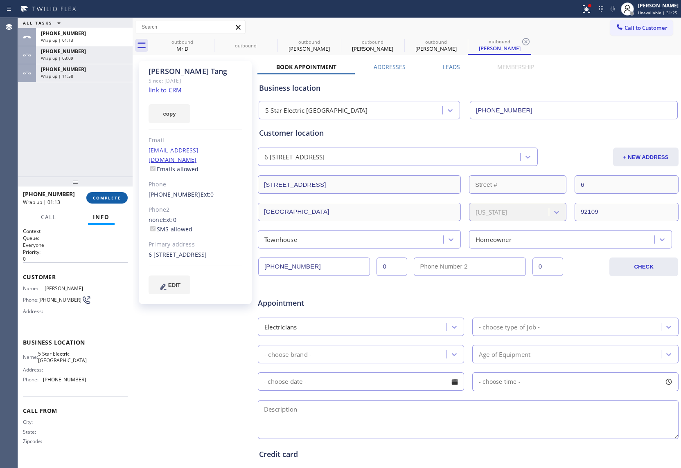
click at [114, 201] on button "COMPLETE" at bounding box center [106, 197] width 41 height 11
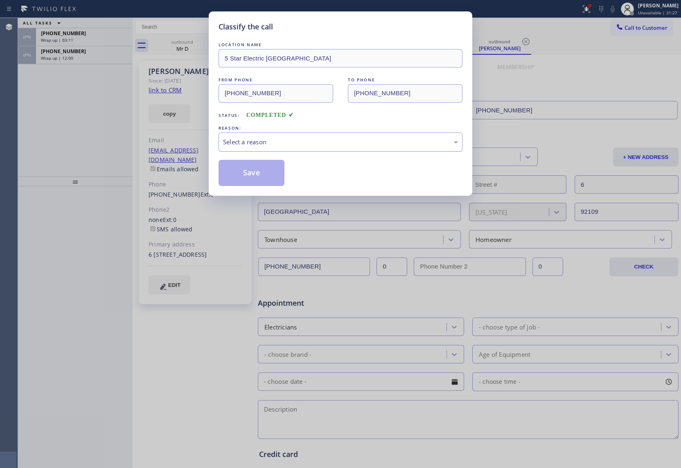
click at [279, 138] on div "Select a reason" at bounding box center [340, 141] width 235 height 9
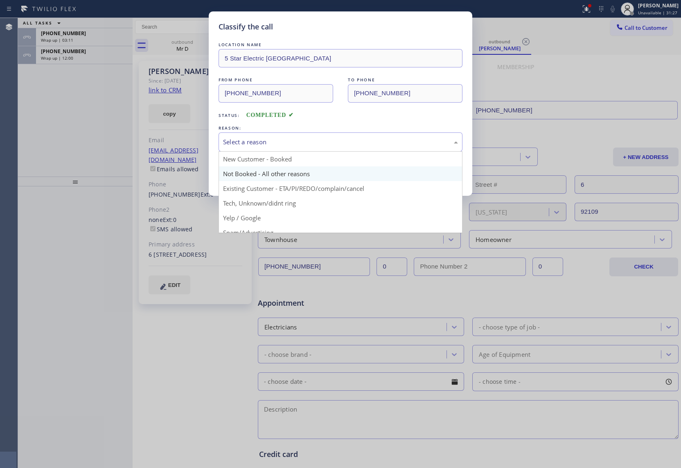
click at [256, 175] on button "Save" at bounding box center [251, 173] width 66 height 26
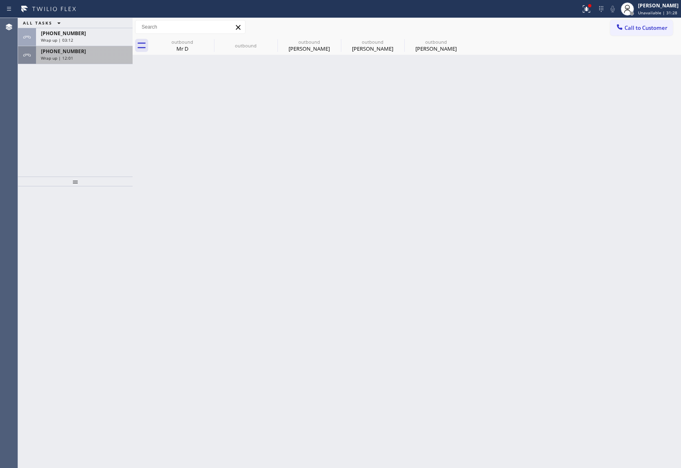
click at [76, 55] on div "Wrap up | 12:01" at bounding box center [84, 58] width 87 height 6
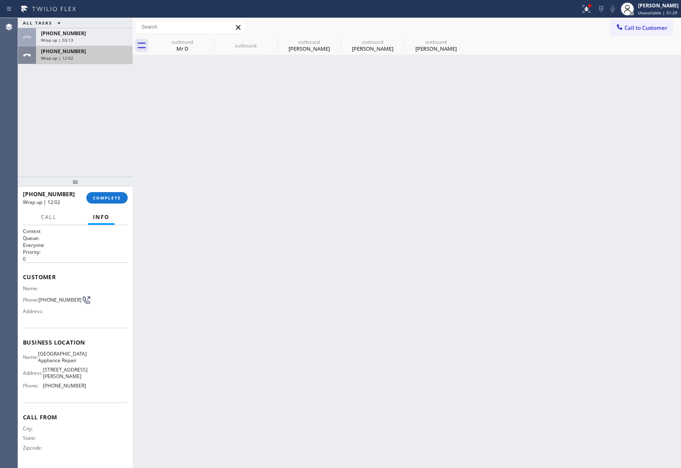
click at [76, 55] on div "Wrap up | 12:02" at bounding box center [84, 58] width 87 height 6
click at [105, 192] on button "COMPLETE" at bounding box center [106, 197] width 41 height 11
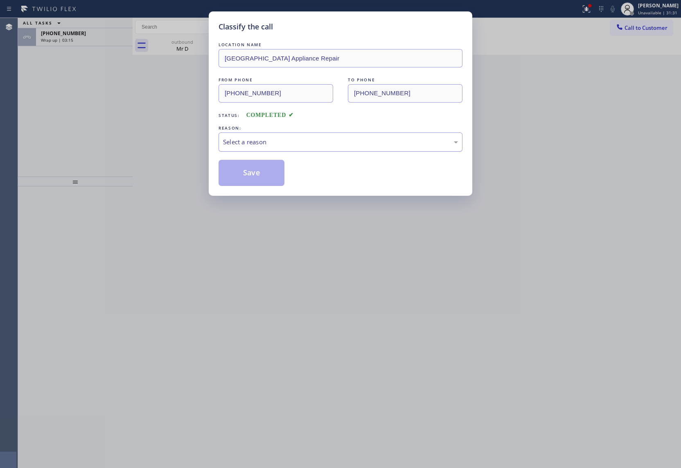
click at [261, 142] on div "Select a reason" at bounding box center [340, 141] width 235 height 9
click at [254, 145] on div "Not Booked - All other reasons" at bounding box center [340, 141] width 235 height 9
click at [258, 178] on button "Save" at bounding box center [251, 173] width 66 height 26
type input "[PHONE_NUMBER]"
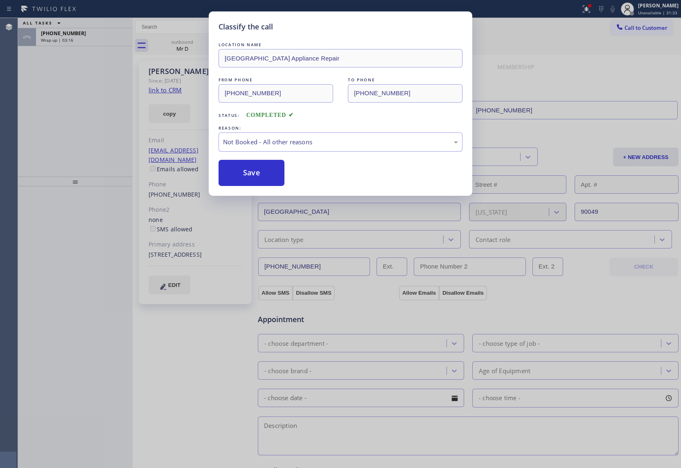
click at [72, 29] on div "Classify the call LOCATION NAME [GEOGRAPHIC_DATA] Appliance Repair FROM PHONE […" at bounding box center [340, 234] width 681 height 468
click at [72, 29] on div "[PHONE_NUMBER] Wrap up | 03:17" at bounding box center [82, 37] width 93 height 18
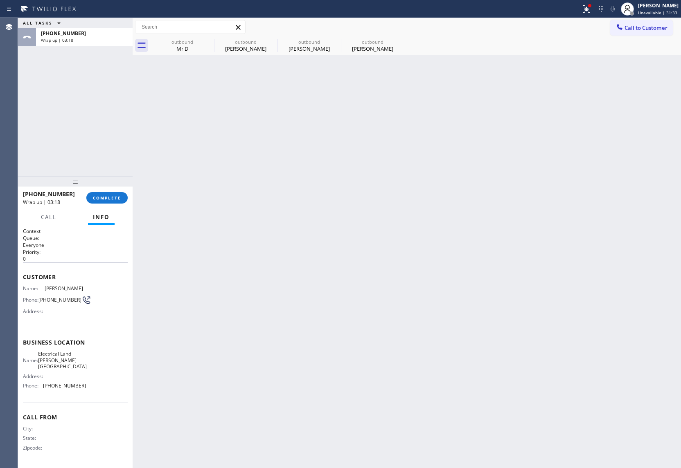
click at [72, 29] on div "[PHONE_NUMBER] Wrap up | 03:18" at bounding box center [82, 37] width 93 height 18
click at [112, 190] on div "[PHONE_NUMBER] Wrap up | 03:18 COMPLETE" at bounding box center [75, 197] width 105 height 21
click at [112, 195] on span "COMPLETE" at bounding box center [107, 198] width 28 height 6
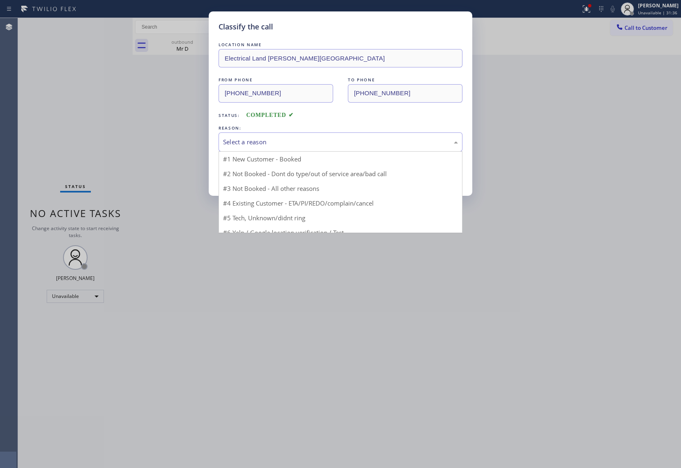
click at [293, 139] on div "Select a reason" at bounding box center [340, 141] width 235 height 9
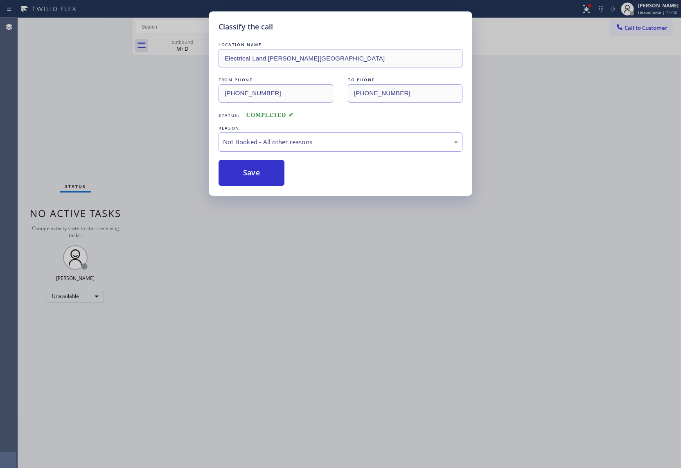
drag, startPoint x: 251, startPoint y: 172, endPoint x: 492, endPoint y: 355, distance: 303.3
click at [278, 189] on div "Classify the call LOCATION NAME Electrical Land [PERSON_NAME][GEOGRAPHIC_DATA] …" at bounding box center [340, 103] width 263 height 184
click at [25, 122] on div "Classify the call LOCATION NAME Electrical Land [PERSON_NAME][GEOGRAPHIC_DATA] …" at bounding box center [339, 234] width 678 height 468
drag, startPoint x: 321, startPoint y: 146, endPoint x: 317, endPoint y: 148, distance: 4.6
click at [320, 146] on div "Not Booked - All other reasons" at bounding box center [339, 141] width 235 height 9
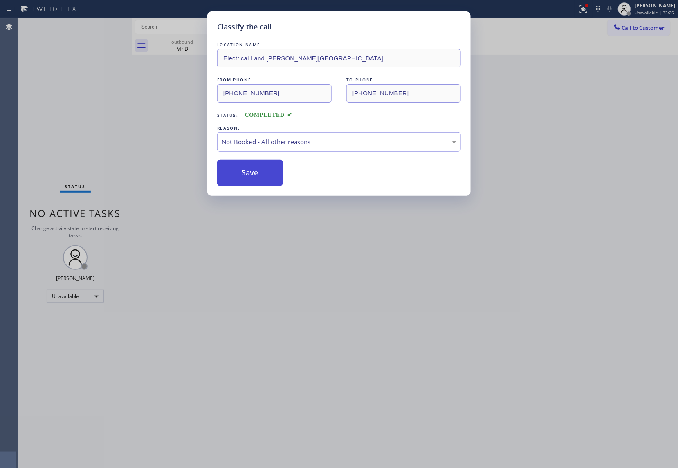
click at [242, 182] on button "Save" at bounding box center [250, 173] width 66 height 26
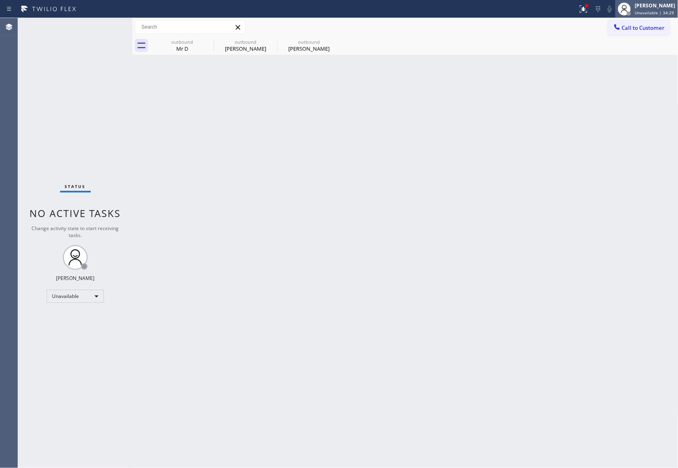
click at [656, 12] on span "Unavailable | 34:29" at bounding box center [654, 13] width 39 height 6
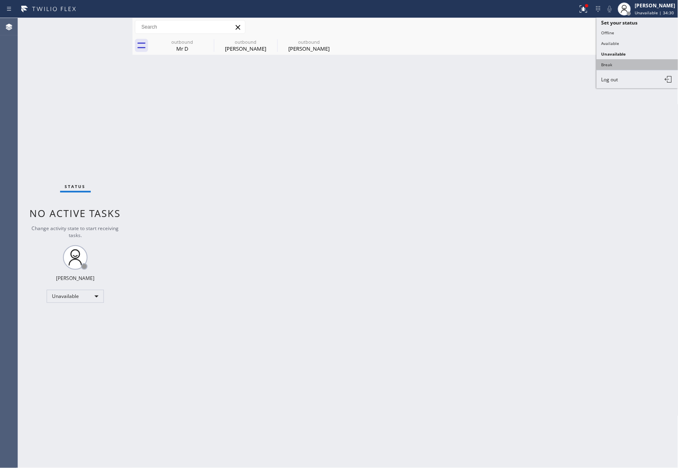
click at [641, 63] on button "Break" at bounding box center [638, 64] width 82 height 11
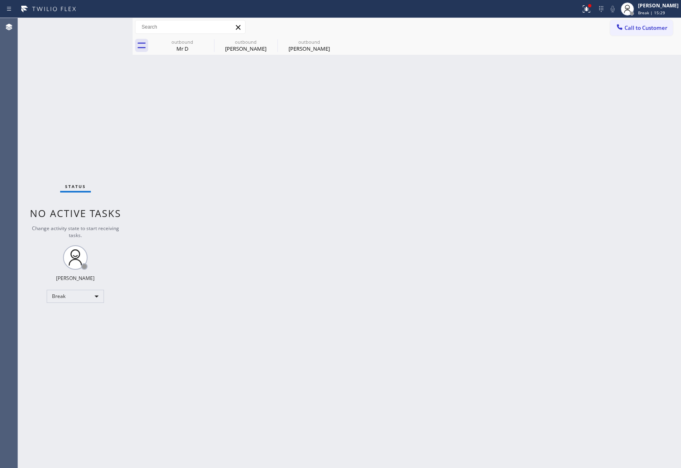
click at [4, 99] on div "Agent Desktop" at bounding box center [9, 243] width 18 height 450
drag, startPoint x: 627, startPoint y: 26, endPoint x: 420, endPoint y: 110, distance: 223.1
click at [627, 27] on span "Call to Customer" at bounding box center [641, 27] width 43 height 7
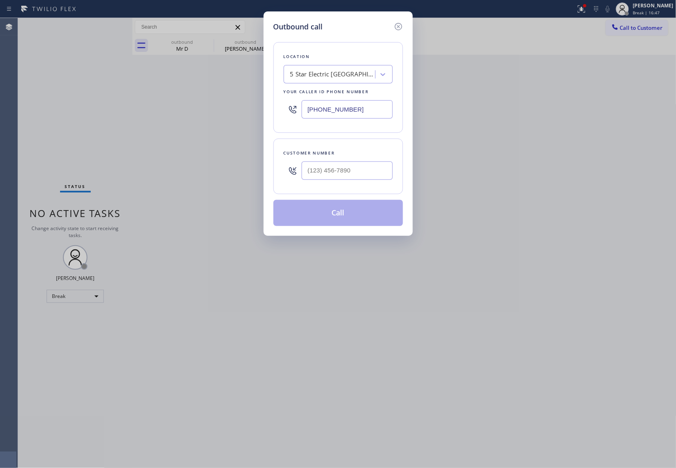
click at [401, 20] on div "Outbound call Location 5 Star Electric [GEOGRAPHIC_DATA] Your caller id phone n…" at bounding box center [338, 123] width 149 height 225
drag, startPoint x: 393, startPoint y: 31, endPoint x: 398, endPoint y: 29, distance: 4.9
click at [395, 31] on div at bounding box center [398, 26] width 10 height 11
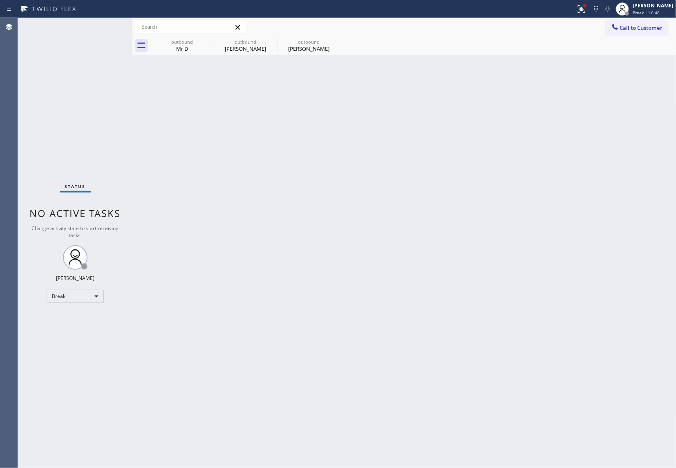
click at [398, 29] on div "Call to Customer Outbound call Location Search location Your caller id phone nu…" at bounding box center [405, 27] width 544 height 14
click at [645, 7] on div "[PERSON_NAME]" at bounding box center [654, 5] width 40 height 7
type input "[PHONE_NUMBER]"
click at [630, 51] on button "Unavailable" at bounding box center [636, 54] width 82 height 11
click at [636, 29] on span "Call to Customer" at bounding box center [641, 27] width 43 height 7
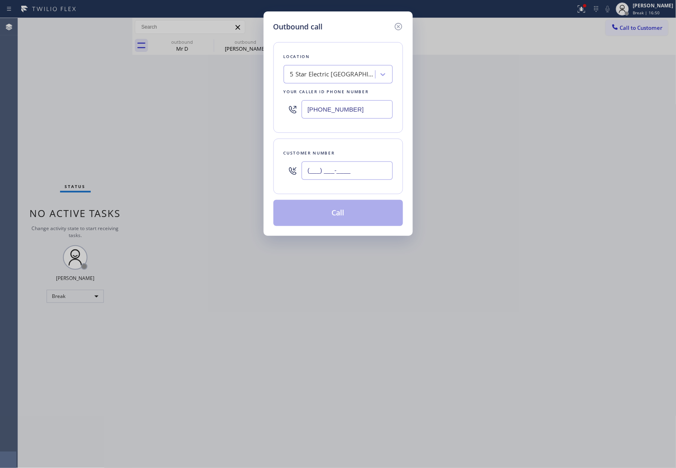
click at [323, 170] on input "(___) ___-____" at bounding box center [347, 171] width 91 height 18
paste input "562) 751-3028"
type input "[PHONE_NUMBER]"
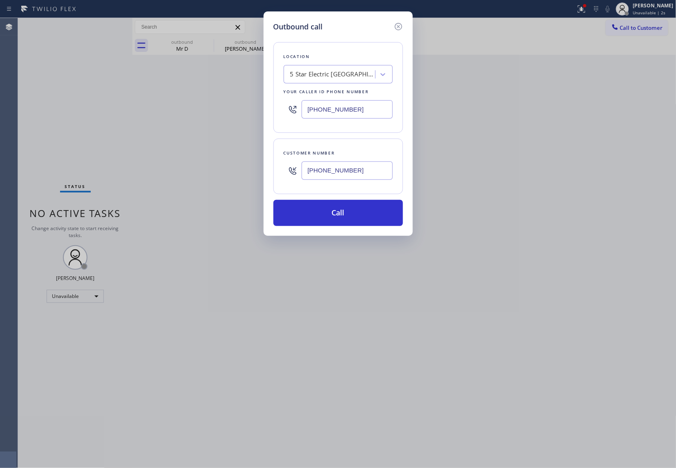
click at [368, 114] on input "[PHONE_NUMBER]" at bounding box center [347, 109] width 91 height 18
paste input "310) 928-2514"
type input "[PHONE_NUMBER]"
click at [365, 216] on button "Call" at bounding box center [339, 213] width 130 height 26
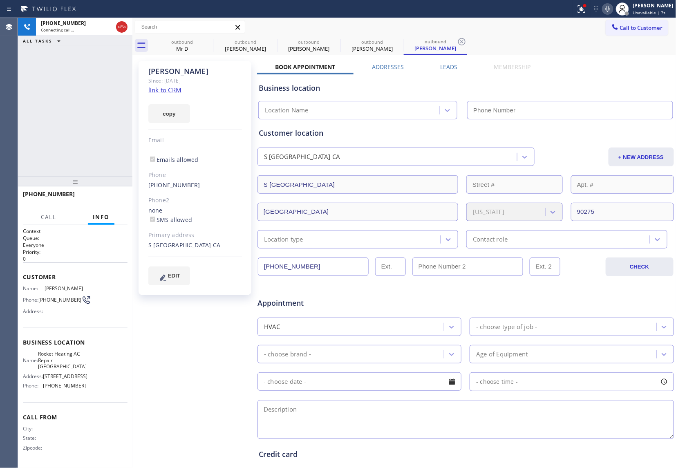
type input "[PHONE_NUMBER]"
click at [119, 26] on icon at bounding box center [121, 27] width 7 height 2
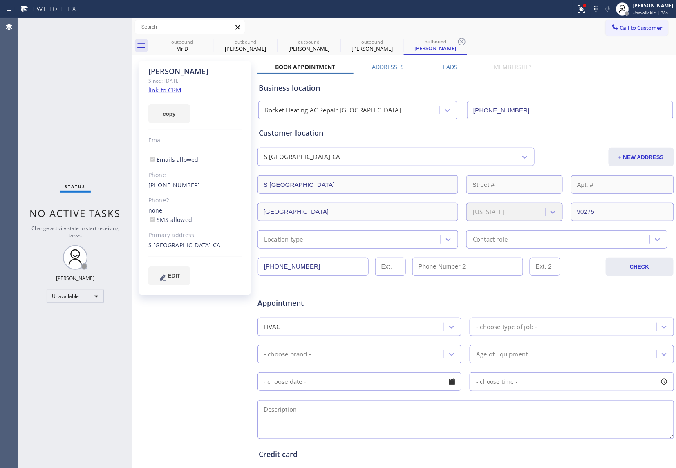
click at [633, 25] on span "Call to Customer" at bounding box center [641, 27] width 43 height 7
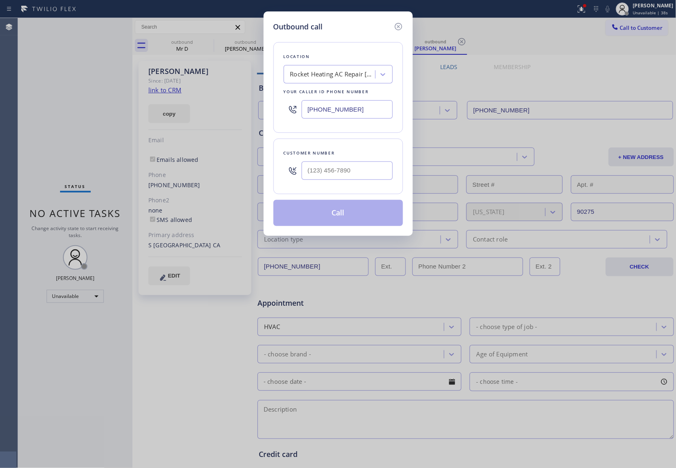
drag, startPoint x: 326, startPoint y: 112, endPoint x: 447, endPoint y: 124, distance: 121.6
click at [332, 112] on input "[PHONE_NUMBER]" at bounding box center [347, 109] width 91 height 18
paste input "786) 755-0906"
type input "[PHONE_NUMBER]"
type input "(___) ___-____"
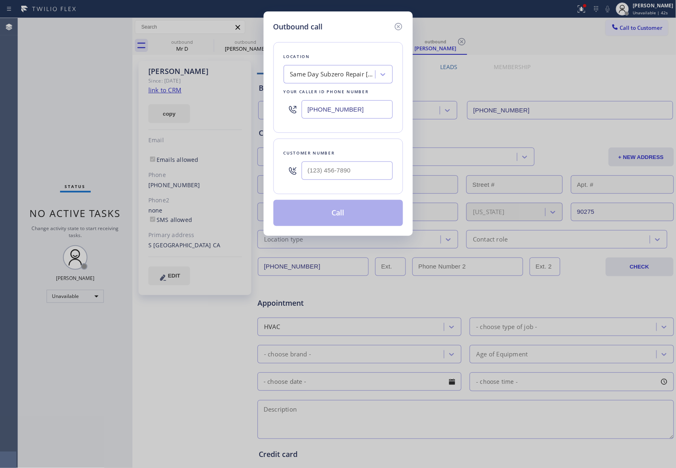
click at [314, 179] on input "text" at bounding box center [347, 171] width 91 height 18
paste input "305) 492-3179"
type input "[PHONE_NUMBER]"
click at [342, 213] on button "Call" at bounding box center [339, 213] width 130 height 26
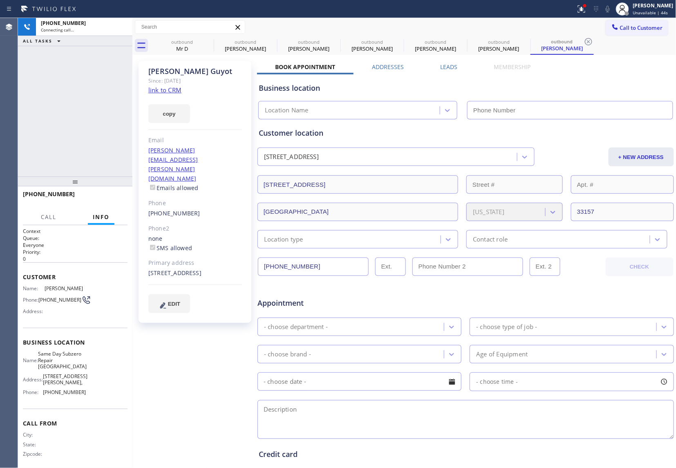
click at [171, 87] on link "link to CRM" at bounding box center [164, 90] width 33 height 8
type input "[PHONE_NUMBER]"
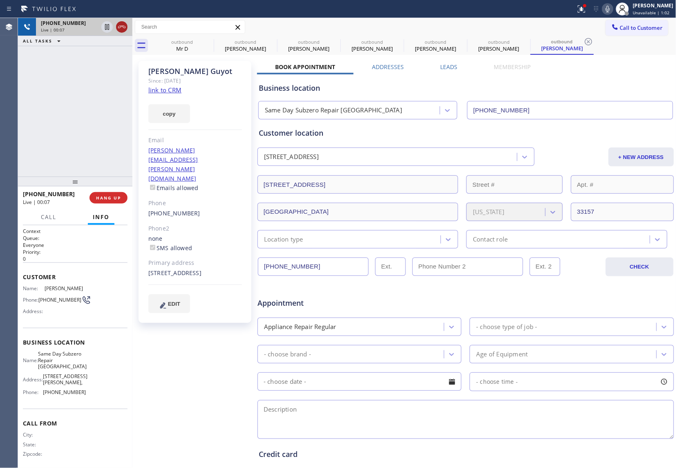
click at [125, 23] on icon at bounding box center [122, 27] width 10 height 10
click at [103, 201] on button "HANG UP" at bounding box center [109, 197] width 38 height 11
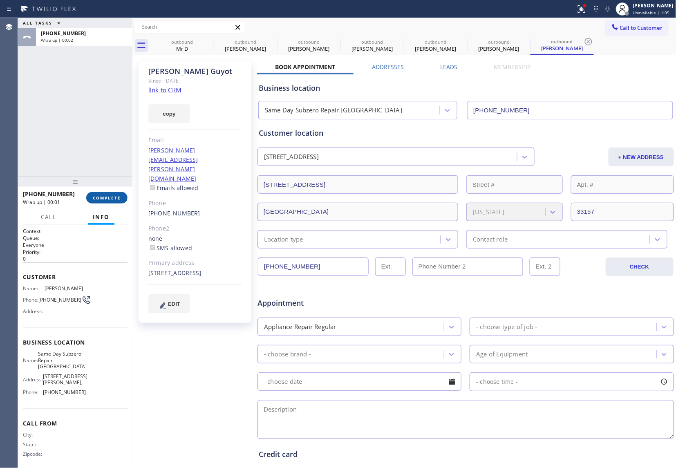
click at [121, 195] on button "COMPLETE" at bounding box center [106, 197] width 41 height 11
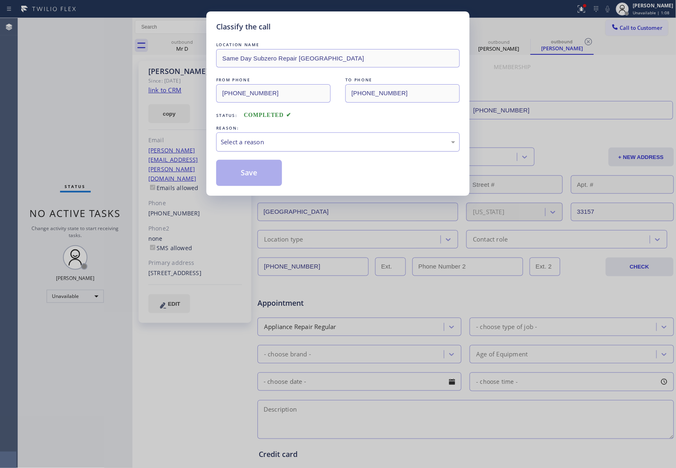
click at [282, 141] on div "Select a reason" at bounding box center [338, 141] width 235 height 9
click at [257, 173] on button "Save" at bounding box center [249, 173] width 66 height 26
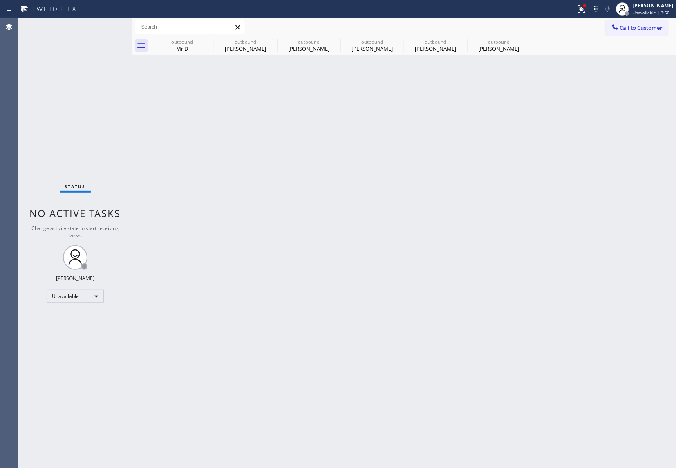
click at [17, 89] on div "Agent Desktop" at bounding box center [9, 243] width 18 height 450
click at [671, 29] on div "Call to Customer Outbound call Location Same Day Subzero Repair [GEOGRAPHIC_DAT…" at bounding box center [641, 27] width 71 height 14
click at [634, 25] on span "Call to Customer" at bounding box center [641, 27] width 43 height 7
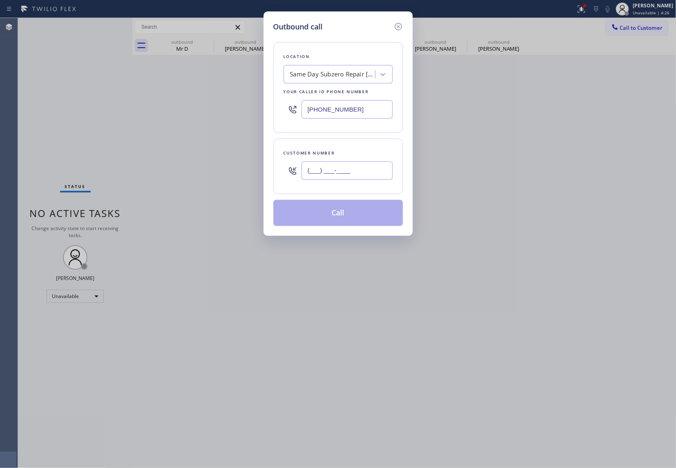
click at [335, 168] on input "(___) ___-____" at bounding box center [347, 171] width 91 height 18
paste input "310) 318-4234"
type input "[PHONE_NUMBER]"
click at [311, 79] on div "Same Day Subzero Repair [GEOGRAPHIC_DATA]" at bounding box center [333, 74] width 86 height 9
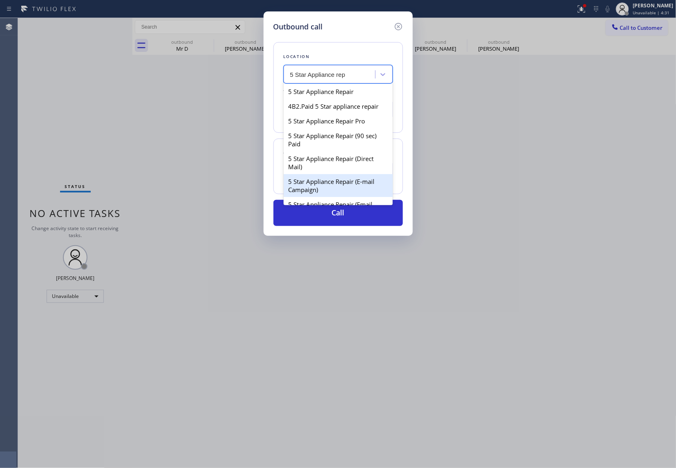
type input "5 Star Appliance rep"
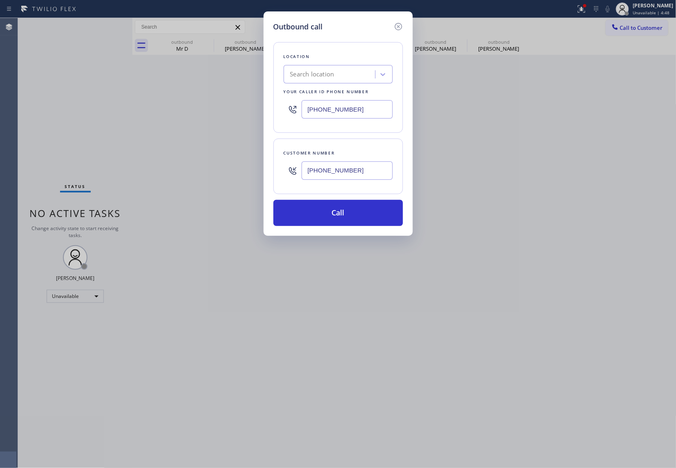
drag, startPoint x: 2, startPoint y: 143, endPoint x: 123, endPoint y: 161, distance: 122.7
click at [7, 144] on div "Outbound call Location Search location Your caller id phone number [PHONE_NUMBE…" at bounding box center [338, 234] width 676 height 468
click at [352, 218] on button "Call" at bounding box center [339, 213] width 130 height 26
drag, startPoint x: 352, startPoint y: 218, endPoint x: 350, endPoint y: 105, distance: 112.9
click at [375, 249] on div "Outbound call Location Search location Your caller id phone number [PHONE_NUMBE…" at bounding box center [338, 234] width 676 height 468
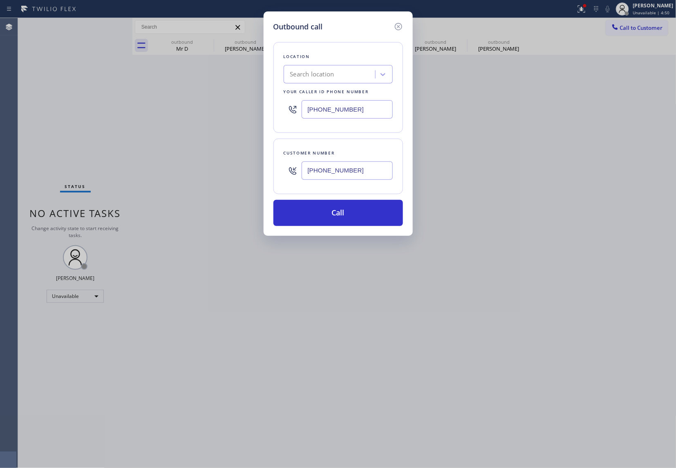
click at [313, 64] on div "Location Search location Your caller id phone number [PHONE_NUMBER]" at bounding box center [339, 87] width 130 height 91
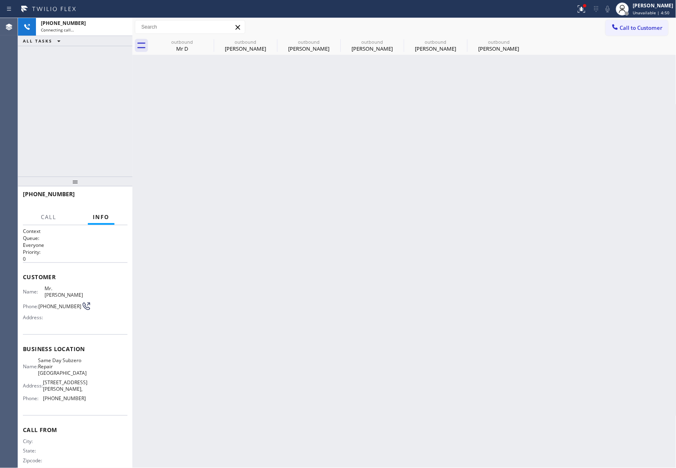
click at [319, 72] on div "Back to Dashboard Change Sender ID Customers Technicians Select a contact Outbo…" at bounding box center [405, 243] width 544 height 450
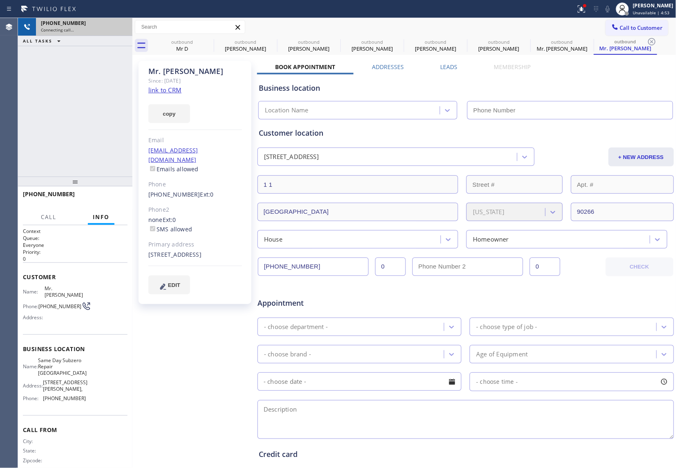
type input "[PHONE_NUMBER]"
click at [118, 25] on div "[PHONE_NUMBER]" at bounding box center [84, 23] width 87 height 7
click at [120, 27] on div "+13103184234 Connecting call…" at bounding box center [82, 27] width 93 height 18
click at [121, 27] on div "Connecting call…" at bounding box center [84, 30] width 87 height 6
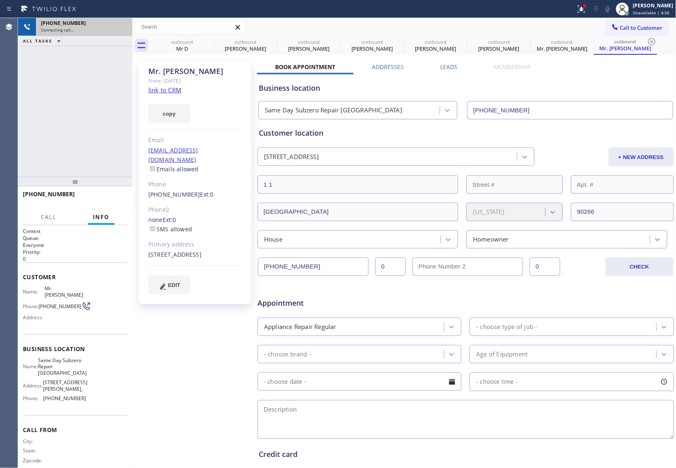
click at [121, 27] on div "Connecting call…" at bounding box center [84, 30] width 87 height 6
click at [209, 41] on icon at bounding box center [208, 41] width 7 height 7
click at [267, 41] on icon at bounding box center [272, 42] width 10 height 10
click at [0, 0] on icon at bounding box center [0, 0] width 0 height 0
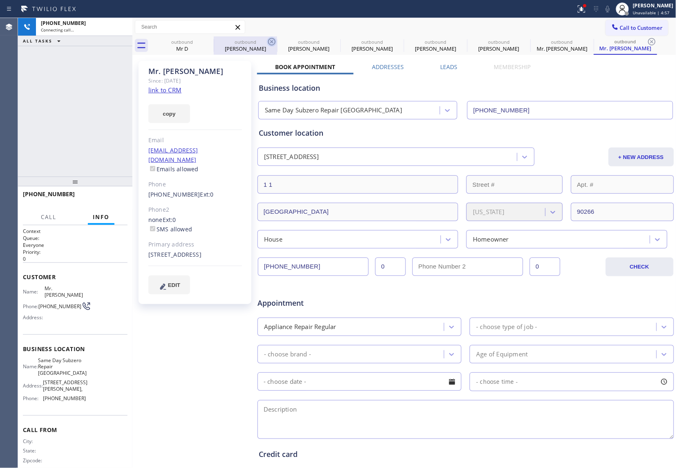
click at [0, 0] on icon at bounding box center [0, 0] width 0 height 0
click at [647, 41] on icon at bounding box center [652, 42] width 10 height 10
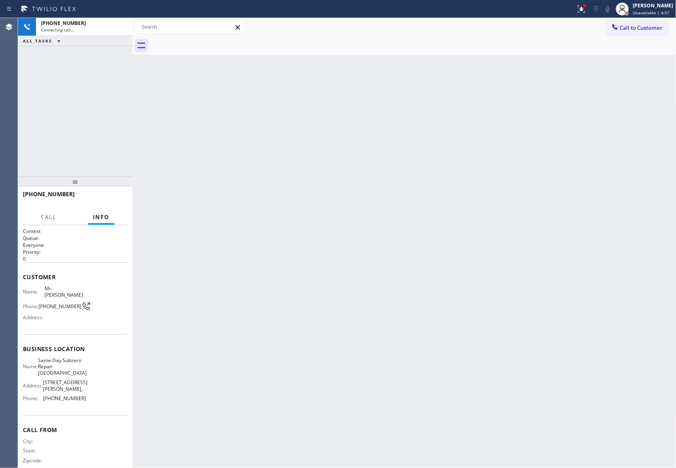
click at [208, 41] on div at bounding box center [414, 45] width 526 height 18
click at [120, 28] on icon at bounding box center [122, 27] width 10 height 10
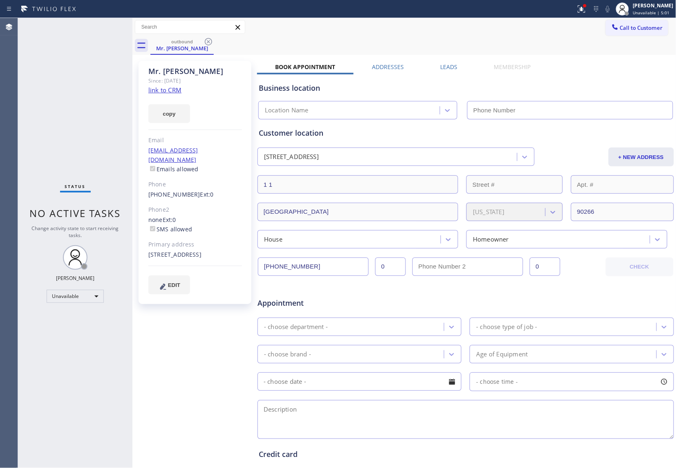
type input "[PHONE_NUMBER]"
click at [46, 301] on div "Status No active tasks Change activity state to start receiving tasks. [PERSON_…" at bounding box center [75, 243] width 115 height 450
click at [620, 25] on span "Call to Customer" at bounding box center [641, 27] width 43 height 7
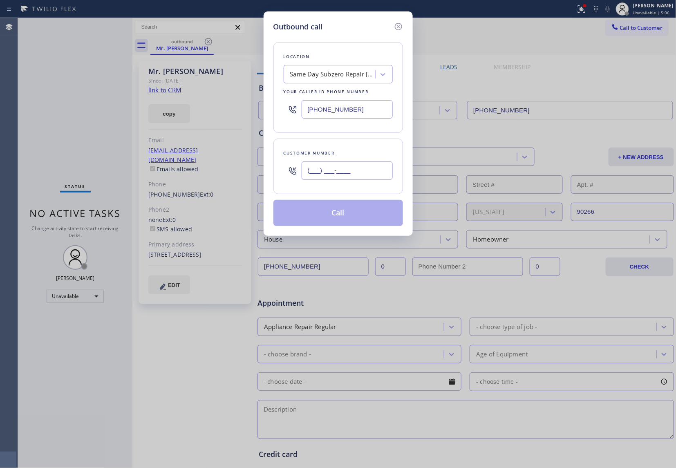
click at [359, 169] on input "(___) ___-____" at bounding box center [347, 171] width 91 height 18
paste input "310) 318-4234"
type input "[PHONE_NUMBER]"
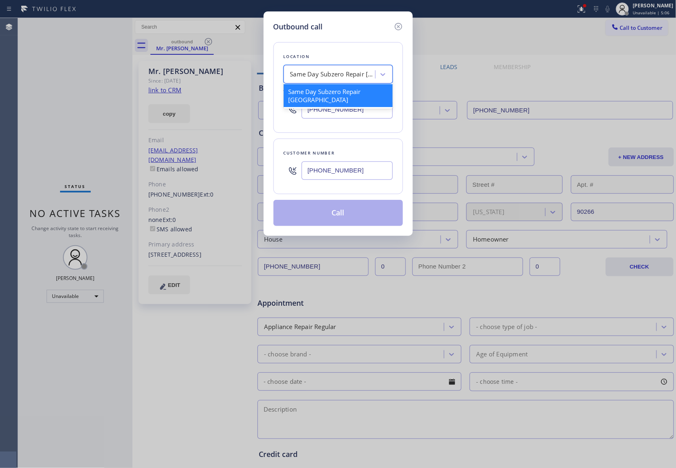
click at [321, 77] on div "Same Day Subzero Repair [GEOGRAPHIC_DATA]" at bounding box center [333, 74] width 86 height 9
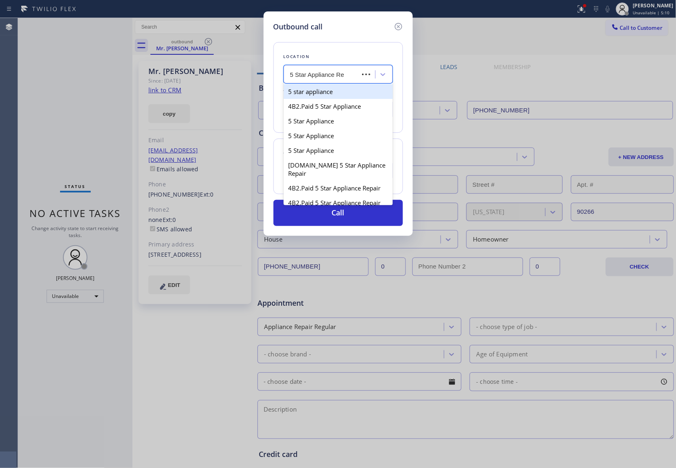
type input "5 Star Appliance Rep"
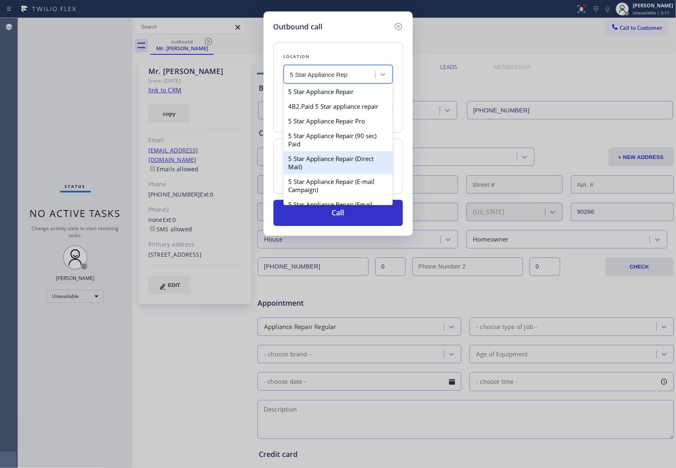
click at [358, 191] on div "5 Star Appliance Repair (E-mail Campaign)" at bounding box center [338, 185] width 109 height 23
type input "[PHONE_NUMBER]"
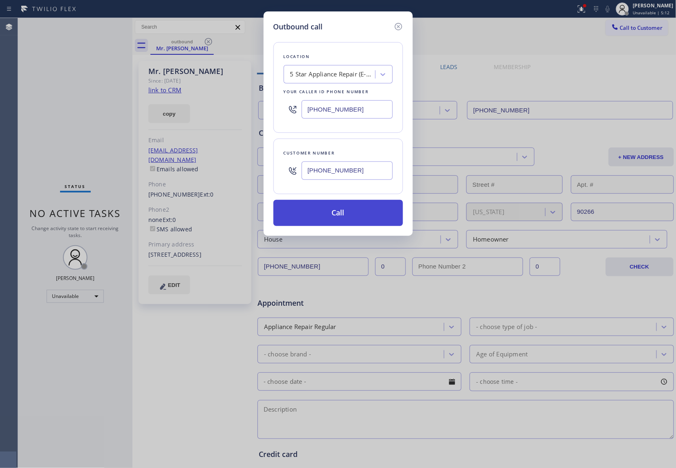
click at [341, 215] on button "Call" at bounding box center [339, 213] width 130 height 26
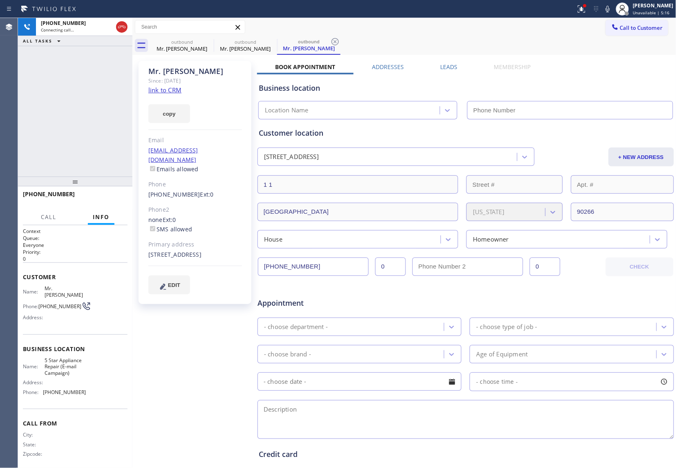
type input "[PHONE_NUMBER]"
click at [16, 122] on div "Agent Desktop" at bounding box center [9, 243] width 18 height 450
click at [218, 250] on div "[STREET_ADDRESS]" at bounding box center [195, 254] width 94 height 9
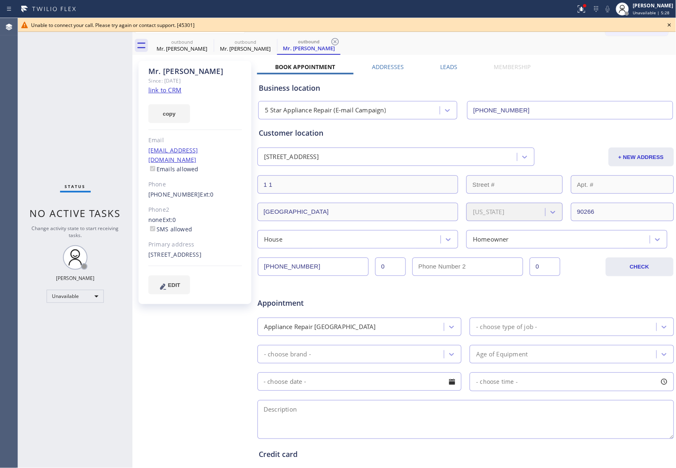
click at [671, 27] on icon at bounding box center [670, 25] width 10 height 10
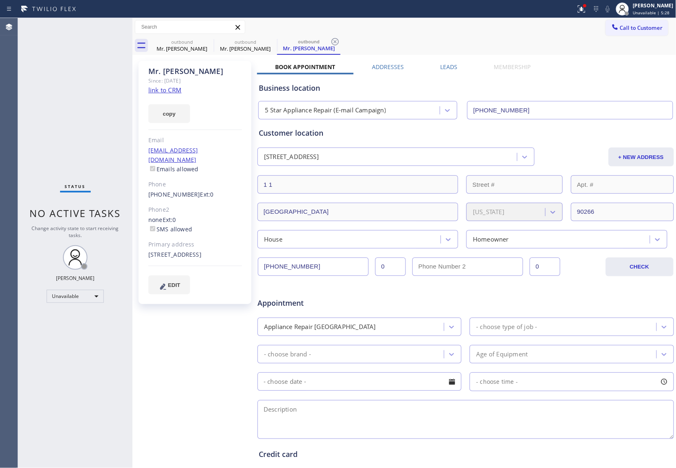
click at [648, 25] on span "Call to Customer" at bounding box center [641, 27] width 43 height 7
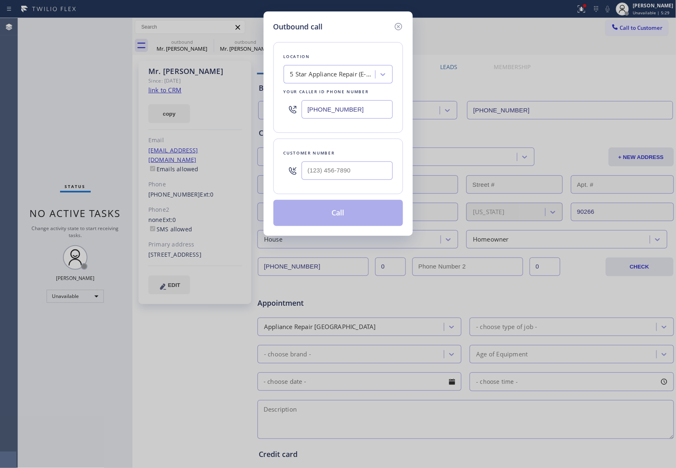
type input "(___) ___-____"
drag, startPoint x: 334, startPoint y: 174, endPoint x: 347, endPoint y: 181, distance: 14.5
click at [337, 176] on input "(___) ___-____" at bounding box center [347, 171] width 91 height 18
type input "(___) ___-____"
click at [333, 110] on input "[PHONE_NUMBER]" at bounding box center [347, 109] width 91 height 18
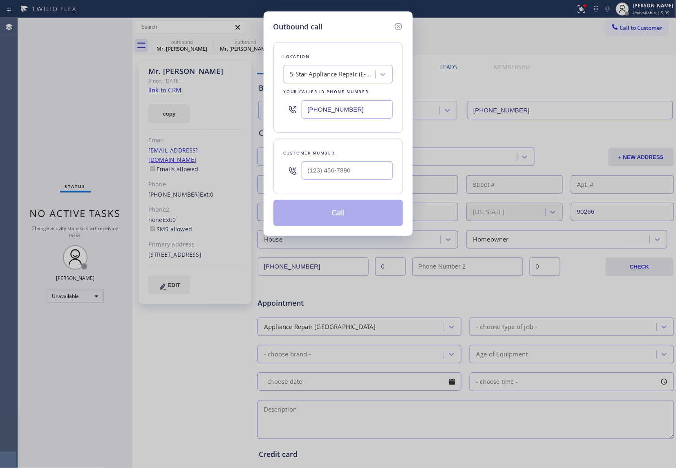
paste input "786) 755-0906"
type input "[PHONE_NUMBER]"
type input "(___) ___-____"
click at [330, 172] on input "(___) ___-____" at bounding box center [347, 171] width 91 height 18
paste input "310) 318-4234"
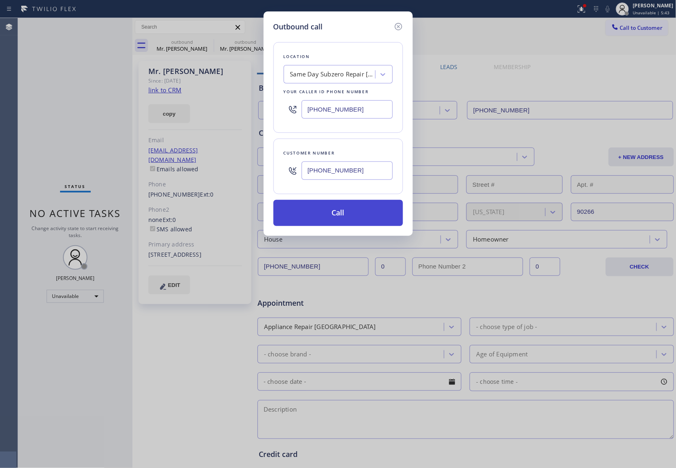
type input "[PHONE_NUMBER]"
click at [359, 226] on button "Call" at bounding box center [339, 213] width 130 height 26
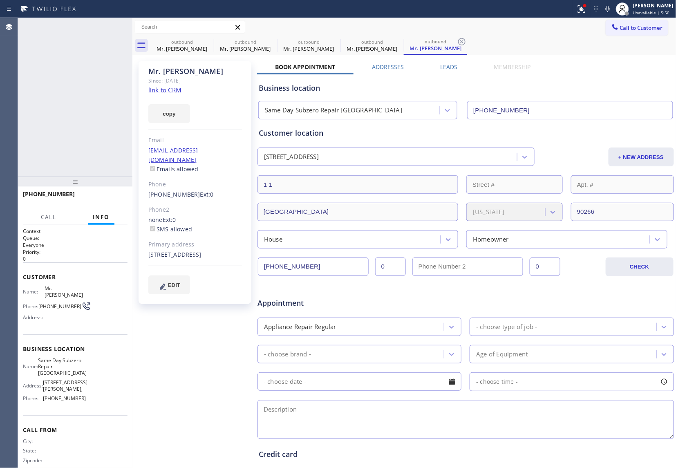
type input "[PHONE_NUMBER]"
drag, startPoint x: 51, startPoint y: 304, endPoint x: 40, endPoint y: 300, distance: 12.3
click at [40, 303] on span "[PHONE_NUMBER]" at bounding box center [59, 306] width 43 height 6
copy span "[PHONE_NUMBER]"
click at [635, 26] on span "Call to Customer" at bounding box center [641, 27] width 43 height 7
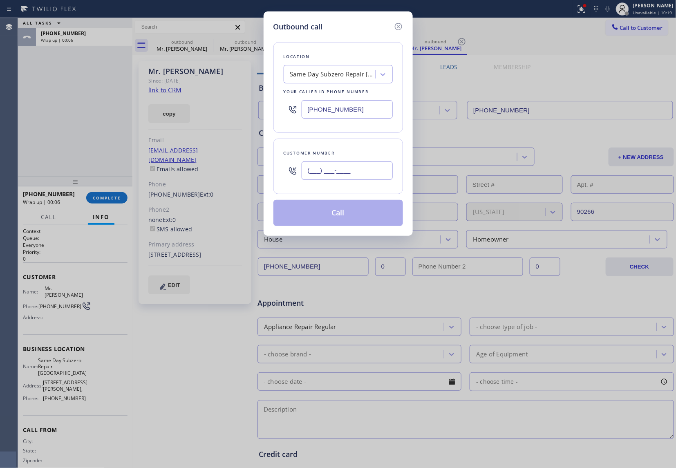
click at [318, 172] on input "(___) ___-____" at bounding box center [347, 171] width 91 height 18
paste input "310) 318-4234"
type input "[PHONE_NUMBER]"
click at [358, 218] on button "Call" at bounding box center [339, 213] width 130 height 26
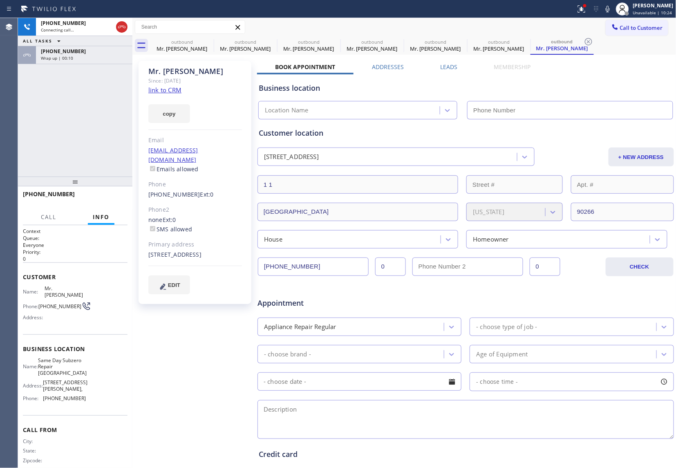
type input "[PHONE_NUMBER]"
click at [22, 144] on div "+13103184234 Connecting call… ALL TASKS ALL TASKS ACTIVE TASKS TASKS IN WRAP UP…" at bounding box center [75, 97] width 115 height 159
click at [35, 121] on div "+13103184234 Live | 00:21 ALL TASKS ALL TASKS ACTIVE TASKS TASKS IN WRAP UP +13…" at bounding box center [75, 97] width 115 height 159
click at [17, 132] on div "Agent Desktop" at bounding box center [9, 243] width 18 height 450
click at [25, 139] on div "+13103184234 Live | 00:52 ALL TASKS ALL TASKS ACTIVE TASKS TASKS IN WRAP UP +13…" at bounding box center [75, 97] width 115 height 159
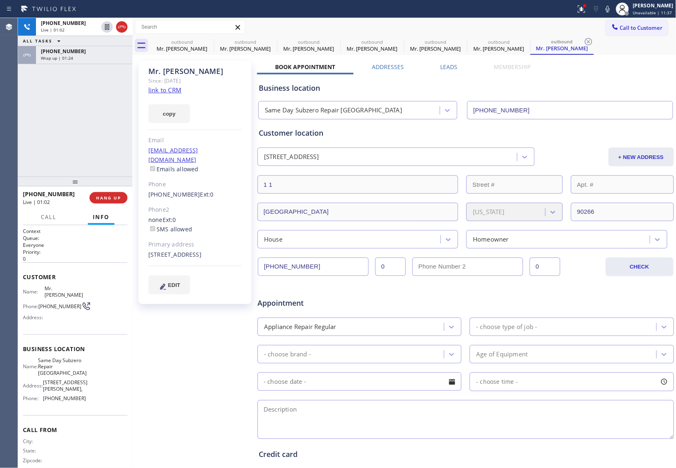
click at [4, 146] on div "Agent Desktop" at bounding box center [9, 243] width 18 height 450
click at [25, 139] on div "+13103184234 Live | 01:19 ALL TASKS ALL TASKS ACTIVE TASKS TASKS IN WRAP UP +13…" at bounding box center [75, 97] width 115 height 159
click at [24, 115] on div "ALL TASKS ALL TASKS ACTIVE TASKS TASKS IN WRAP UP +13103184234 Wrap up | 00:03 …" at bounding box center [75, 97] width 115 height 159
drag, startPoint x: 53, startPoint y: 306, endPoint x: 42, endPoint y: 298, distance: 14.1
click at [42, 303] on span "[PHONE_NUMBER]" at bounding box center [59, 306] width 43 height 6
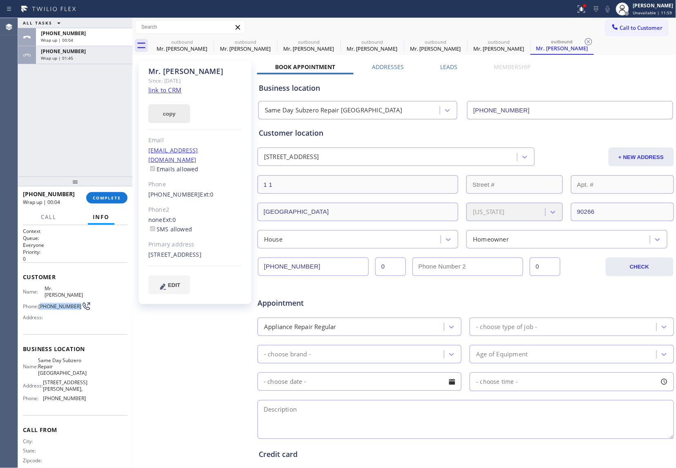
copy span "310) 318-4234"
click at [103, 186] on div at bounding box center [75, 182] width 115 height 10
click at [102, 197] on span "COMPLETE" at bounding box center [107, 198] width 28 height 6
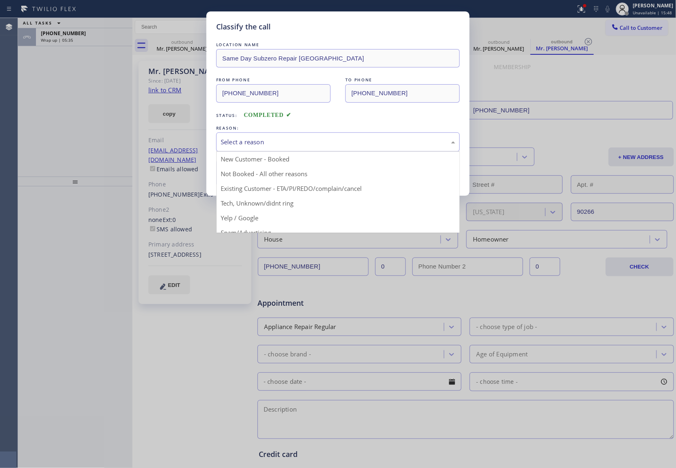
click at [272, 137] on div "Select a reason" at bounding box center [338, 141] width 235 height 9
drag, startPoint x: 263, startPoint y: 140, endPoint x: 252, endPoint y: 169, distance: 31.4
click at [263, 143] on div "New Customer - Booked" at bounding box center [338, 141] width 235 height 9
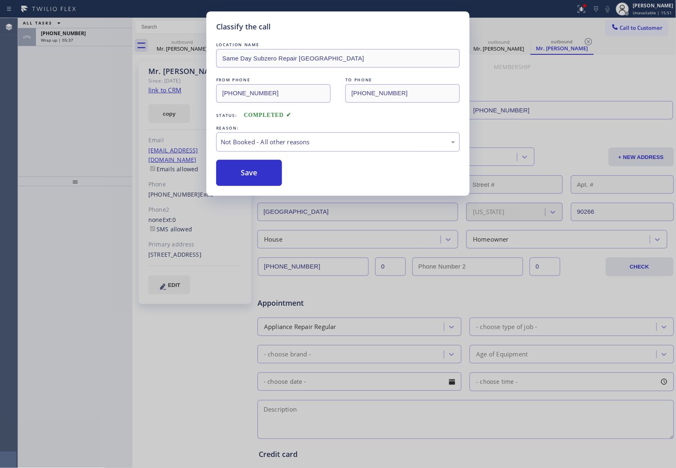
click at [247, 175] on button "Save" at bounding box center [249, 173] width 66 height 26
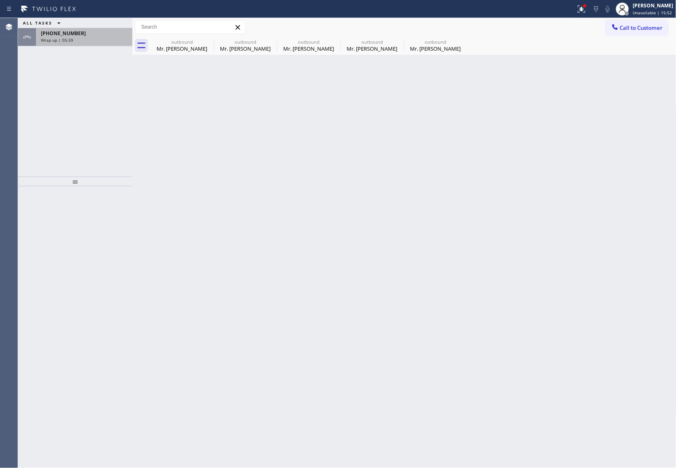
click at [87, 40] on div "Wrap up | 05:39" at bounding box center [84, 40] width 87 height 6
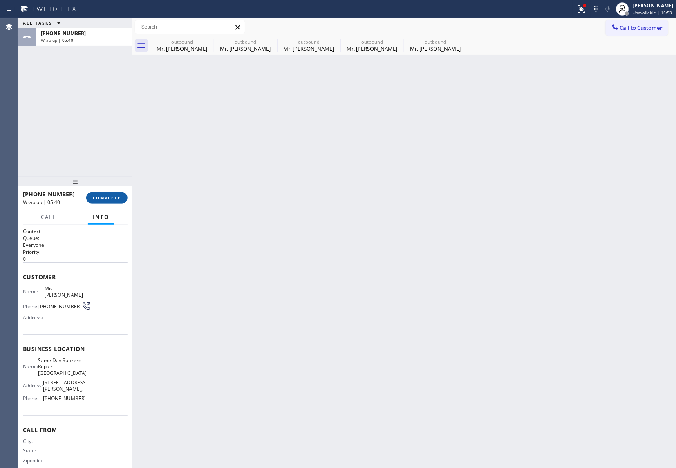
click at [107, 200] on span "COMPLETE" at bounding box center [107, 198] width 28 height 6
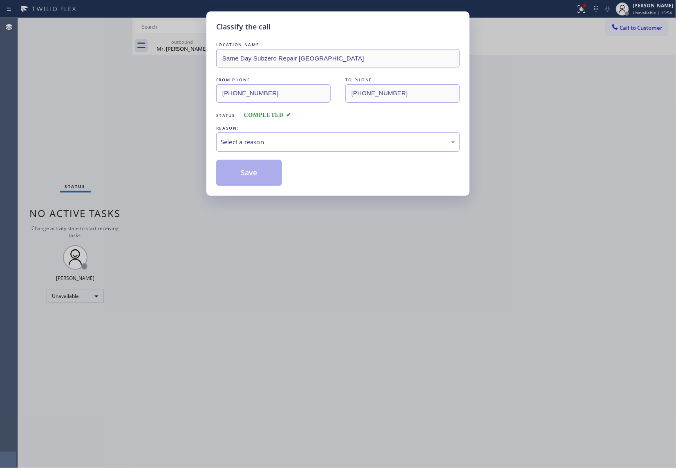
click at [257, 138] on div "Select a reason" at bounding box center [338, 141] width 235 height 9
click at [251, 174] on button "Save" at bounding box center [249, 173] width 66 height 26
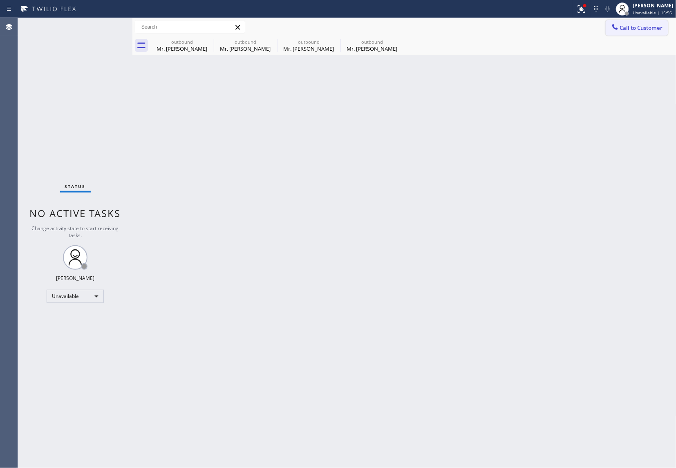
click at [629, 28] on span "Call to Customer" at bounding box center [641, 27] width 43 height 7
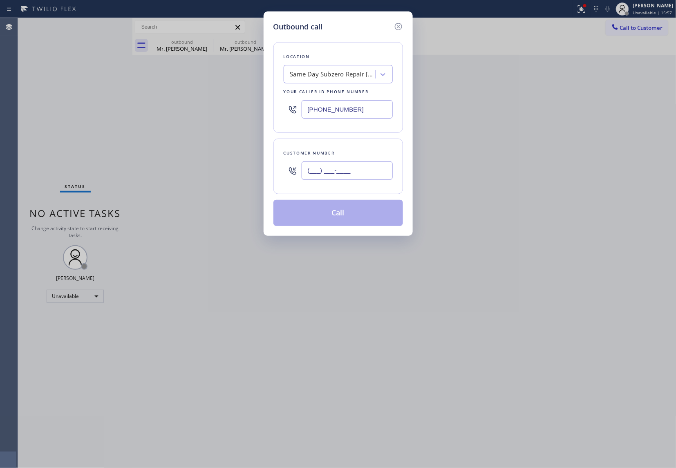
click at [344, 174] on input "(___) ___-____" at bounding box center [347, 171] width 91 height 18
paste input "626) 755-6915"
type input "(626) 755-6915"
click at [19, 90] on div "Outbound call Location Same Day Subzero Repair Palmetto Bay Your caller id phon…" at bounding box center [338, 234] width 676 height 468
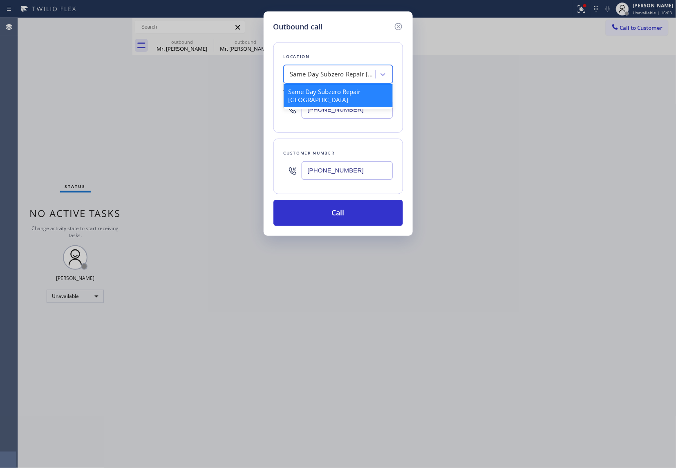
click at [324, 70] on div "Same Day Subzero Repair [GEOGRAPHIC_DATA]" at bounding box center [333, 74] width 86 height 9
paste input "Santa Monica Best"
type input "Santa Monica Best"
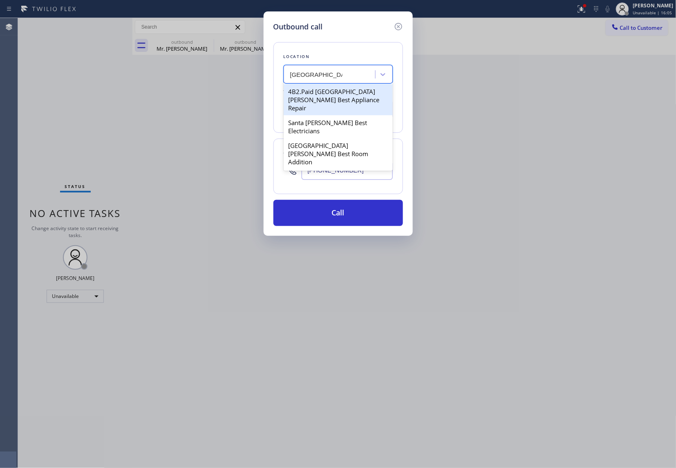
click at [344, 97] on div "4B2.Paid Santa Monica Best Appliance Repair" at bounding box center [338, 99] width 109 height 31
type input "(310) 340-1706"
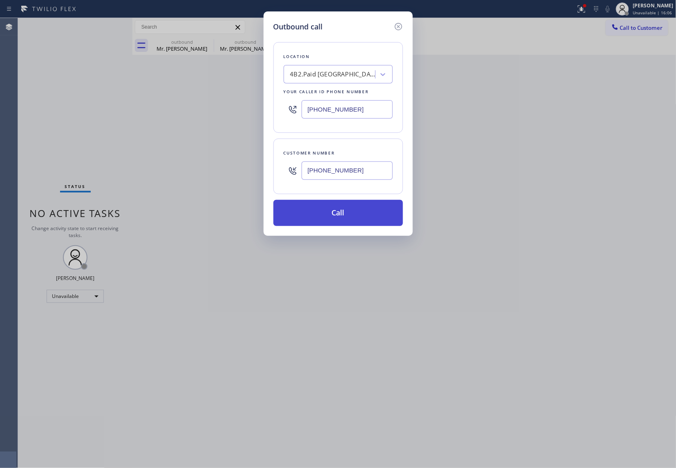
click at [357, 216] on button "Call" at bounding box center [339, 213] width 130 height 26
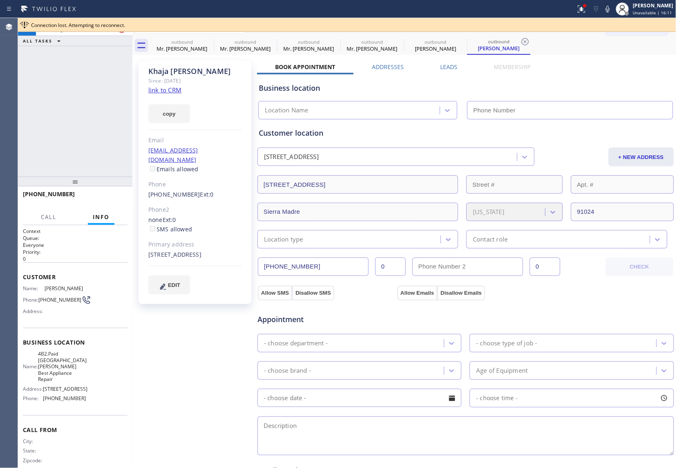
type input "(310) 340-1706"
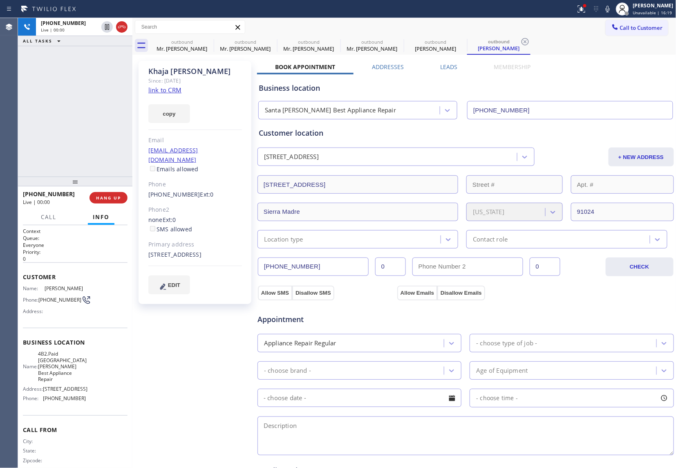
click at [6, 125] on div "Agent Desktop" at bounding box center [9, 243] width 18 height 450
drag, startPoint x: 124, startPoint y: 30, endPoint x: 344, endPoint y: 233, distance: 299.0
click at [124, 30] on icon at bounding box center [122, 27] width 10 height 10
click at [16, 107] on div "Agent Desktop" at bounding box center [9, 243] width 18 height 450
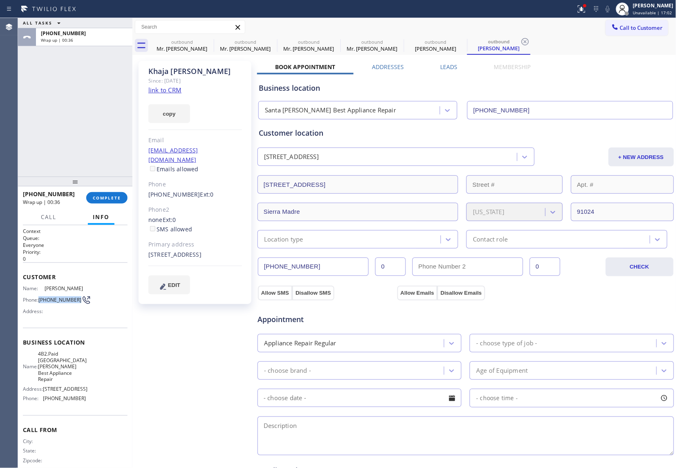
drag, startPoint x: 49, startPoint y: 306, endPoint x: 40, endPoint y: 300, distance: 11.6
click at [40, 300] on span "(626) 755-6915" at bounding box center [59, 300] width 43 height 6
copy span "(626) 755-6915"
click at [630, 31] on button "Call to Customer" at bounding box center [637, 28] width 63 height 16
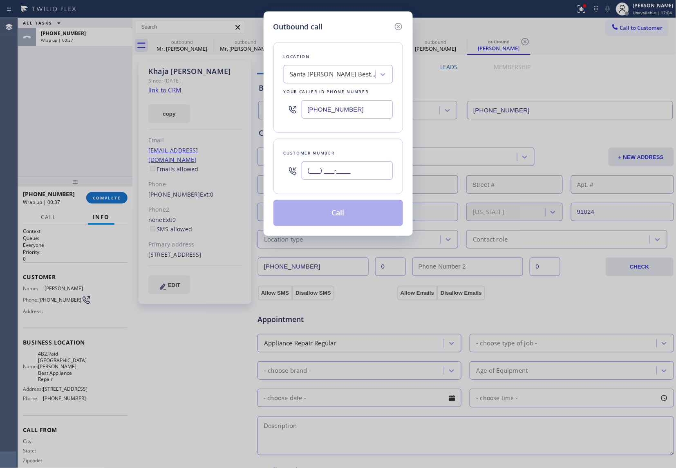
click at [341, 174] on input "(___) ___-____" at bounding box center [347, 171] width 91 height 18
paste input "626) 755-6915"
type input "(626) 755-6915"
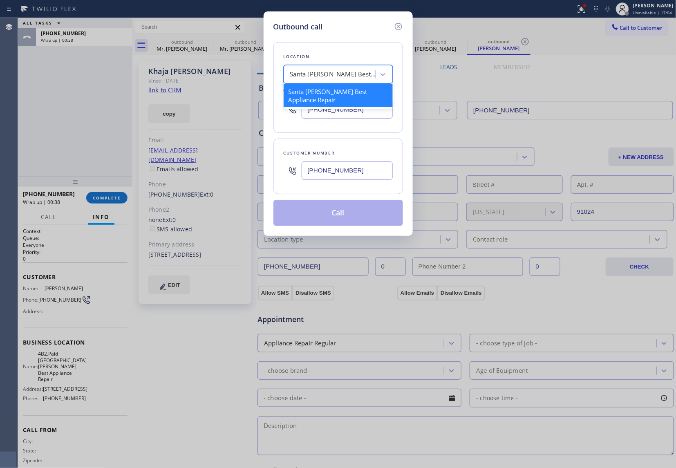
click at [308, 72] on div "Santa Monica Best Appliance Repair" at bounding box center [333, 74] width 86 height 9
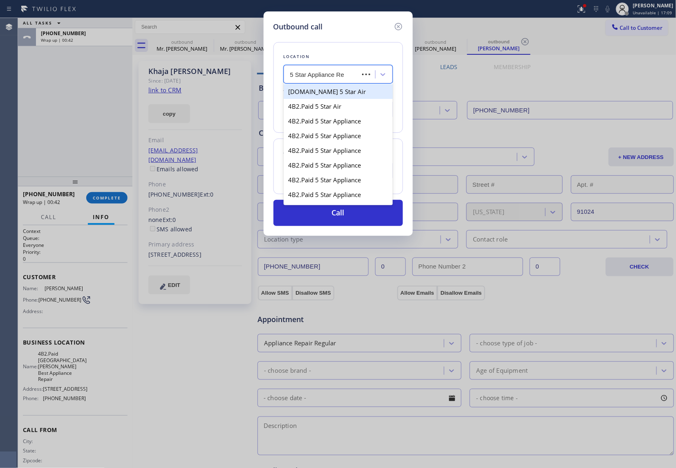
type input "5 Star Appliance Rep"
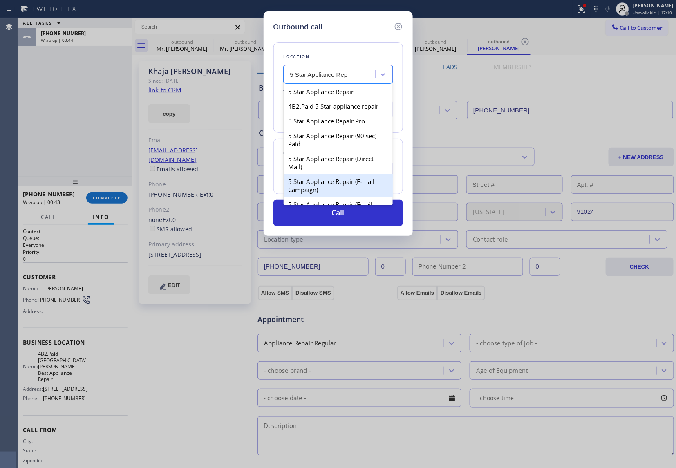
click at [359, 192] on div "5 Star Appliance Repair (E-mail Campaign)" at bounding box center [338, 185] width 109 height 23
type input "[PHONE_NUMBER]"
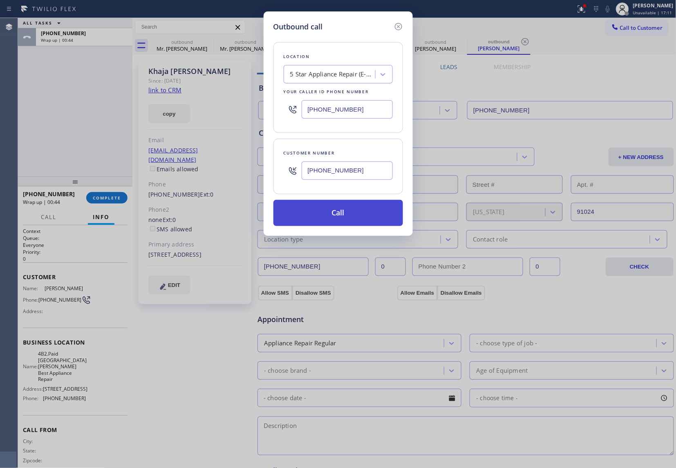
click at [338, 207] on button "Call" at bounding box center [339, 213] width 130 height 26
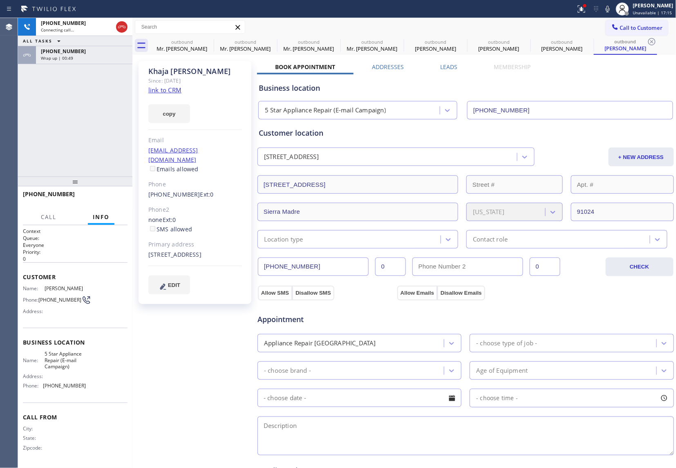
drag, startPoint x: 28, startPoint y: 136, endPoint x: 43, endPoint y: 131, distance: 15.9
click at [28, 136] on div "+16267556915 Connecting call… ALL TASKS ALL TASKS ACTIVE TASKS TASKS IN WRAP UP…" at bounding box center [75, 97] width 115 height 159
click at [168, 93] on link "link to CRM" at bounding box center [164, 90] width 33 height 8
click at [126, 30] on icon at bounding box center [122, 27] width 10 height 10
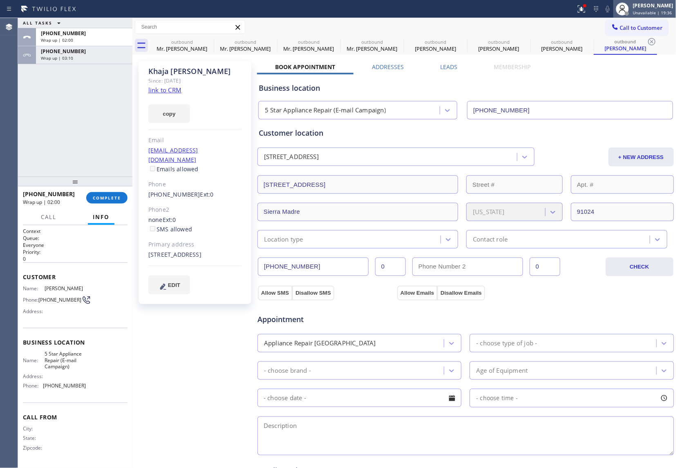
click at [643, 10] on span "Unavailable | 19:36" at bounding box center [653, 13] width 39 height 6
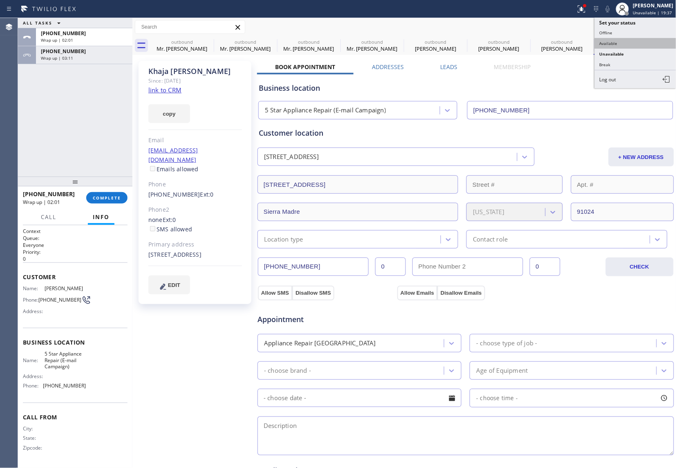
click at [627, 43] on button "Available" at bounding box center [636, 43] width 82 height 11
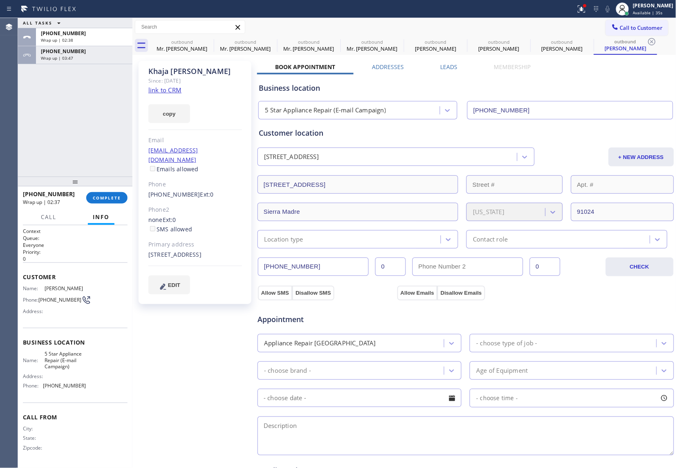
click at [112, 205] on div "+16267556915 Wrap up | 02:37 COMPLETE" at bounding box center [75, 197] width 105 height 21
click at [110, 200] on span "COMPLETE" at bounding box center [107, 198] width 28 height 6
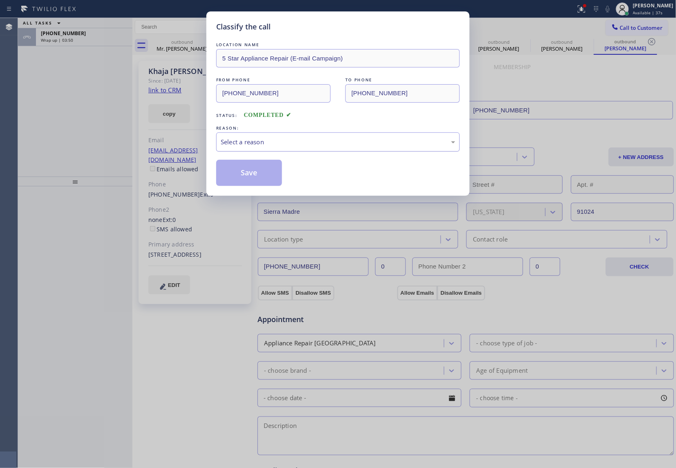
drag, startPoint x: 249, startPoint y: 136, endPoint x: 251, endPoint y: 151, distance: 14.5
click at [249, 136] on div "Select a reason" at bounding box center [338, 142] width 244 height 19
click at [244, 177] on button "Save" at bounding box center [249, 173] width 66 height 26
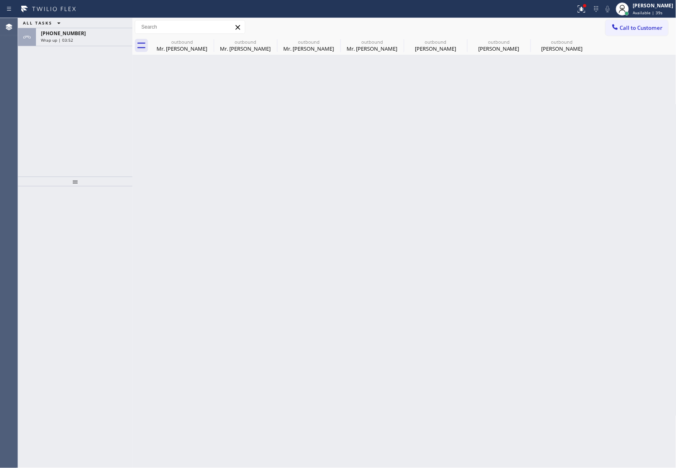
drag, startPoint x: 95, startPoint y: 43, endPoint x: 128, endPoint y: 101, distance: 67.1
click at [94, 28] on div "ALL TASKS ALL TASKS ACTIVE TASKS TASKS IN WRAP UP" at bounding box center [75, 23] width 115 height 10
click at [83, 28] on div "ALL TASKS ALL TASKS ACTIVE TASKS TASKS IN WRAP UP" at bounding box center [75, 23] width 115 height 10
click at [77, 29] on div "+16267556915 Wrap up | 03:53" at bounding box center [82, 37] width 93 height 18
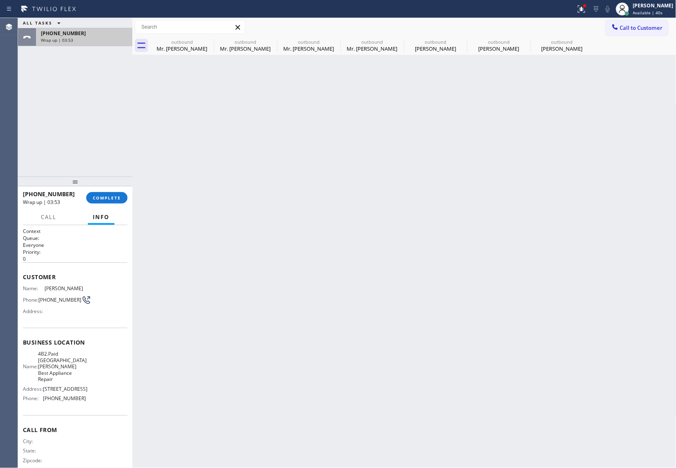
click at [77, 29] on div "+16267556915 Wrap up | 03:53" at bounding box center [82, 37] width 93 height 18
click at [77, 31] on div "+16267556915" at bounding box center [84, 33] width 87 height 7
click at [100, 186] on div at bounding box center [75, 182] width 115 height 10
click at [102, 195] on span "COMPLETE" at bounding box center [107, 198] width 28 height 6
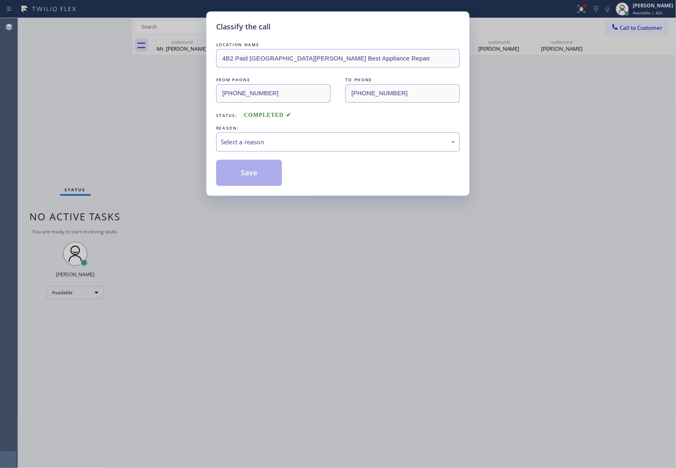
drag, startPoint x: 332, startPoint y: 130, endPoint x: 315, endPoint y: 155, distance: 30.0
click at [331, 130] on div "REASON:" at bounding box center [338, 128] width 244 height 9
click at [283, 146] on div "Select a reason" at bounding box center [338, 141] width 235 height 9
click at [263, 177] on button "Save" at bounding box center [249, 173] width 66 height 26
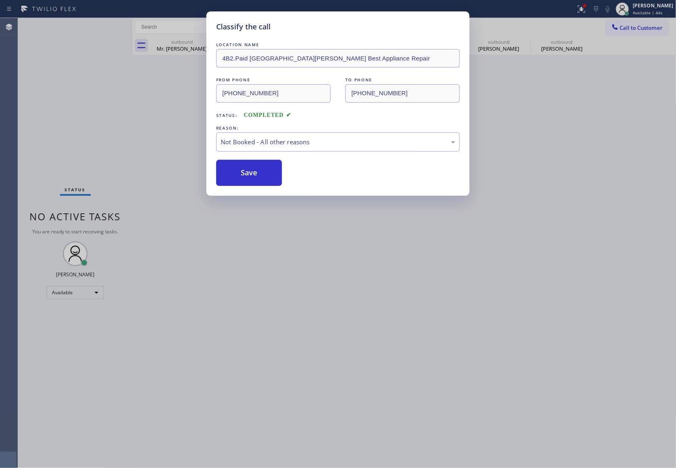
type input "[PHONE_NUMBER]"
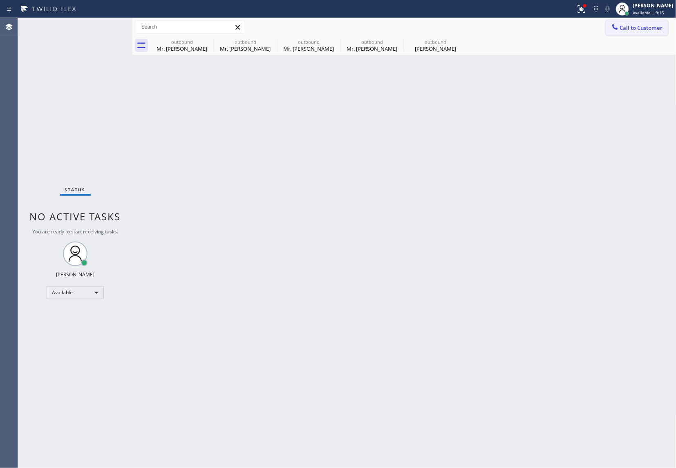
click at [644, 29] on span "Call to Customer" at bounding box center [641, 27] width 43 height 7
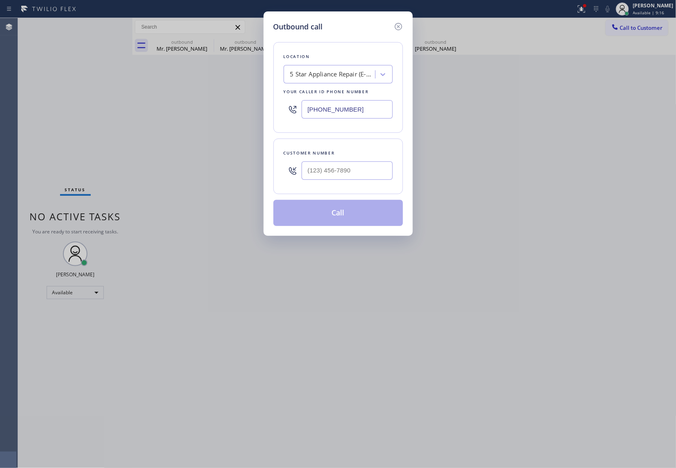
drag, startPoint x: 396, startPoint y: 28, endPoint x: 400, endPoint y: 25, distance: 4.9
click at [400, 26] on icon at bounding box center [399, 27] width 10 height 10
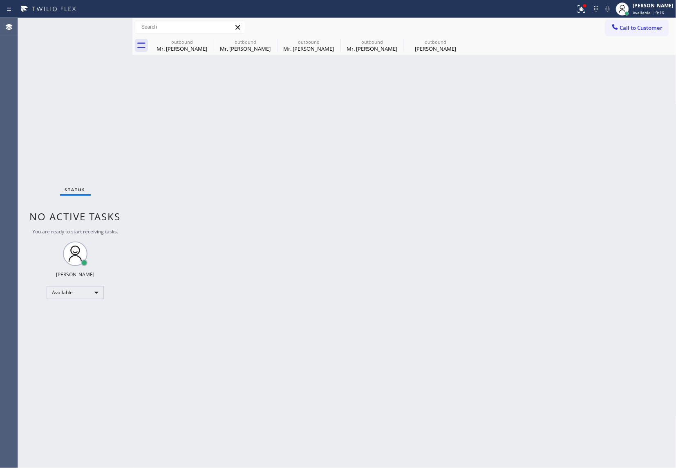
drag, startPoint x: 398, startPoint y: 25, endPoint x: 513, endPoint y: 28, distance: 114.6
click at [398, 25] on div "Call to Customer Outbound call Location Search location Your caller id phone nu…" at bounding box center [405, 27] width 544 height 14
click at [656, 13] on span "Available | 9:16" at bounding box center [649, 13] width 31 height 6
click at [633, 53] on button "Unavailable" at bounding box center [636, 54] width 82 height 11
click at [202, 40] on div "outbound" at bounding box center [182, 42] width 62 height 6
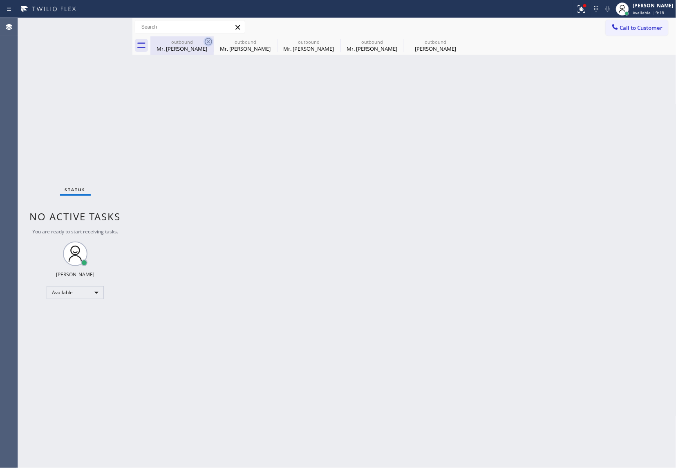
click at [204, 41] on div "outbound Mr. Johnny" at bounding box center [182, 45] width 63 height 18
type input "[PHONE_NUMBER]"
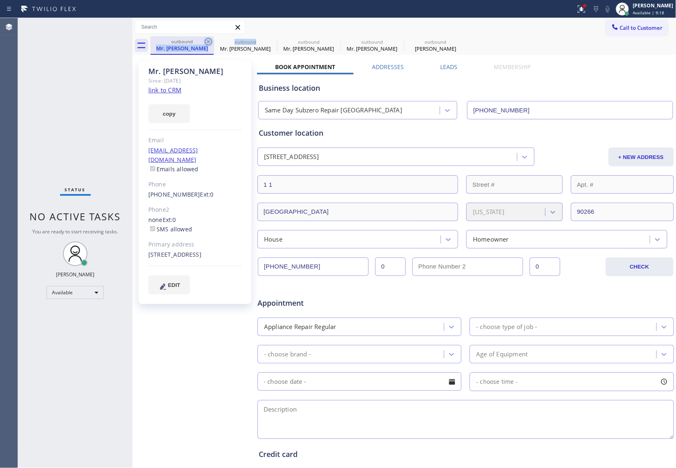
click at [204, 41] on icon at bounding box center [209, 42] width 10 height 10
click at [0, 0] on icon at bounding box center [0, 0] width 0 height 0
click at [330, 41] on icon at bounding box center [335, 42] width 10 height 10
click at [0, 0] on icon at bounding box center [0, 0] width 0 height 0
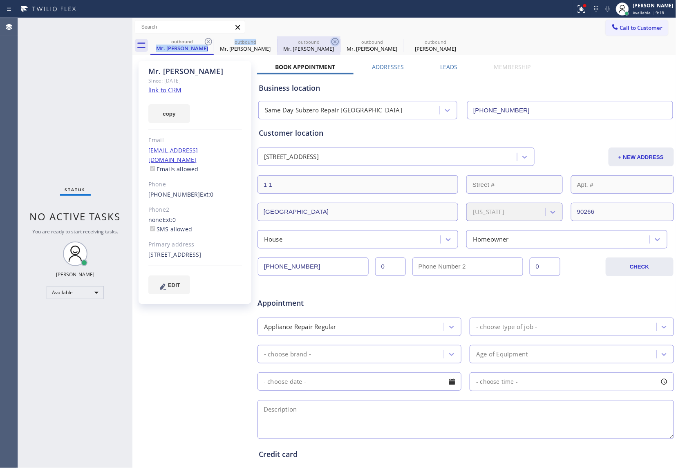
click at [207, 41] on div "outbound Mr. Johnny outbound Mr. Johnny outbound Mr. Johnny outbound Mr. Johnny…" at bounding box center [414, 45] width 526 height 18
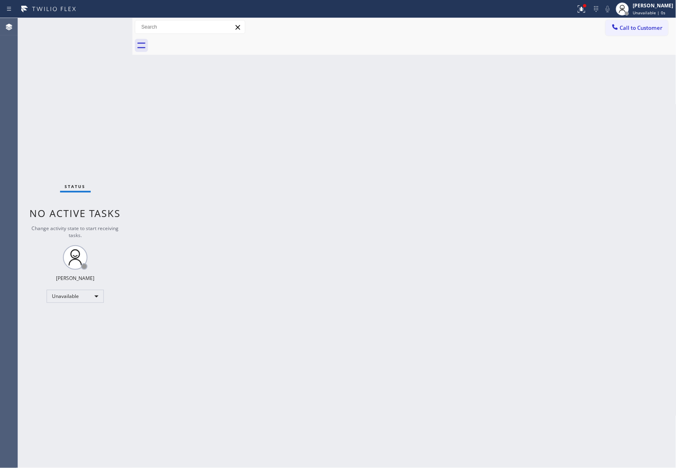
click at [207, 41] on div at bounding box center [414, 45] width 526 height 18
drag, startPoint x: 207, startPoint y: 41, endPoint x: 640, endPoint y: 34, distance: 433.6
click at [229, 43] on div at bounding box center [414, 45] width 526 height 18
click at [643, 29] on span "Call to Customer" at bounding box center [641, 27] width 43 height 7
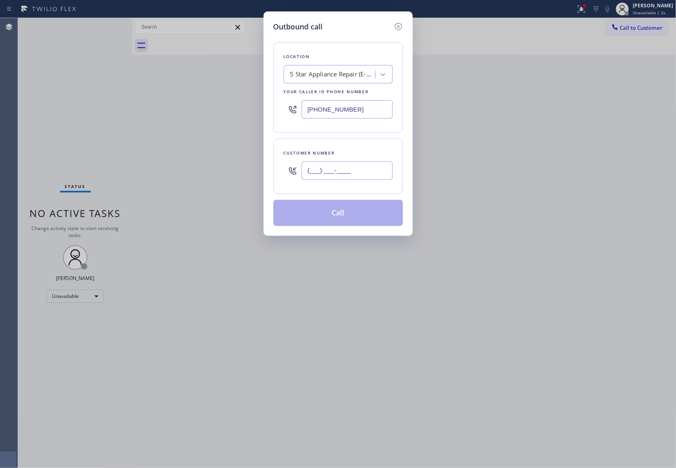
click at [354, 175] on input "(___) ___-____" at bounding box center [347, 171] width 91 height 18
paste input "949) 689-4483"
type input "(949) 689-4483"
click at [28, 92] on div "Outbound call Location 5 Star Appliance Repair (E-mail Campaign) Your caller id…" at bounding box center [338, 234] width 676 height 468
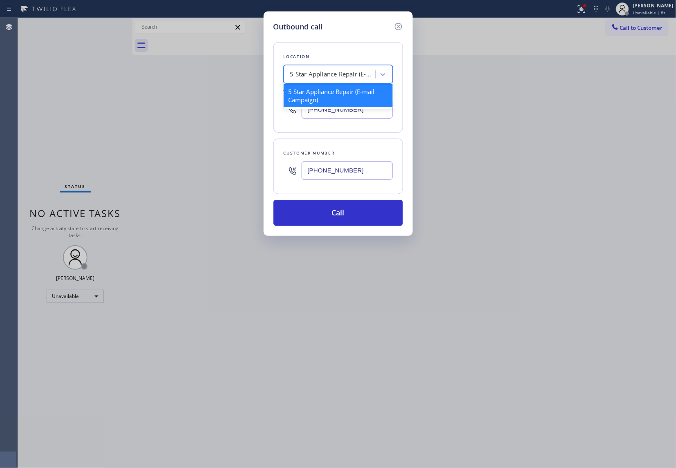
click at [329, 77] on div "5 Star Appliance Repair (E-mail Campaign)" at bounding box center [333, 74] width 86 height 9
paste input "5 Star Appliance Repair"
type input "5 Star Appliance Repair"
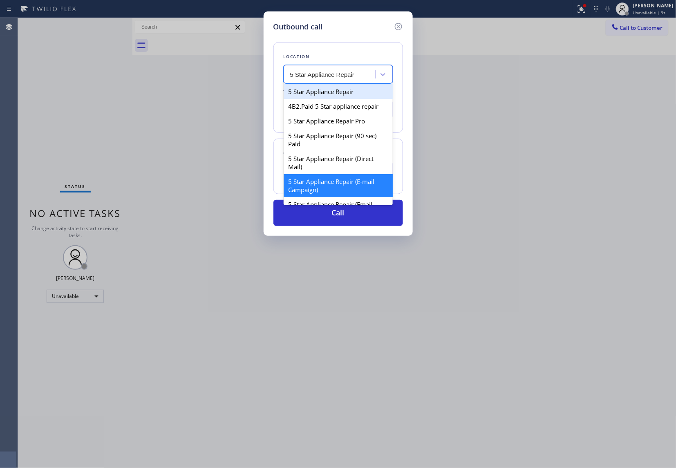
click at [329, 95] on div "5 Star Appliance Repair" at bounding box center [338, 91] width 109 height 15
type input "(855) 731-4952"
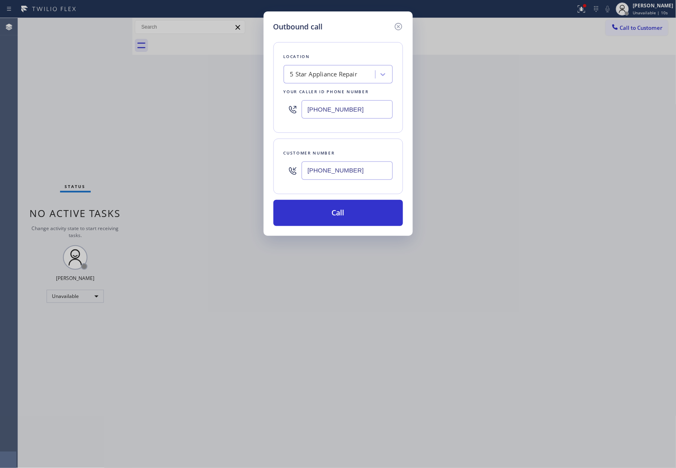
click at [352, 200] on div "Location 5 Star Appliance Repair Your caller id phone number (855) 731-4952 Cus…" at bounding box center [339, 129] width 130 height 194
click at [356, 219] on button "Call" at bounding box center [339, 213] width 130 height 26
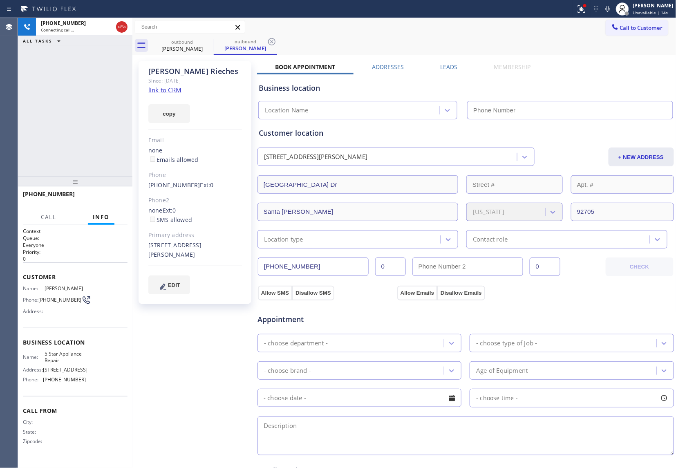
type input "(855) 731-4952"
click at [2, 138] on div "Agent Desktop" at bounding box center [9, 243] width 18 height 450
click at [166, 92] on link "link to CRM" at bounding box center [164, 90] width 33 height 8
click at [111, 193] on button "HANG UP" at bounding box center [109, 197] width 38 height 11
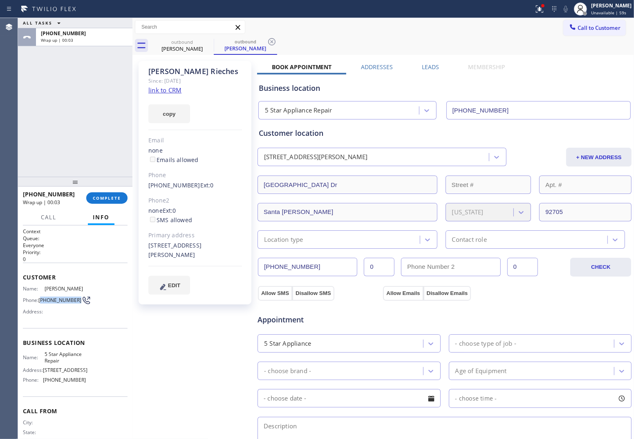
drag, startPoint x: 51, startPoint y: 303, endPoint x: 41, endPoint y: 297, distance: 11.2
click at [41, 297] on span "(949) 689-4483" at bounding box center [59, 300] width 43 height 6
copy span "949) 689-4483"
click at [114, 203] on button "COMPLETE" at bounding box center [106, 197] width 41 height 11
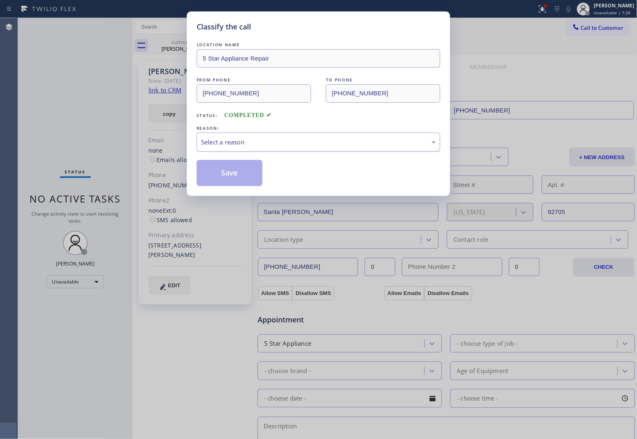
click at [264, 133] on div "Select a reason" at bounding box center [319, 142] width 244 height 19
click at [245, 173] on button "Save" at bounding box center [230, 173] width 66 height 26
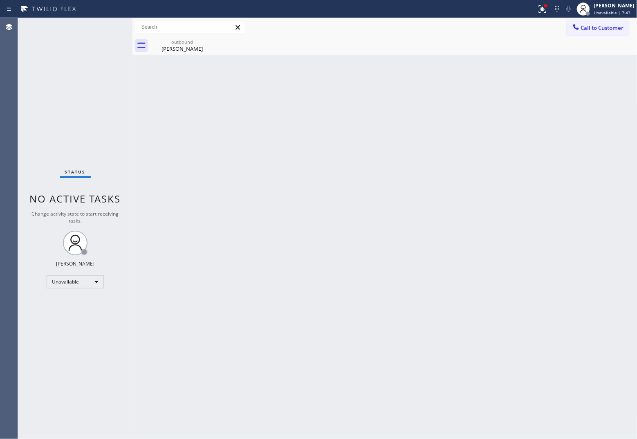
drag, startPoint x: 383, startPoint y: 154, endPoint x: 573, endPoint y: 71, distance: 206.9
click at [384, 154] on div "Back to Dashboard Change Sender ID Customers Technicians Select a contact Outbo…" at bounding box center [385, 228] width 505 height 421
drag, startPoint x: 602, startPoint y: 25, endPoint x: 549, endPoint y: 62, distance: 64.6
click at [600, 25] on span "Call to Customer" at bounding box center [602, 27] width 43 height 7
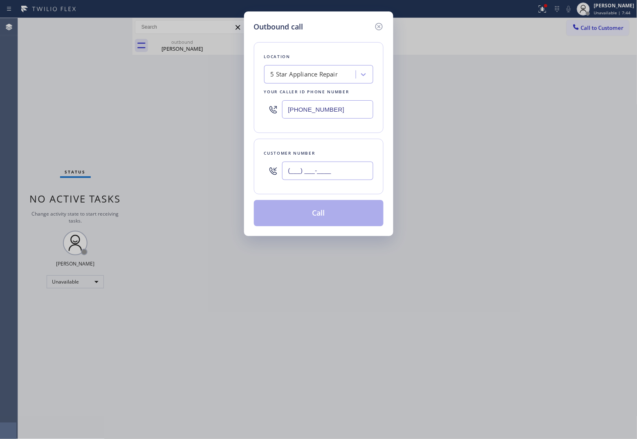
click at [339, 168] on input "(___) ___-____" at bounding box center [327, 171] width 91 height 18
paste input "820) 758-6433"
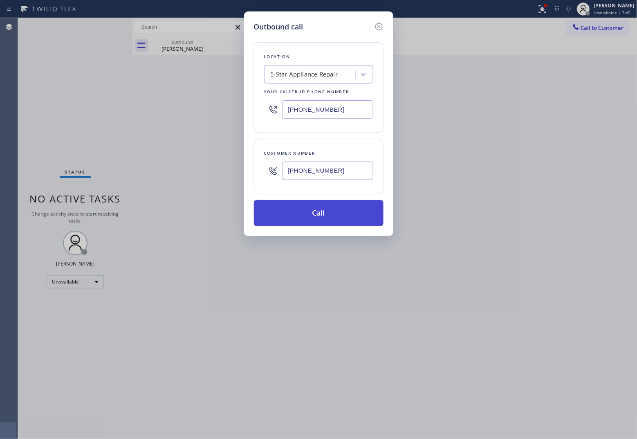
type input "(820) 758-6433"
click at [336, 221] on button "Call" at bounding box center [319, 213] width 130 height 26
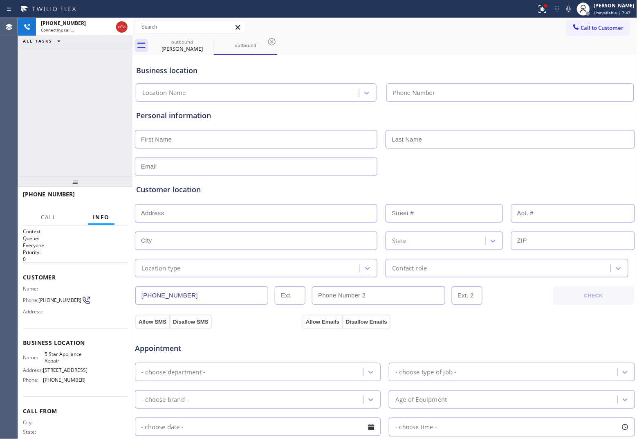
type input "(855) 731-4952"
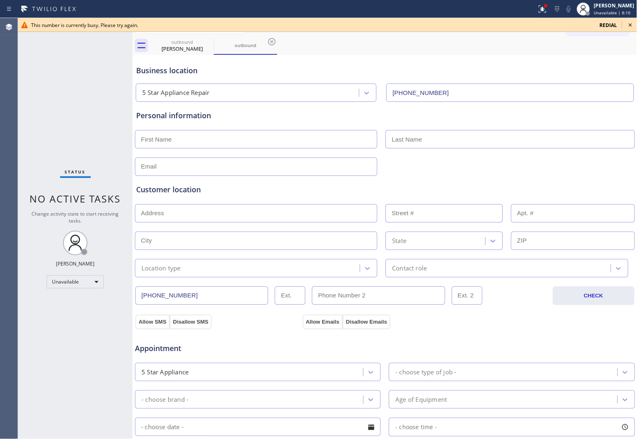
click at [23, 103] on div "Status No active tasks Change activity state to start receiving tasks. [PERSON_…" at bounding box center [75, 228] width 115 height 421
click at [604, 23] on span "redial" at bounding box center [609, 25] width 18 height 7
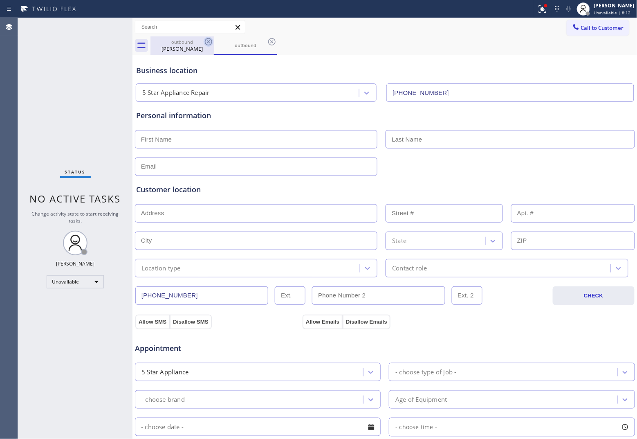
click at [207, 41] on icon at bounding box center [209, 42] width 10 height 10
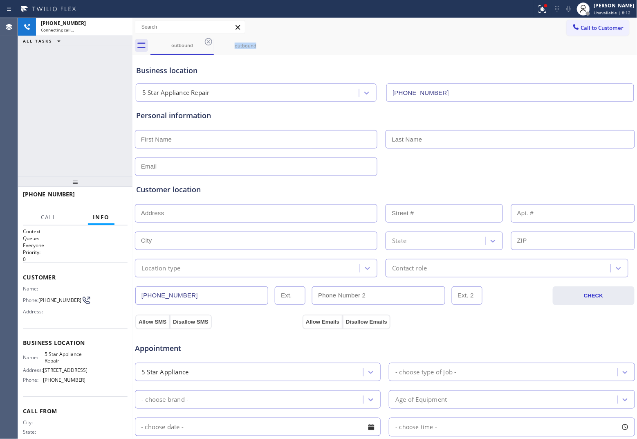
click at [207, 41] on icon at bounding box center [209, 42] width 10 height 10
type input "(855) 731-4952"
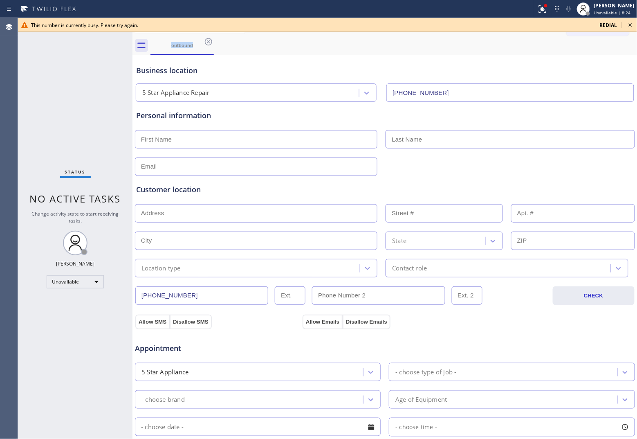
click at [25, 60] on div "Status No active tasks Change activity state to start receiving tasks. [PERSON_…" at bounding box center [75, 228] width 115 height 421
click at [605, 27] on span "redial" at bounding box center [609, 25] width 18 height 7
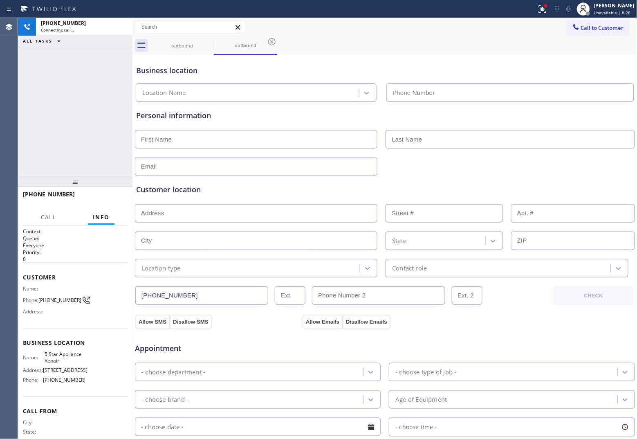
type input "(855) 731-4952"
click at [23, 125] on div "+18207586433 Connecting call… ALL TASKS ALL TASKS ACTIVE TASKS TASKS IN WRAP UP" at bounding box center [75, 97] width 115 height 159
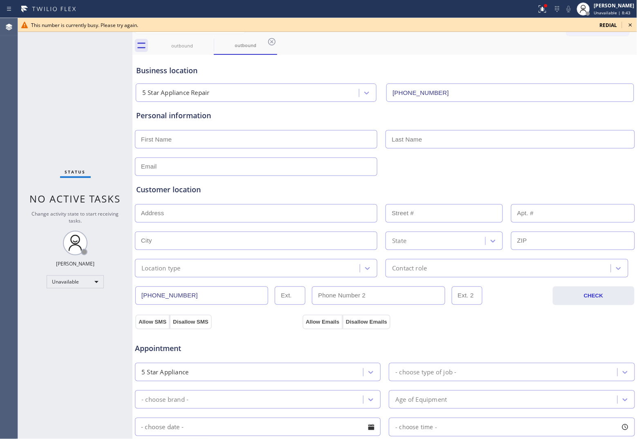
drag, startPoint x: 607, startPoint y: 23, endPoint x: 565, endPoint y: 151, distance: 134.1
click at [607, 23] on span "redial" at bounding box center [609, 25] width 18 height 7
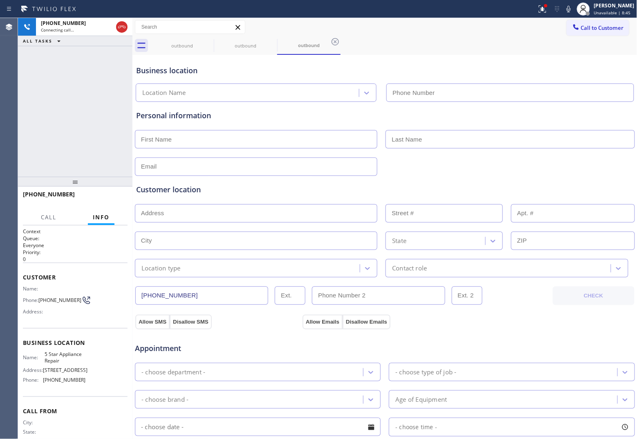
type input "(855) 731-4952"
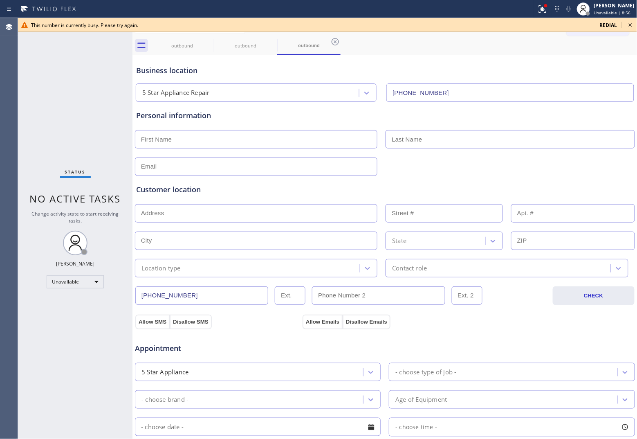
click at [15, 93] on div "Agent Desktop" at bounding box center [9, 228] width 18 height 421
click at [604, 24] on span "redial" at bounding box center [609, 25] width 18 height 7
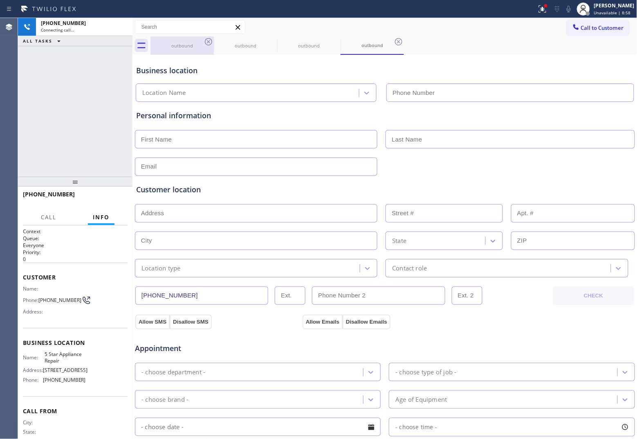
click at [208, 41] on icon at bounding box center [208, 41] width 7 height 7
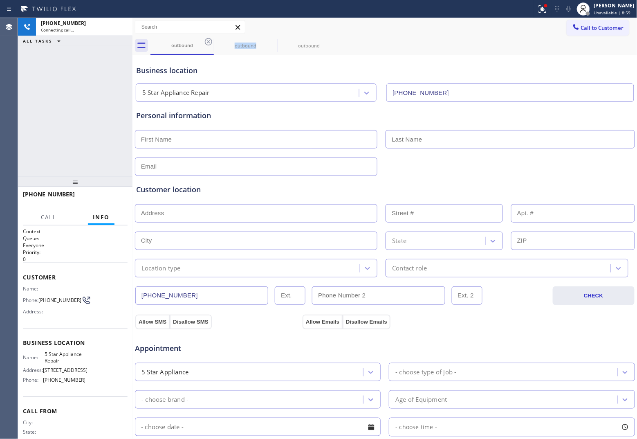
click at [208, 41] on icon at bounding box center [208, 41] width 7 height 7
type input "(855) 731-4952"
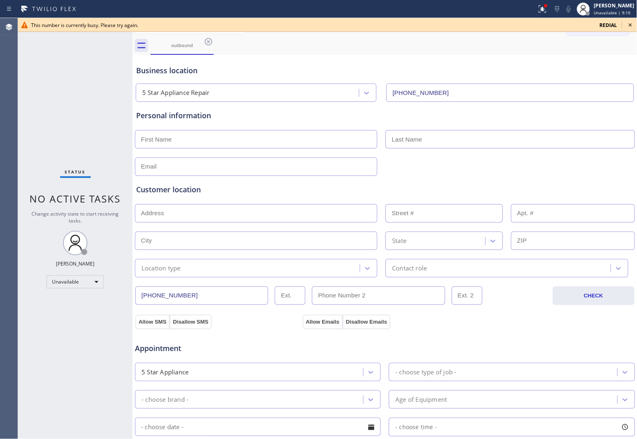
drag, startPoint x: 21, startPoint y: 95, endPoint x: 330, endPoint y: 52, distance: 311.7
click at [28, 94] on div "Status No active tasks Change activity state to start receiving tasks. [PERSON_…" at bounding box center [75, 228] width 115 height 421
click at [600, 25] on span "redial" at bounding box center [609, 25] width 18 height 7
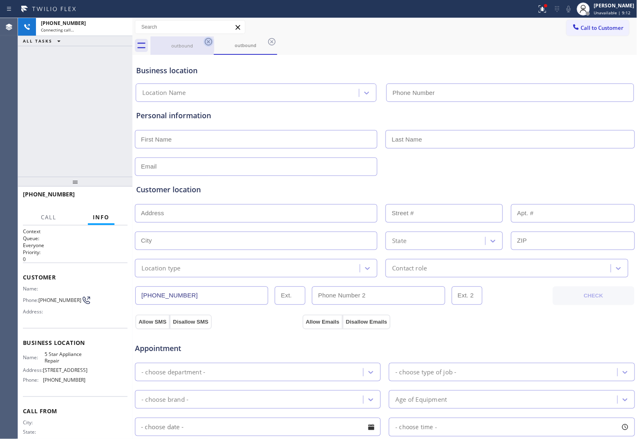
click at [211, 42] on icon at bounding box center [209, 42] width 10 height 10
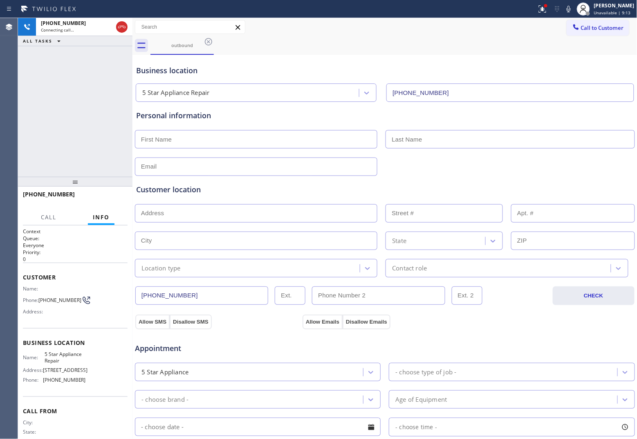
type input "(855) 731-4952"
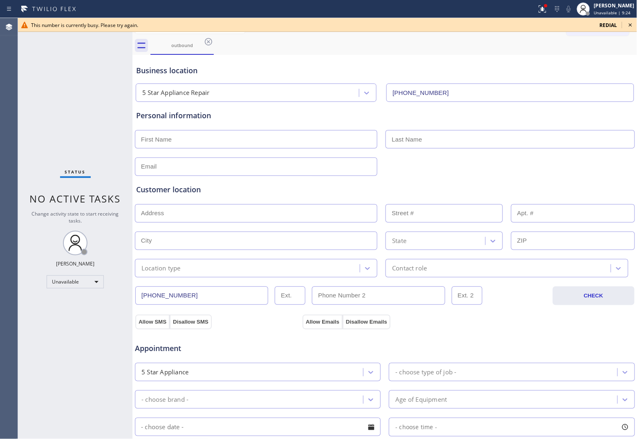
click at [21, 103] on div "Status No active tasks Change activity state to start receiving tasks. [PERSON_…" at bounding box center [75, 228] width 115 height 421
click at [612, 23] on span "redial" at bounding box center [609, 25] width 18 height 7
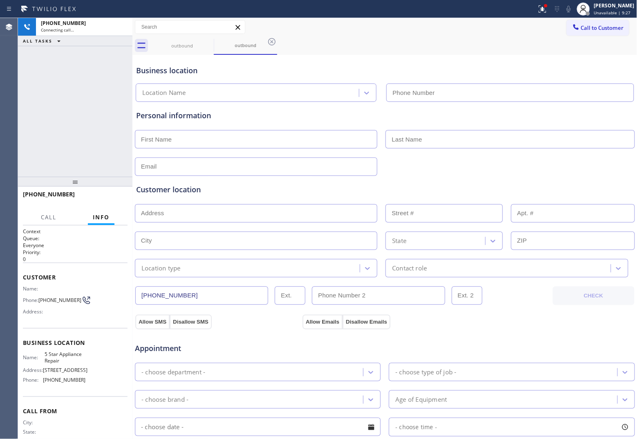
type input "(855) 731-4952"
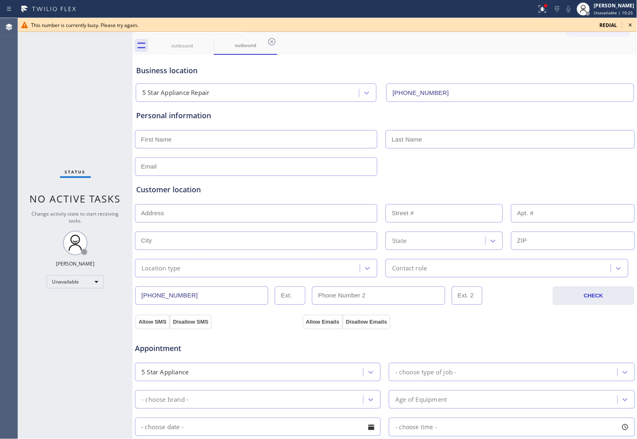
click at [629, 27] on icon at bounding box center [631, 25] width 10 height 10
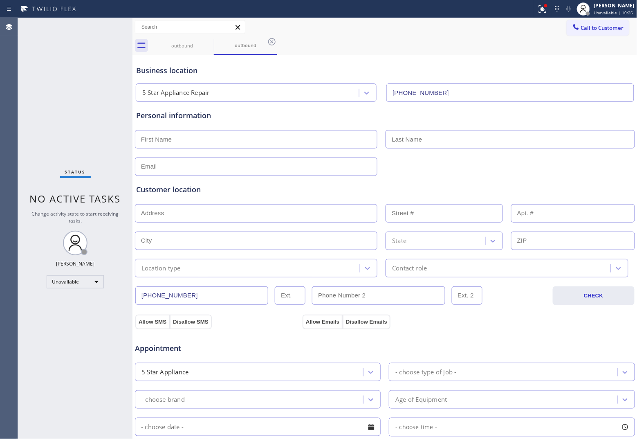
click at [611, 25] on span "Call to Customer" at bounding box center [602, 27] width 43 height 7
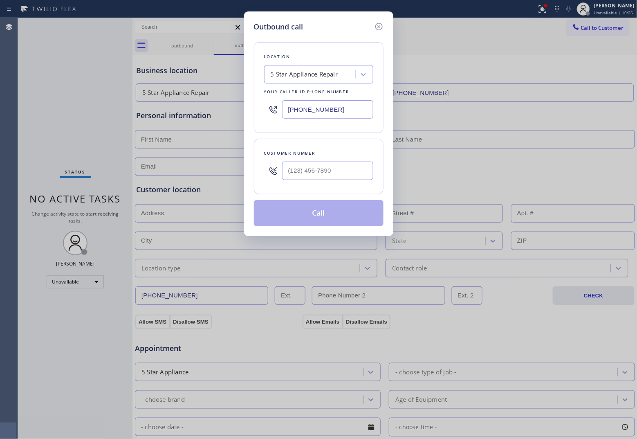
click at [308, 109] on input "(855) 731-4952" at bounding box center [327, 109] width 91 height 18
paste input "551) 550-4523"
type input "(551) 550-4523"
type input "(___) ___-____"
drag, startPoint x: 314, startPoint y: 168, endPoint x: 318, endPoint y: 172, distance: 5.8
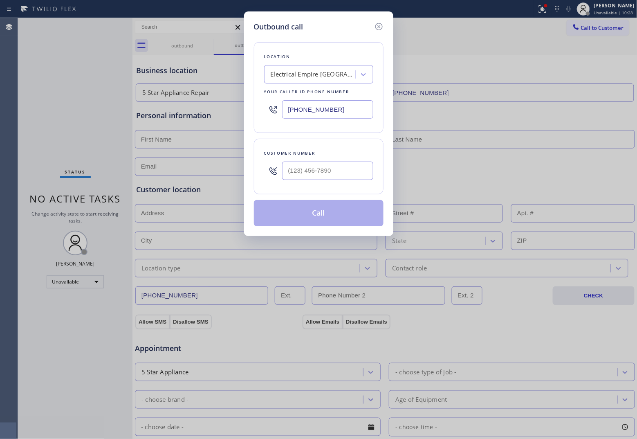
click at [314, 168] on input "text" at bounding box center [327, 171] width 91 height 18
paste input "609) 359-4569"
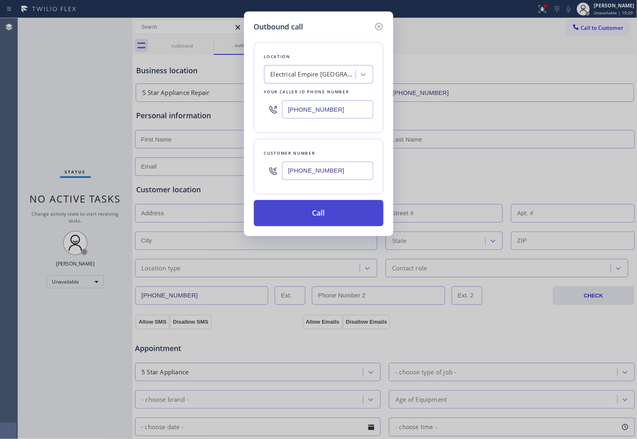
type input "(609) 359-4569"
click at [335, 215] on button "Call" at bounding box center [319, 213] width 130 height 26
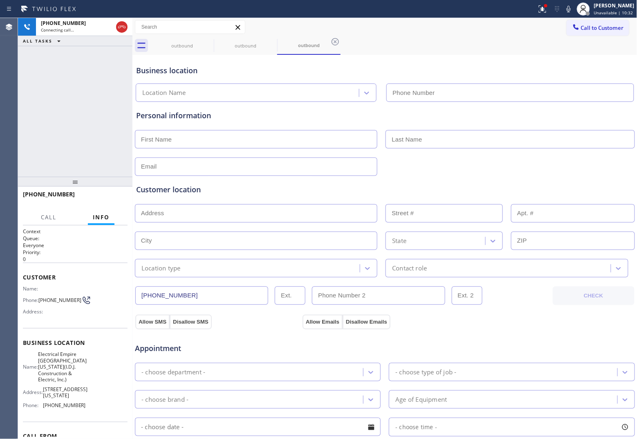
type input "(551) 550-4523"
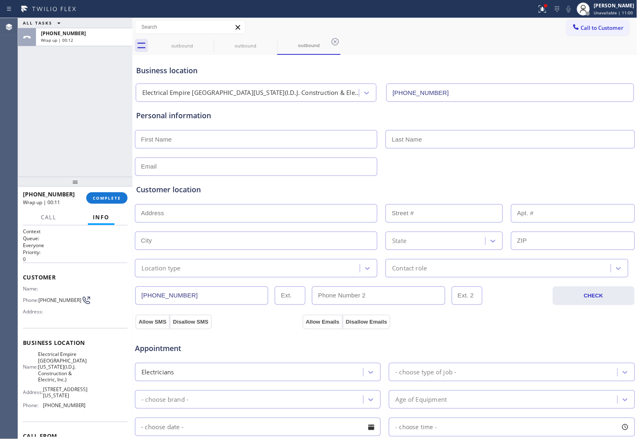
click at [25, 138] on div "ALL TASKS ALL TASKS ACTIVE TASKS TASKS IN WRAP UP +16093594569 Wrap up | 00:12" at bounding box center [75, 97] width 115 height 159
drag, startPoint x: 52, startPoint y: 303, endPoint x: 42, endPoint y: 292, distance: 14.8
click at [42, 292] on div "Name: Phone: (609) 359-4569 Address:" at bounding box center [54, 301] width 63 height 32
copy span "609) 359-4569"
click at [614, 27] on span "Call to Customer" at bounding box center [602, 27] width 43 height 7
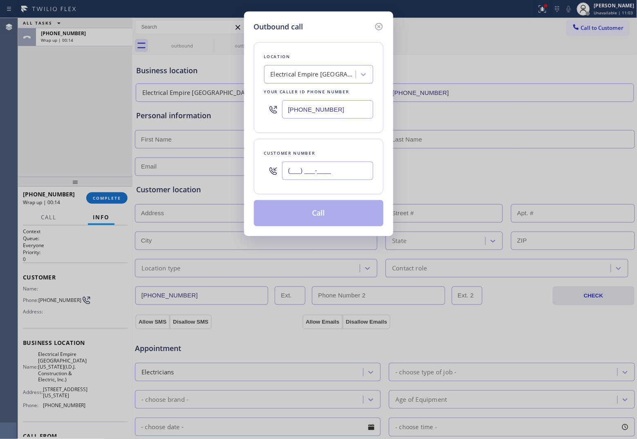
click at [314, 170] on input "(___) ___-____" at bounding box center [327, 171] width 91 height 18
paste input "609) 359-4569"
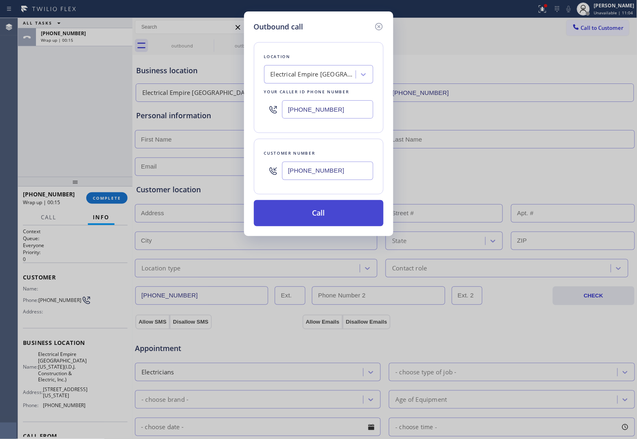
type input "(609) 359-4569"
click at [344, 216] on button "Call" at bounding box center [319, 213] width 130 height 26
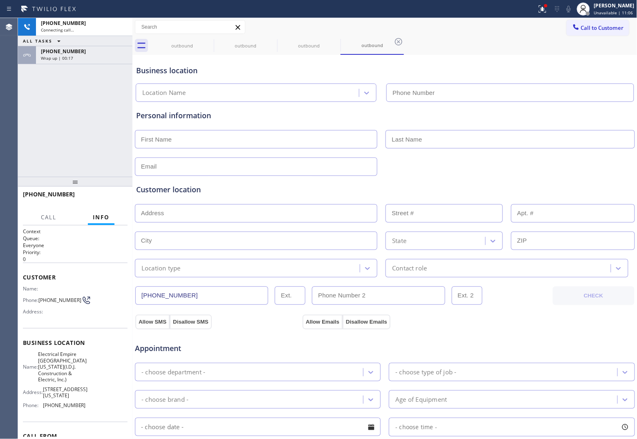
type input "(551) 550-4523"
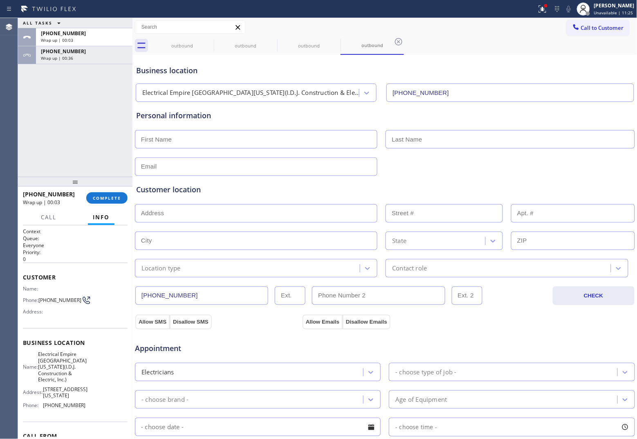
click at [22, 133] on div "ALL TASKS ALL TASKS ACTIVE TASKS TASKS IN WRAP UP +16093594569 Wrap up | 00:03 …" at bounding box center [75, 97] width 115 height 159
drag, startPoint x: 57, startPoint y: 301, endPoint x: 42, endPoint y: 294, distance: 17.0
click at [42, 297] on span "(609) 359-4569" at bounding box center [59, 300] width 43 height 6
copy span "609) 359-4569"
click at [603, 25] on span "Call to Customer" at bounding box center [602, 27] width 43 height 7
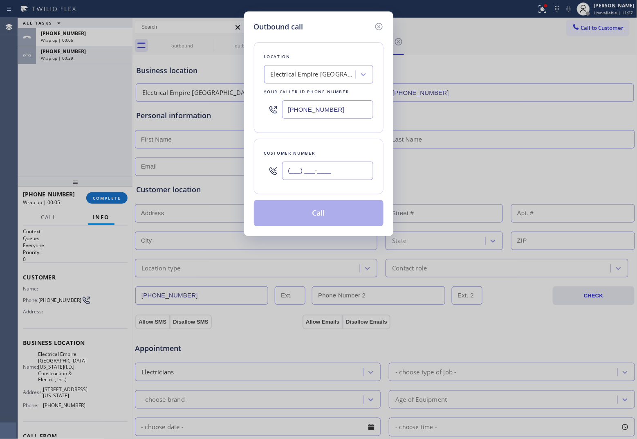
click at [313, 178] on input "(___) ___-____" at bounding box center [327, 171] width 91 height 18
paste input "609) 359-4569"
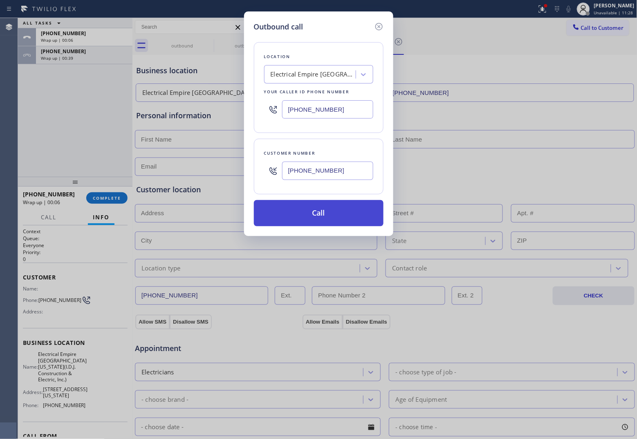
type input "(609) 359-4569"
click at [345, 218] on button "Call" at bounding box center [319, 213] width 130 height 26
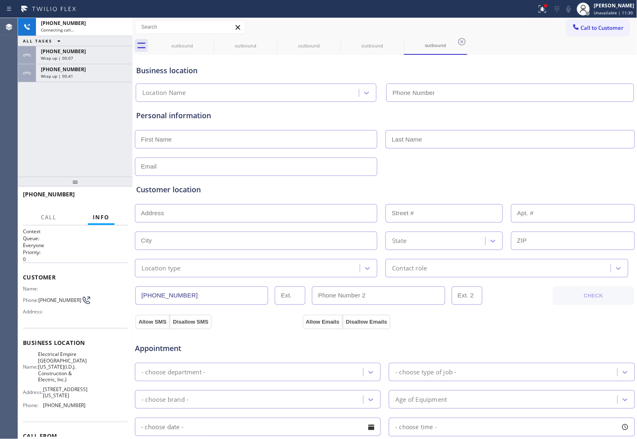
type input "(551) 550-4523"
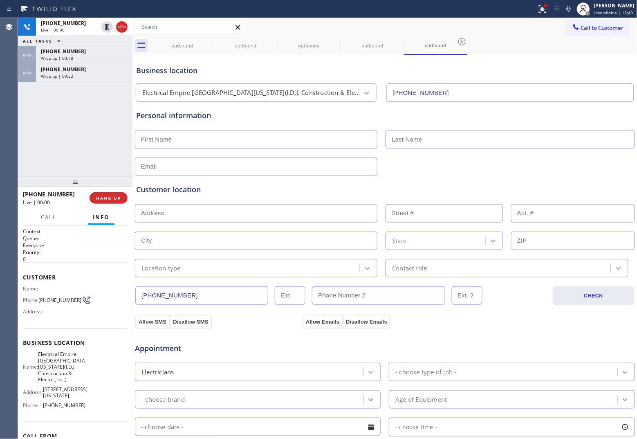
click at [18, 121] on div "+16093594569 Live | 00:00 ALL TASKS ALL TASKS ACTIVE TASKS TASKS IN WRAP UP +16…" at bounding box center [75, 97] width 115 height 159
click at [113, 200] on span "HANG UP" at bounding box center [108, 198] width 25 height 6
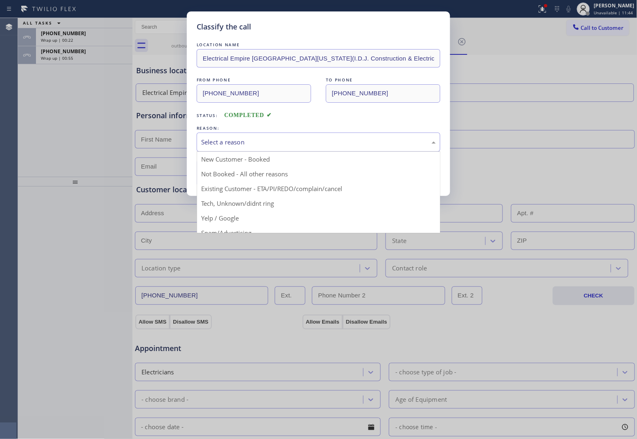
click at [269, 139] on div "Select a reason" at bounding box center [318, 141] width 235 height 9
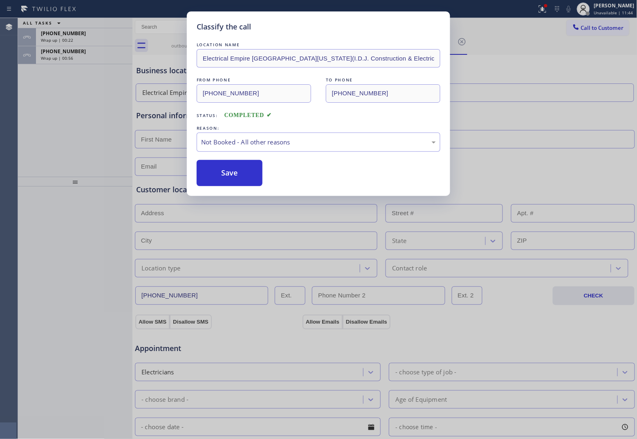
click at [240, 174] on button "Save" at bounding box center [230, 173] width 66 height 26
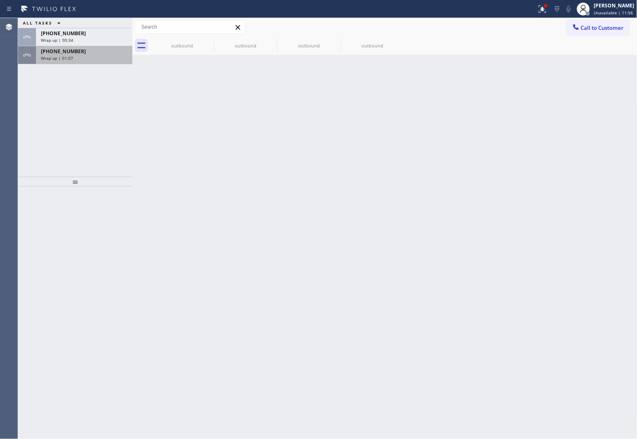
click at [117, 52] on div "+16093594569" at bounding box center [84, 51] width 87 height 7
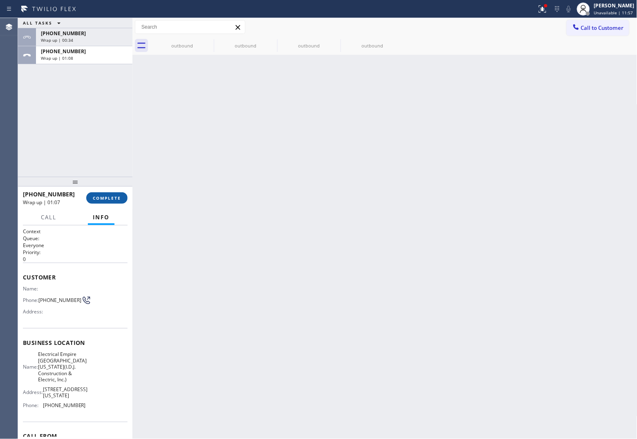
click at [108, 197] on span "COMPLETE" at bounding box center [107, 198] width 28 height 6
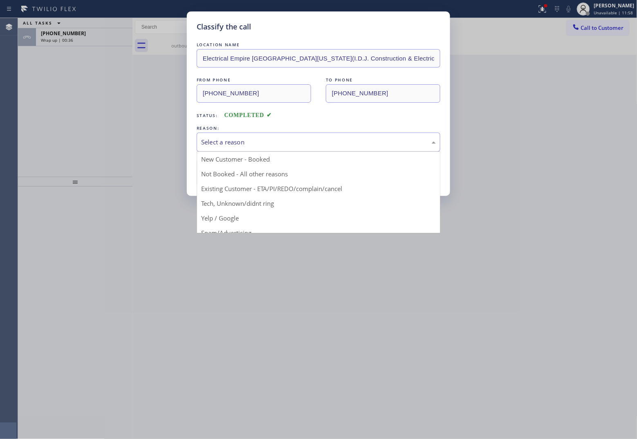
click at [265, 146] on div "Select a reason" at bounding box center [318, 141] width 235 height 9
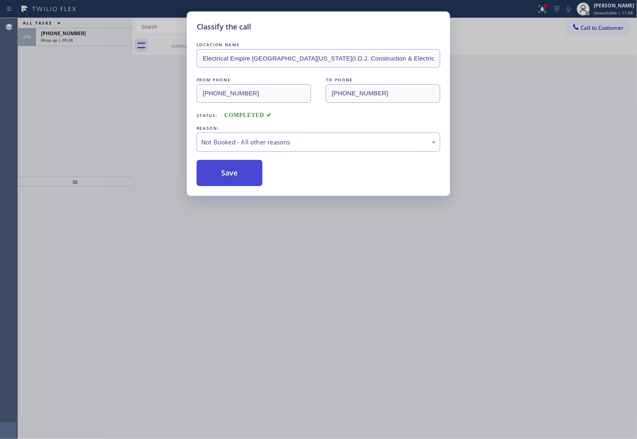
click at [253, 174] on button "Save" at bounding box center [230, 173] width 66 height 26
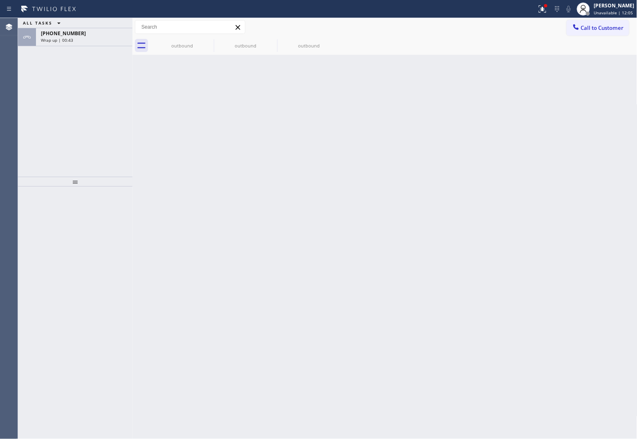
click at [20, 72] on div "ALL TASKS ALL TASKS ACTIVE TASKS TASKS IN WRAP UP +16093594569 Wrap up | 00:43" at bounding box center [75, 97] width 115 height 159
click at [57, 40] on span "Wrap up | 00:43" at bounding box center [57, 40] width 32 height 6
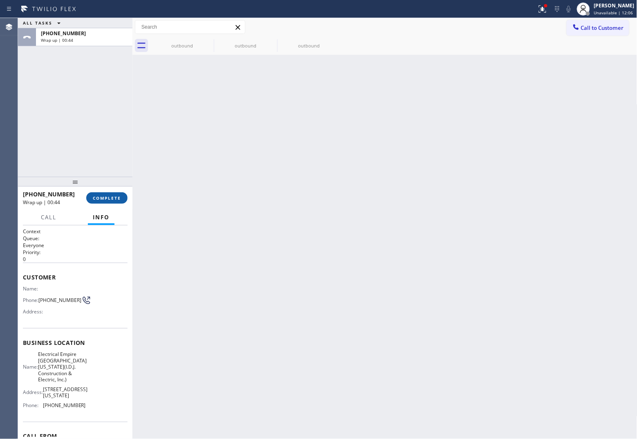
click at [123, 197] on button "COMPLETE" at bounding box center [106, 197] width 41 height 11
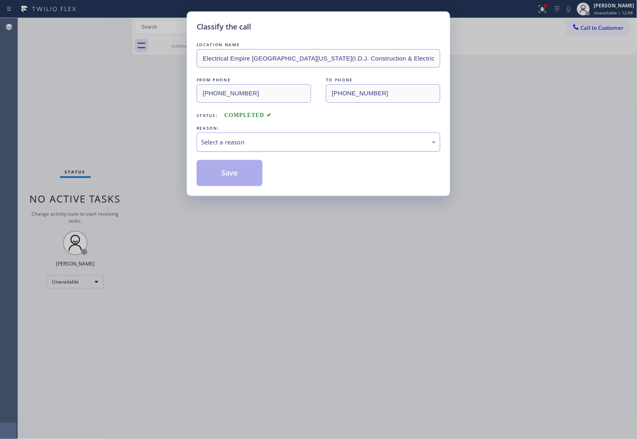
click at [285, 146] on div "Select a reason" at bounding box center [318, 141] width 235 height 9
click at [238, 176] on button "Save" at bounding box center [230, 173] width 66 height 26
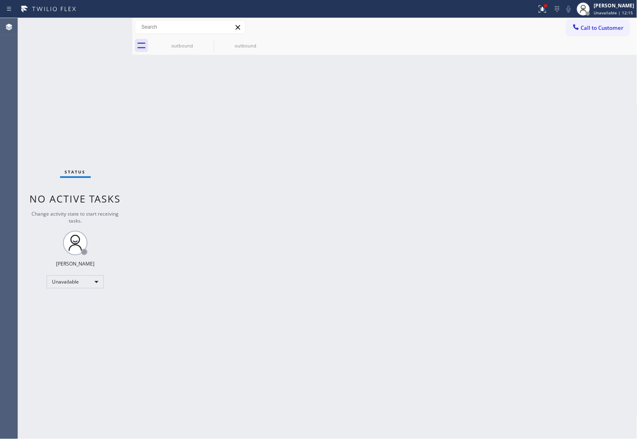
click at [27, 85] on div "Status No active tasks Change activity state to start receiving tasks. [PERSON_…" at bounding box center [75, 228] width 115 height 421
click at [600, 34] on button "Call to Customer" at bounding box center [598, 28] width 63 height 16
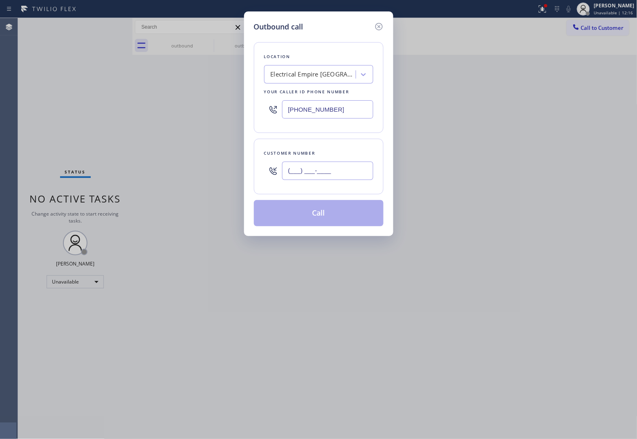
click at [348, 172] on input "(___) ___-____" at bounding box center [327, 171] width 91 height 18
paste input "820) 758-6433"
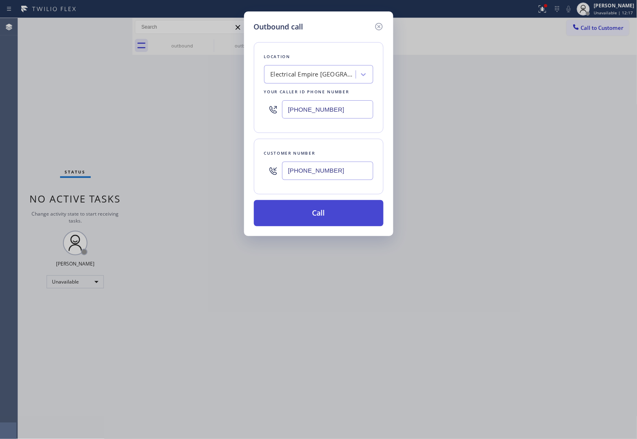
type input "(820) 758-6433"
click at [321, 207] on button "Call" at bounding box center [319, 213] width 130 height 26
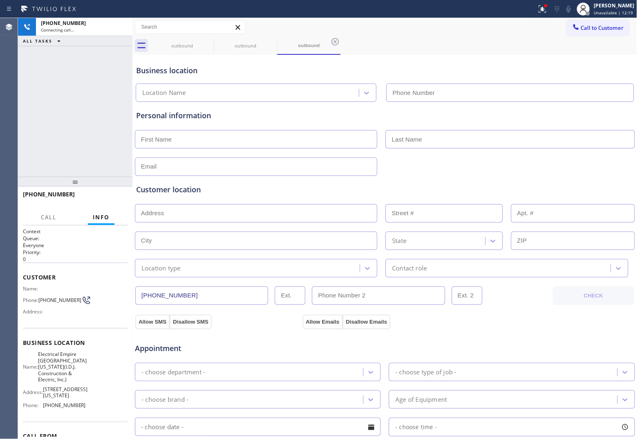
type input "(551) 550-4523"
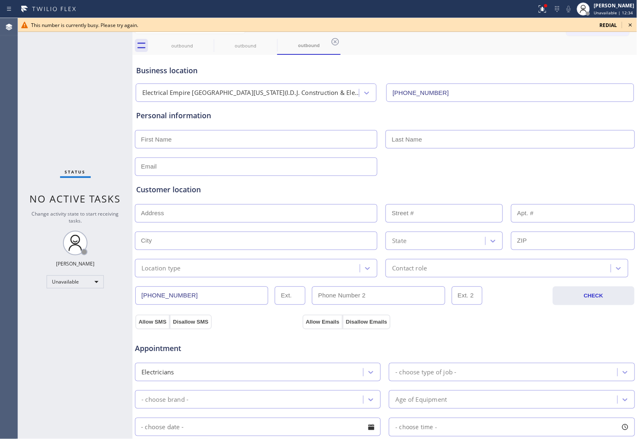
click at [20, 72] on div "Status No active tasks Change activity state to start receiving tasks. [PERSON_…" at bounding box center [75, 228] width 115 height 421
click at [616, 20] on div "This number is currently busy. Please try again. redial" at bounding box center [327, 25] width 619 height 14
click at [610, 25] on span "redial" at bounding box center [609, 25] width 18 height 7
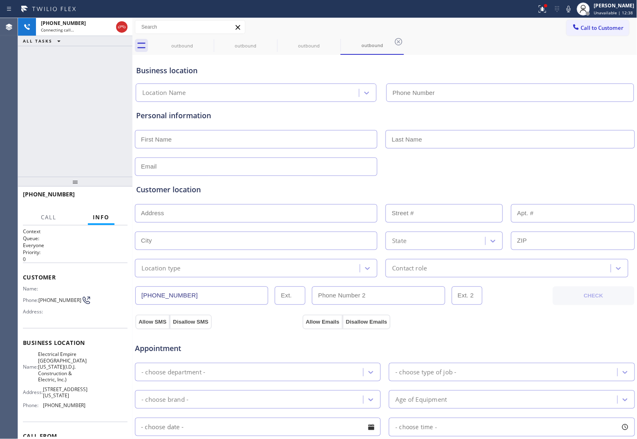
type input "(551) 550-4523"
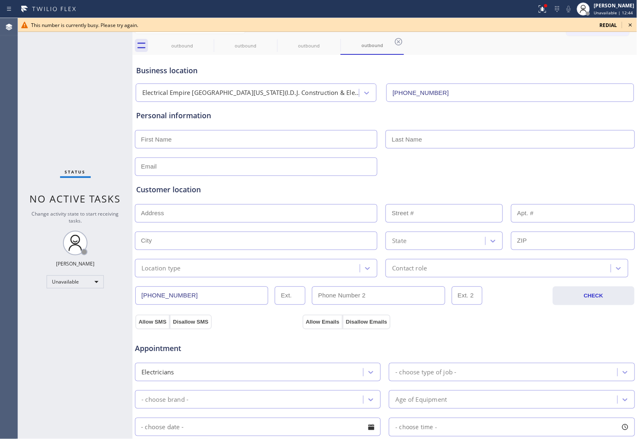
drag, startPoint x: 27, startPoint y: 88, endPoint x: 45, endPoint y: 86, distance: 17.7
click at [31, 87] on div "Status No active tasks Change activity state to start receiving tasks. [PERSON_…" at bounding box center [75, 228] width 115 height 421
click at [602, 25] on span "redial" at bounding box center [609, 25] width 18 height 7
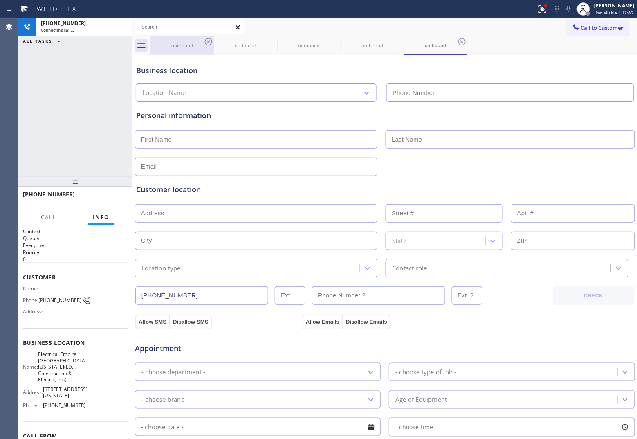
click at [212, 41] on icon at bounding box center [208, 41] width 7 height 7
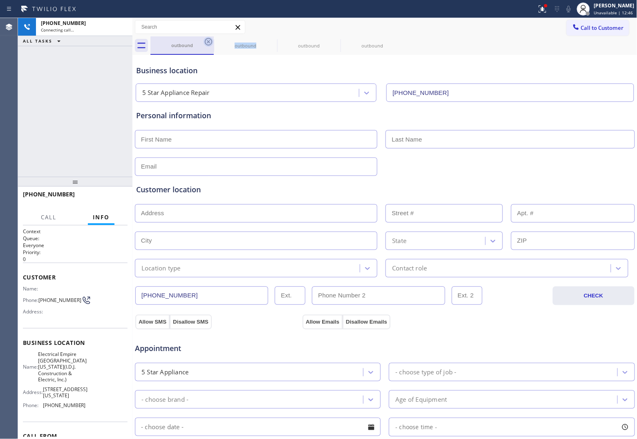
click at [211, 41] on icon at bounding box center [209, 42] width 10 height 10
click at [0, 0] on icon at bounding box center [0, 0] width 0 height 0
click at [211, 41] on icon at bounding box center [209, 42] width 10 height 10
type input "(551) 550-4523"
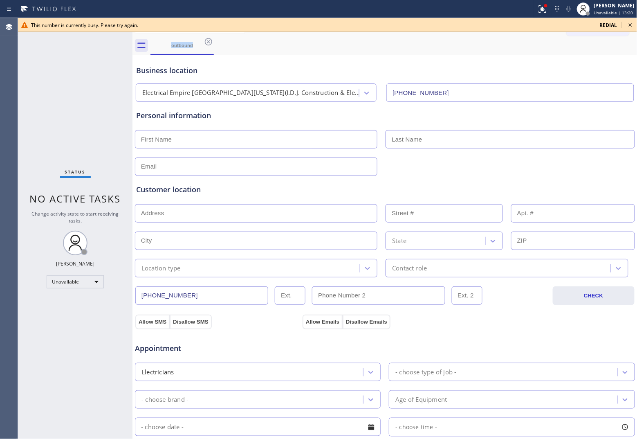
drag, startPoint x: 20, startPoint y: 105, endPoint x: 25, endPoint y: 101, distance: 5.9
click at [20, 105] on div "Status No active tasks Change activity state to start receiving tasks. [PERSON_…" at bounding box center [75, 228] width 115 height 421
drag, startPoint x: 32, startPoint y: 126, endPoint x: 127, endPoint y: 104, distance: 97.3
click at [32, 126] on div "Status No active tasks Change activity state to start receiving tasks. [PERSON_…" at bounding box center [75, 228] width 115 height 421
click at [605, 27] on span "redial" at bounding box center [609, 25] width 18 height 7
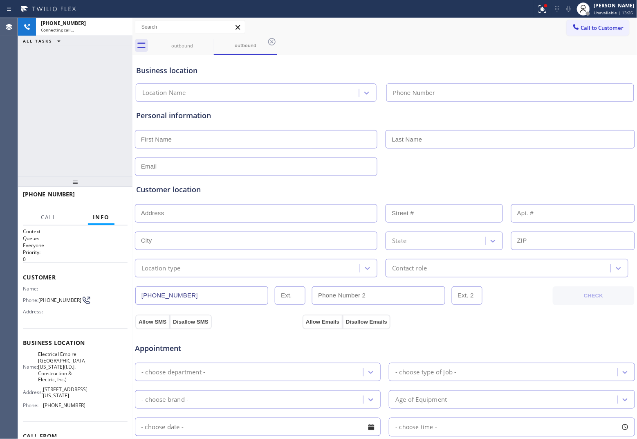
type input "(551) 550-4523"
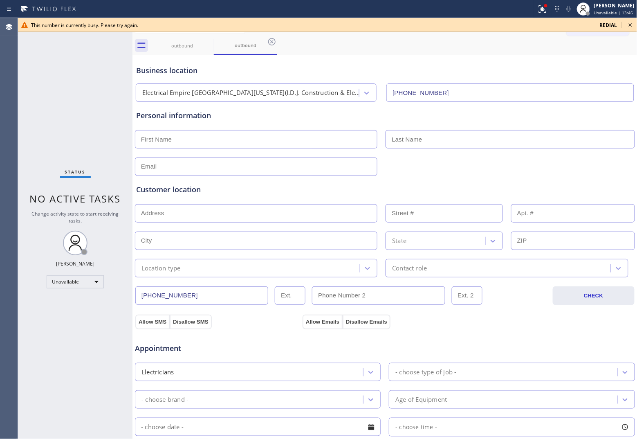
click at [17, 95] on div "Agent Desktop" at bounding box center [9, 228] width 18 height 421
click at [608, 22] on span "redial" at bounding box center [609, 25] width 18 height 7
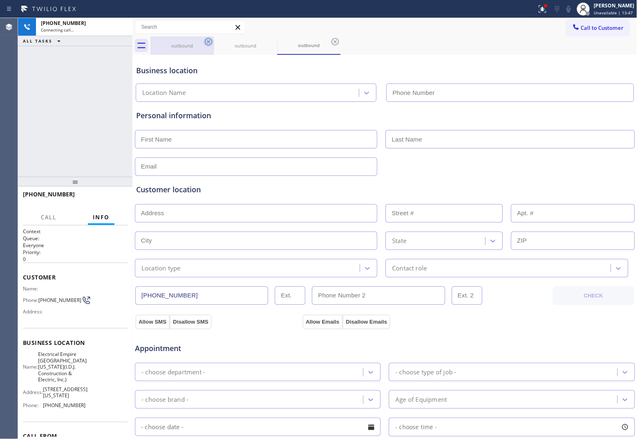
click at [209, 41] on icon at bounding box center [208, 41] width 7 height 7
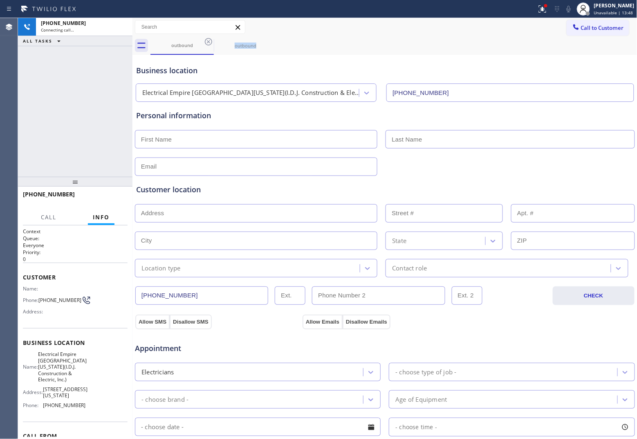
click at [209, 41] on icon at bounding box center [208, 41] width 7 height 7
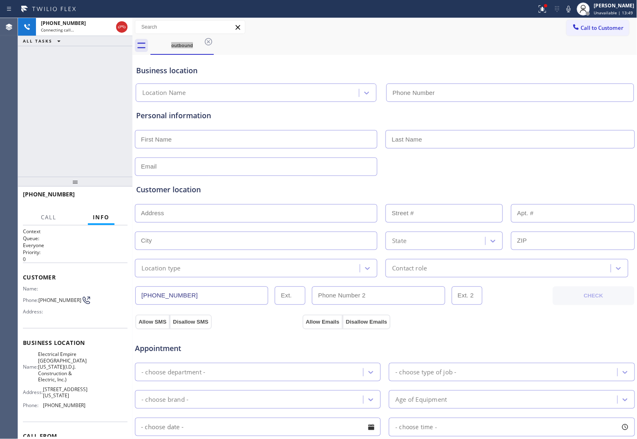
type input "(551) 550-4523"
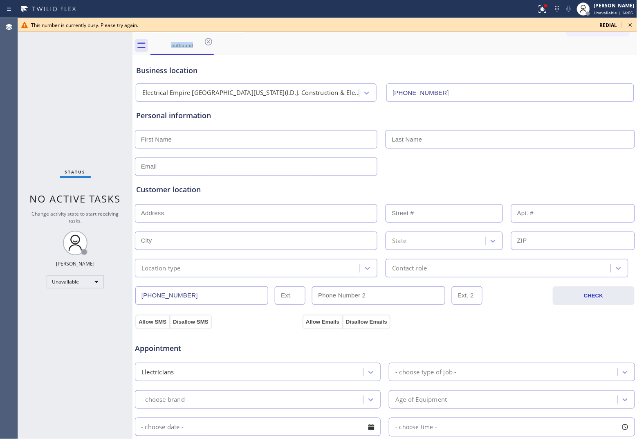
drag, startPoint x: 29, startPoint y: 71, endPoint x: 44, endPoint y: 71, distance: 14.3
click at [29, 71] on div "Status No active tasks Change activity state to start receiving tasks. [PERSON_…" at bounding box center [75, 228] width 115 height 421
click at [603, 25] on span "redial" at bounding box center [609, 25] width 18 height 7
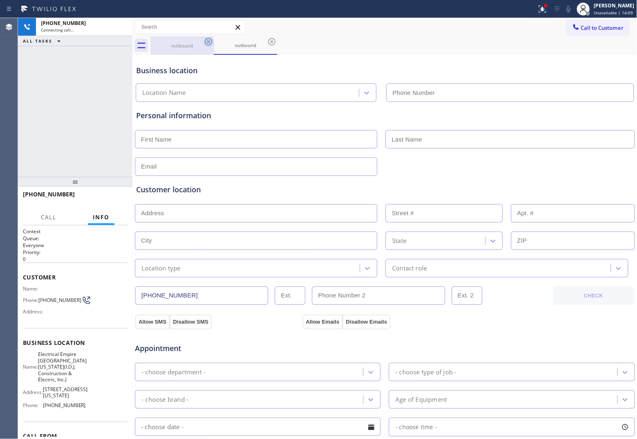
click at [207, 40] on icon at bounding box center [208, 41] width 7 height 7
type input "(551) 550-4523"
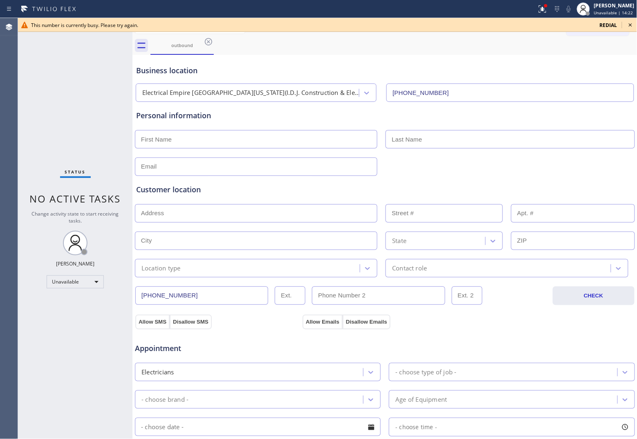
drag, startPoint x: 16, startPoint y: 50, endPoint x: 158, endPoint y: 54, distance: 141.6
click at [16, 50] on div "Agent Desktop" at bounding box center [9, 228] width 18 height 421
click at [610, 27] on span "redial" at bounding box center [609, 25] width 18 height 7
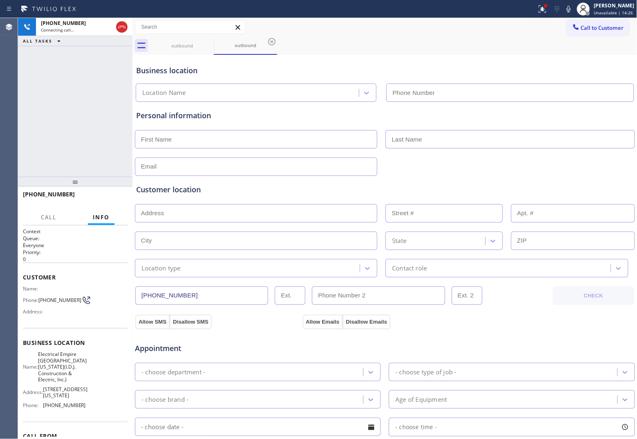
type input "(551) 550-4523"
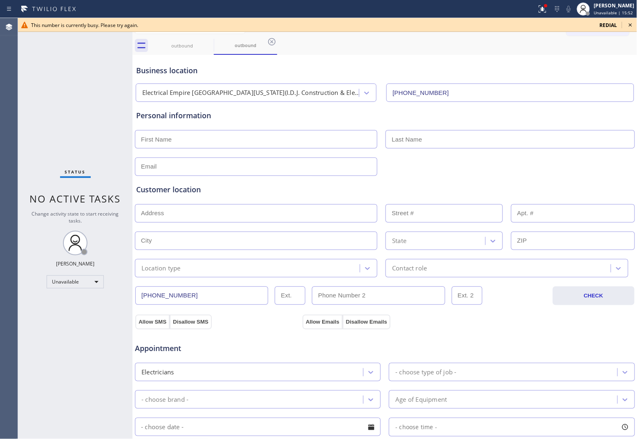
click at [13, 157] on div "Agent Desktop" at bounding box center [9, 228] width 18 height 421
click at [602, 24] on span "redial" at bounding box center [609, 25] width 18 height 7
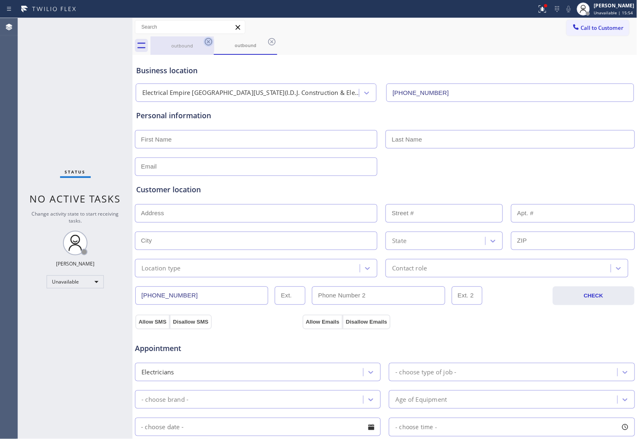
click at [209, 42] on icon at bounding box center [208, 41] width 7 height 7
click at [214, 42] on div "outbound" at bounding box center [245, 45] width 63 height 18
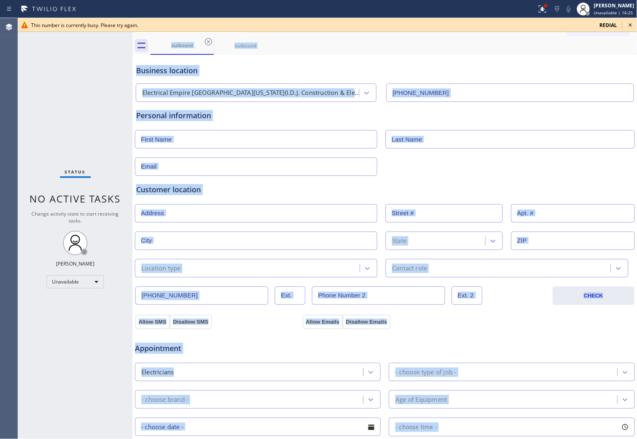
drag, startPoint x: 7, startPoint y: 68, endPoint x: 145, endPoint y: 52, distance: 138.8
click at [7, 68] on div "Agent Desktop" at bounding box center [9, 228] width 18 height 421
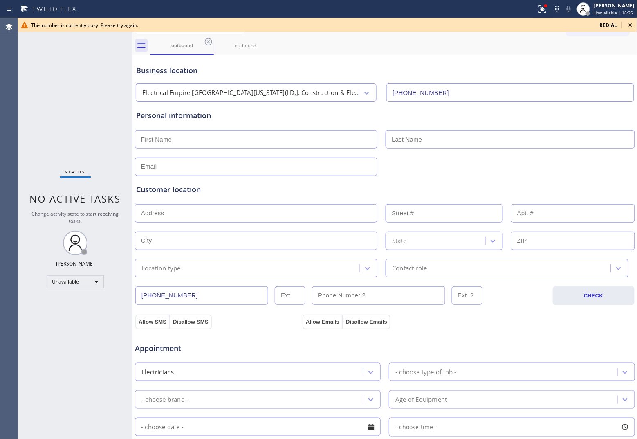
click at [613, 27] on span "redial" at bounding box center [609, 25] width 18 height 7
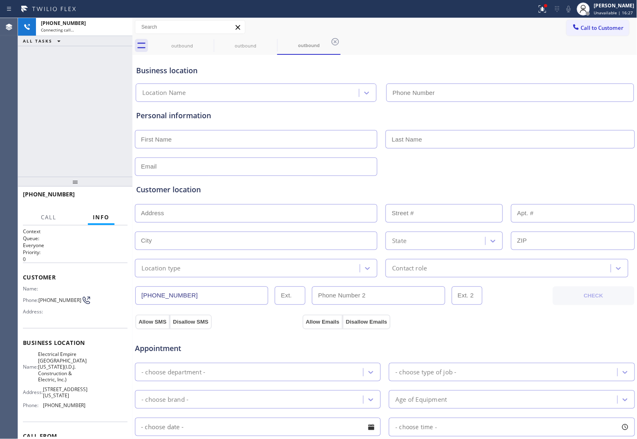
type input "(551) 550-4523"
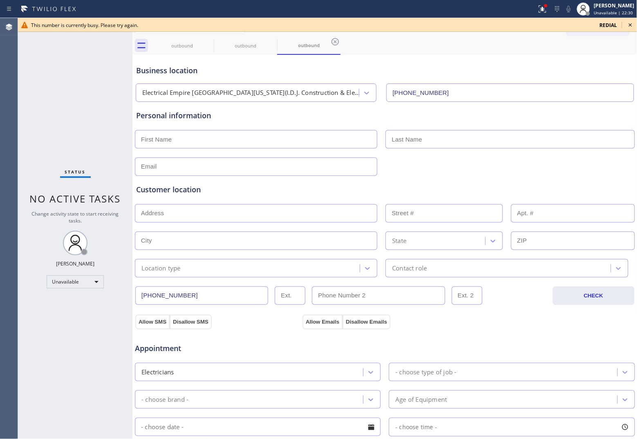
click at [612, 23] on span "redial" at bounding box center [609, 25] width 18 height 7
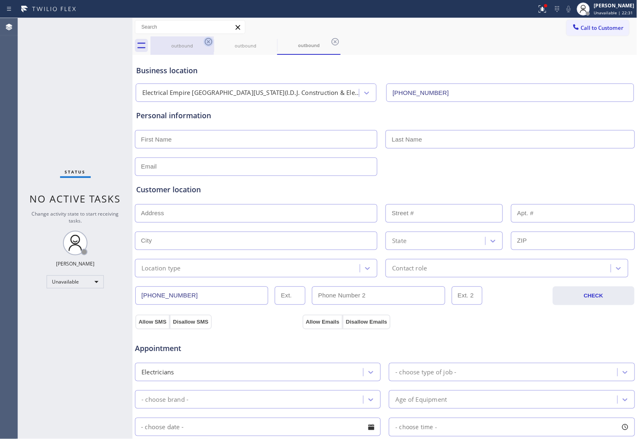
click at [209, 38] on icon at bounding box center [208, 41] width 7 height 7
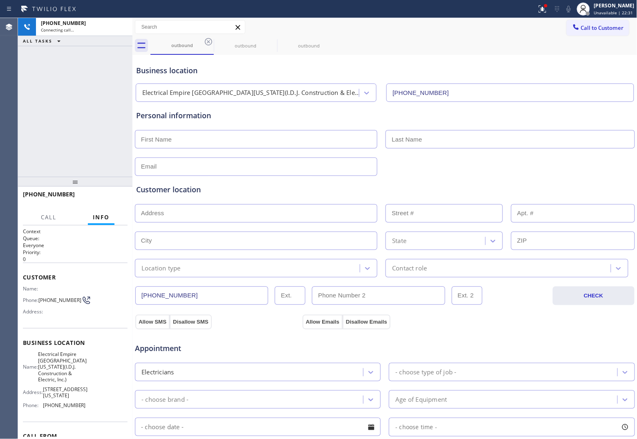
click at [209, 38] on icon at bounding box center [208, 41] width 7 height 7
click at [0, 0] on icon at bounding box center [0, 0] width 0 height 0
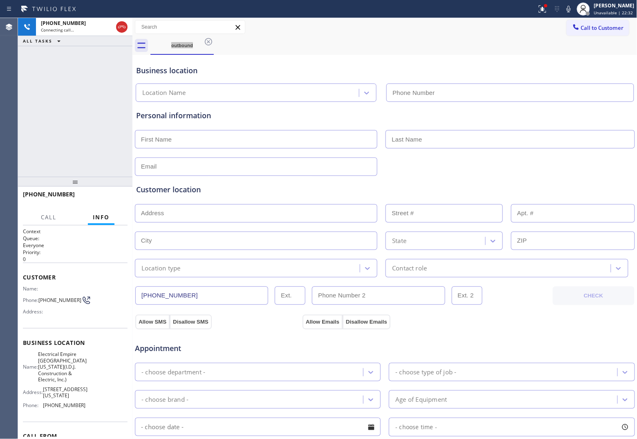
type input "(551) 550-4523"
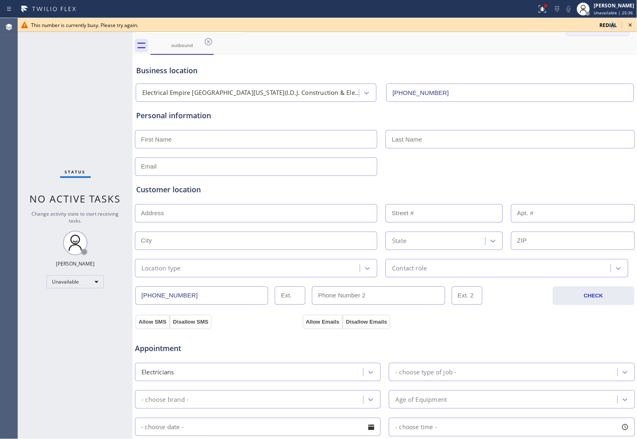
click at [613, 22] on span "redial" at bounding box center [609, 25] width 18 height 7
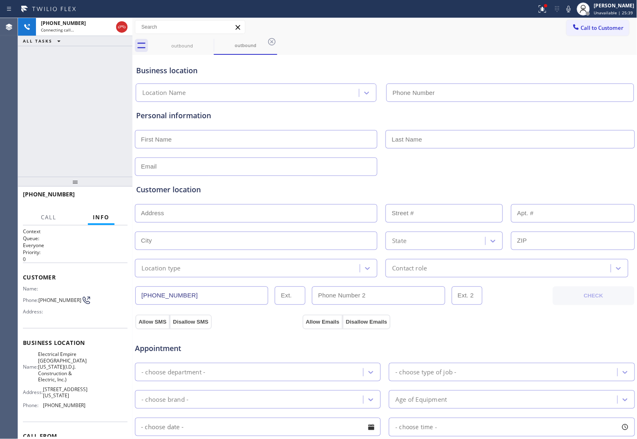
type input "(551) 550-4523"
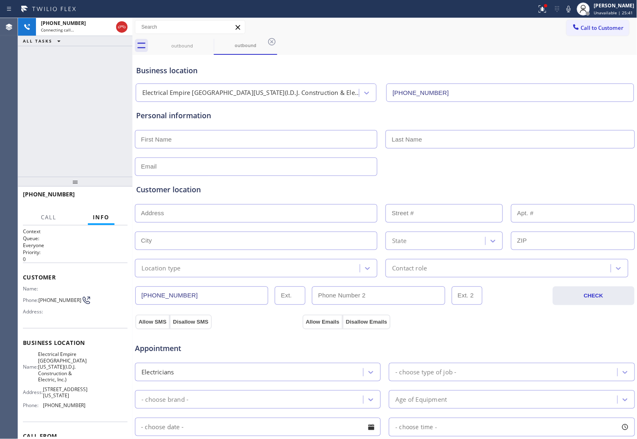
click at [20, 91] on div "+18207586433 Connecting call… ALL TASKS ALL TASKS ACTIVE TASKS TASKS IN WRAP UP" at bounding box center [75, 97] width 115 height 159
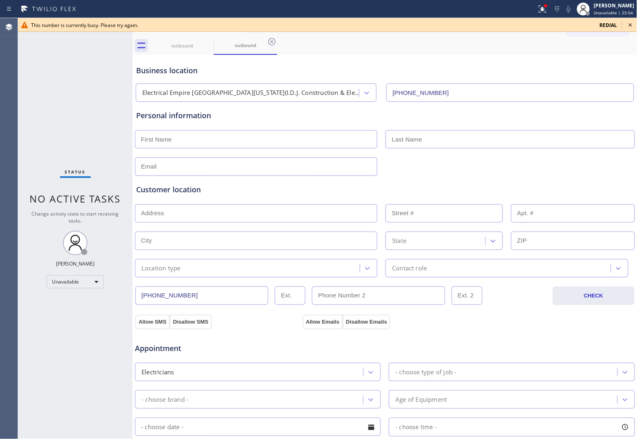
click at [632, 25] on icon at bounding box center [631, 25] width 10 height 10
